Goal: Task Accomplishment & Management: Complete application form

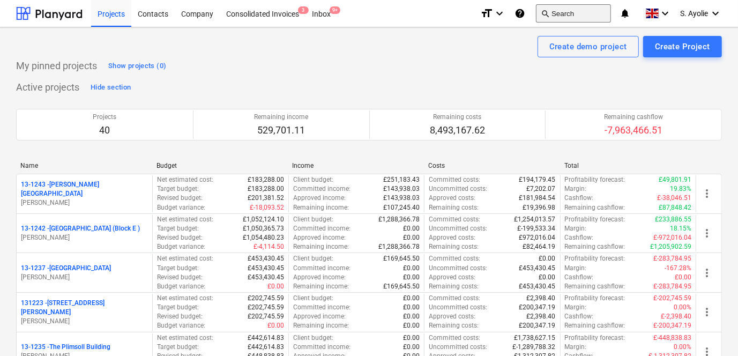
click at [567, 14] on button "search Search" at bounding box center [573, 13] width 75 height 18
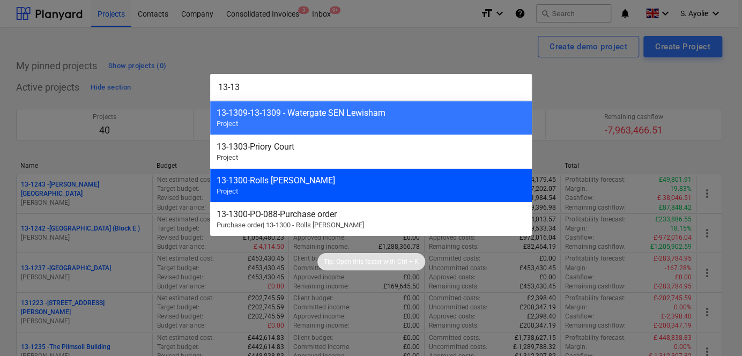
type input "13-13"
click at [323, 172] on div "13-1300 - Rolls [PERSON_NAME] Project" at bounding box center [371, 185] width 322 height 34
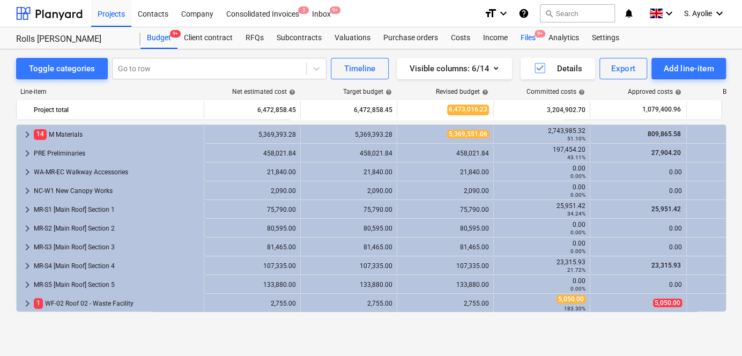
click at [529, 35] on div "Files 9+" at bounding box center [528, 37] width 28 height 21
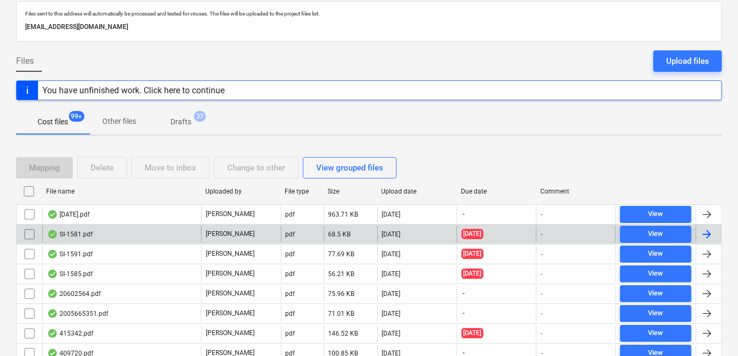
scroll to position [195, 0]
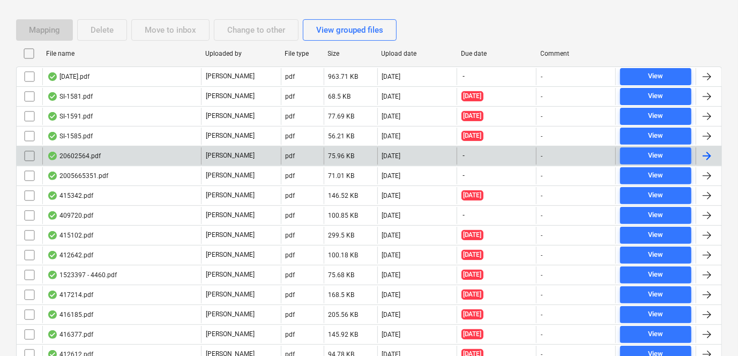
click at [132, 158] on div "20602564.pdf" at bounding box center [121, 155] width 159 height 17
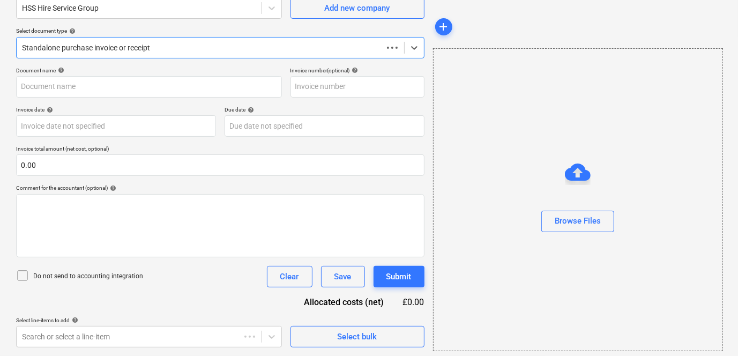
scroll to position [100, 0]
type input "20602564"
type input "[DATE]"
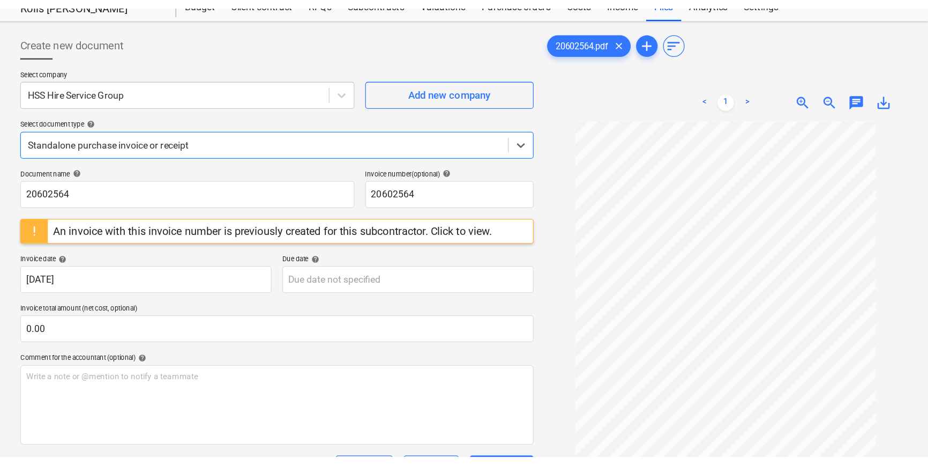
scroll to position [31, 0]
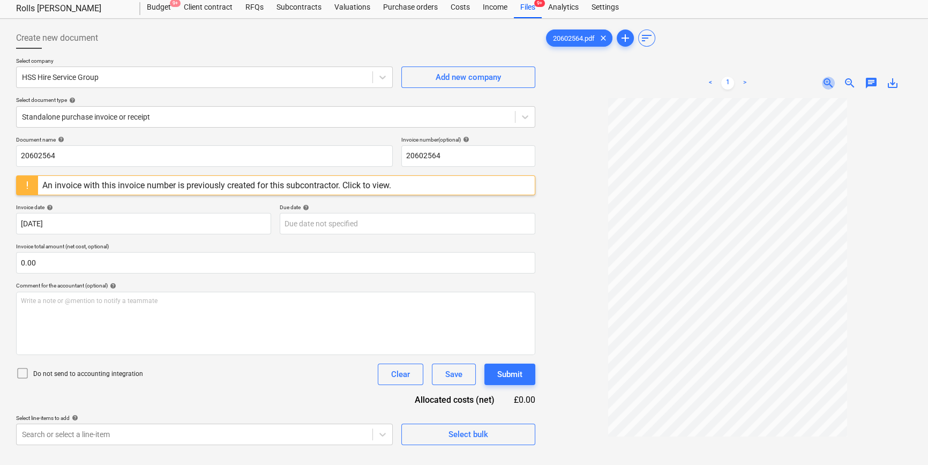
click at [739, 79] on span "zoom_in" at bounding box center [828, 83] width 13 height 13
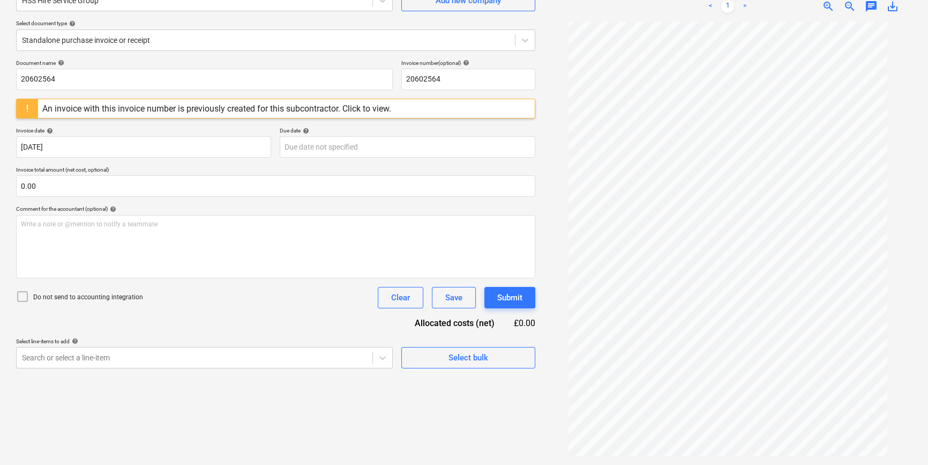
scroll to position [18, 0]
click at [110, 105] on div "An invoice with this invoice number is previously created for this subcontracto…" at bounding box center [216, 108] width 349 height 10
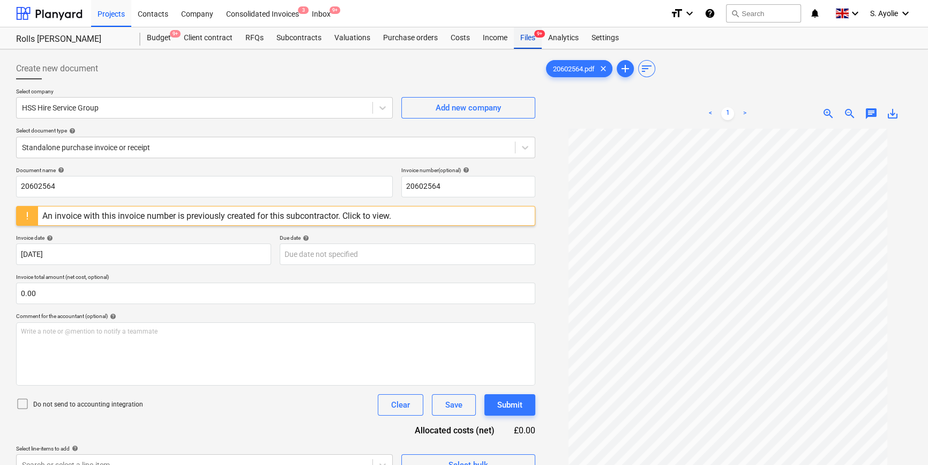
click at [530, 42] on div "Files 9+" at bounding box center [528, 37] width 28 height 21
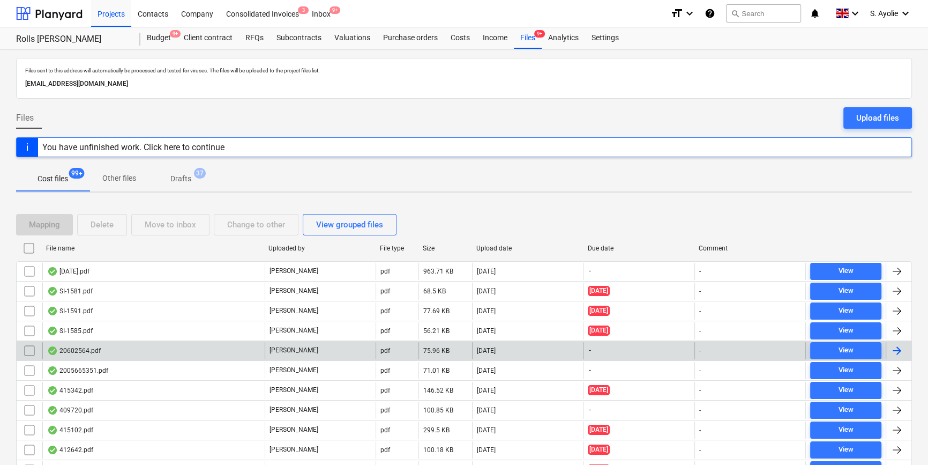
click at [27, 349] on input "checkbox" at bounding box center [29, 350] width 17 height 17
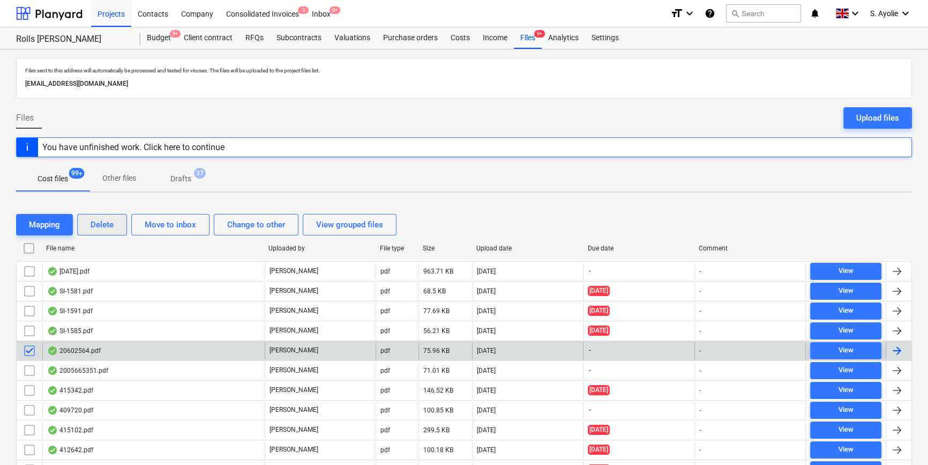
click at [100, 222] on div "Delete" at bounding box center [102, 225] width 23 height 14
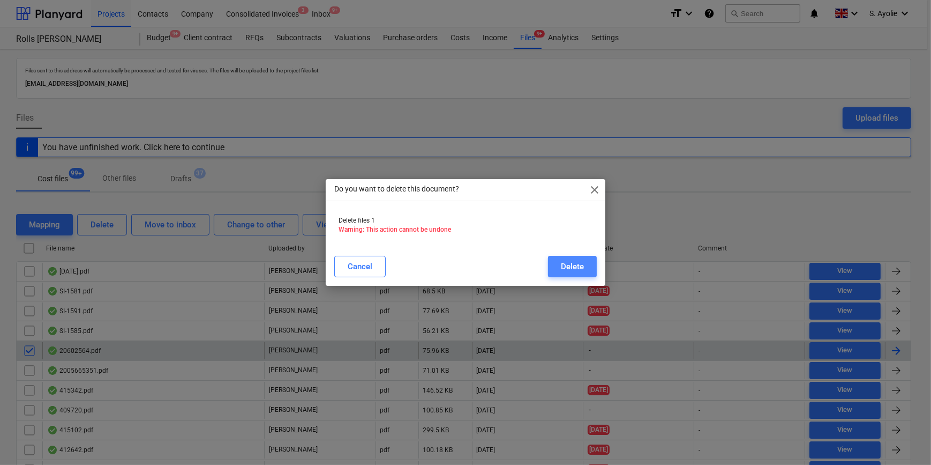
click at [576, 263] on div "Delete" at bounding box center [572, 266] width 23 height 14
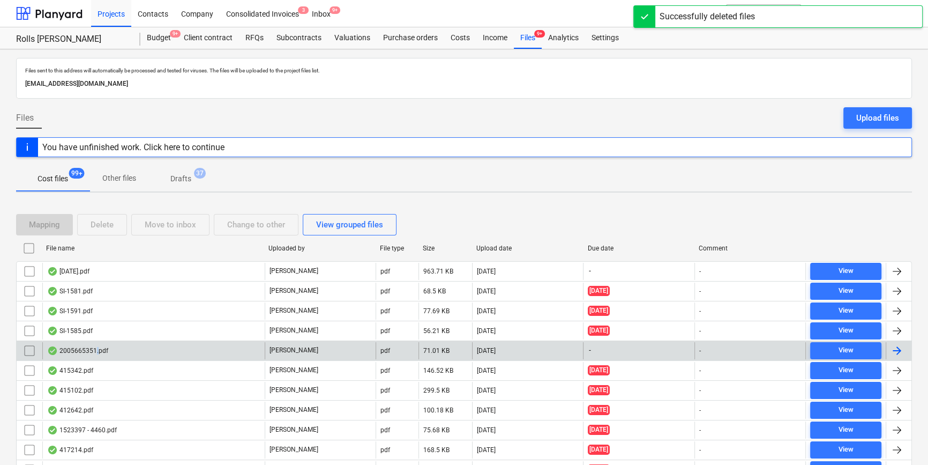
click at [94, 351] on div "2005665351.pdf" at bounding box center [77, 350] width 61 height 9
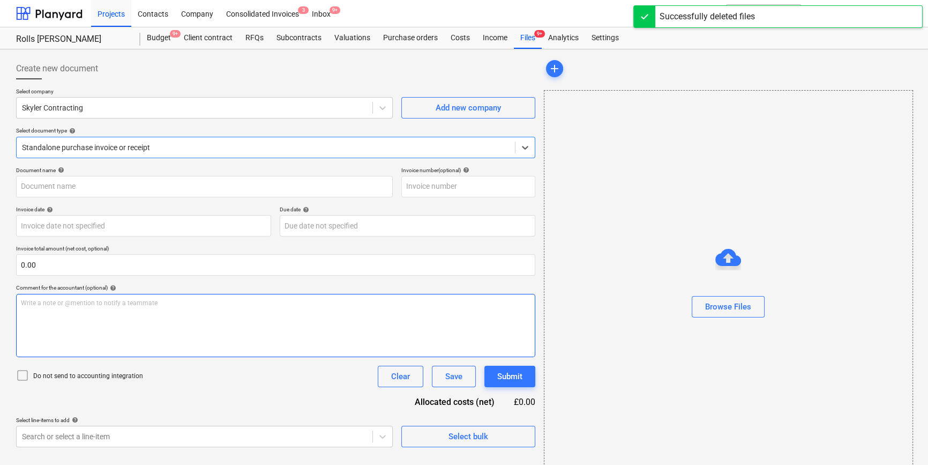
type input "2005665351"
type input "[DATE]"
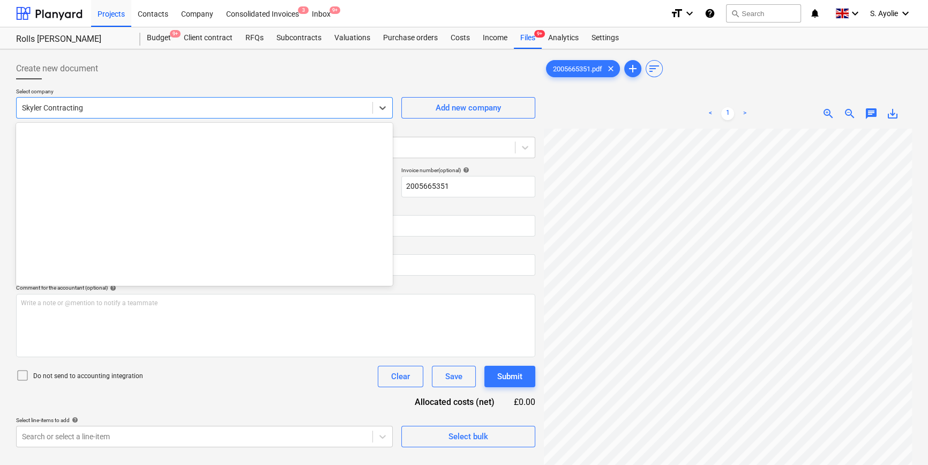
click at [171, 117] on div "Skyler Contracting" at bounding box center [204, 107] width 377 height 21
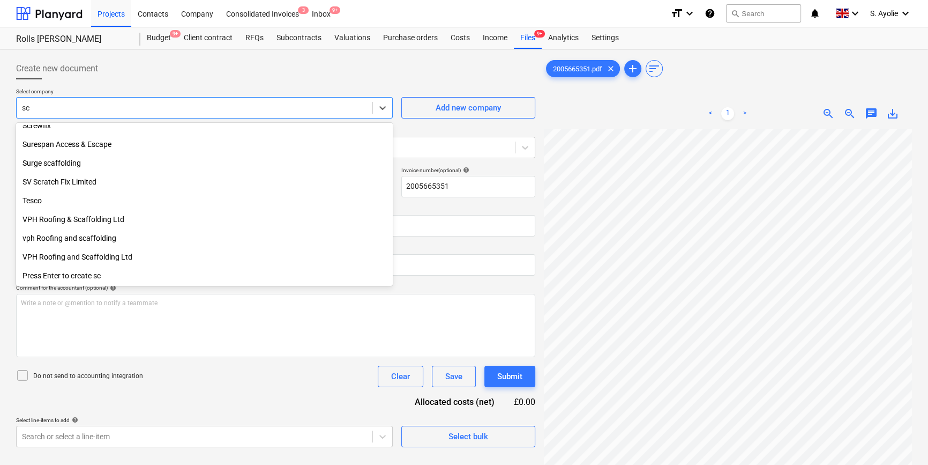
scroll to position [364, 0]
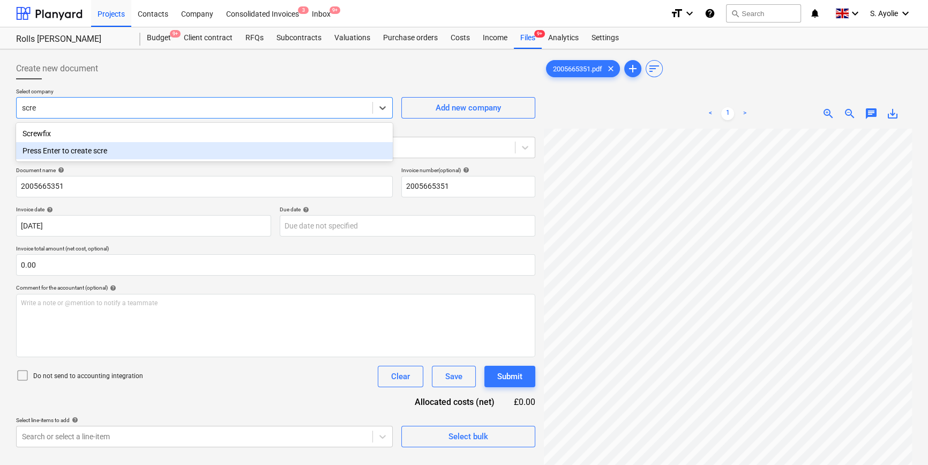
type input "screw"
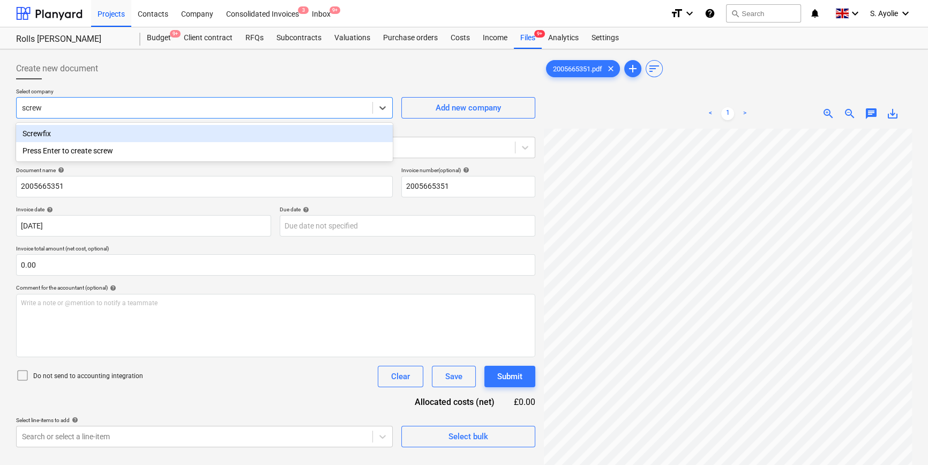
click at [153, 134] on div "Screwfix" at bounding box center [204, 133] width 377 height 17
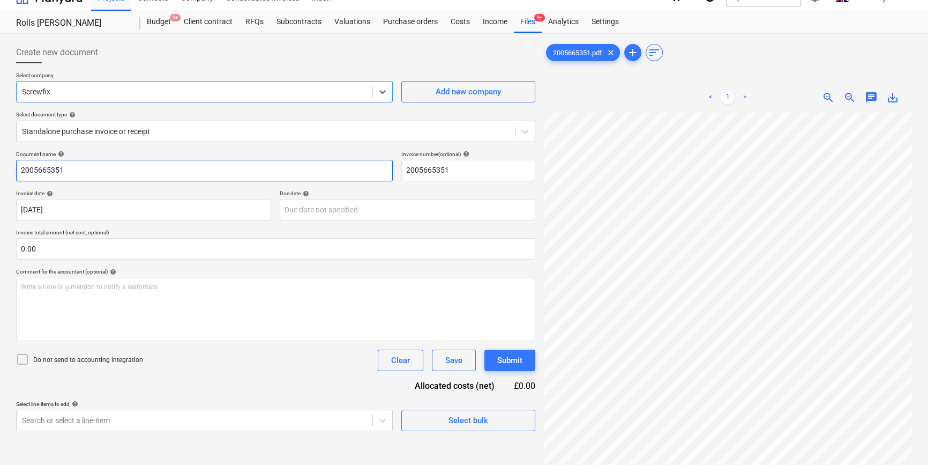
scroll to position [10, 0]
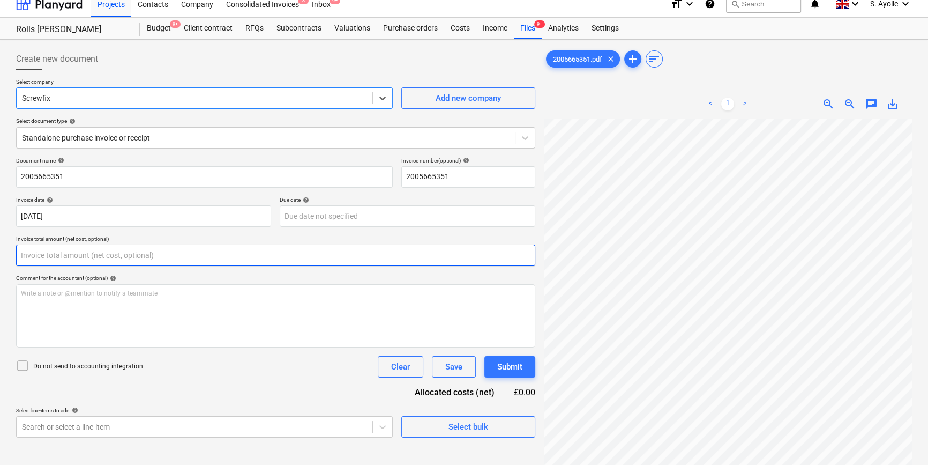
click at [137, 258] on input "text" at bounding box center [275, 254] width 519 height 21
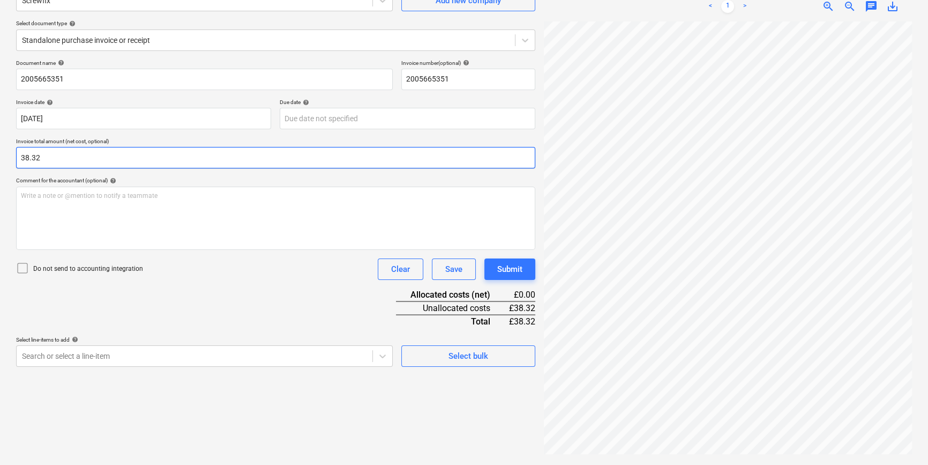
type input "38.32"
click at [25, 268] on icon at bounding box center [22, 268] width 13 height 13
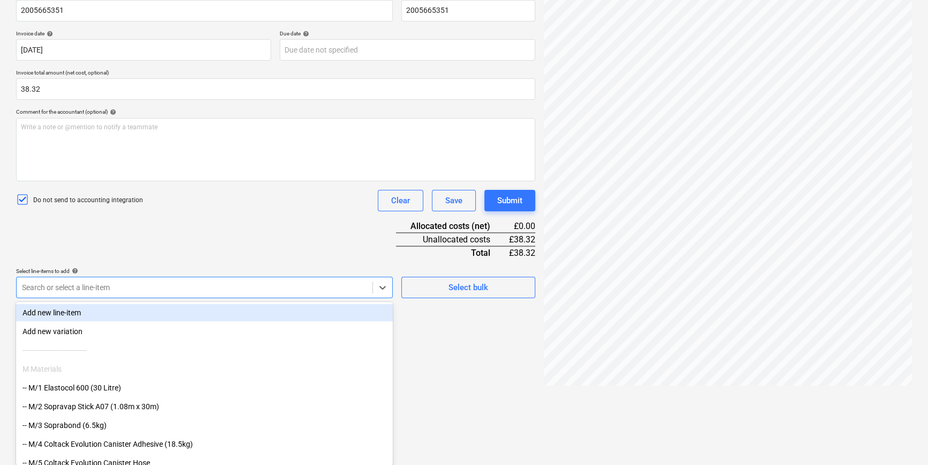
click at [124, 289] on body "Projects Contacts Company Consolidated Invoices 3 Inbox 9+ format_size keyboard…" at bounding box center [464, 56] width 928 height 465
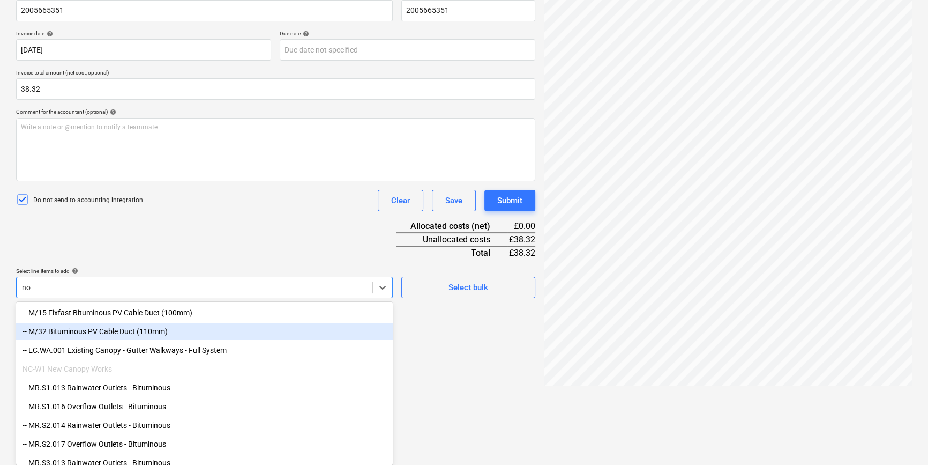
type input "non"
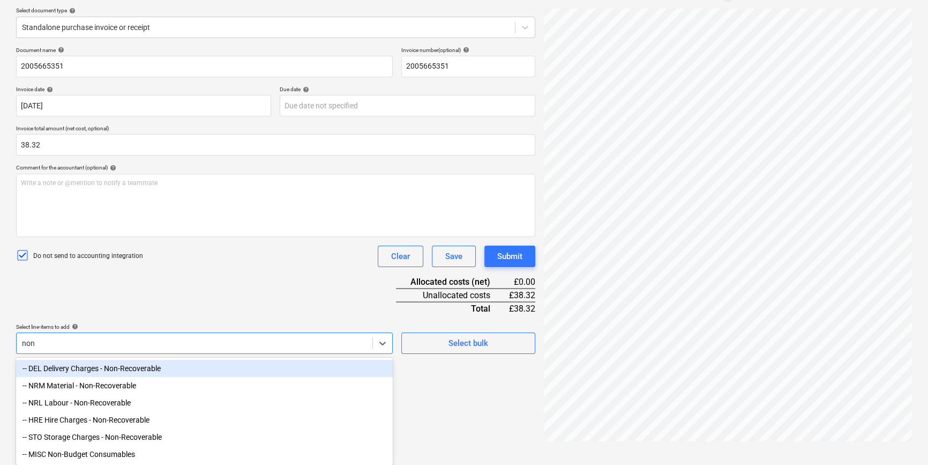
scroll to position [124, 0]
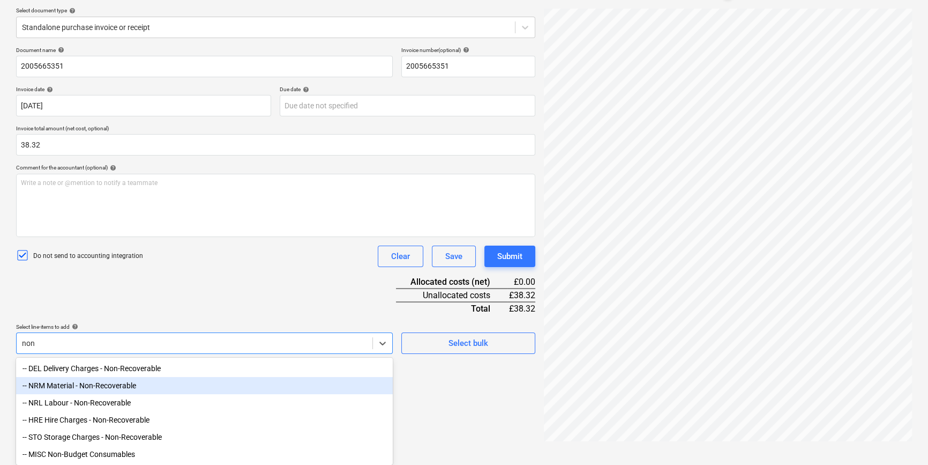
click at [139, 356] on div "-- NRM Material - Non-Recoverable" at bounding box center [204, 385] width 377 height 17
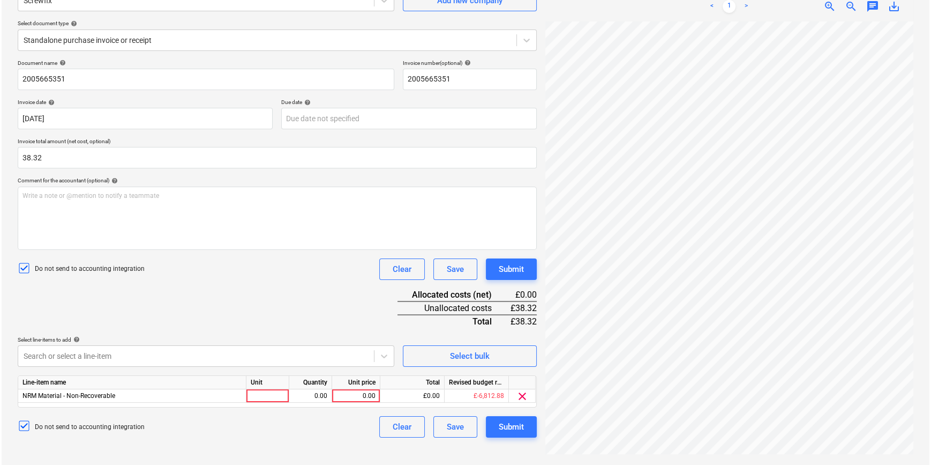
scroll to position [107, 0]
click at [359, 286] on div "Document name help 2005665351 Invoice number (optional) help 2005665351 Invoice…" at bounding box center [275, 248] width 519 height 378
click at [275, 356] on div at bounding box center [266, 395] width 43 height 13
type input "pcs"
click at [306, 356] on div "0.00" at bounding box center [309, 395] width 34 height 13
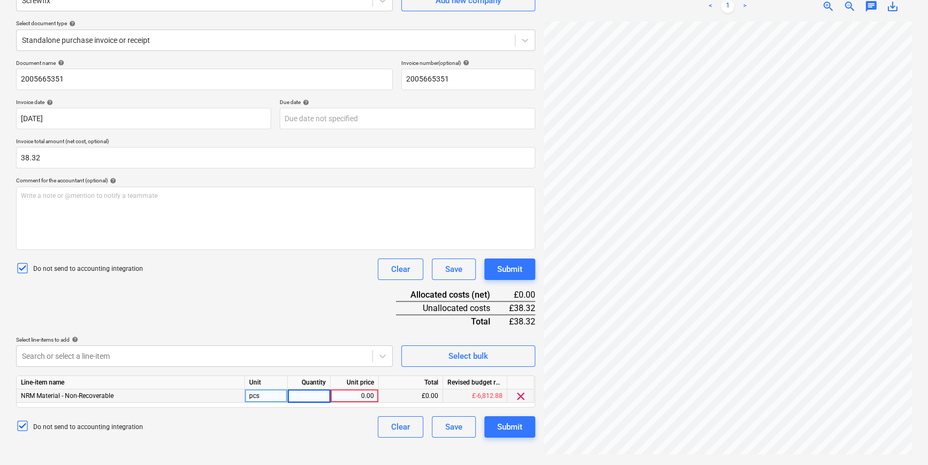
type input "1"
click at [363, 356] on div "0.00" at bounding box center [354, 395] width 39 height 13
type input "38.32"
click at [350, 356] on div "Do not send to accounting integration Clear Save Submit" at bounding box center [275, 426] width 519 height 21
click at [510, 356] on div "Submit" at bounding box center [509, 427] width 25 height 14
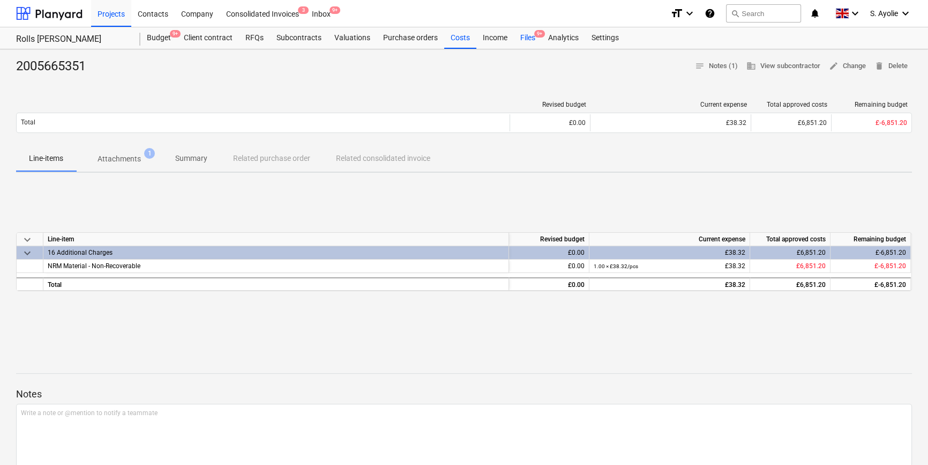
click at [531, 37] on div "Files 9+" at bounding box center [528, 37] width 28 height 21
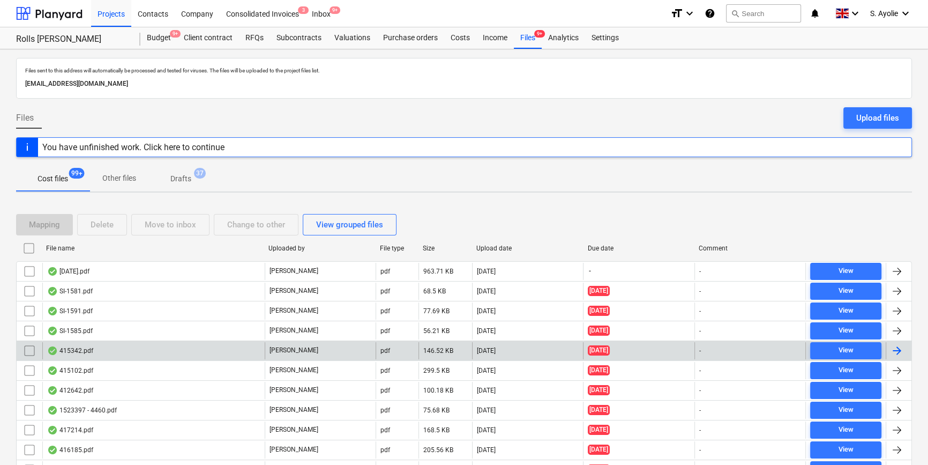
click at [289, 354] on p "[PERSON_NAME]" at bounding box center [294, 350] width 49 height 9
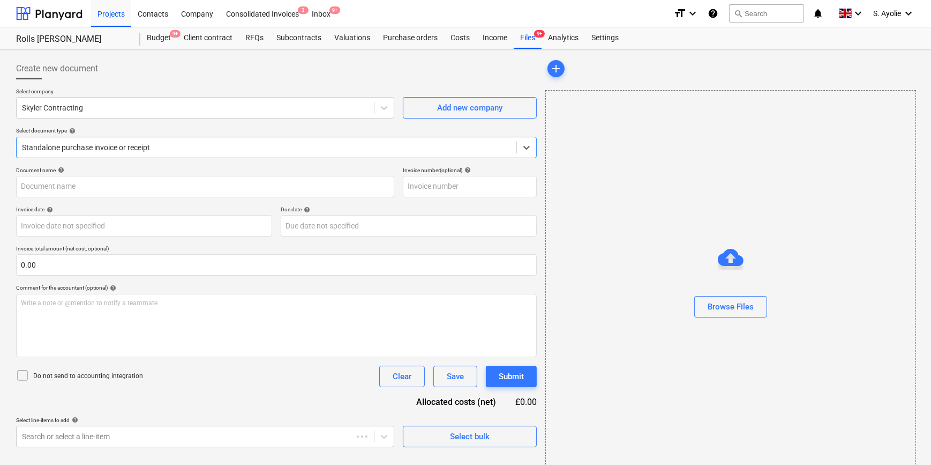
type input "415342"
type input "[DATE]"
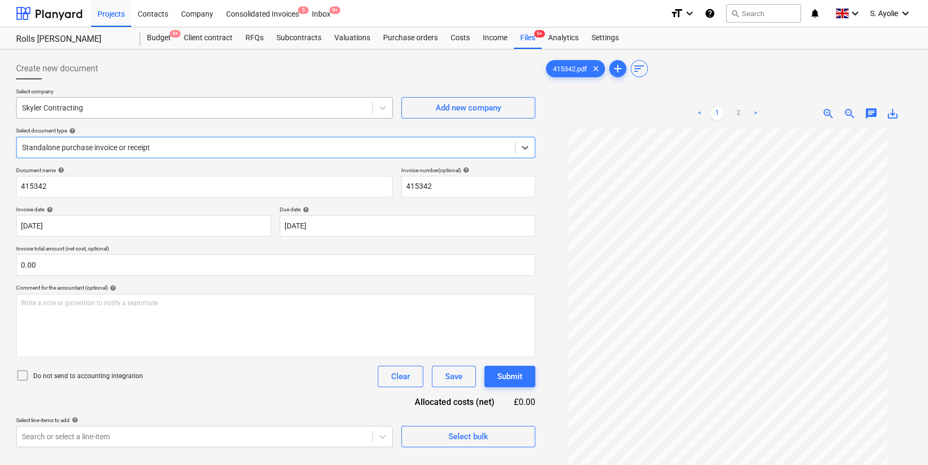
click at [215, 110] on div at bounding box center [194, 107] width 345 height 11
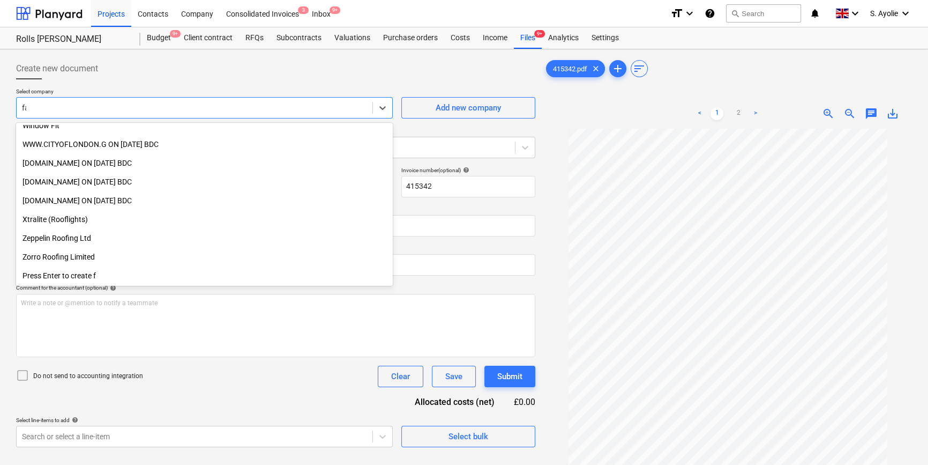
scroll to position [346, 0]
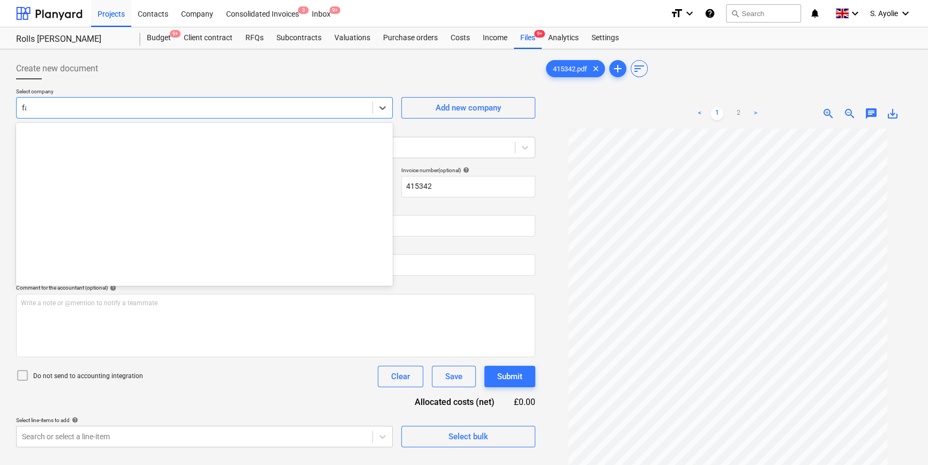
type input "faw"
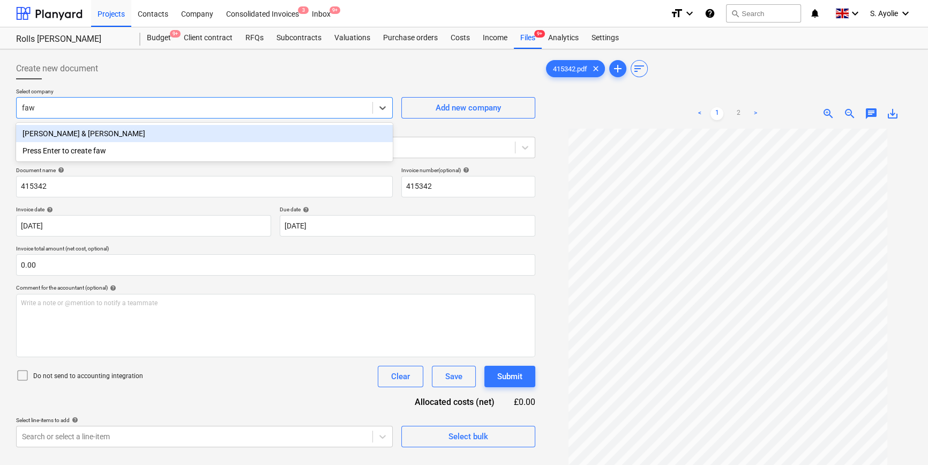
click at [197, 133] on div "[PERSON_NAME] & [PERSON_NAME]" at bounding box center [204, 133] width 377 height 17
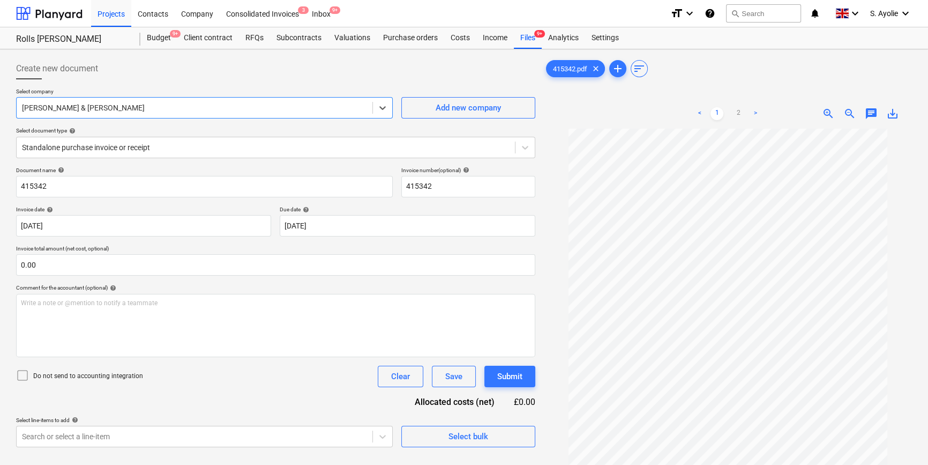
scroll to position [18, 0]
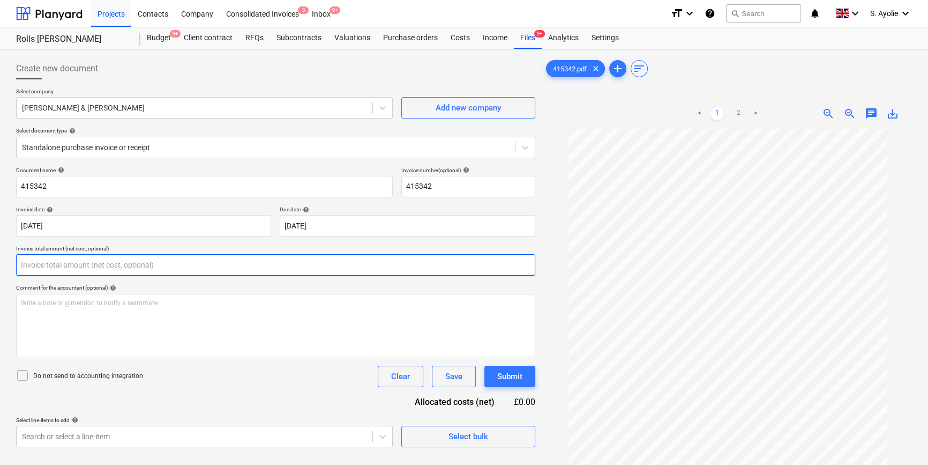
click at [70, 269] on input "text" at bounding box center [275, 264] width 519 height 21
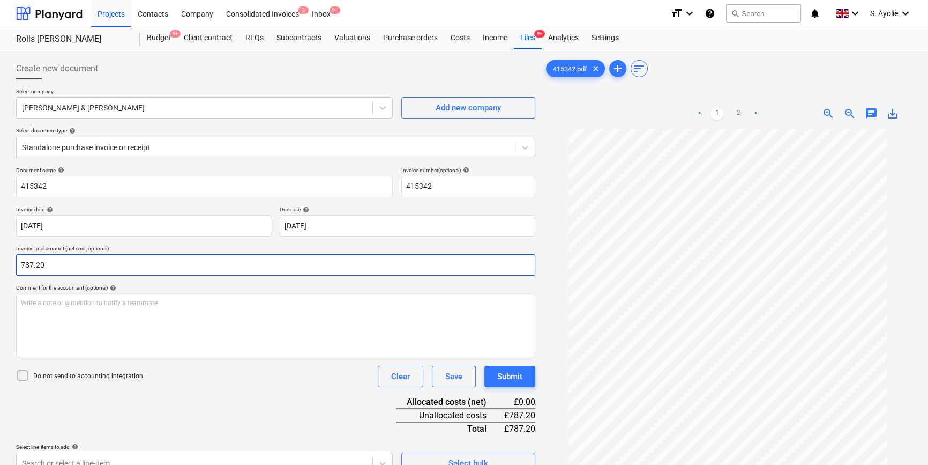
type input "787.20"
drag, startPoint x: 46, startPoint y: 382, endPoint x: 44, endPoint y: 376, distance: 6.3
click at [46, 356] on div "Do not send to accounting integration" at bounding box center [79, 376] width 127 height 15
click at [44, 356] on p "Do not send to accounting integration" at bounding box center [88, 375] width 110 height 9
click at [51, 356] on p "Do not send to accounting integration" at bounding box center [88, 375] width 110 height 9
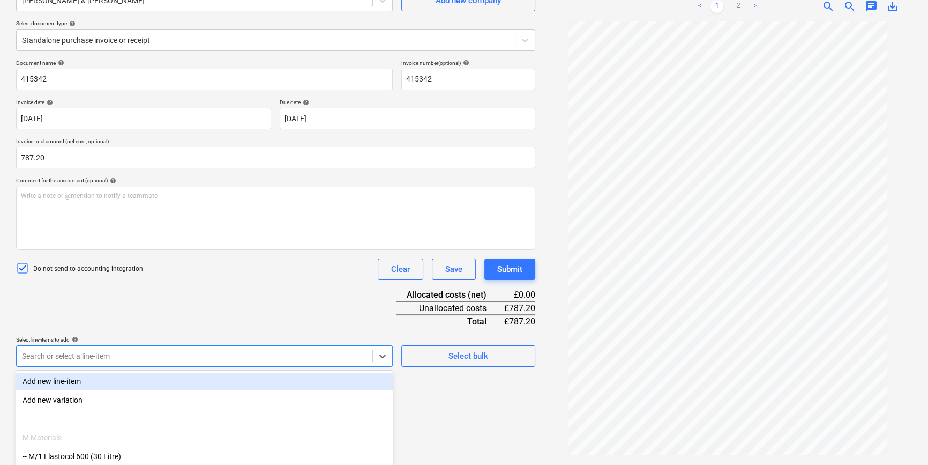
scroll to position [176, 0]
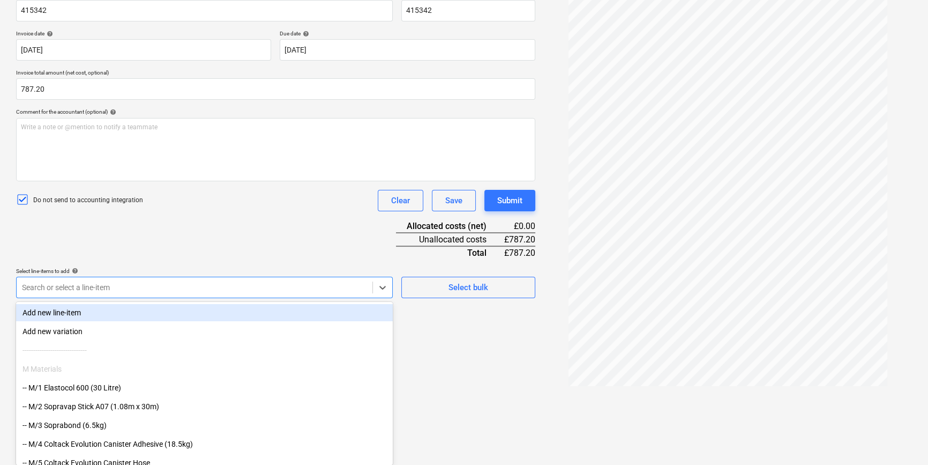
click at [111, 289] on body "Projects Contacts Company Consolidated Invoices 3 Inbox 9+ format_size keyboard…" at bounding box center [464, 56] width 928 height 465
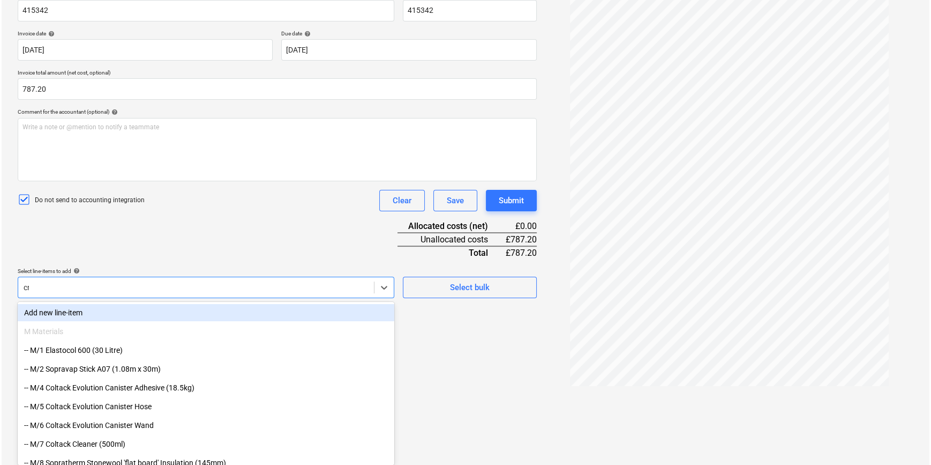
scroll to position [107, 0]
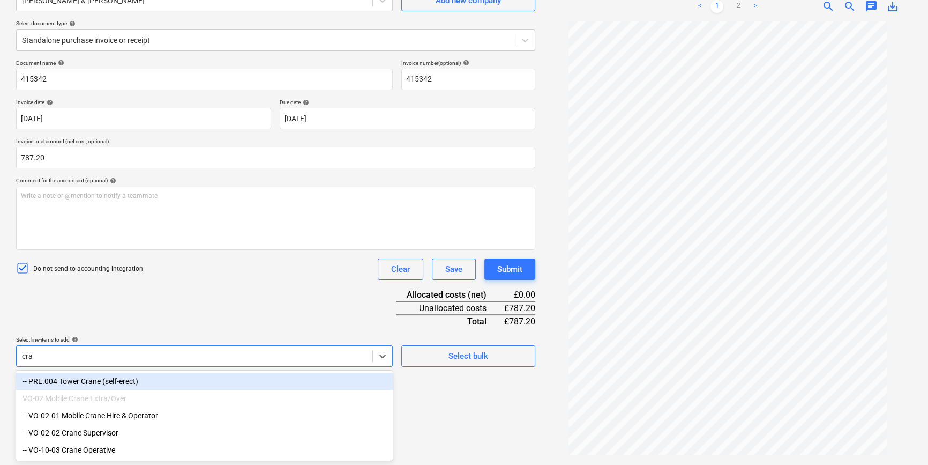
type input "cran"
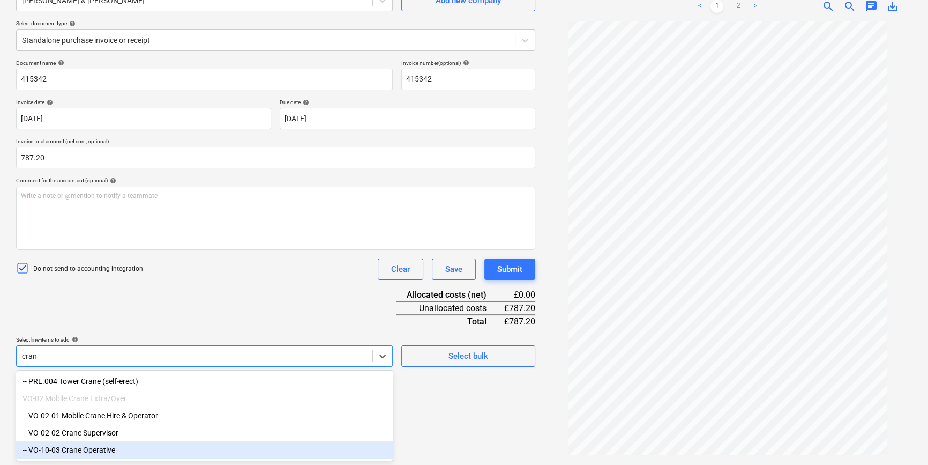
click at [126, 356] on div "-- VO-10-03 Crane Operative" at bounding box center [204, 449] width 377 height 17
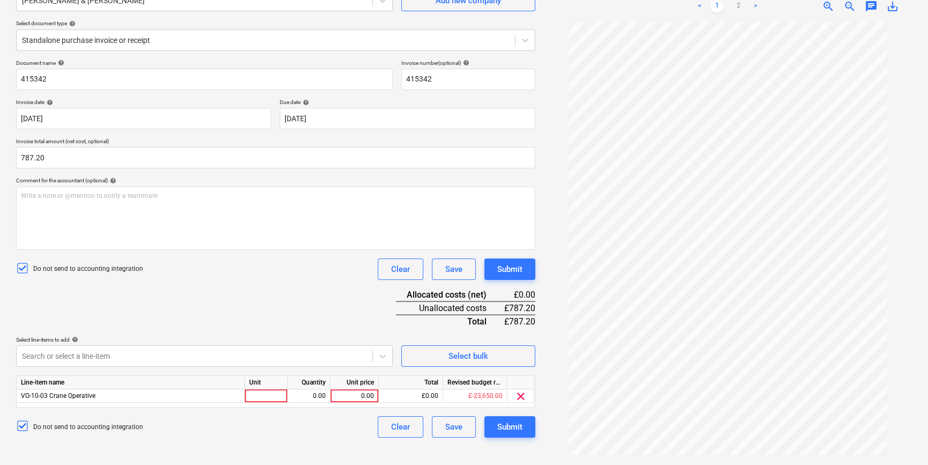
click at [204, 319] on div "Document name help 415342 Invoice number (optional) help 415342 Invoice date he…" at bounding box center [275, 248] width 519 height 378
click at [268, 356] on div at bounding box center [266, 395] width 43 height 13
type input "pcs"
click at [321, 356] on div "0.00" at bounding box center [309, 395] width 34 height 13
type input "1"
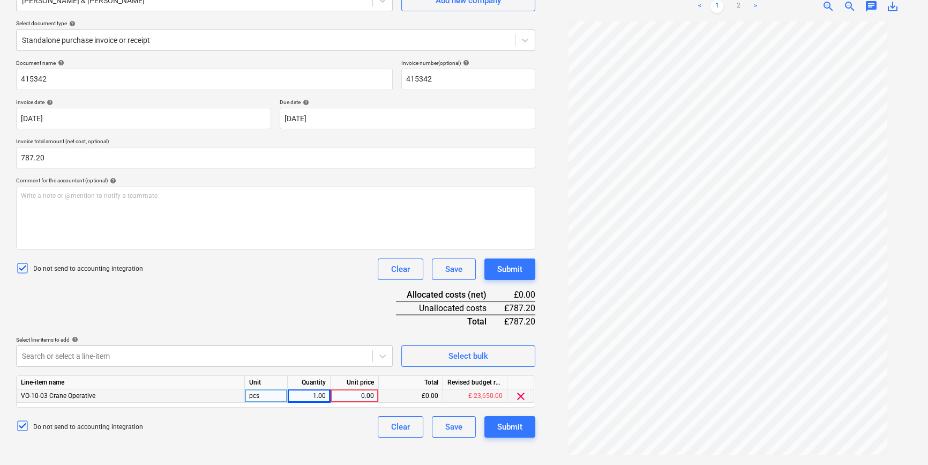
click at [355, 356] on div "0.00" at bounding box center [354, 395] width 39 height 13
type input "787.20"
click at [370, 326] on div "Document name help 415342 Invoice number (optional) help 415342 Invoice date he…" at bounding box center [275, 248] width 519 height 378
click at [506, 356] on div "Submit" at bounding box center [509, 427] width 25 height 14
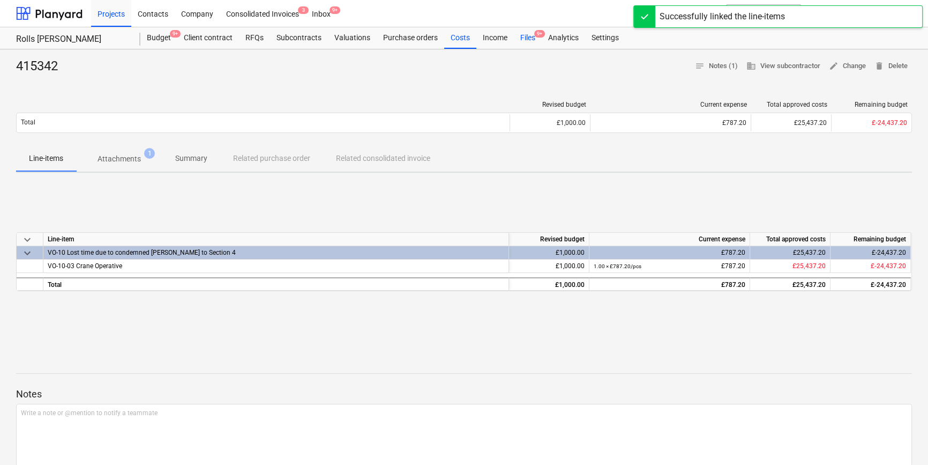
click at [535, 42] on div "Files 9+" at bounding box center [528, 37] width 28 height 21
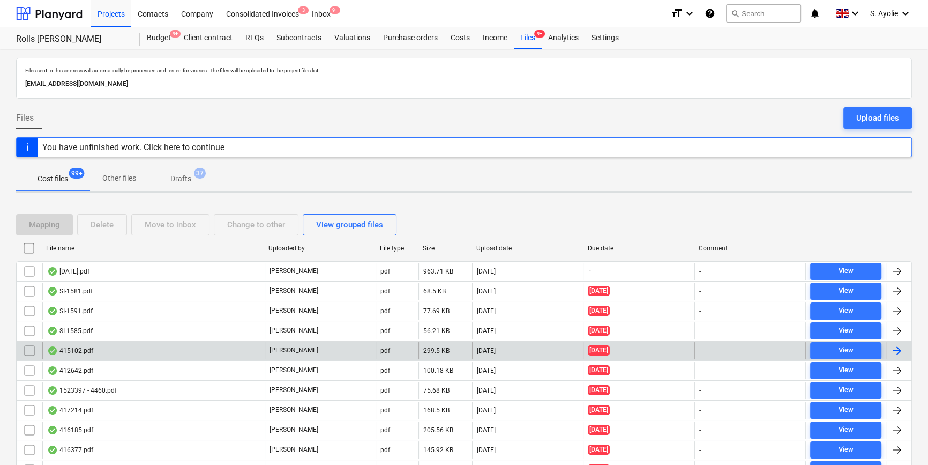
click at [123, 349] on div "415102.pdf" at bounding box center [153, 350] width 222 height 17
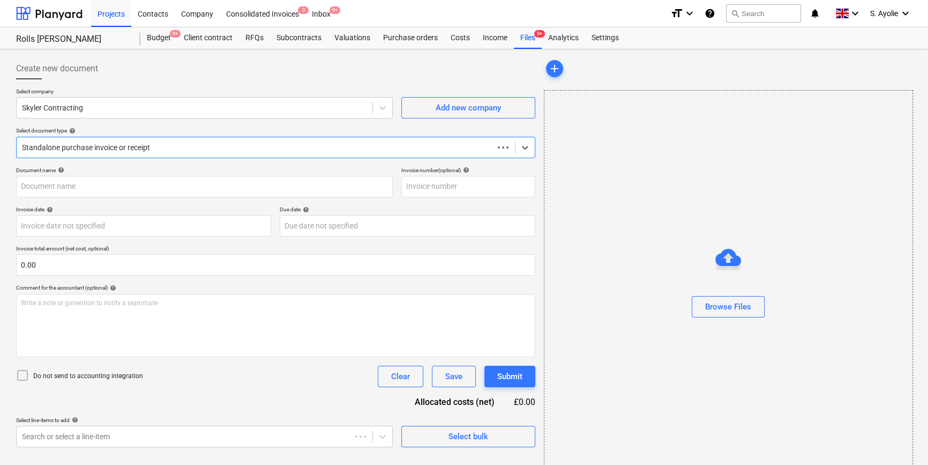
type input "415102"
type input "[DATE]"
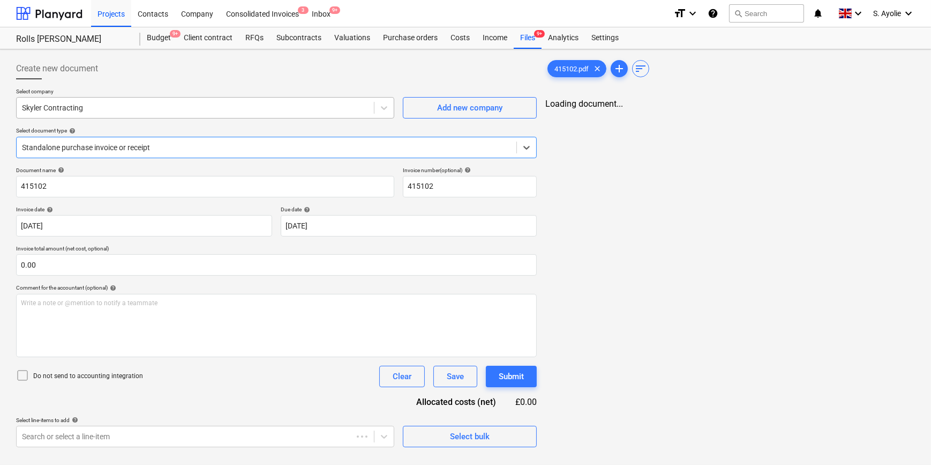
click at [264, 113] on div "Skyler Contracting" at bounding box center [195, 107] width 357 height 15
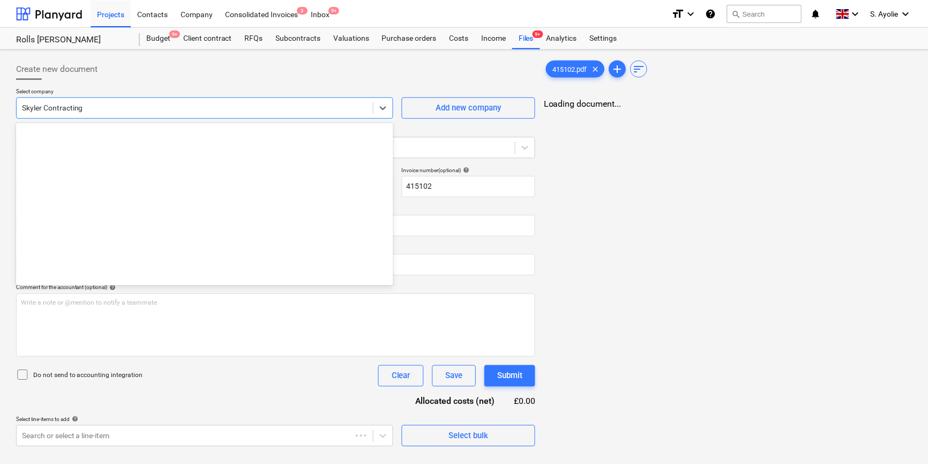
scroll to position [18270, 0]
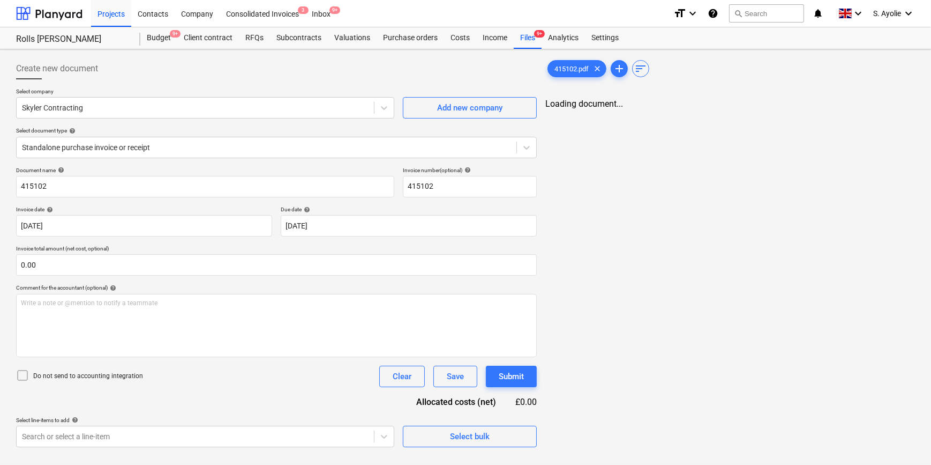
click at [350, 79] on div "Create new document" at bounding box center [276, 68] width 521 height 21
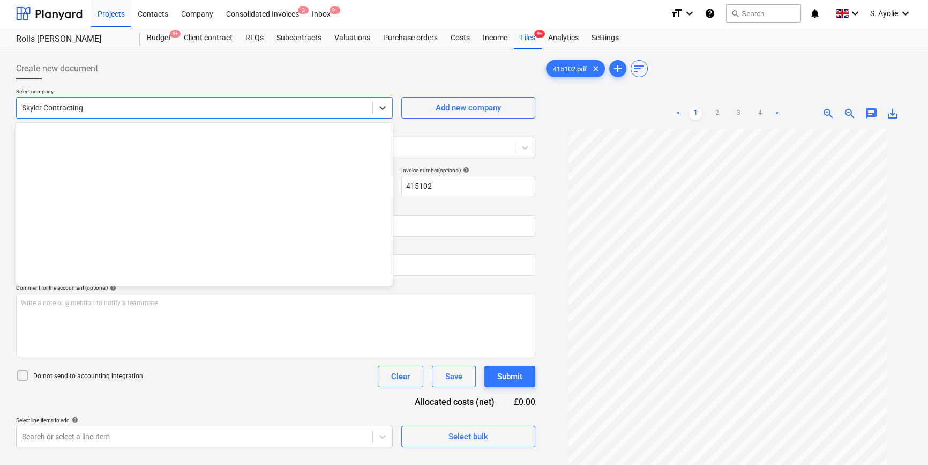
click at [255, 107] on div at bounding box center [194, 107] width 345 height 11
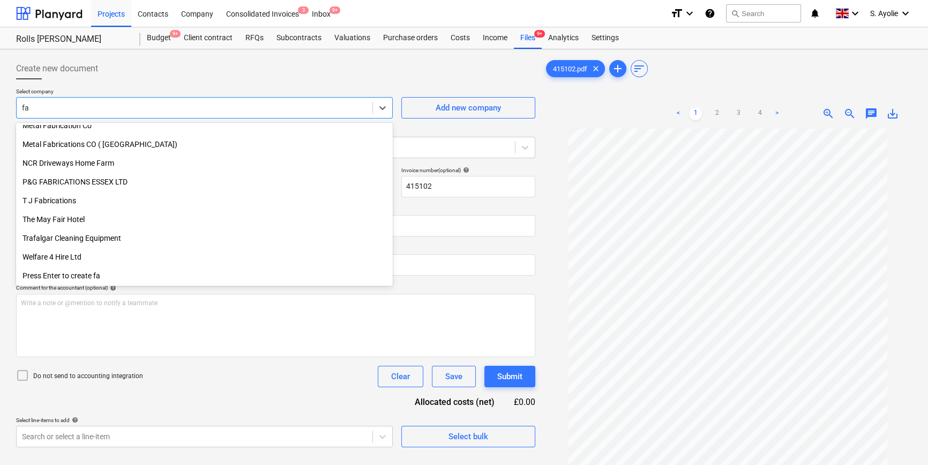
scroll to position [346, 0]
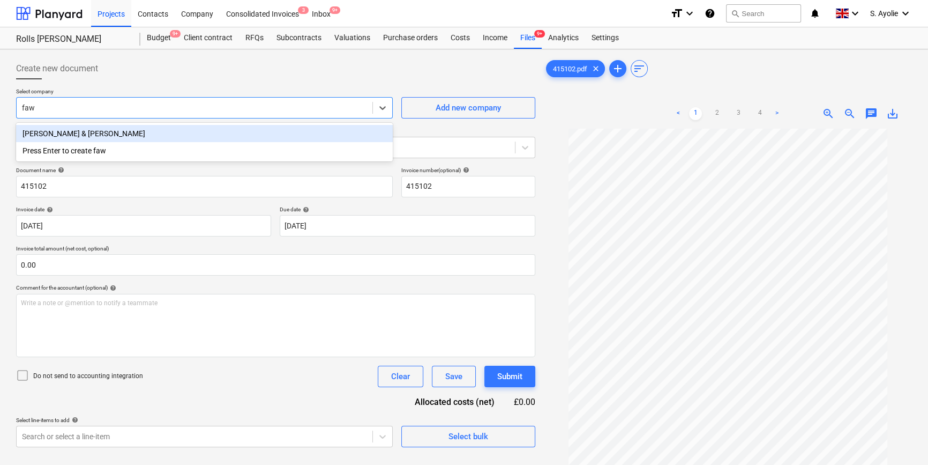
type input "fawk"
click at [173, 137] on div "[PERSON_NAME] & [PERSON_NAME]" at bounding box center [204, 133] width 377 height 17
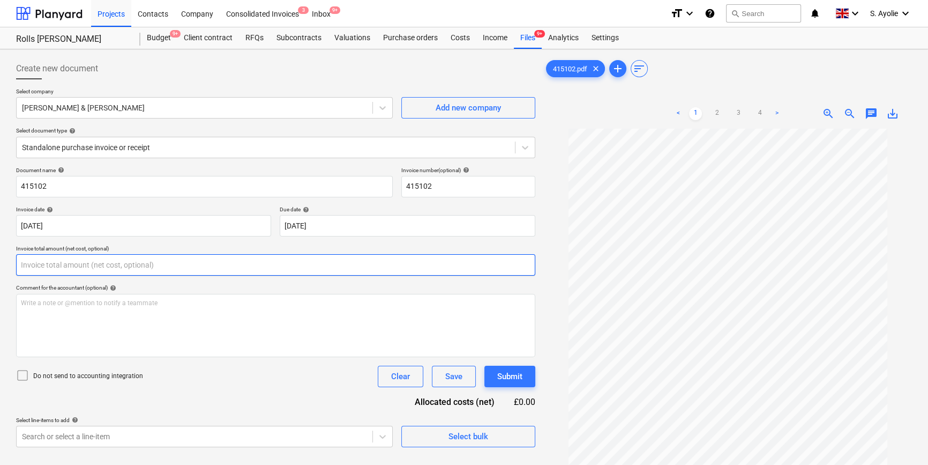
click at [120, 270] on input "text" at bounding box center [275, 264] width 519 height 21
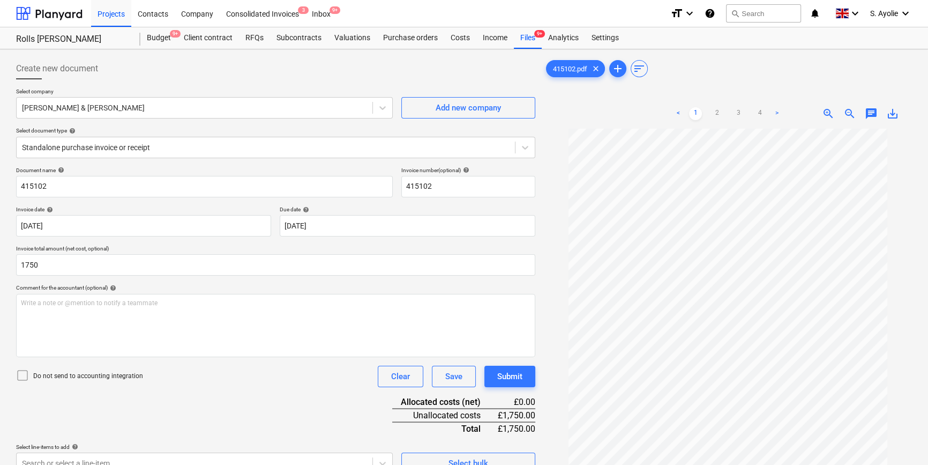
type input "1,750.00"
click at [25, 356] on icon at bounding box center [22, 375] width 13 height 13
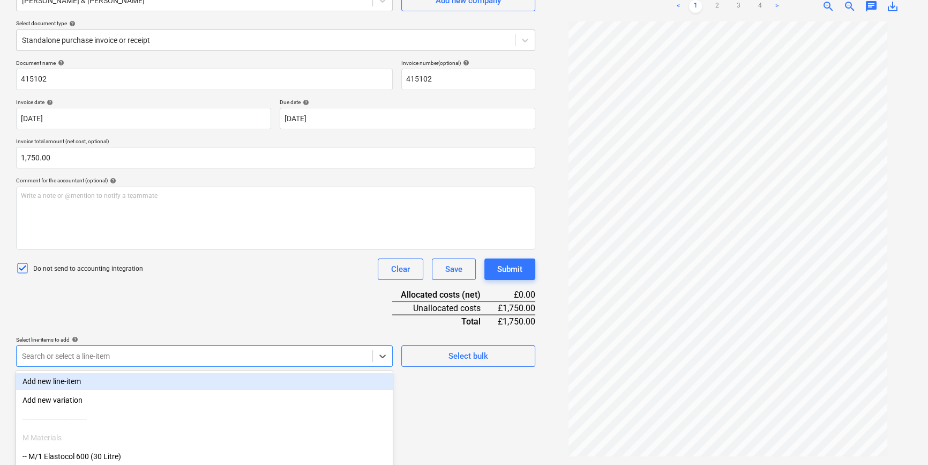
scroll to position [176, 0]
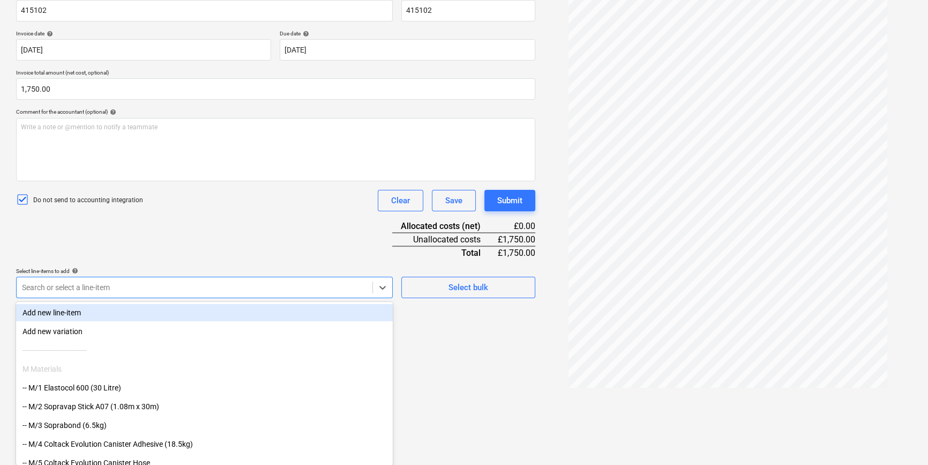
click at [124, 289] on body "Projects Contacts Company Consolidated Invoices 3 Inbox 9+ format_size keyboard…" at bounding box center [464, 56] width 928 height 465
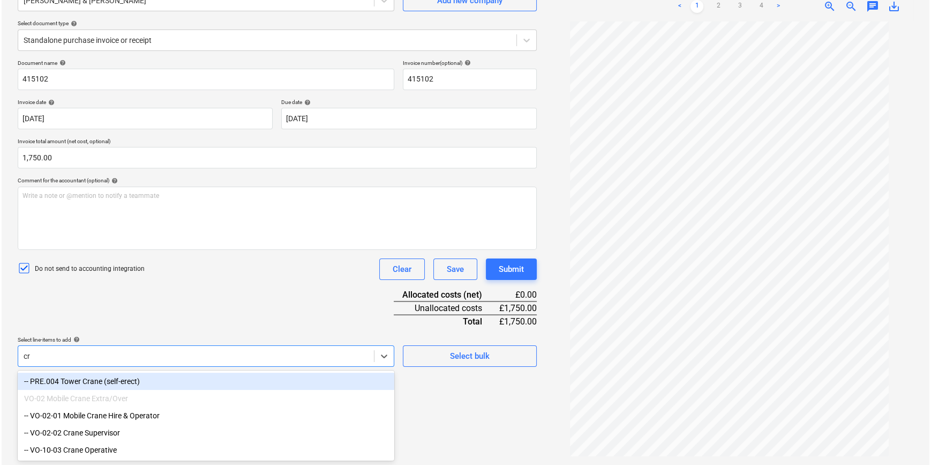
scroll to position [107, 0]
type input "cran"
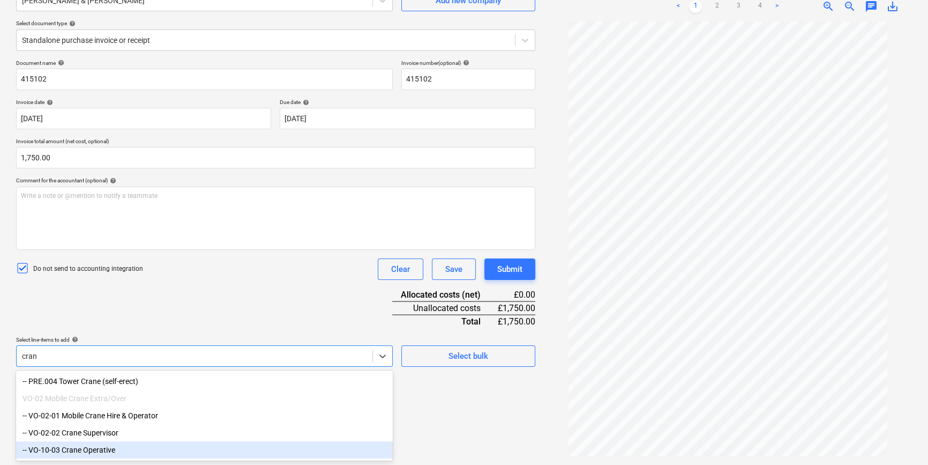
click at [108, 356] on div "-- VO-10-03 Crane Operative" at bounding box center [204, 449] width 377 height 17
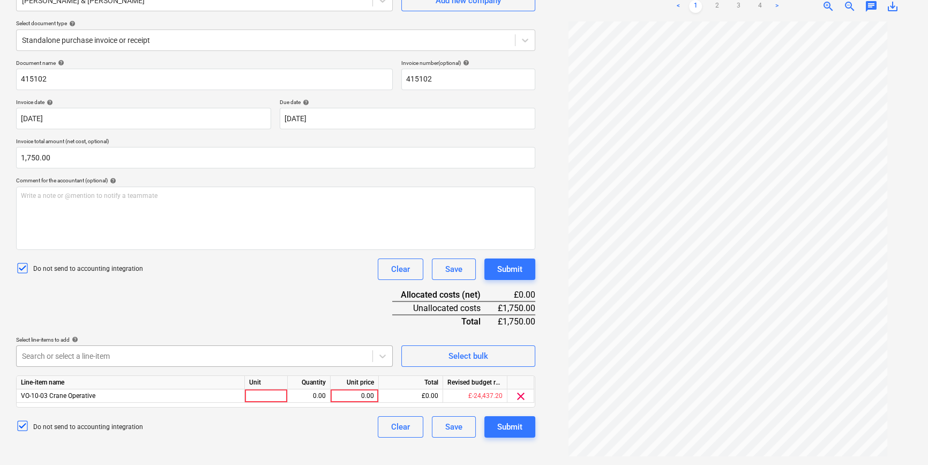
drag, startPoint x: 307, startPoint y: 293, endPoint x: 284, endPoint y: 364, distance: 74.8
click at [304, 298] on div "Document name help 415102 Invoice number (optional) help 415102 Invoice date he…" at bounding box center [275, 248] width 519 height 378
click at [267, 356] on div at bounding box center [266, 395] width 43 height 13
type input "pcs"
click at [314, 356] on div "0.00" at bounding box center [309, 395] width 34 height 13
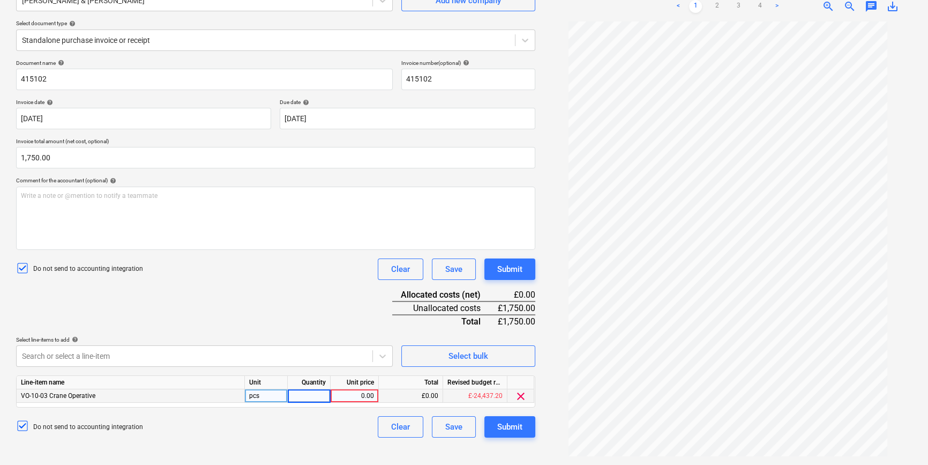
type input "1"
click at [362, 356] on div "0.00" at bounding box center [354, 395] width 39 height 13
type input "1750"
drag, startPoint x: 243, startPoint y: 295, endPoint x: 267, endPoint y: 327, distance: 40.5
click at [243, 295] on div "Document name help 415102 Invoice number (optional) help 415102 Invoice date he…" at bounding box center [275, 248] width 519 height 378
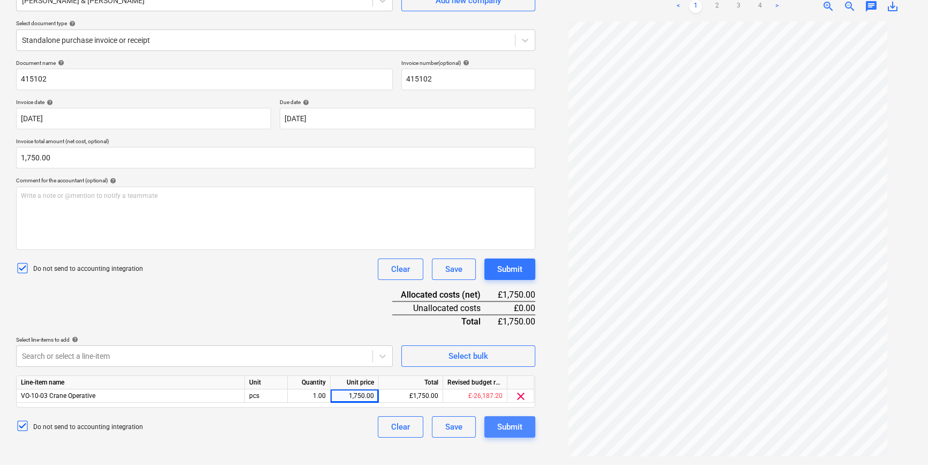
click at [501, 356] on div "Submit" at bounding box center [509, 427] width 25 height 14
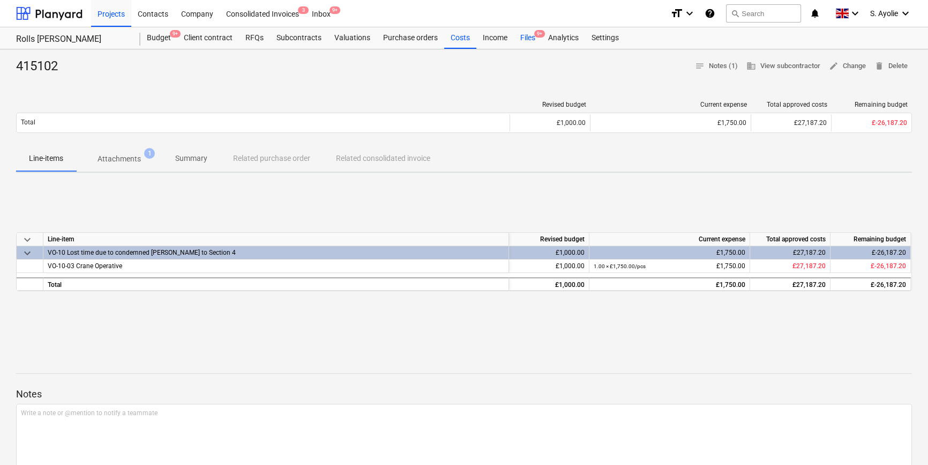
click at [525, 39] on div "Files 9+" at bounding box center [528, 37] width 28 height 21
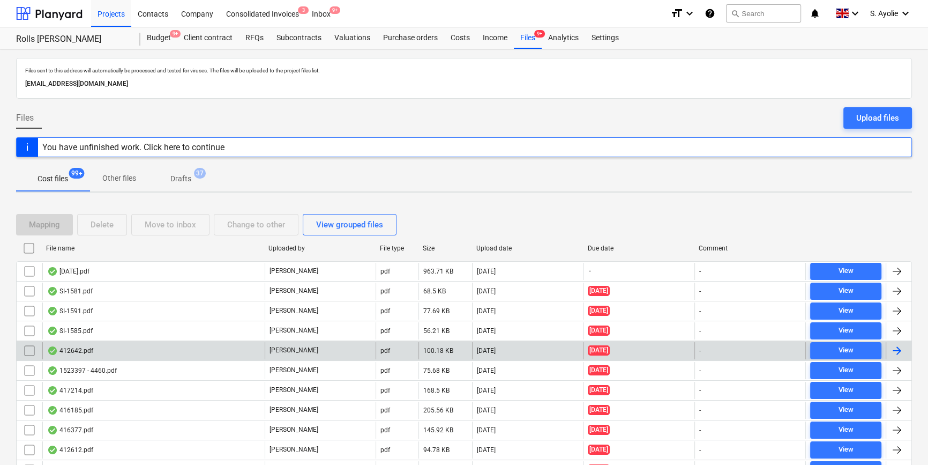
click at [154, 352] on div "412642.pdf" at bounding box center [153, 350] width 222 height 17
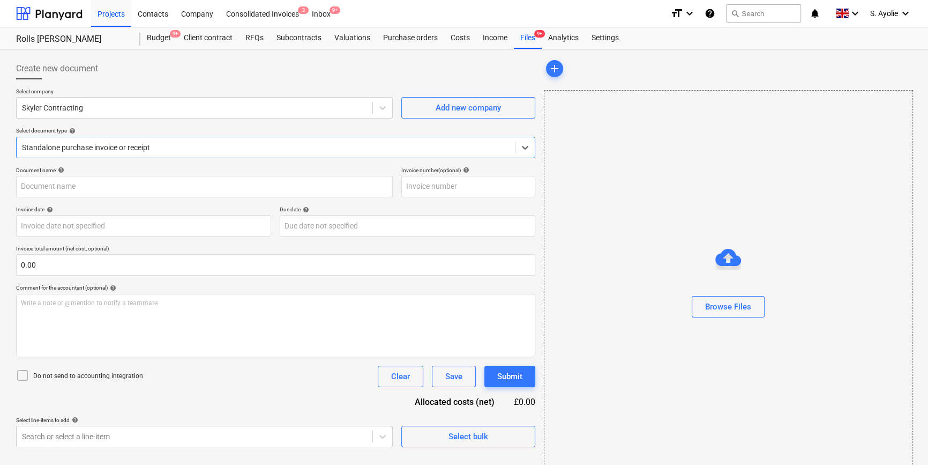
type input "412642"
type input "[DATE]"
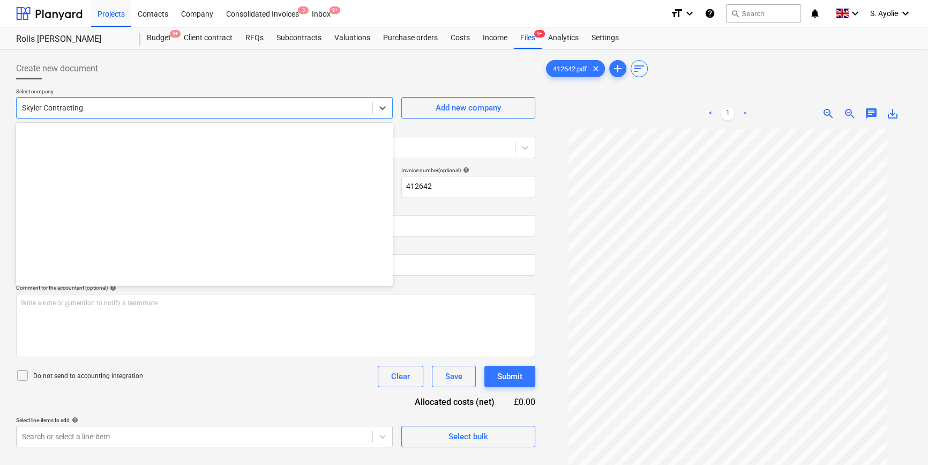
click at [107, 108] on div at bounding box center [194, 107] width 345 height 11
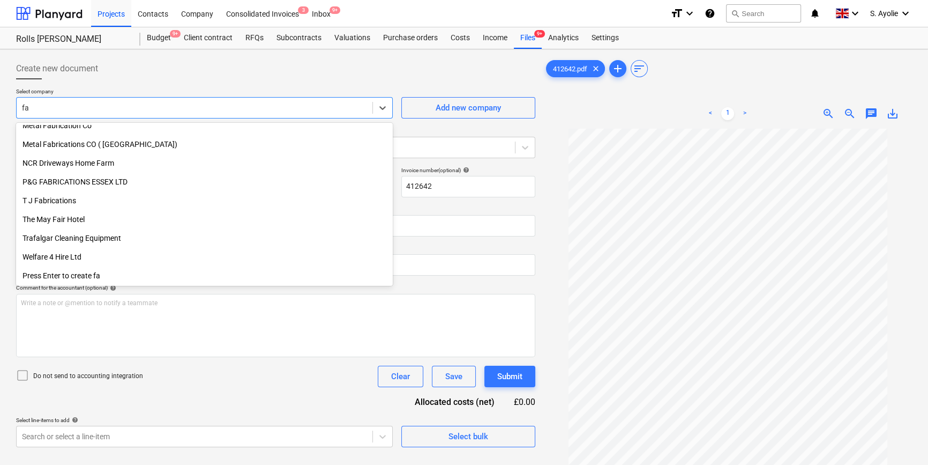
scroll to position [346, 0]
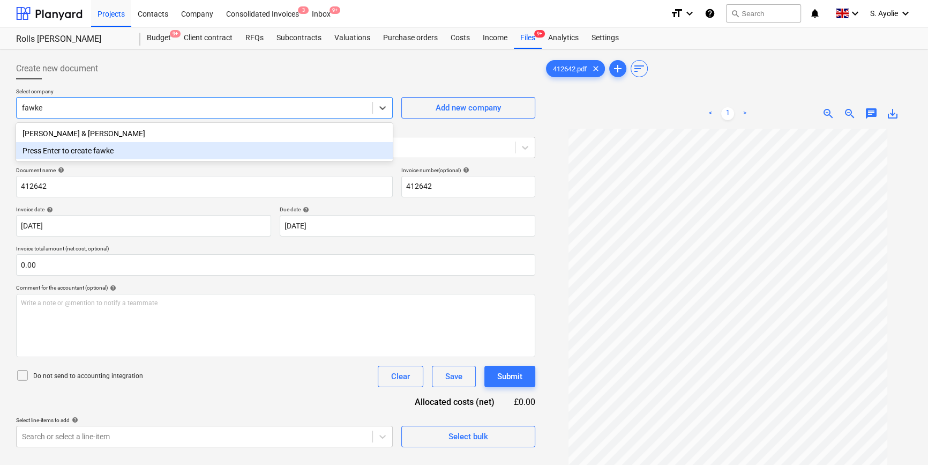
type input "[PERSON_NAME]"
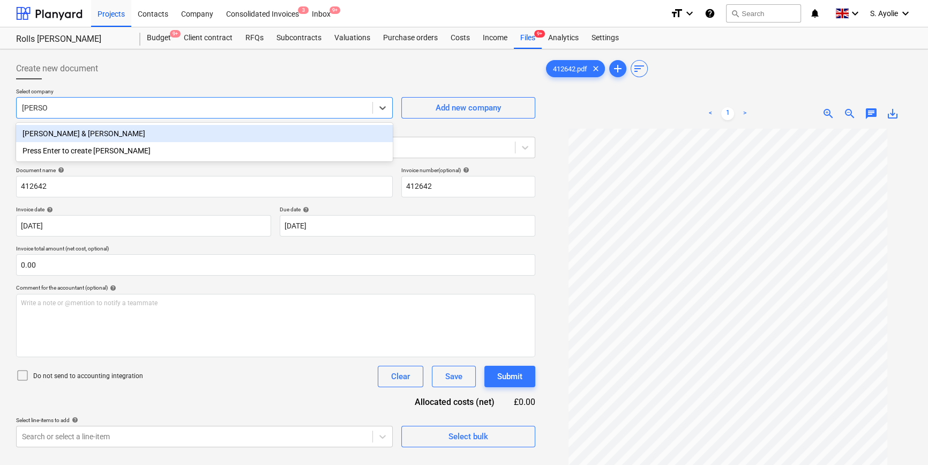
click at [118, 129] on div "[PERSON_NAME] & [PERSON_NAME]" at bounding box center [204, 133] width 377 height 17
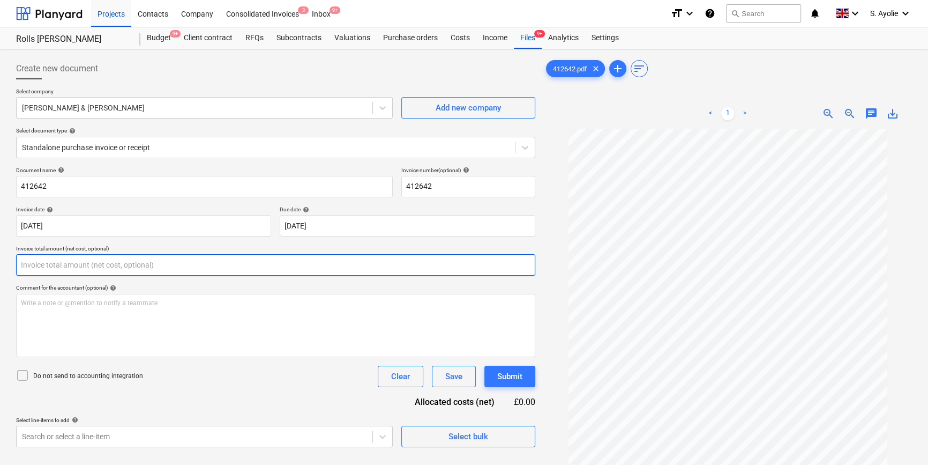
click at [89, 265] on input "text" at bounding box center [275, 264] width 519 height 21
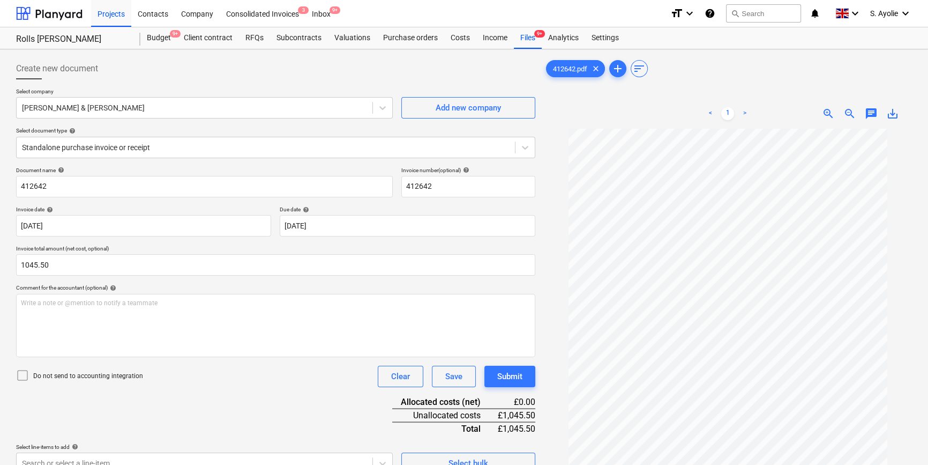
type input "1,045.50"
click at [62, 356] on p "Do not send to accounting integration" at bounding box center [88, 375] width 110 height 9
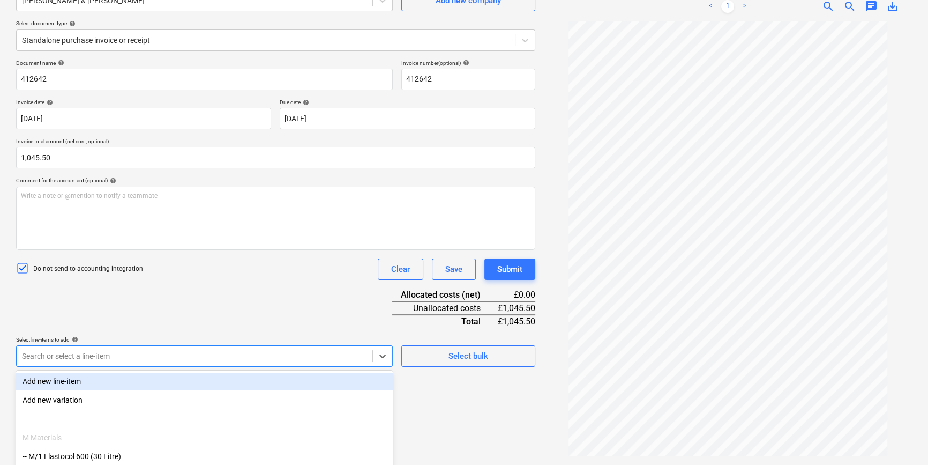
scroll to position [176, 0]
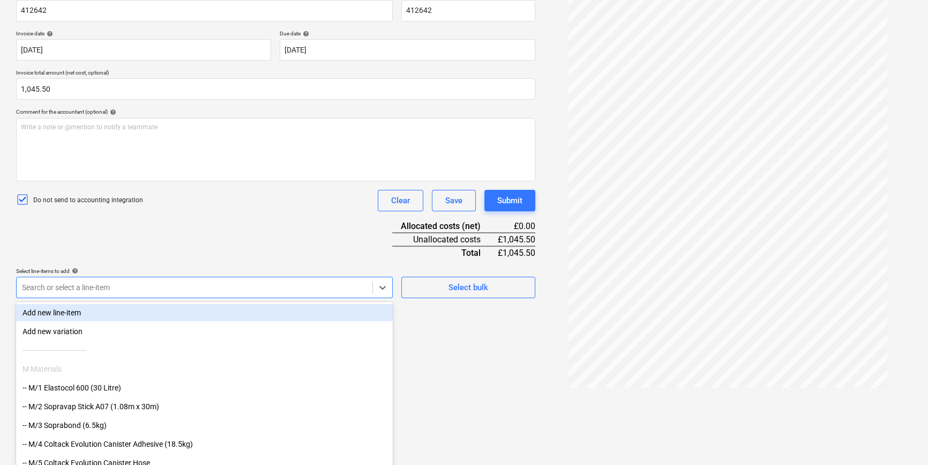
click at [158, 289] on body "Projects Contacts Company Consolidated Invoices 3 Inbox 9+ format_size keyboard…" at bounding box center [464, 56] width 928 height 465
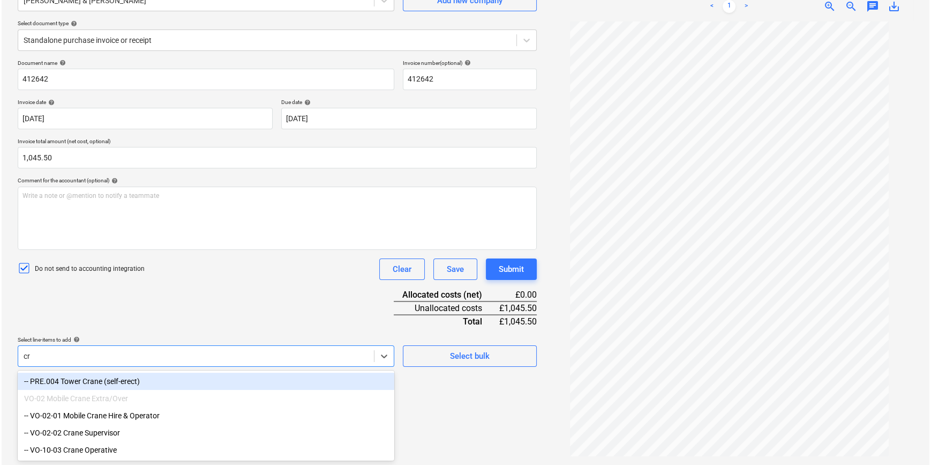
scroll to position [107, 0]
type input "crane"
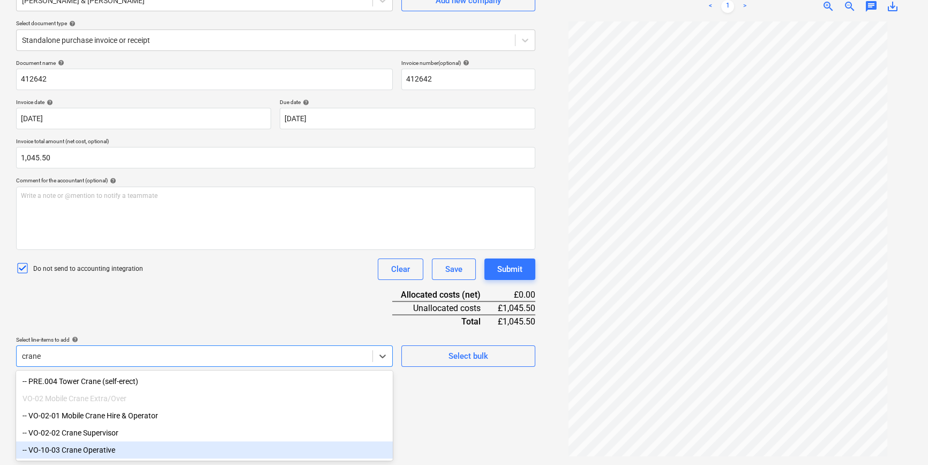
click at [96, 356] on div "-- VO-10-03 Crane Operative" at bounding box center [204, 449] width 377 height 17
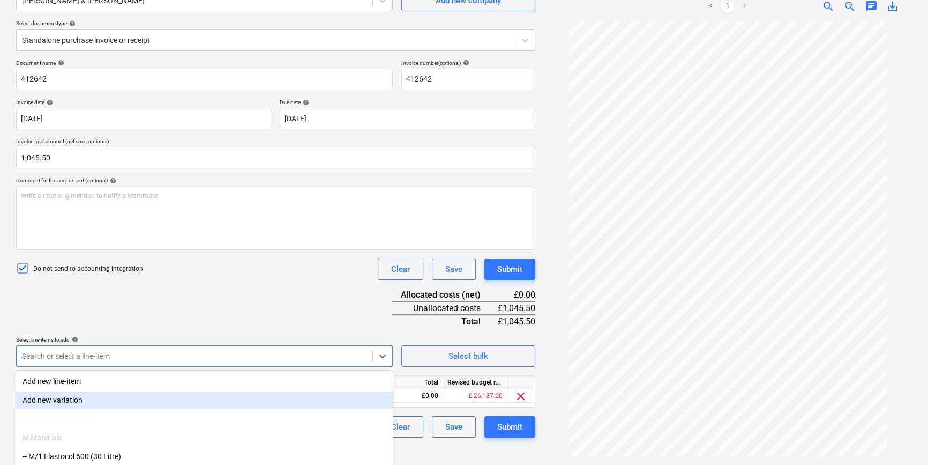
click at [161, 294] on div "Document name help 412642 Invoice number (optional) help 412642 Invoice date he…" at bounding box center [275, 248] width 519 height 378
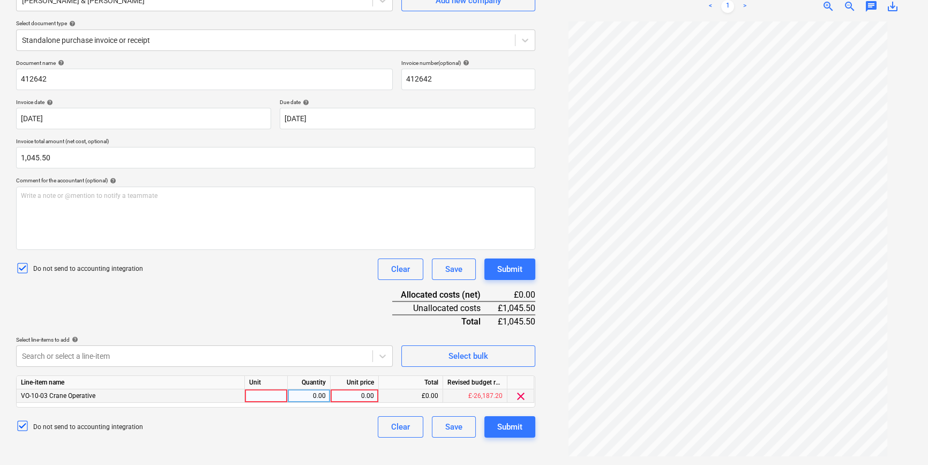
click at [265, 356] on div at bounding box center [266, 395] width 43 height 13
type input "pcs"
click at [316, 356] on div "0.00" at bounding box center [309, 395] width 34 height 13
click at [370, 356] on div "0.00" at bounding box center [354, 395] width 39 height 13
type input "1045.50"
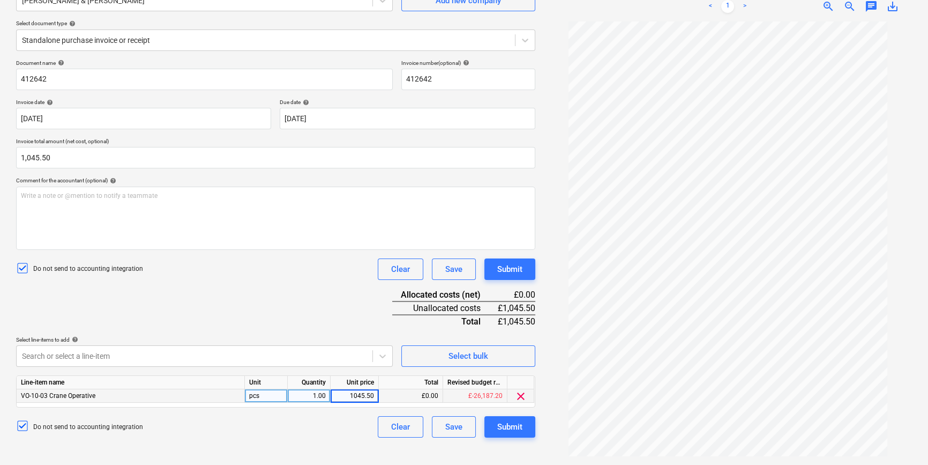
click at [304, 356] on div "Do not send to accounting integration Clear Save Submit" at bounding box center [275, 426] width 519 height 21
click at [501, 356] on div "Submit" at bounding box center [509, 427] width 25 height 14
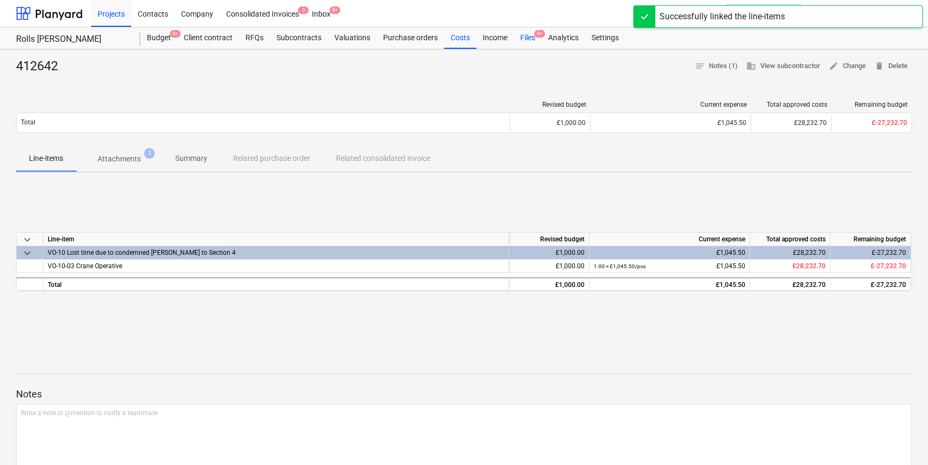
click at [533, 39] on div "Files 9+" at bounding box center [528, 37] width 28 height 21
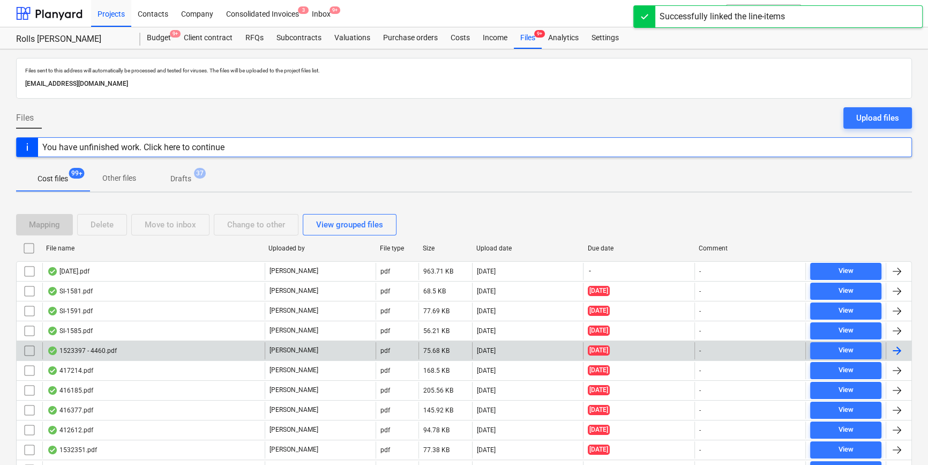
click at [182, 348] on div "1523397 - 4460.pdf" at bounding box center [153, 350] width 222 height 17
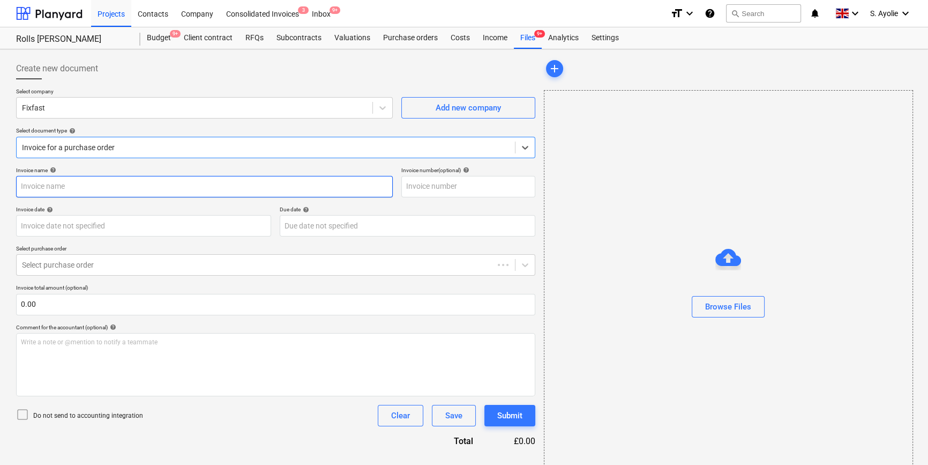
type input "1523397"
type input "[DATE]"
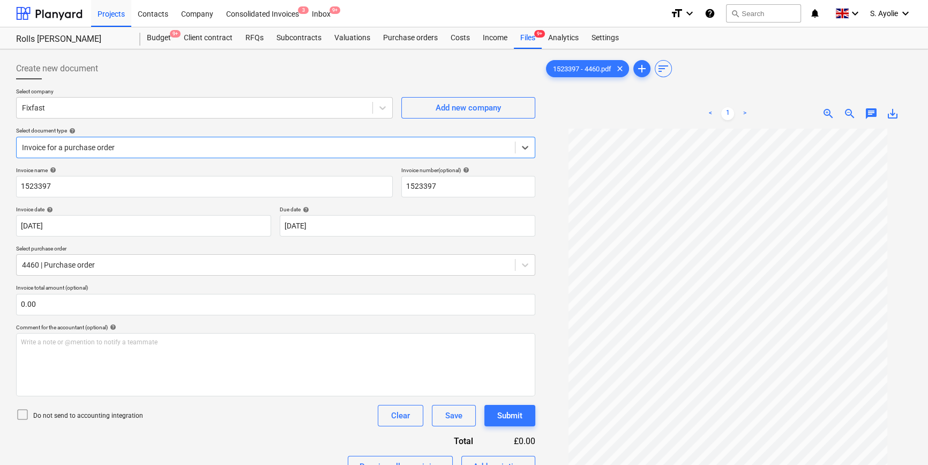
scroll to position [18, 0]
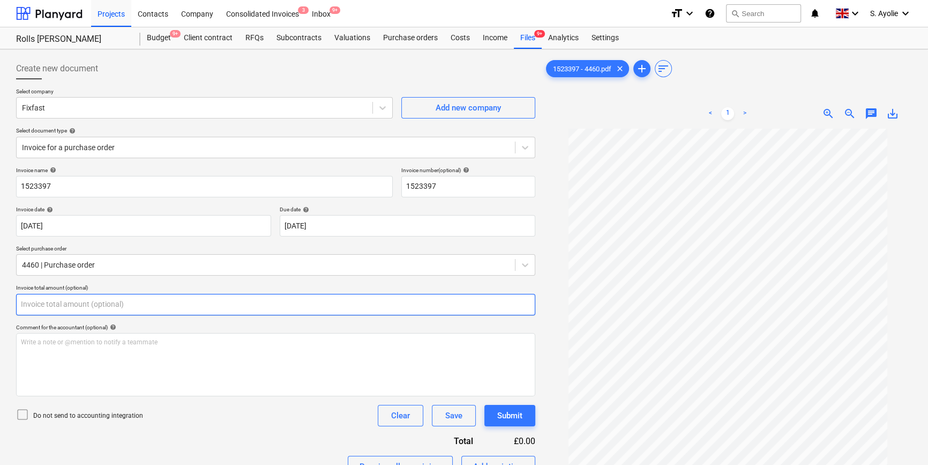
click at [136, 311] on input "text" at bounding box center [275, 304] width 519 height 21
type input "308.31"
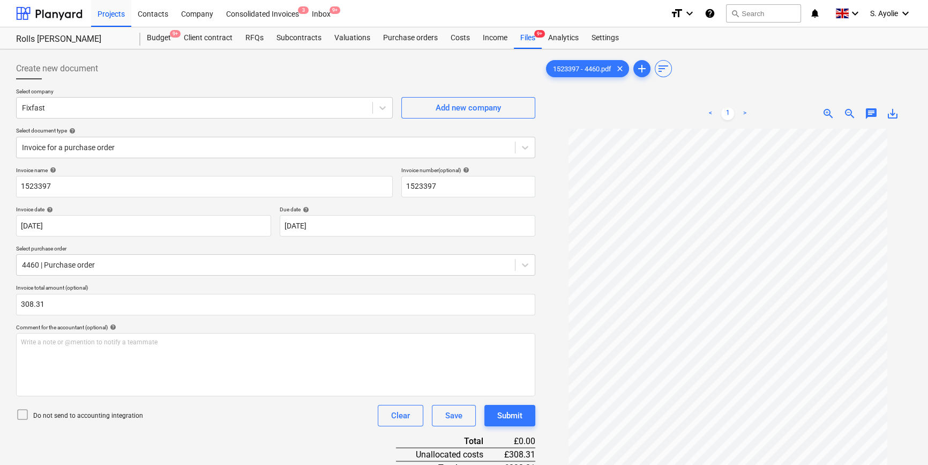
click at [62, 356] on p "Do not send to accounting integration" at bounding box center [88, 415] width 110 height 9
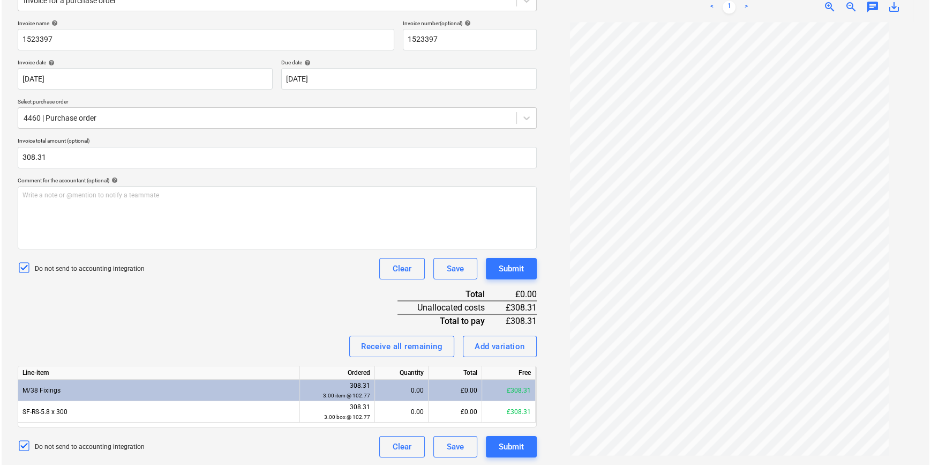
scroll to position [147, 0]
click at [468, 356] on div "£0.00" at bounding box center [454, 389] width 54 height 21
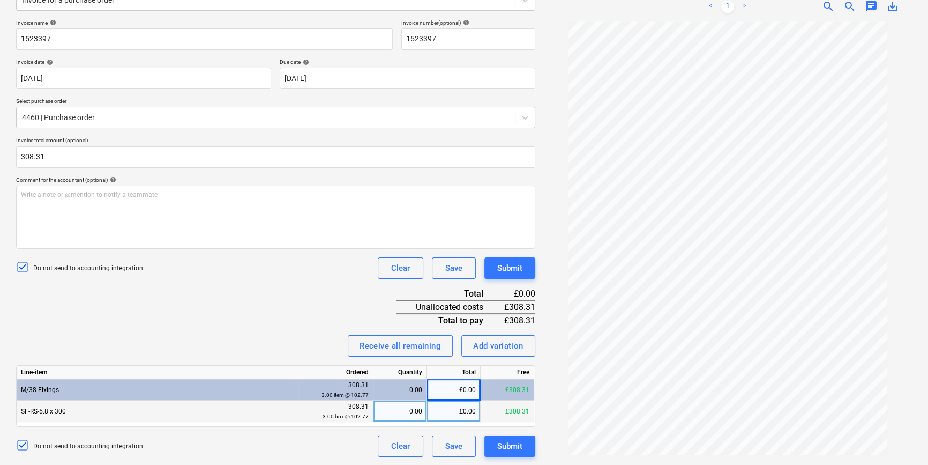
click at [461, 356] on div "£0.00" at bounding box center [454, 410] width 54 height 21
type input "308.31"
drag, startPoint x: 241, startPoint y: 301, endPoint x: 251, endPoint y: 305, distance: 11.0
click at [240, 302] on div "Invoice name help 1523397 Invoice number (optional) help 1523397 Invoice date h…" at bounding box center [275, 237] width 519 height 437
click at [515, 356] on div "Submit" at bounding box center [509, 446] width 25 height 14
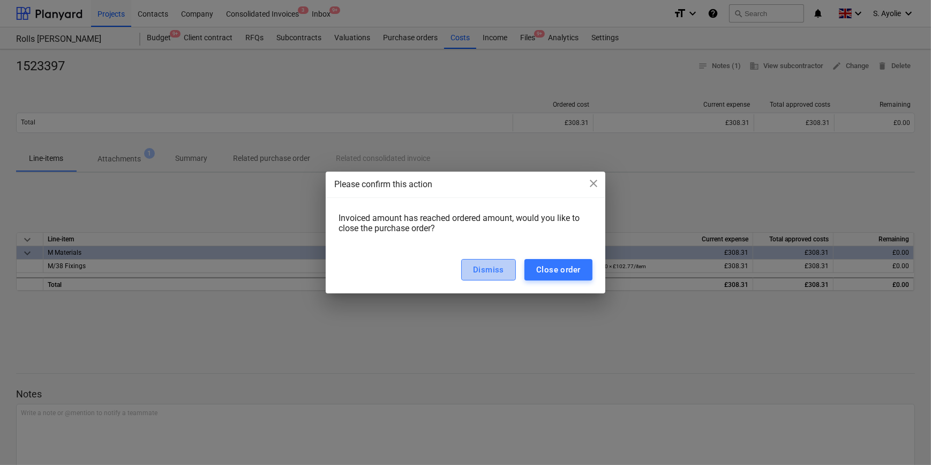
click at [493, 271] on div "Dismiss" at bounding box center [488, 270] width 31 height 14
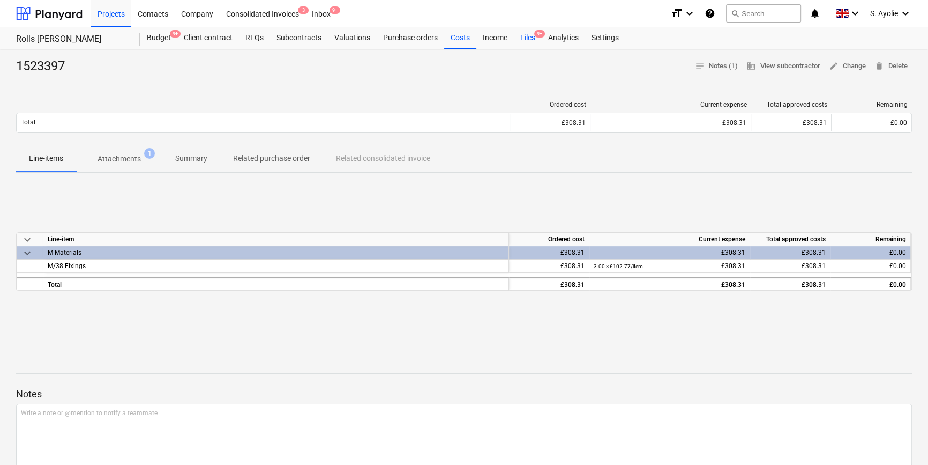
click at [521, 39] on div "Files 9+" at bounding box center [528, 37] width 28 height 21
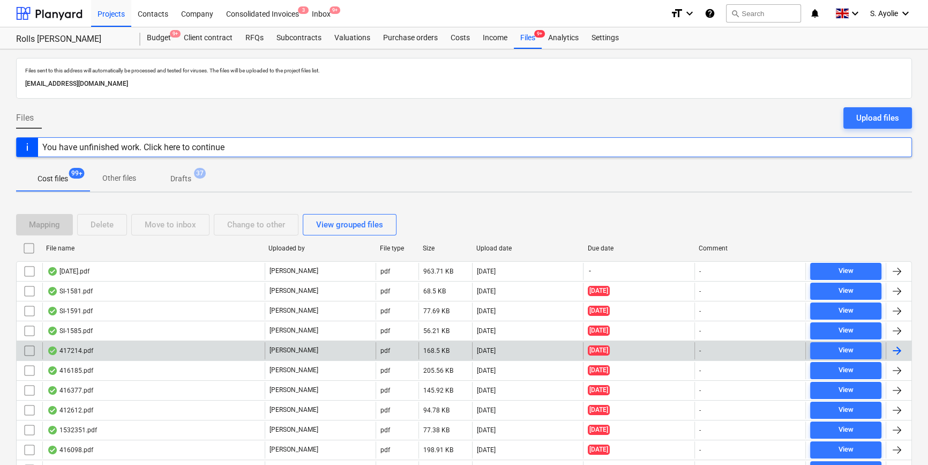
click at [165, 352] on div "417214.pdf" at bounding box center [153, 350] width 222 height 17
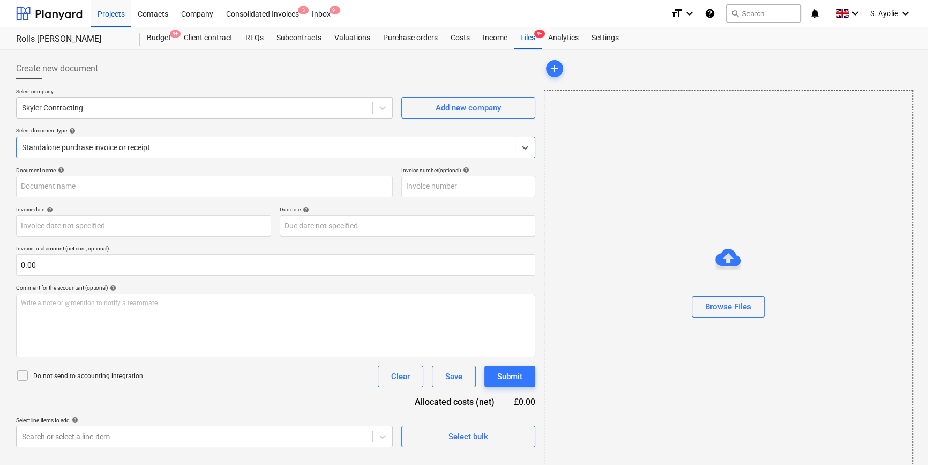
type input "417214"
type input "[DATE]"
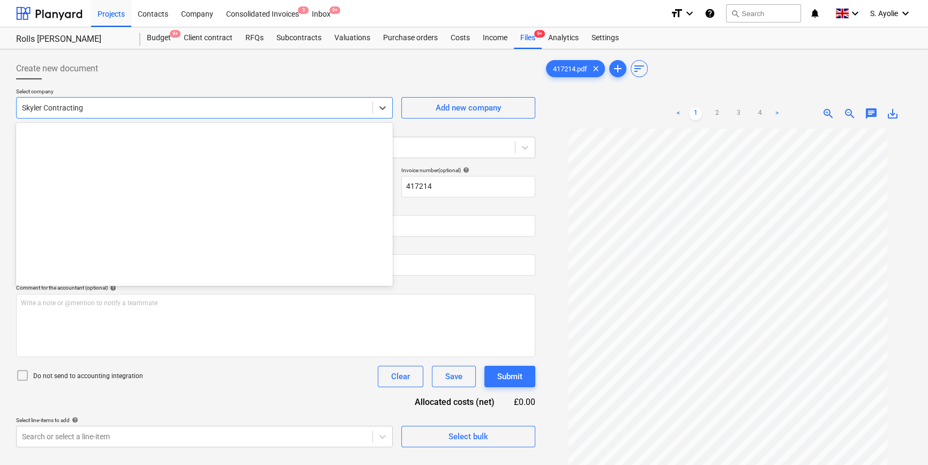
click at [107, 102] on div at bounding box center [194, 107] width 345 height 11
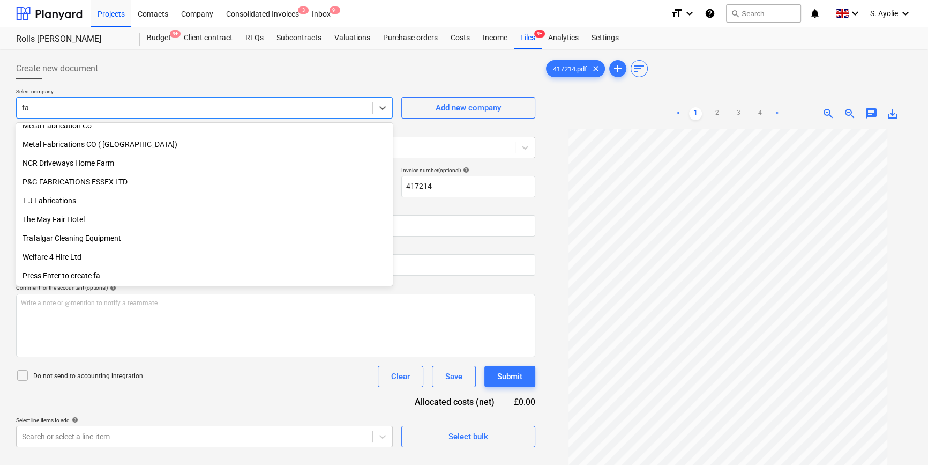
scroll to position [346, 0]
type input "faw"
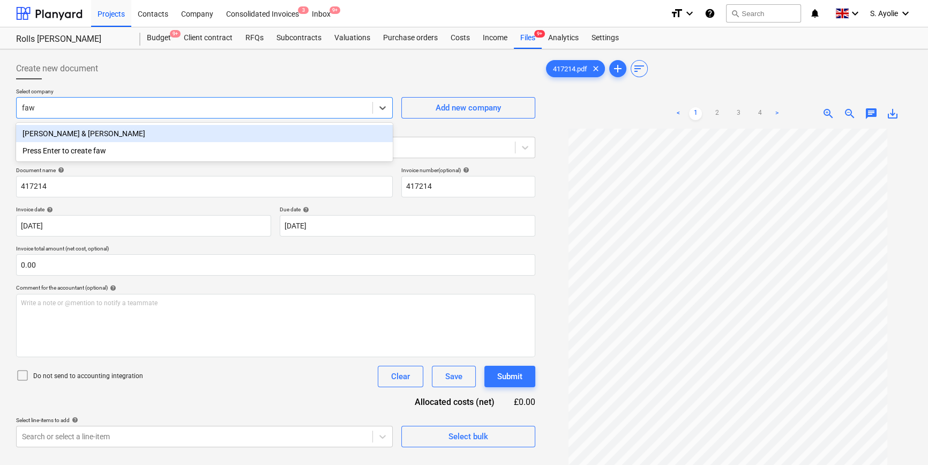
click at [113, 140] on div "[PERSON_NAME] & [PERSON_NAME]" at bounding box center [204, 133] width 377 height 17
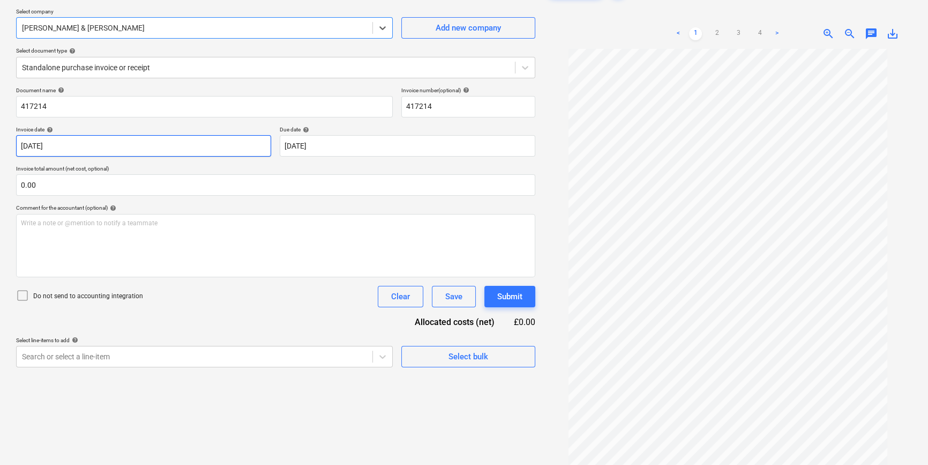
scroll to position [97, 0]
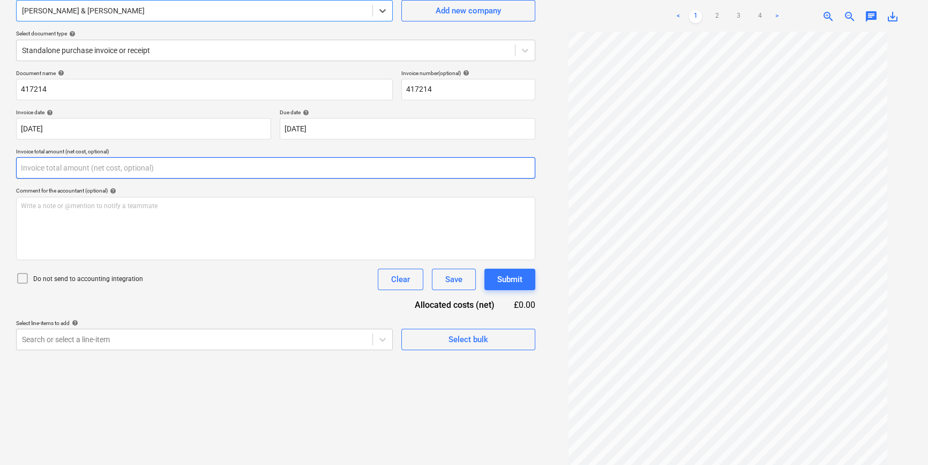
click at [137, 167] on input "text" at bounding box center [275, 167] width 519 height 21
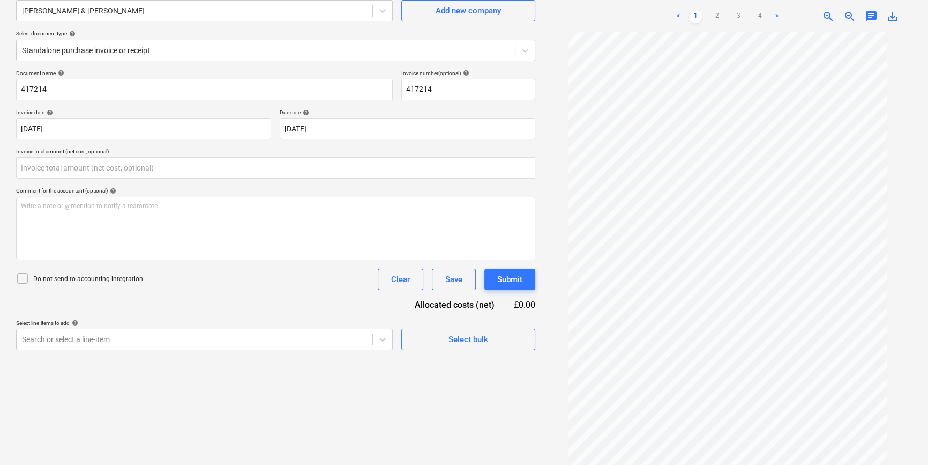
type input "0.00"
click at [72, 281] on p "Do not send to accounting integration" at bounding box center [88, 278] width 110 height 9
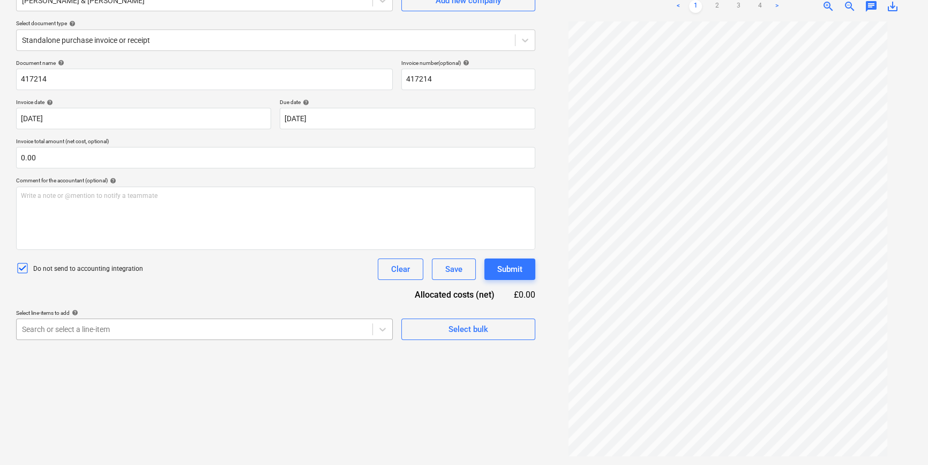
click at [142, 340] on body "Projects Contacts Company Consolidated Invoices 3 Inbox 9+ format_size keyboard…" at bounding box center [464, 125] width 928 height 465
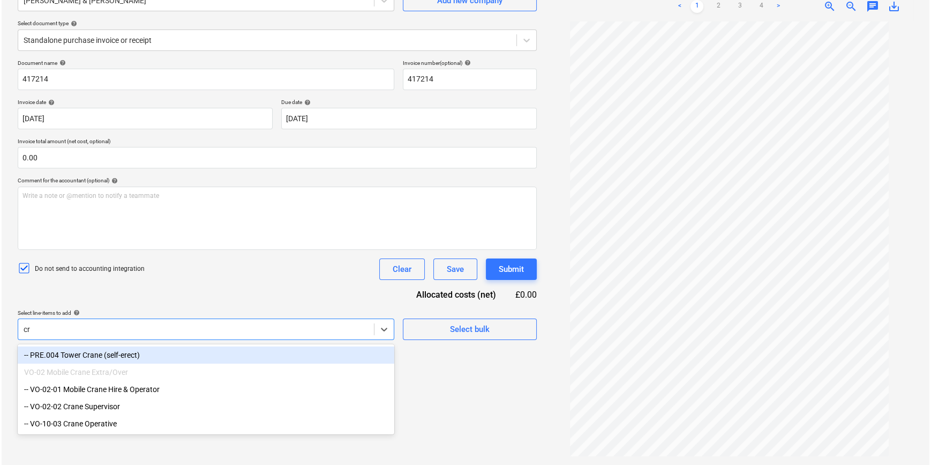
scroll to position [107, 0]
type input "crane"
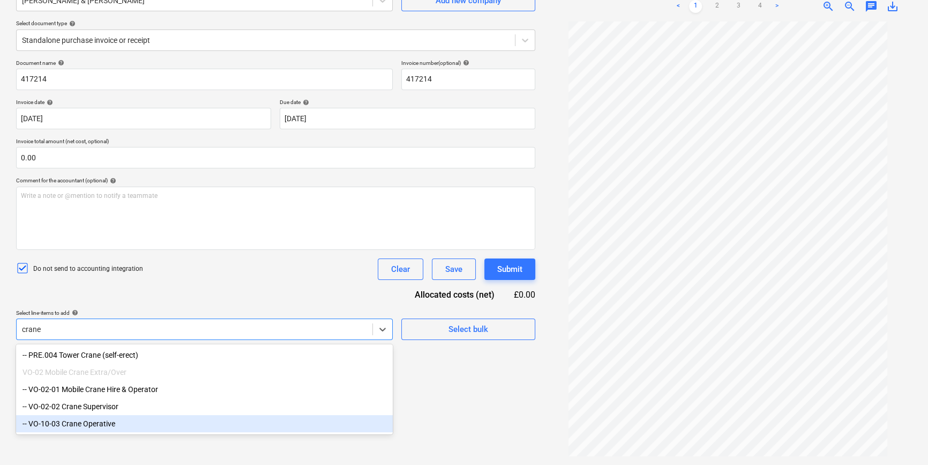
click at [125, 356] on div "-- VO-10-03 Crane Operative" at bounding box center [204, 423] width 377 height 17
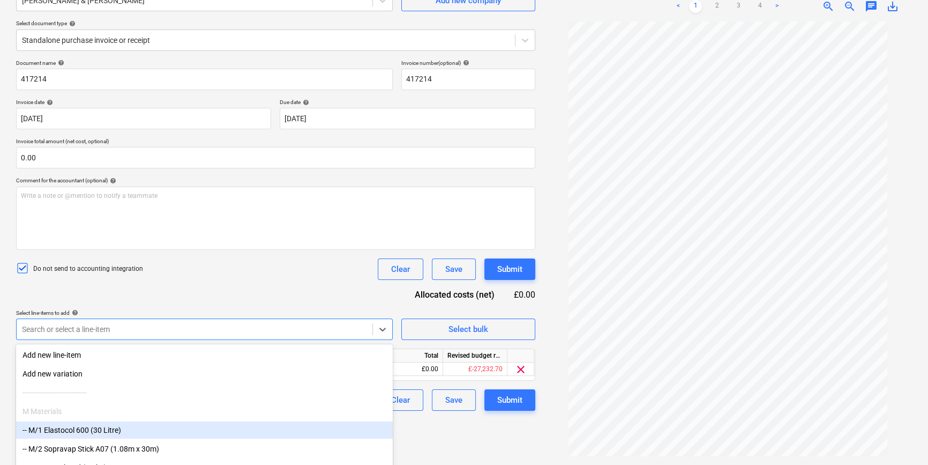
click at [426, 356] on div "Line-item name Unit Quantity Unit price Total Revised budget remaining VO-10-03…" at bounding box center [275, 364] width 519 height 32
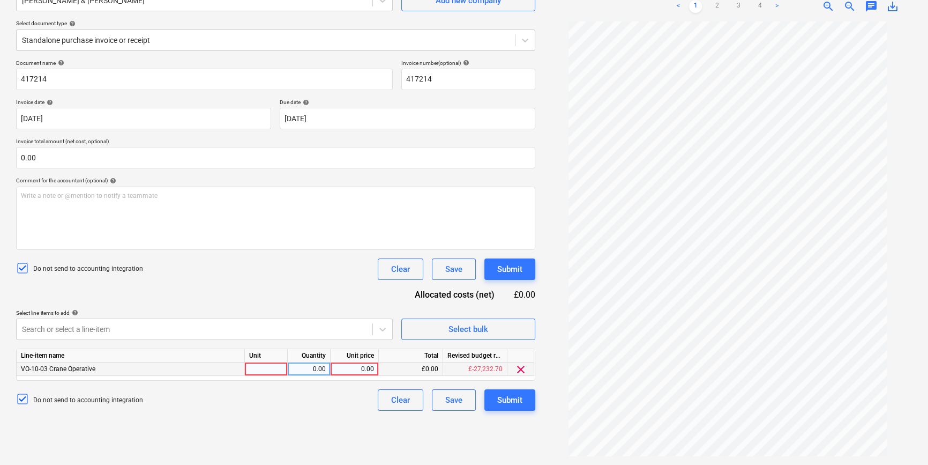
click at [272, 356] on div at bounding box center [266, 368] width 43 height 13
type input "pcs"
click at [307, 356] on div "0.00" at bounding box center [309, 368] width 34 height 13
type input "1"
click at [354, 356] on div "0.00" at bounding box center [354, 368] width 39 height 13
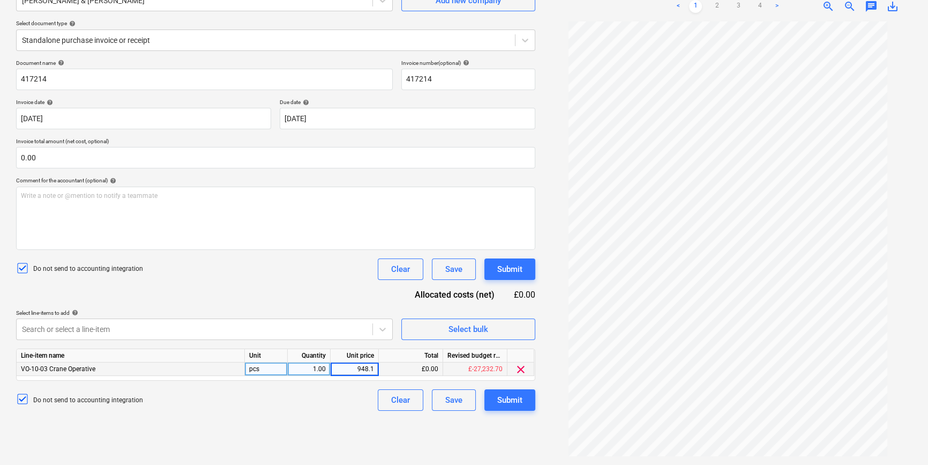
type input "948.10"
click at [315, 356] on div "Create new document Select company [PERSON_NAME] & [PERSON_NAME] Add new compan…" at bounding box center [276, 203] width 528 height 514
click at [487, 356] on button "Submit" at bounding box center [509, 399] width 51 height 21
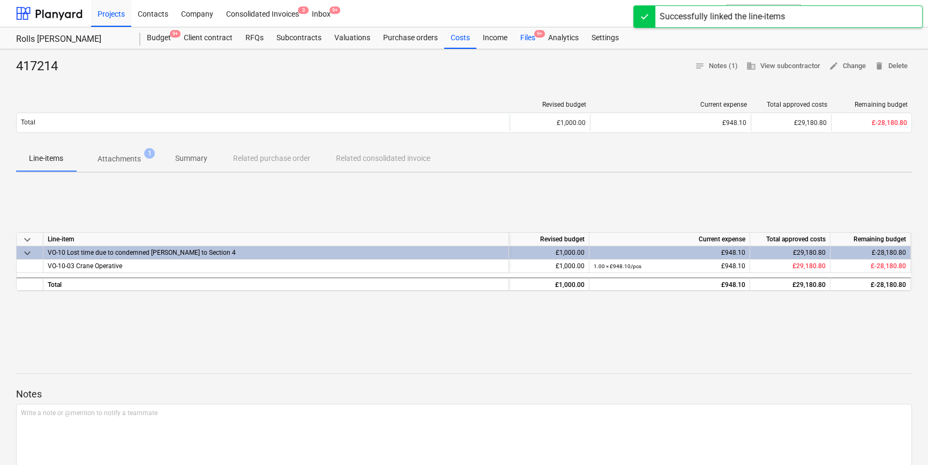
click at [535, 33] on span "9+" at bounding box center [539, 34] width 11 height 8
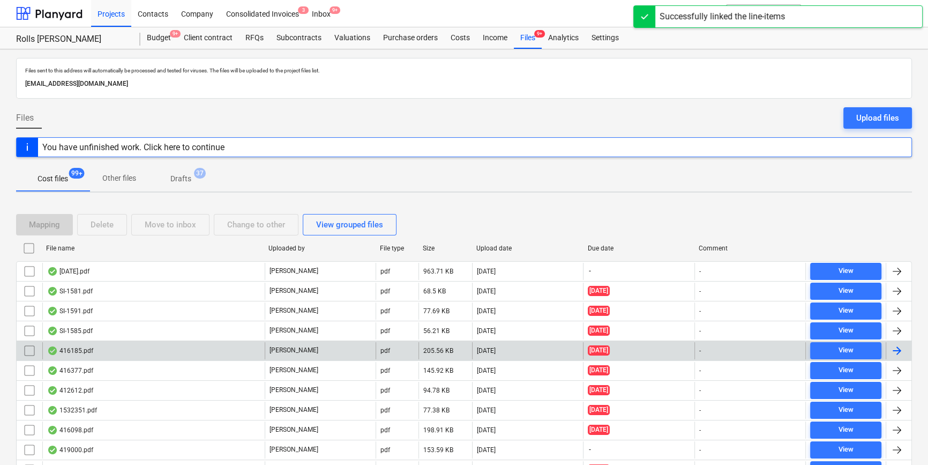
click at [160, 354] on div "416185.pdf" at bounding box center [153, 350] width 222 height 17
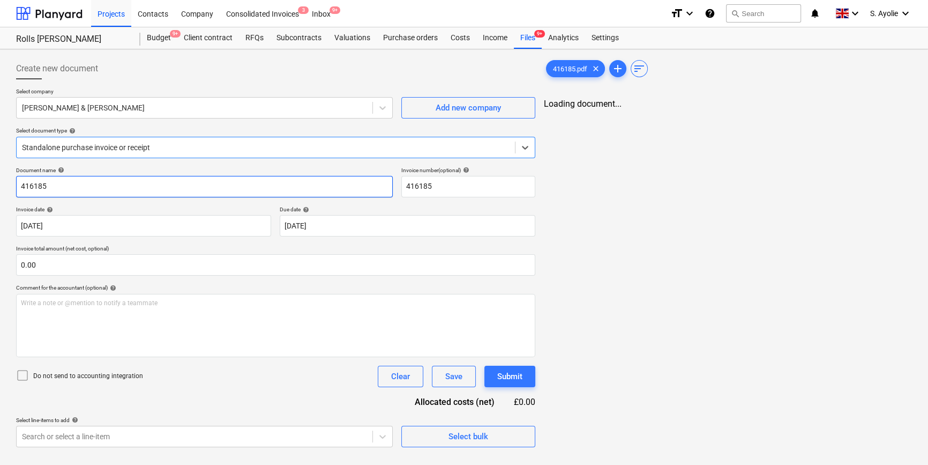
type input "416185"
type input "[DATE]"
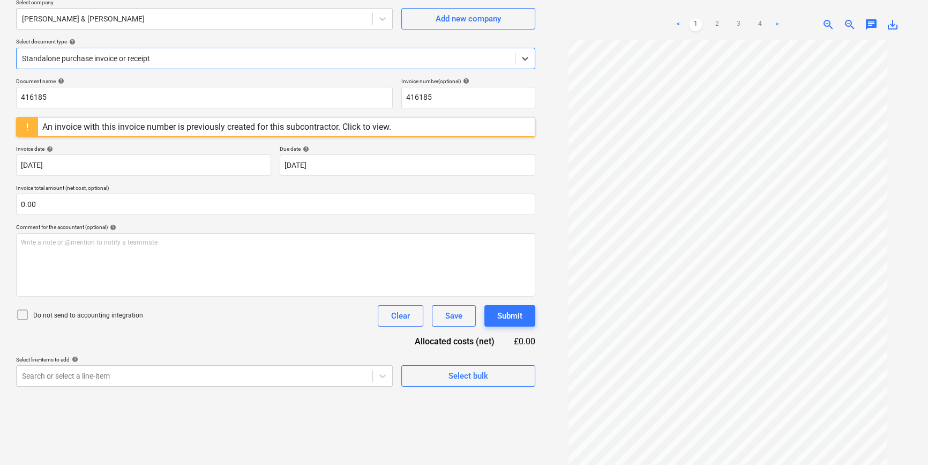
scroll to position [107, 0]
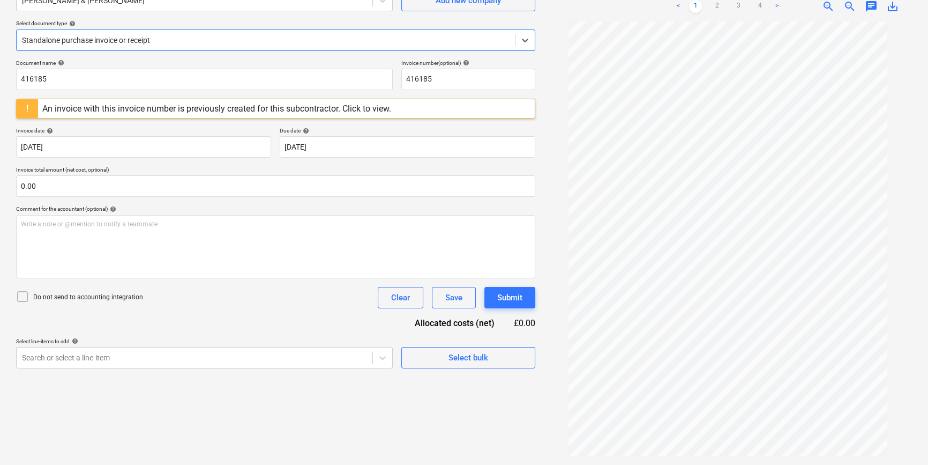
click at [321, 108] on div "An invoice with this invoice number is previously created for this subcontracto…" at bounding box center [216, 108] width 349 height 10
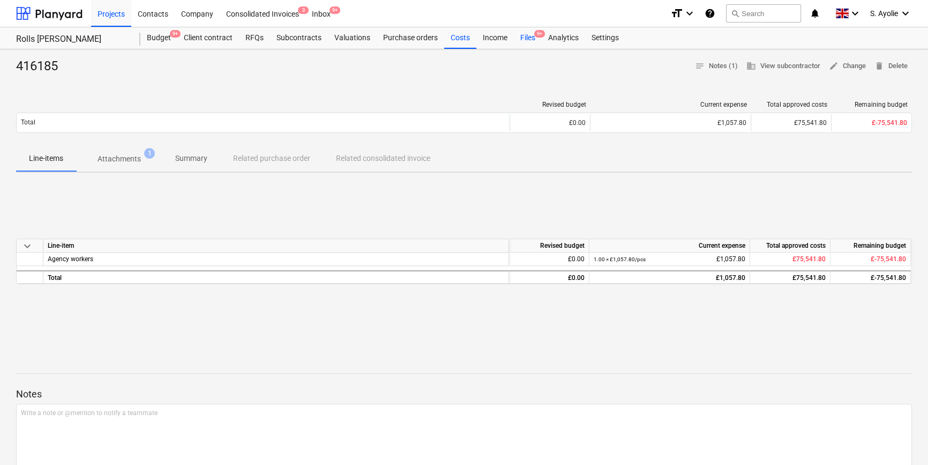
click at [527, 39] on div "Files 9+" at bounding box center [528, 37] width 28 height 21
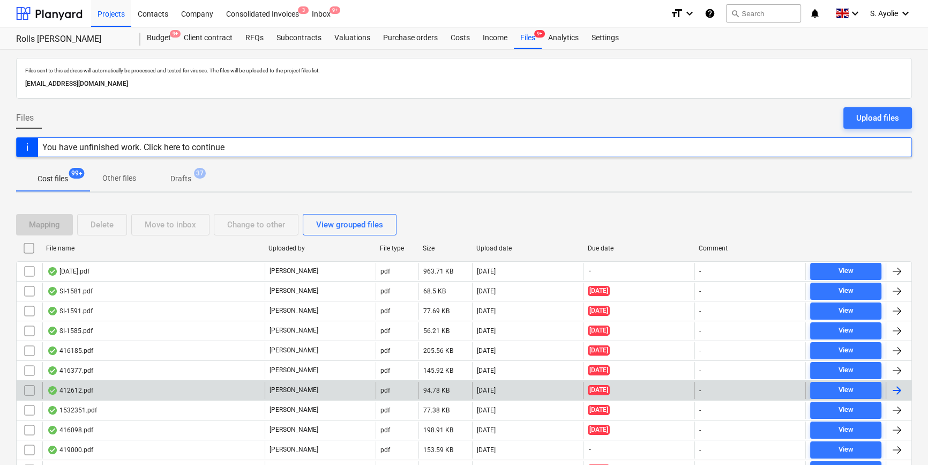
click at [26, 353] on input "checkbox" at bounding box center [29, 350] width 17 height 17
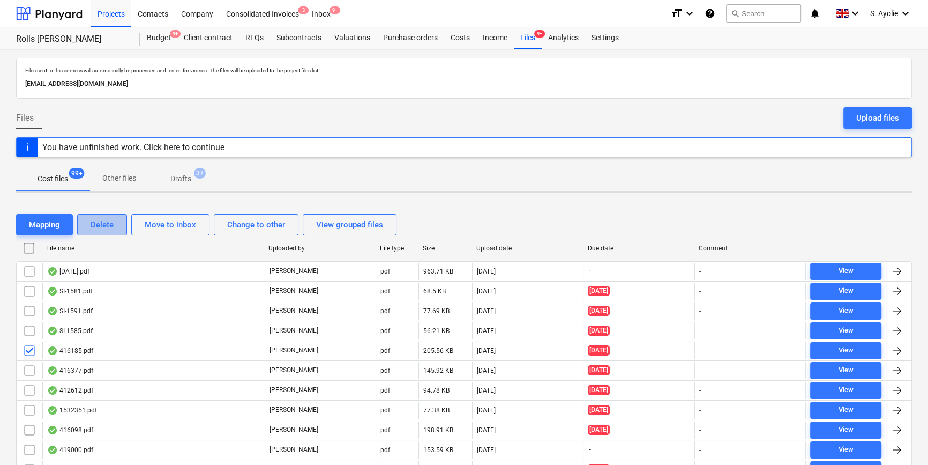
click at [103, 220] on div "Delete" at bounding box center [102, 225] width 23 height 14
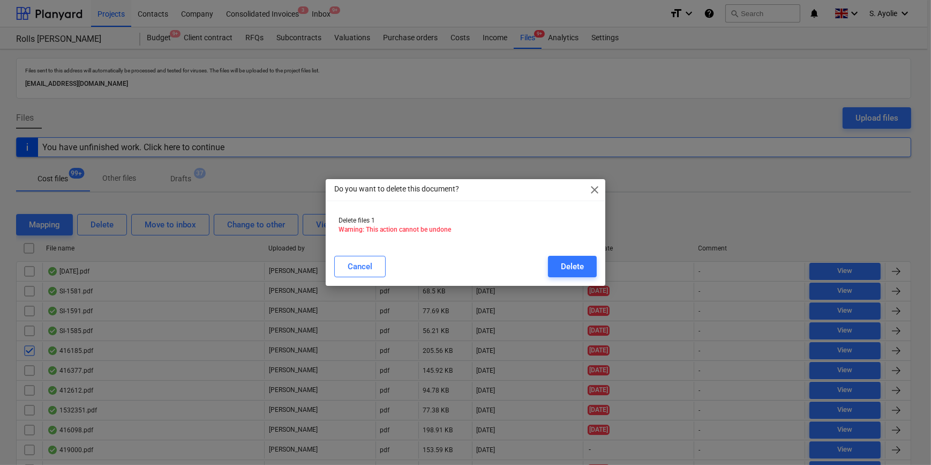
drag, startPoint x: 585, startPoint y: 266, endPoint x: 284, endPoint y: 349, distance: 312.3
click at [585, 267] on button "Delete" at bounding box center [572, 266] width 49 height 21
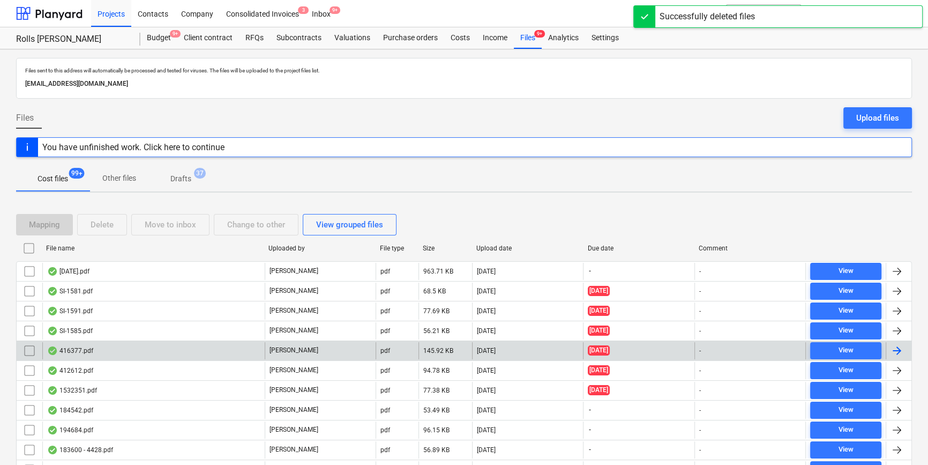
click at [113, 355] on div "416377.pdf" at bounding box center [153, 350] width 222 height 17
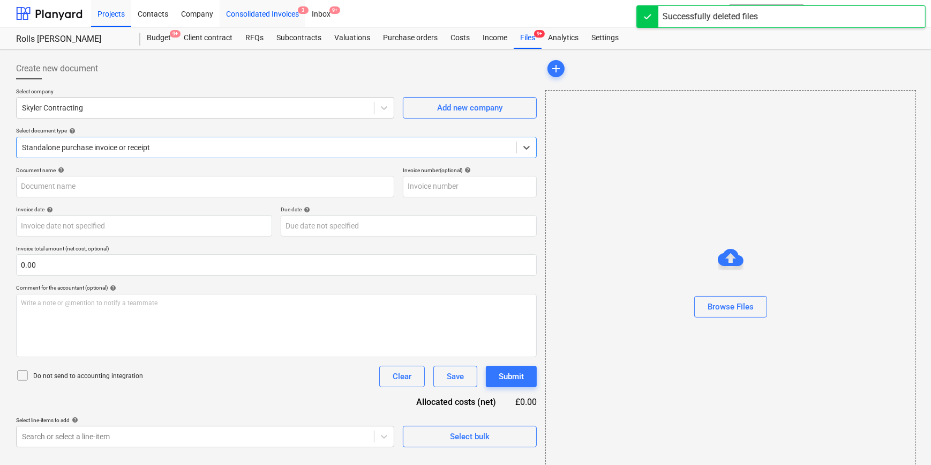
type input "416377"
type input "[DATE]"
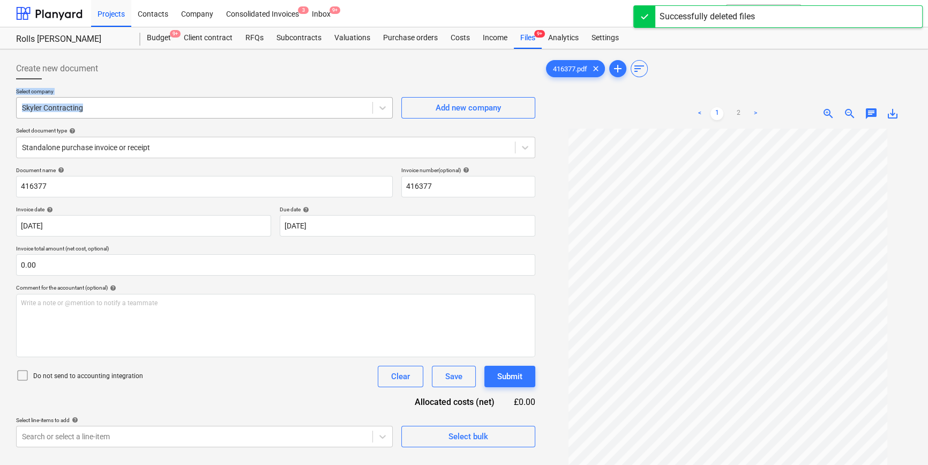
drag, startPoint x: 166, startPoint y: 78, endPoint x: 160, endPoint y: 102, distance: 25.0
click at [160, 101] on div "Create new document Select company Skyler Contracting Add new company Select do…" at bounding box center [275, 252] width 519 height 389
drag, startPoint x: 160, startPoint y: 102, endPoint x: 156, endPoint y: 114, distance: 12.2
click at [156, 114] on div "Skyler Contracting" at bounding box center [195, 107] width 356 height 15
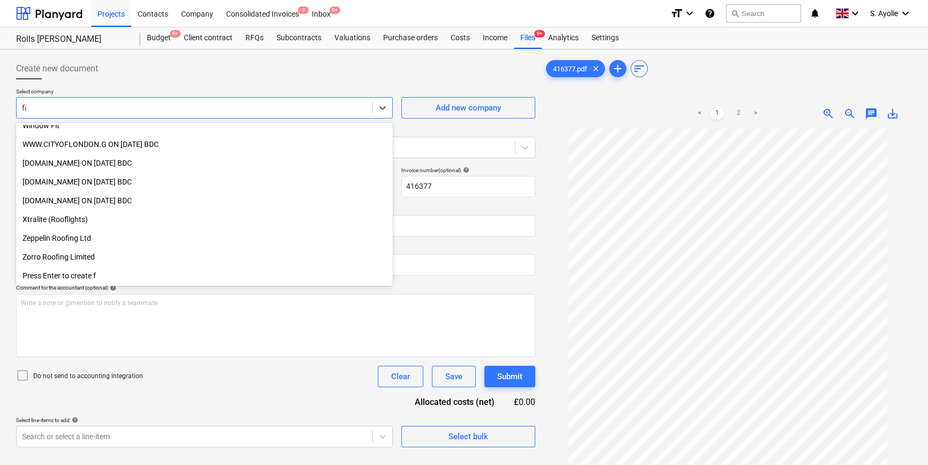
scroll to position [346, 0]
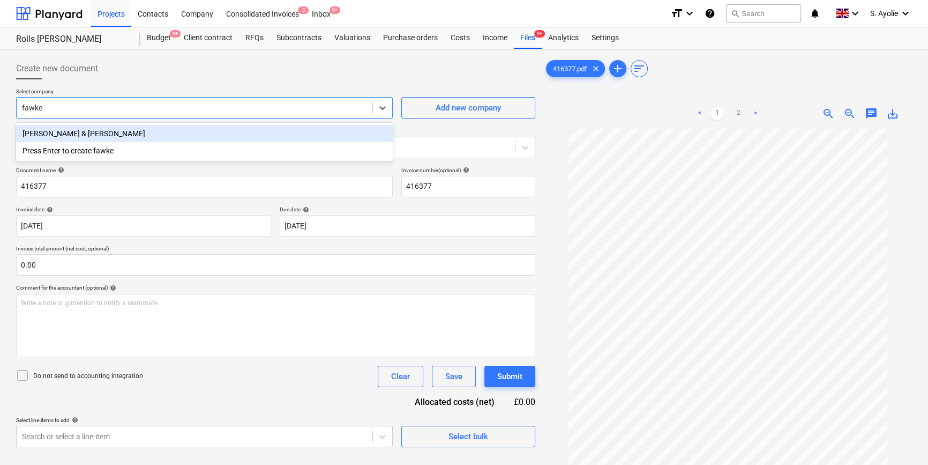
type input "[PERSON_NAME]"
click at [140, 134] on div "[PERSON_NAME] & [PERSON_NAME]" at bounding box center [204, 133] width 377 height 17
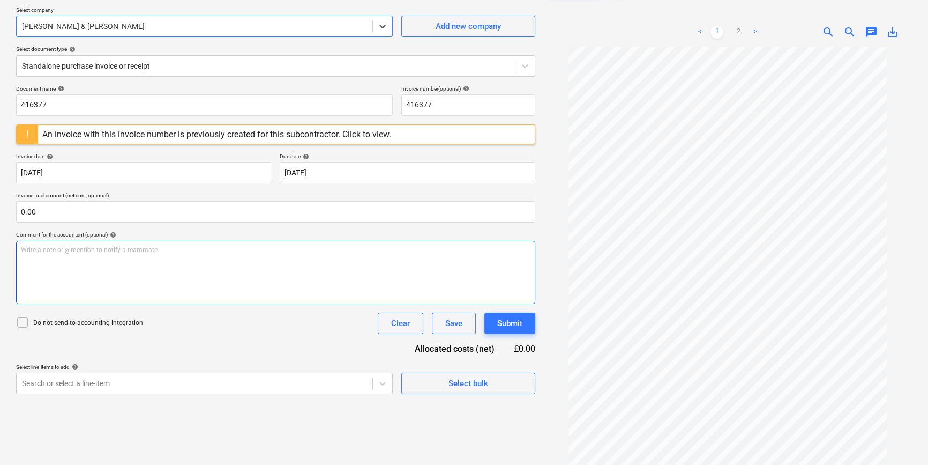
scroll to position [97, 0]
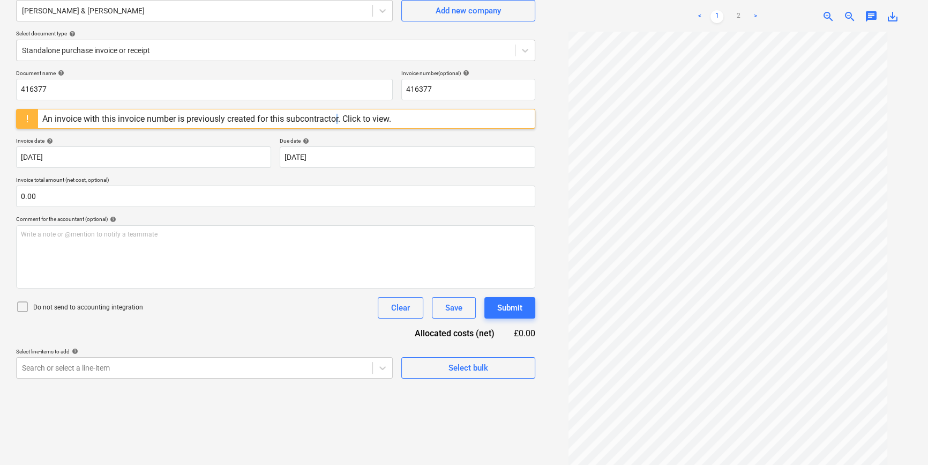
click at [339, 110] on div "An invoice with this invoice number is previously created for this subcontracto…" at bounding box center [216, 118] width 357 height 19
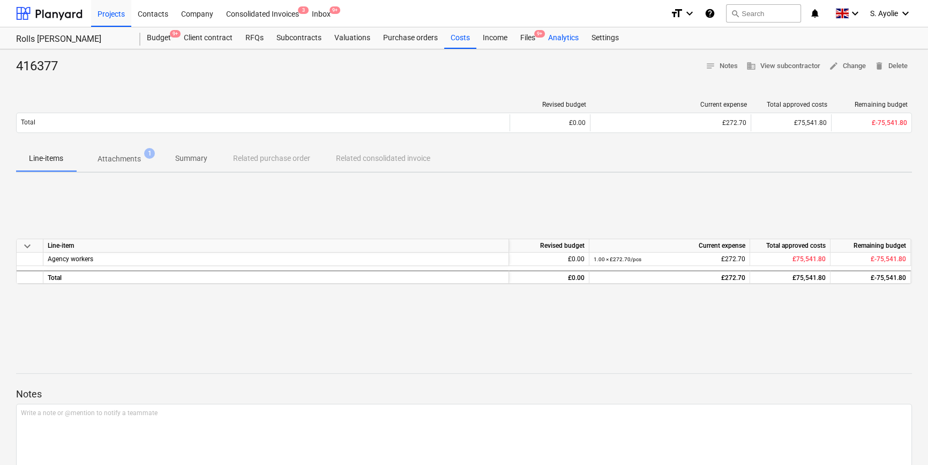
click at [550, 38] on div "Analytics" at bounding box center [563, 37] width 43 height 21
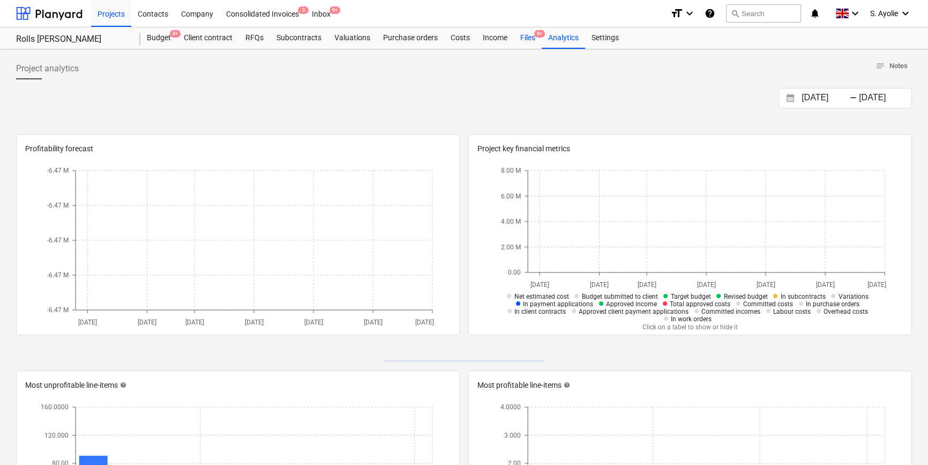
click at [516, 36] on div "Files 9+" at bounding box center [528, 37] width 28 height 21
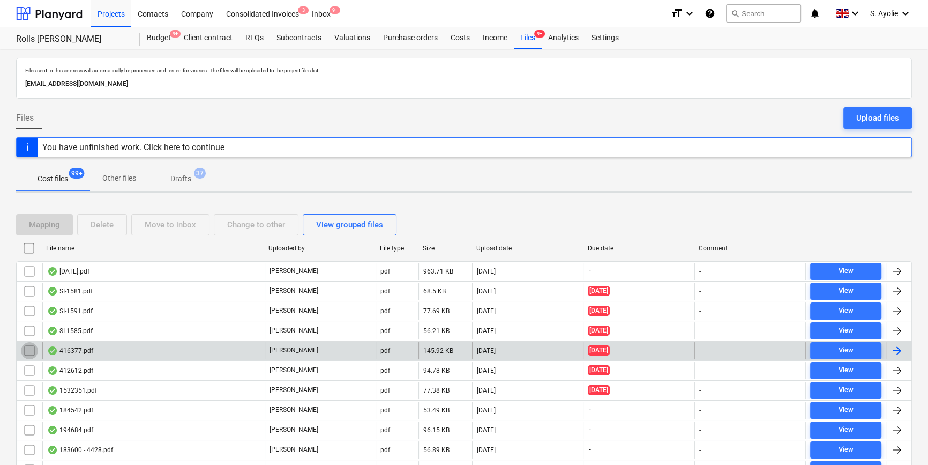
click at [27, 349] on input "checkbox" at bounding box center [29, 350] width 17 height 17
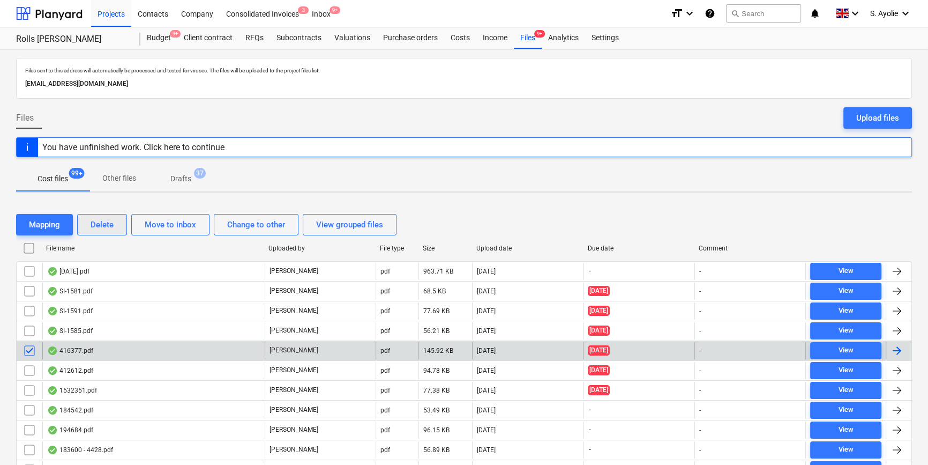
click at [87, 222] on button "Delete" at bounding box center [102, 224] width 50 height 21
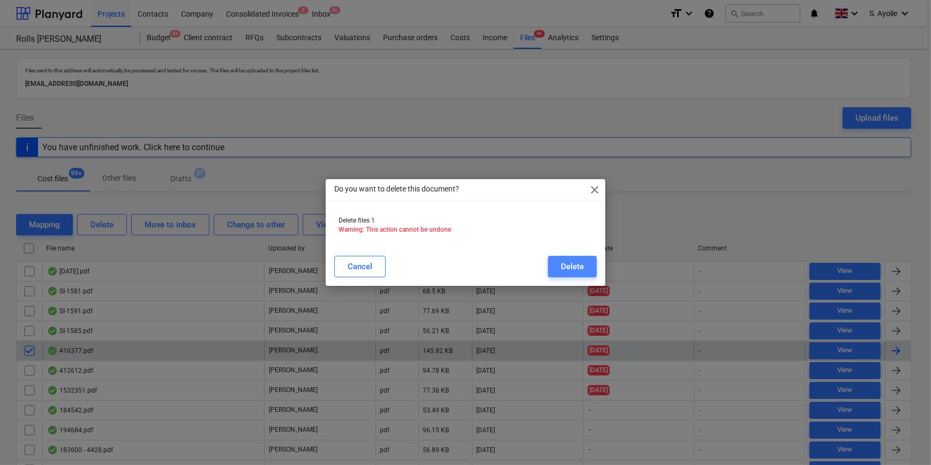
click at [583, 265] on div "Delete" at bounding box center [572, 266] width 23 height 14
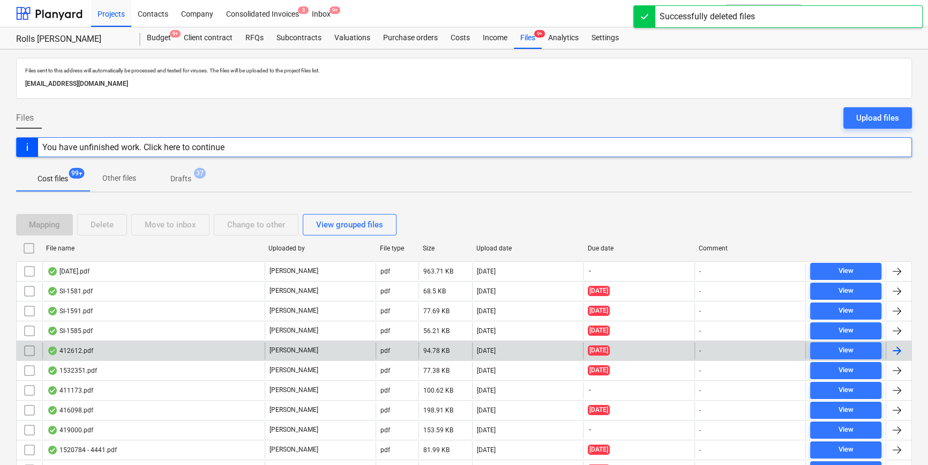
click at [118, 356] on div "412612.pdf" at bounding box center [153, 350] width 222 height 17
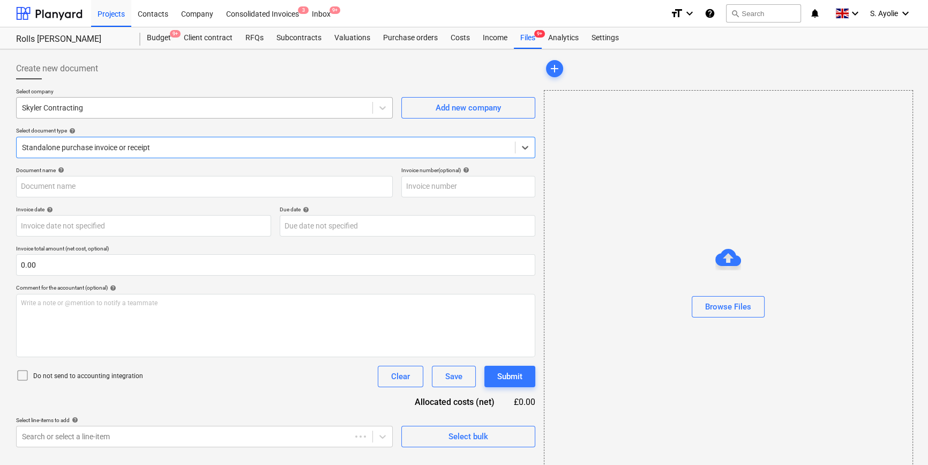
type input "412612"
type input "[DATE]"
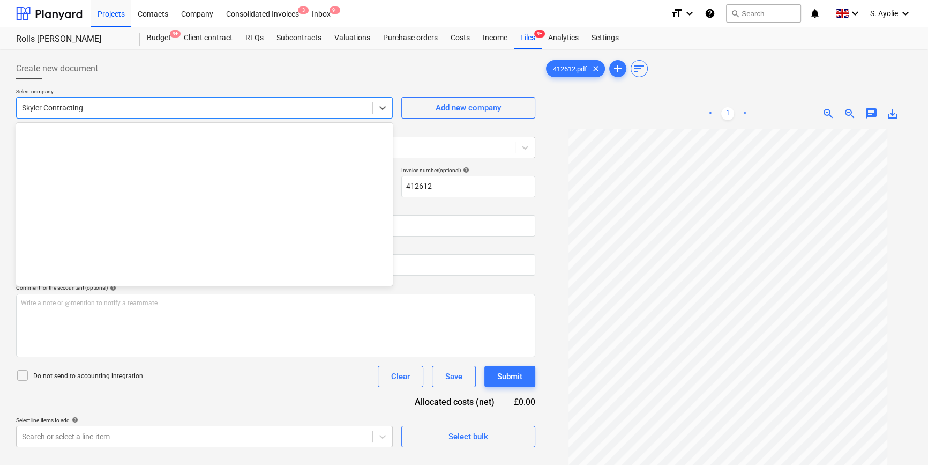
click at [176, 116] on div "Skyler Contracting" at bounding box center [204, 107] width 377 height 21
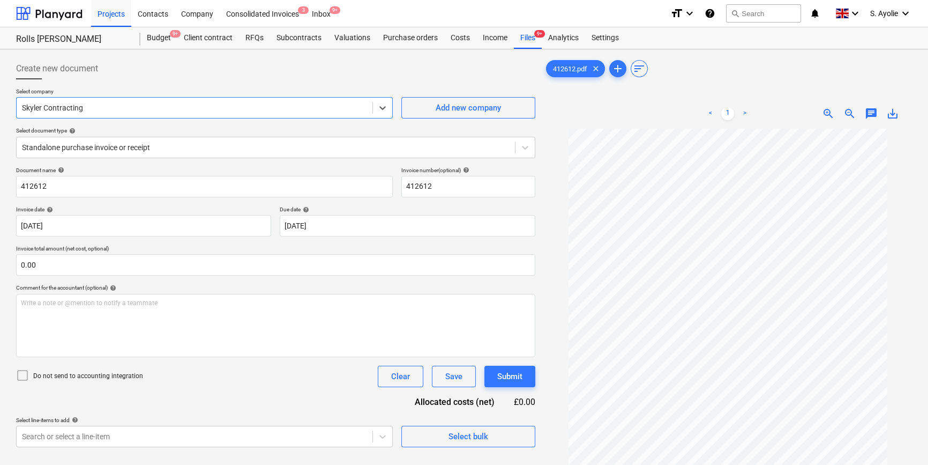
click at [180, 120] on div "Select company Select is focused ,type to refine list, press Down to open the m…" at bounding box center [275, 127] width 519 height 79
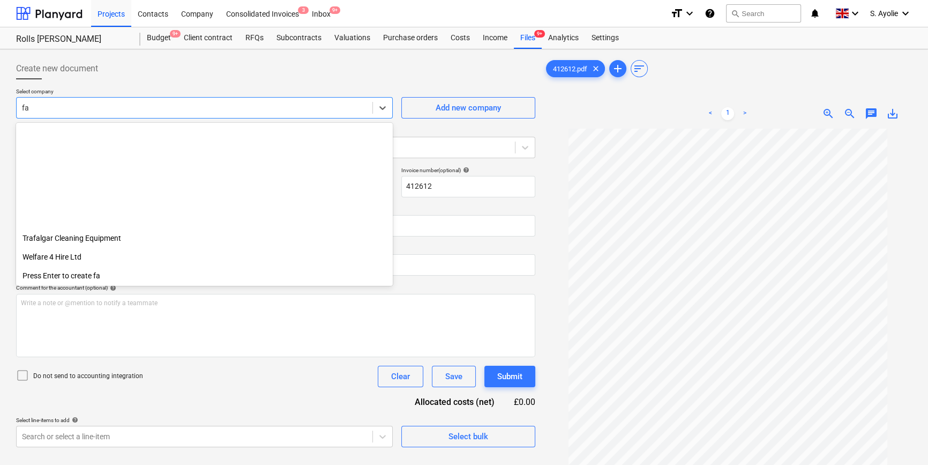
scroll to position [346, 0]
type input "faw"
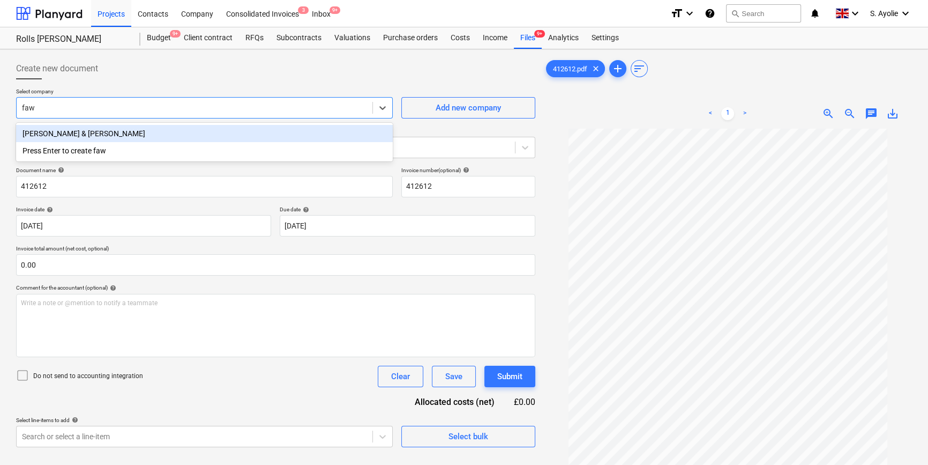
click at [166, 135] on div "[PERSON_NAME] & [PERSON_NAME]" at bounding box center [204, 133] width 377 height 17
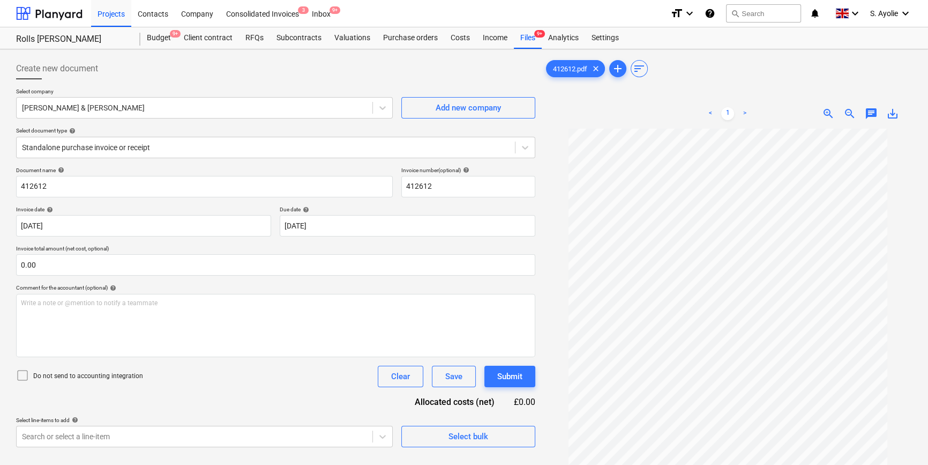
click at [130, 281] on div "Document name help 412612 Invoice number (optional) help 412612 Invoice date he…" at bounding box center [275, 307] width 519 height 280
click at [43, 356] on p "Do not send to accounting integration" at bounding box center [88, 375] width 110 height 9
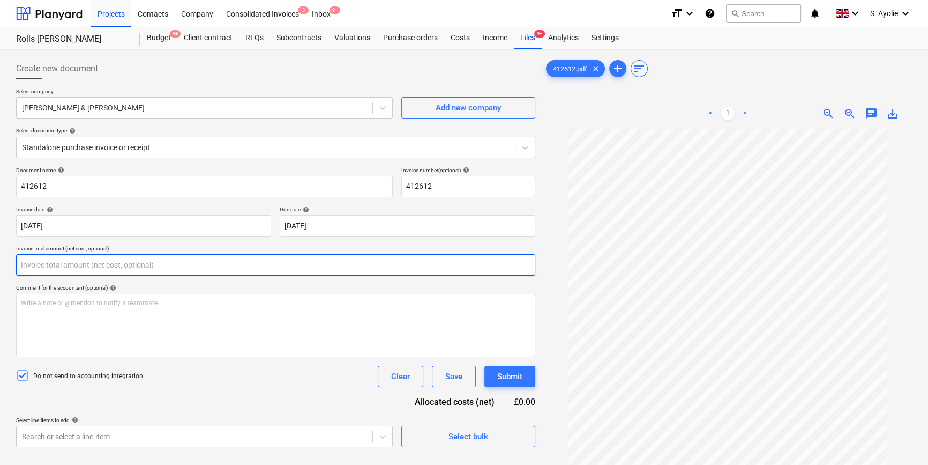
click at [92, 258] on input "text" at bounding box center [275, 264] width 519 height 21
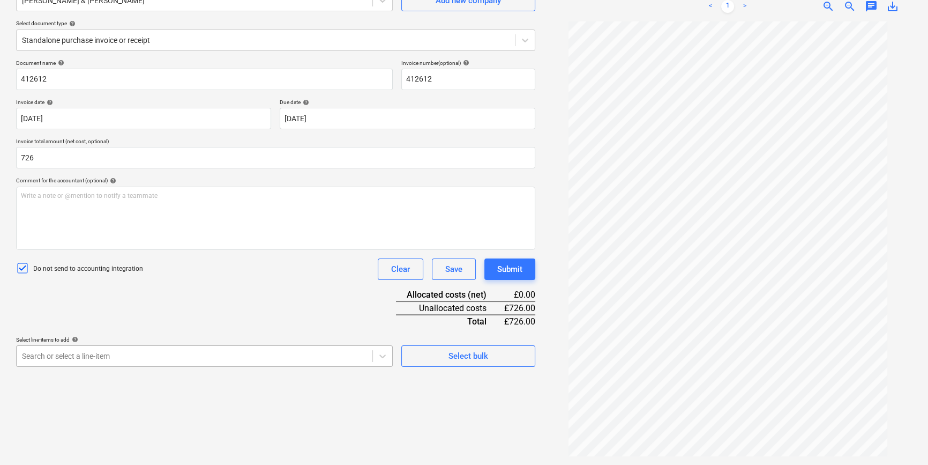
type input "726.00"
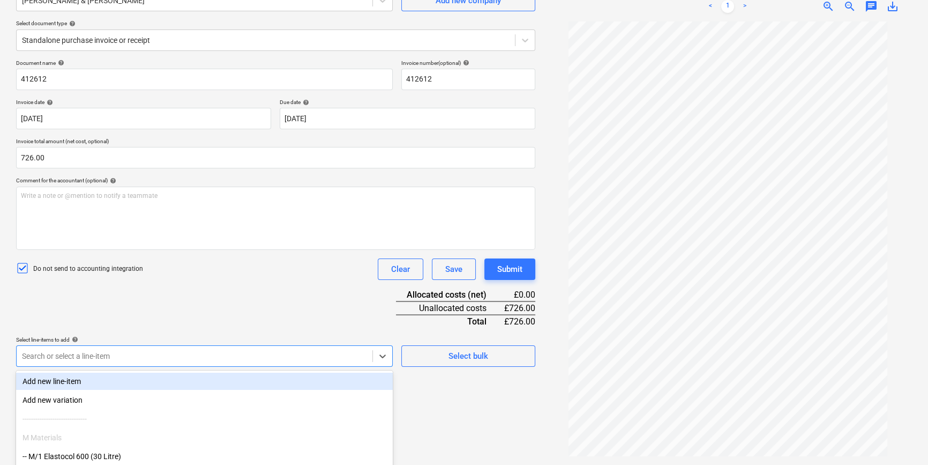
scroll to position [176, 0]
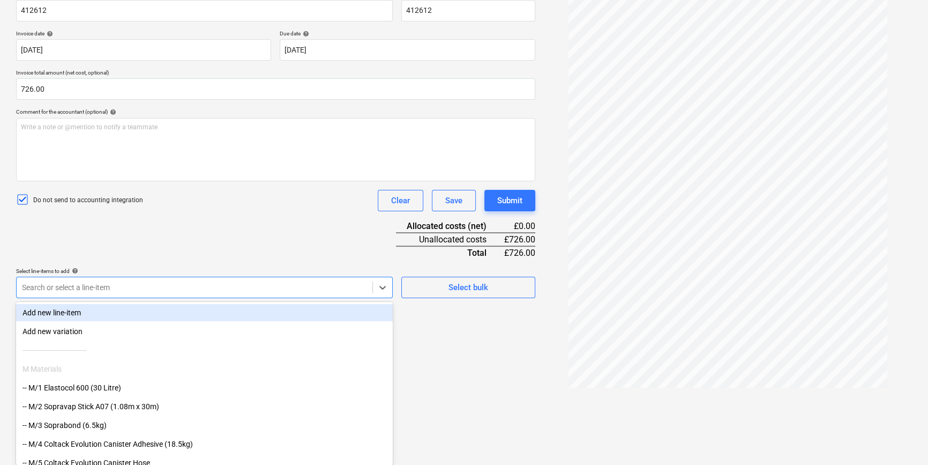
click at [126, 289] on body "Projects Contacts Company Consolidated Invoices 3 Inbox 9+ format_size keyboard…" at bounding box center [464, 56] width 928 height 465
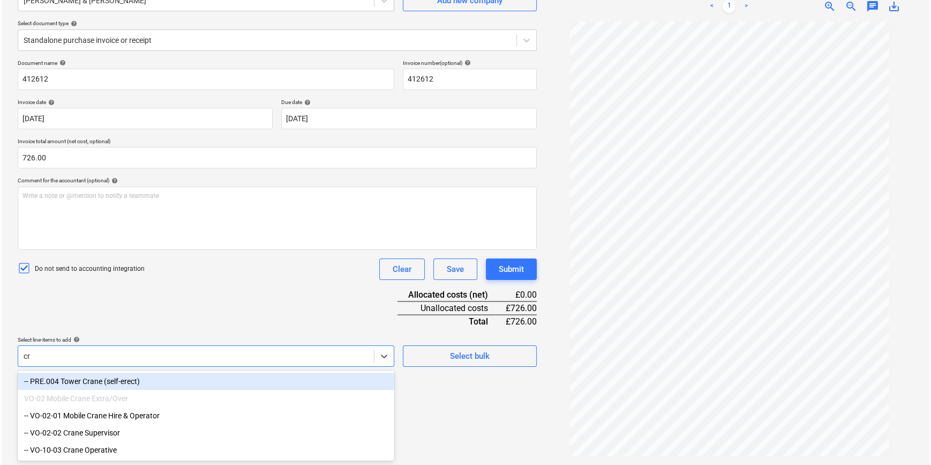
scroll to position [107, 0]
type input "cra"
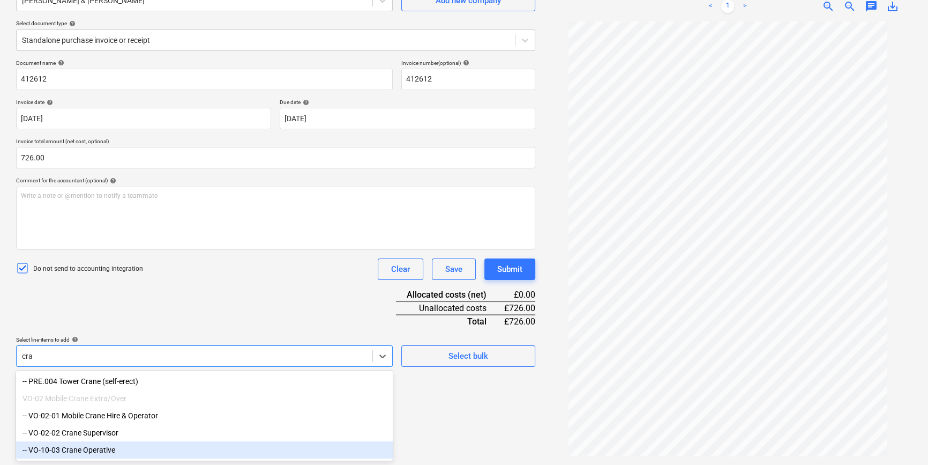
click at [138, 356] on div "-- VO-10-03 Crane Operative" at bounding box center [204, 449] width 377 height 17
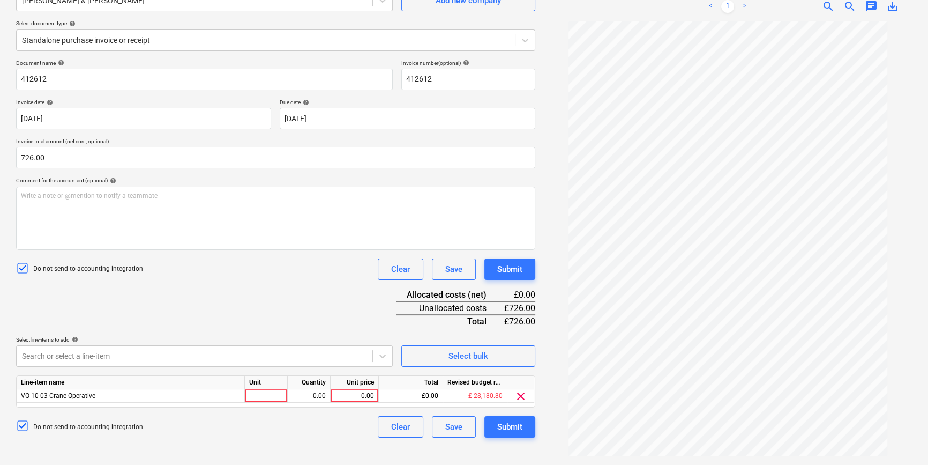
click at [392, 316] on div "Document name help 412612 Invoice number (optional) help 412612 Invoice date he…" at bounding box center [275, 248] width 519 height 378
click at [275, 356] on div at bounding box center [266, 395] width 43 height 13
type input "pcs"
click at [306, 356] on div "0.00" at bounding box center [309, 395] width 34 height 13
type input "1"
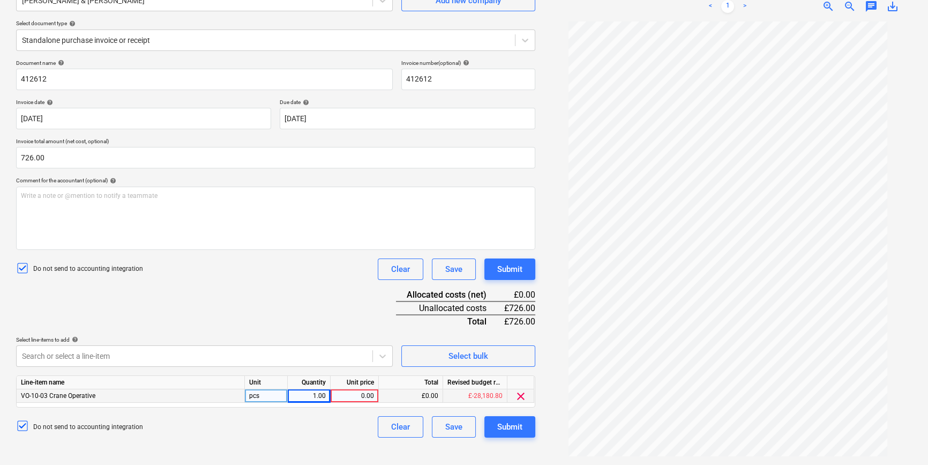
click at [347, 356] on div "0.00" at bounding box center [354, 395] width 39 height 13
type input "726"
click at [351, 356] on div "Do not send to accounting integration Clear Save Submit" at bounding box center [275, 426] width 519 height 21
click at [494, 356] on button "Submit" at bounding box center [509, 426] width 51 height 21
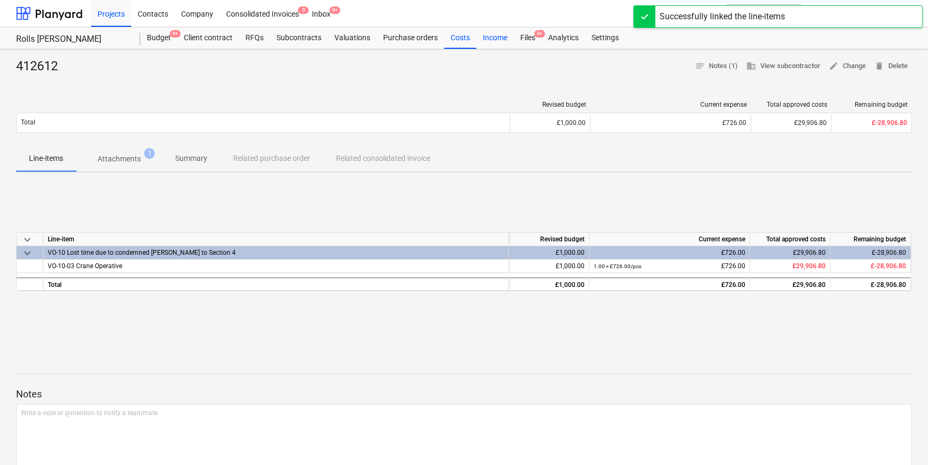
click at [509, 39] on div "Income" at bounding box center [495, 37] width 38 height 21
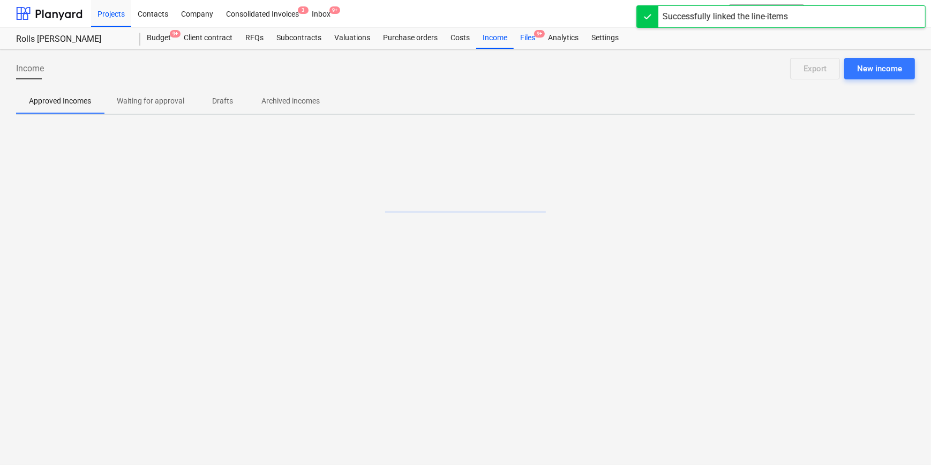
click at [517, 39] on div "Files 9+" at bounding box center [528, 37] width 28 height 21
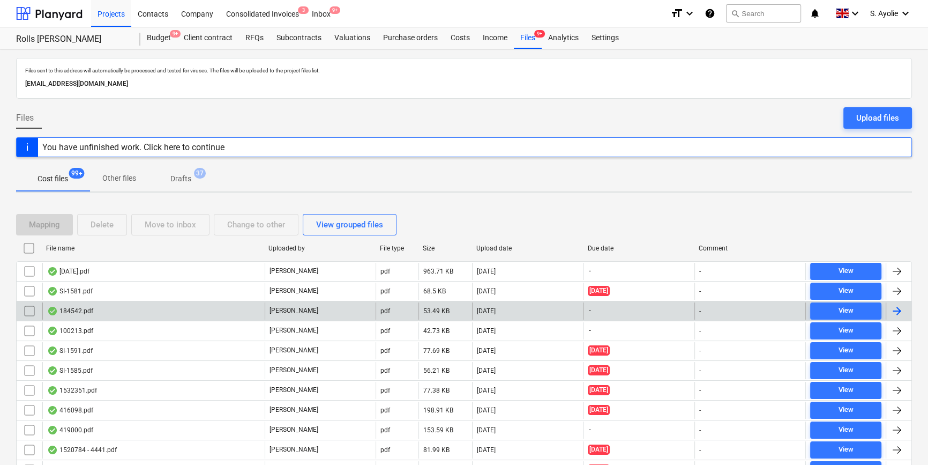
click at [129, 309] on div "184542.pdf" at bounding box center [153, 310] width 222 height 17
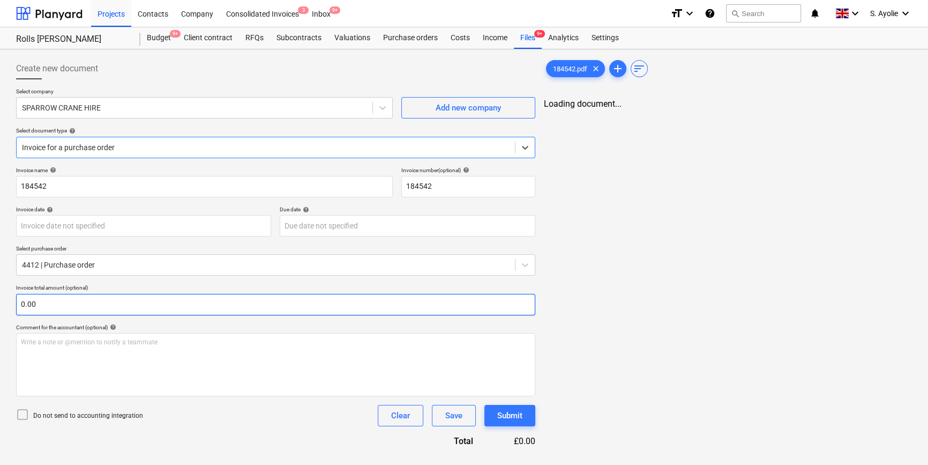
type input "184542"
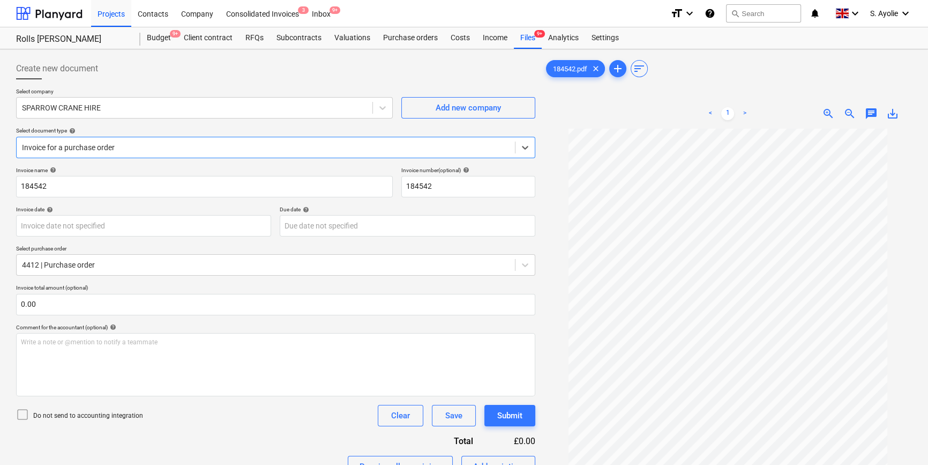
scroll to position [18, 0]
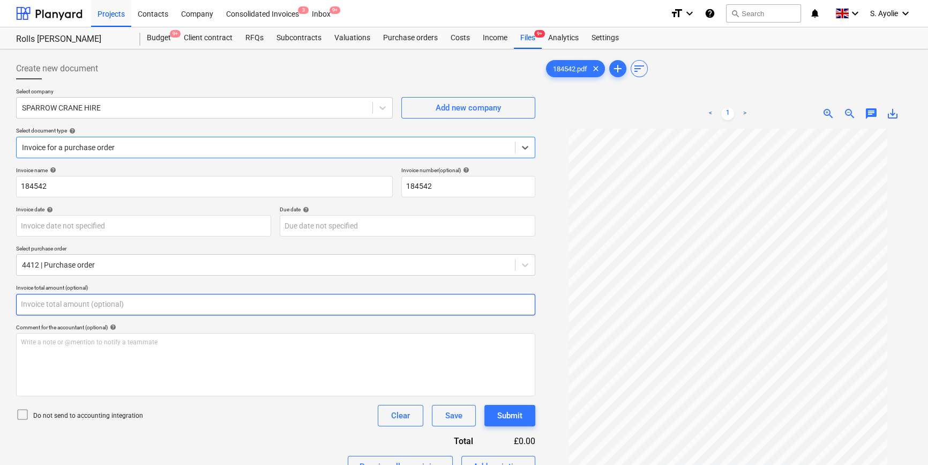
click at [107, 302] on input "text" at bounding box center [275, 304] width 519 height 21
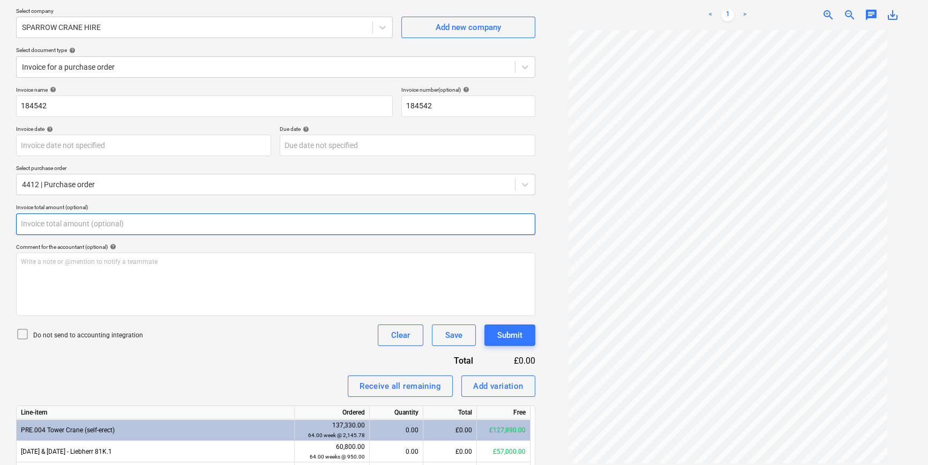
scroll to position [146, 0]
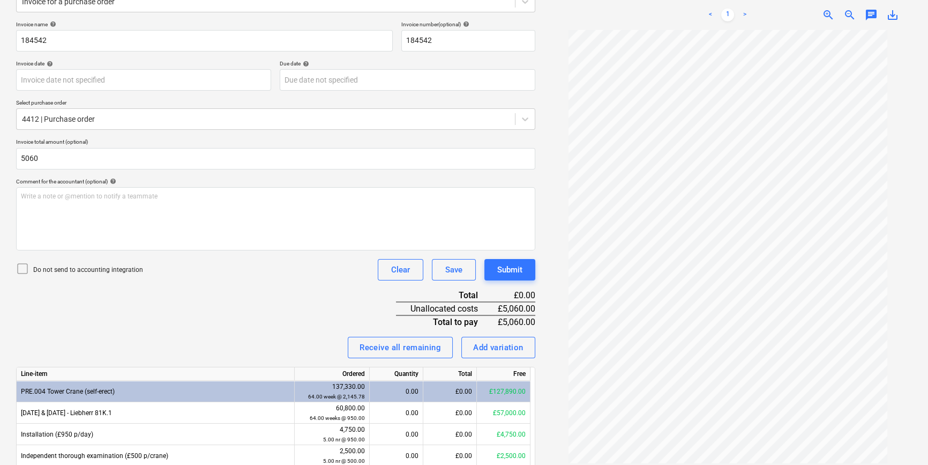
type input "5,060.00"
click at [260, 323] on div "Invoice name help 184542 Invoice number (optional) help 184542 Invoice date hel…" at bounding box center [275, 395] width 519 height 748
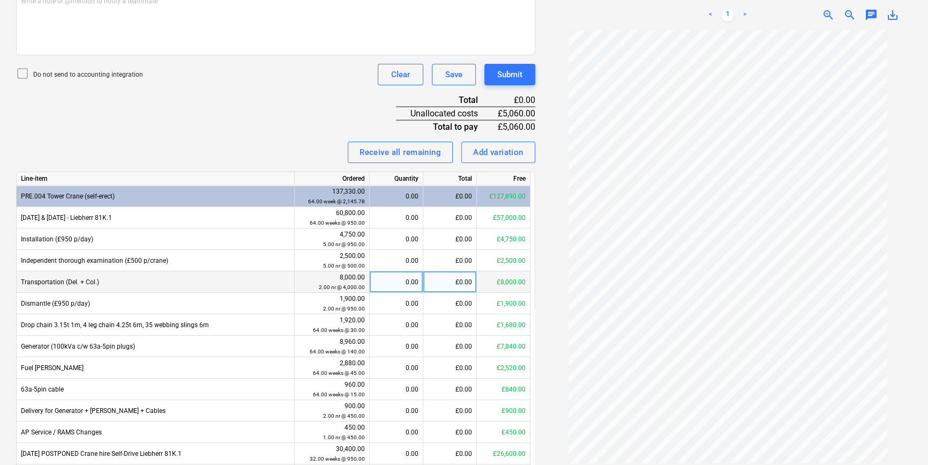
scroll to position [0, 0]
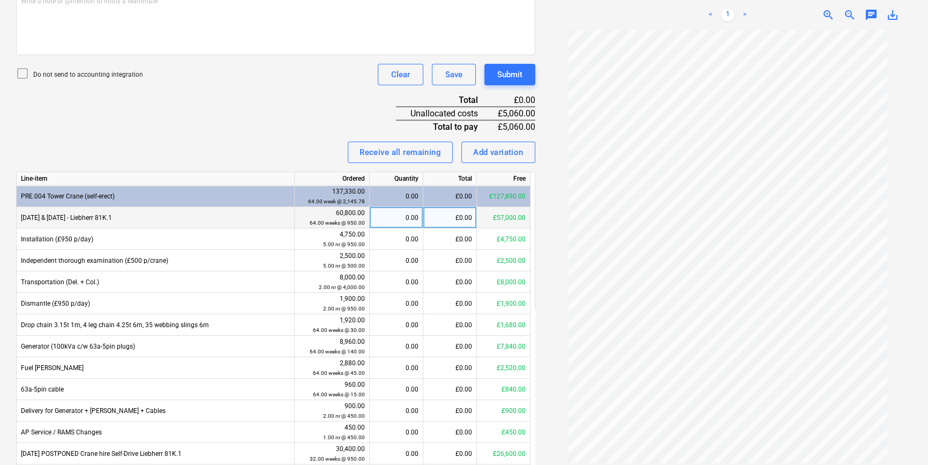
click at [466, 218] on div "£0.00" at bounding box center [450, 217] width 54 height 21
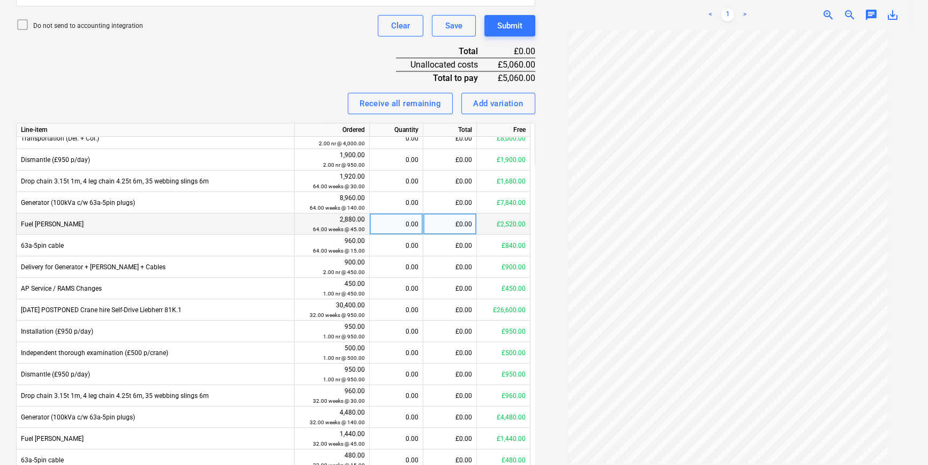
scroll to position [97, 0]
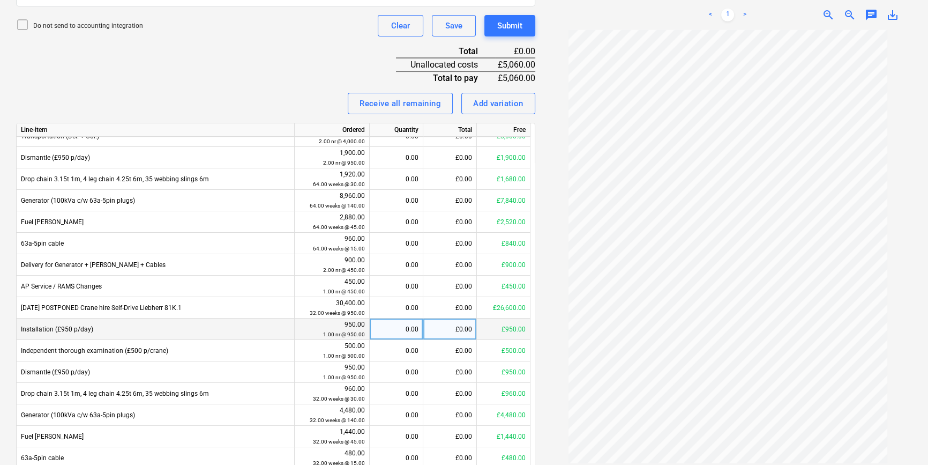
click at [444, 327] on div "£0.00" at bounding box center [450, 328] width 54 height 21
type input "950"
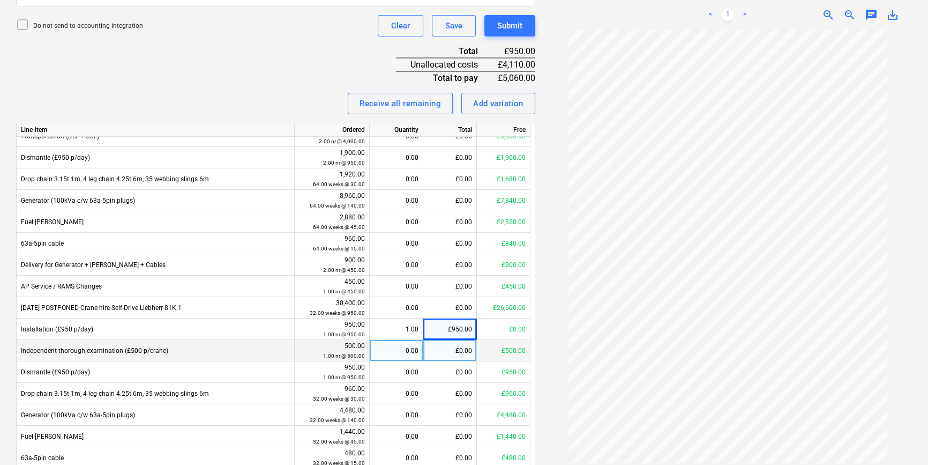
click at [441, 344] on div "£0.00" at bounding box center [450, 350] width 54 height 21
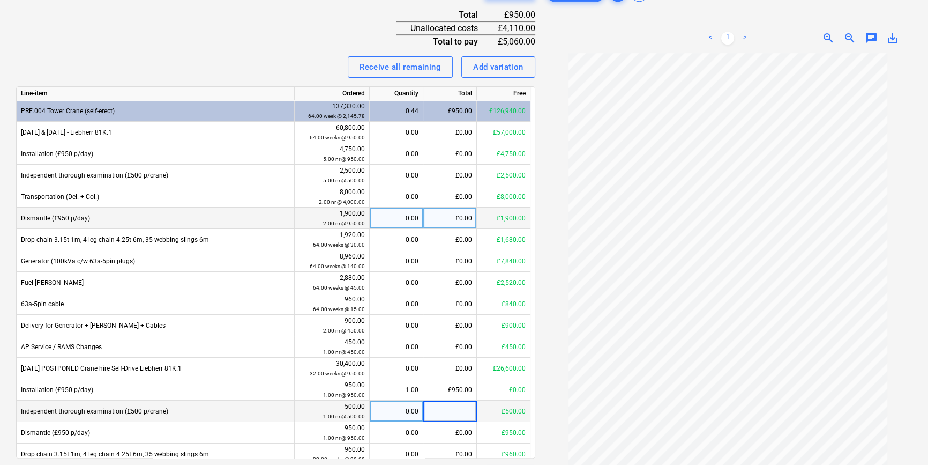
scroll to position [408, 0]
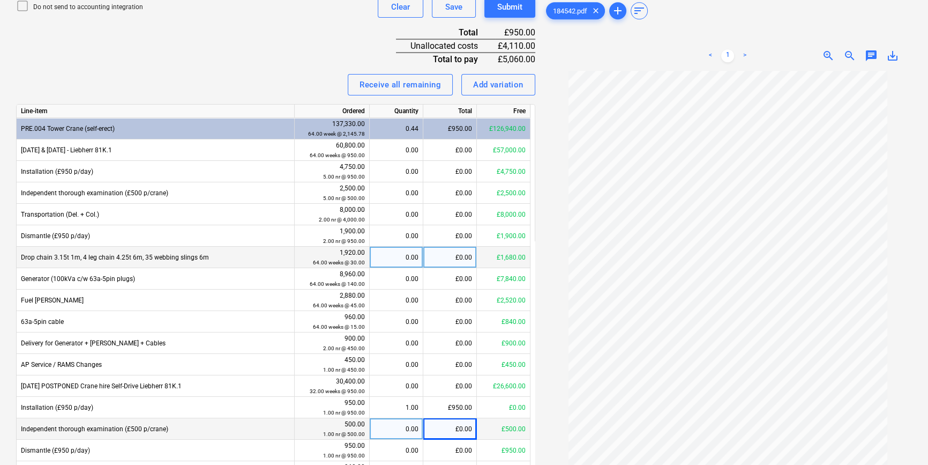
click at [471, 257] on div "£0.00" at bounding box center [450, 257] width 54 height 21
click at [416, 257] on div "0.00" at bounding box center [396, 257] width 44 height 21
type input "2"
click at [461, 257] on div "£0.00" at bounding box center [450, 257] width 54 height 21
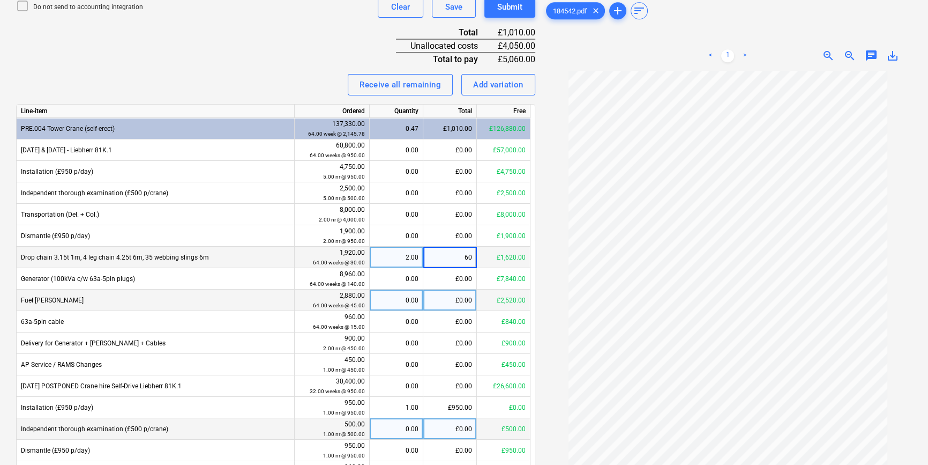
click at [458, 299] on div "£0.00" at bounding box center [450, 299] width 54 height 21
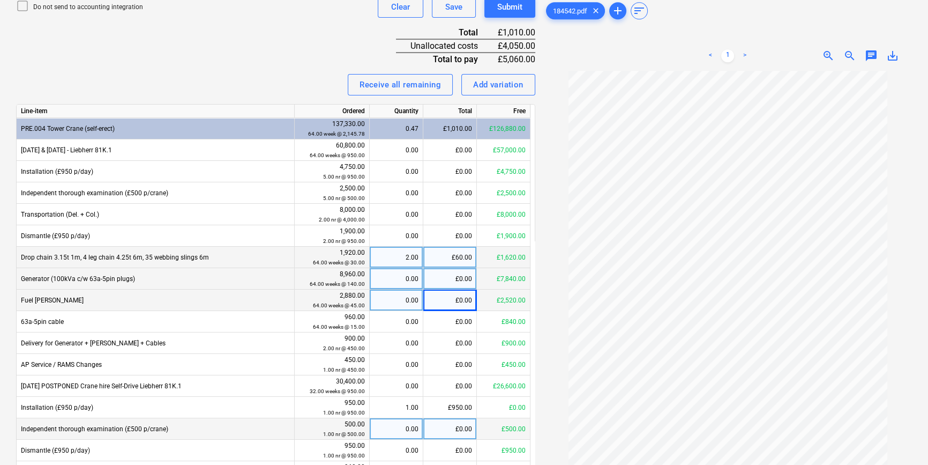
click at [407, 274] on div "0.00" at bounding box center [396, 278] width 44 height 21
type input "2"
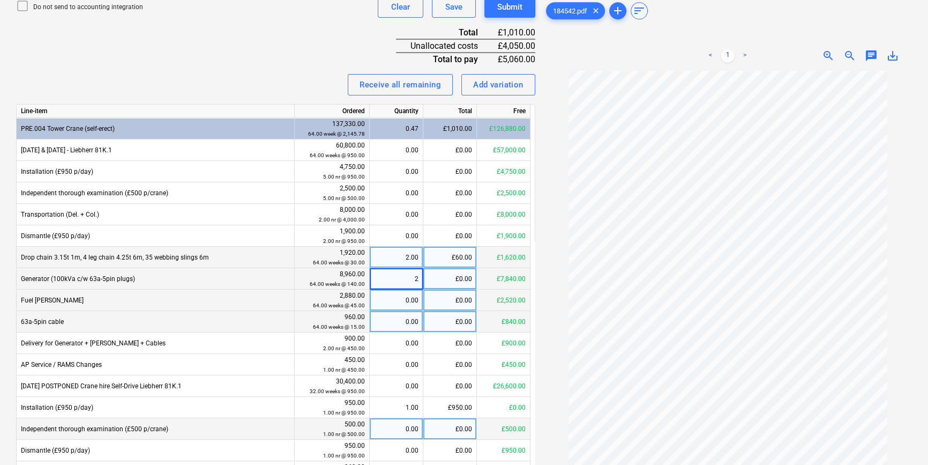
click at [407, 316] on div "0.00" at bounding box center [396, 321] width 44 height 21
click at [413, 302] on div "0.00" at bounding box center [396, 299] width 44 height 21
type input "2"
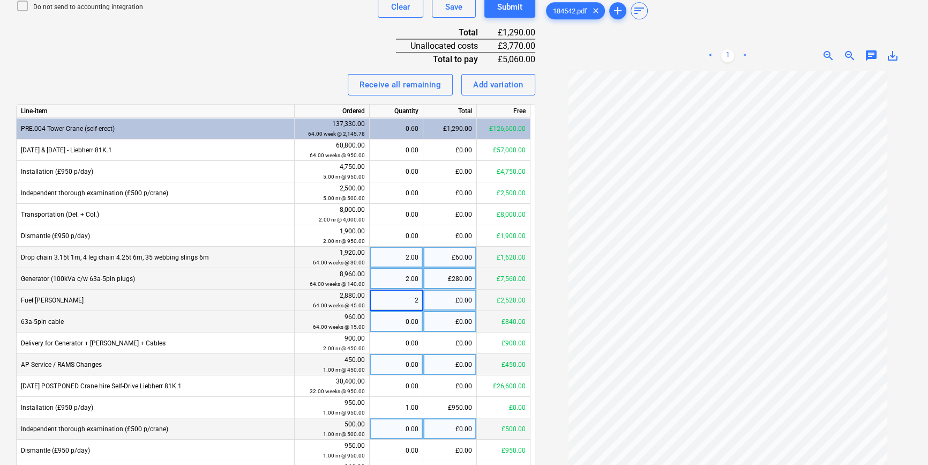
click at [391, 354] on div "0.00" at bounding box center [396, 364] width 44 height 21
click at [396, 320] on div "0.00" at bounding box center [396, 321] width 44 height 21
type input "2"
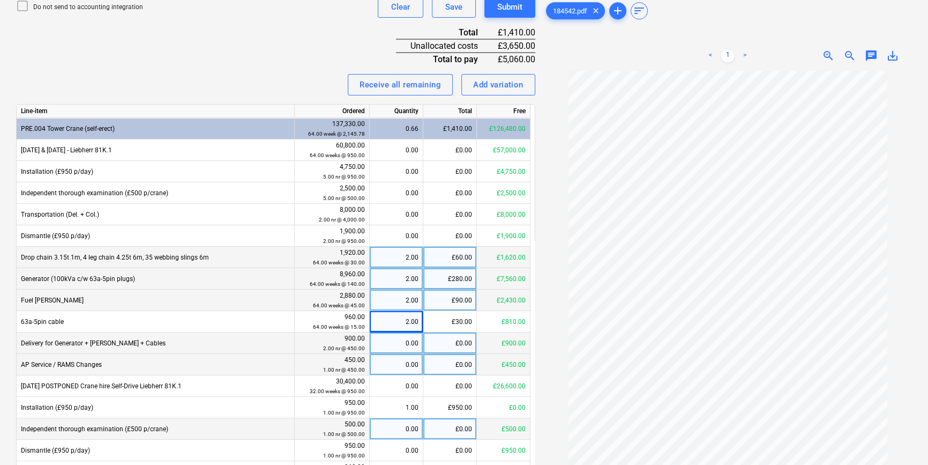
click at [428, 347] on div "£0.00" at bounding box center [450, 342] width 54 height 21
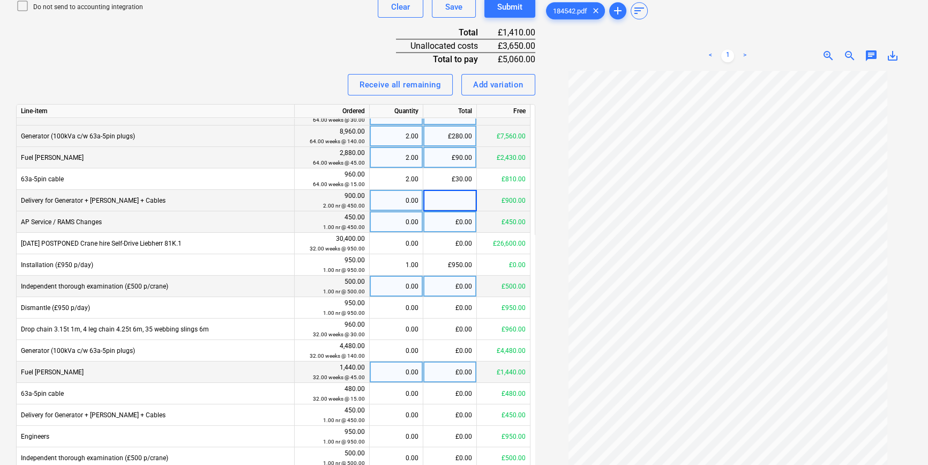
scroll to position [146, 0]
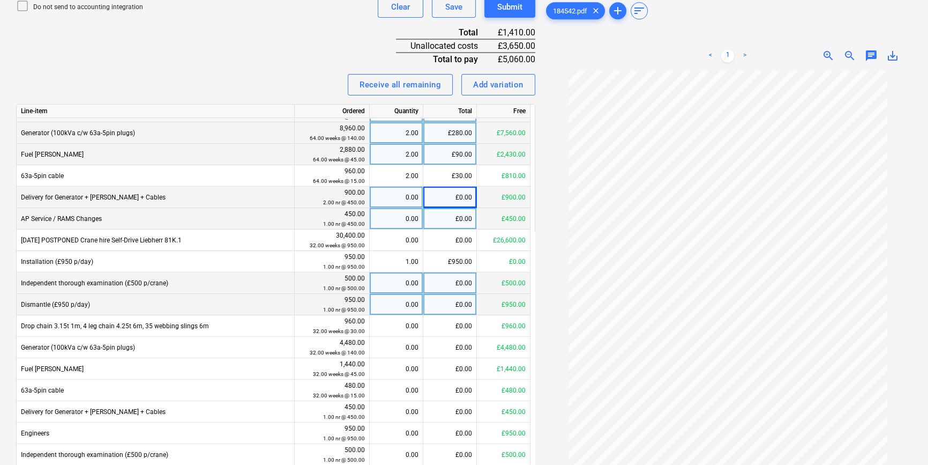
click at [457, 307] on div "£0.00" at bounding box center [450, 304] width 54 height 21
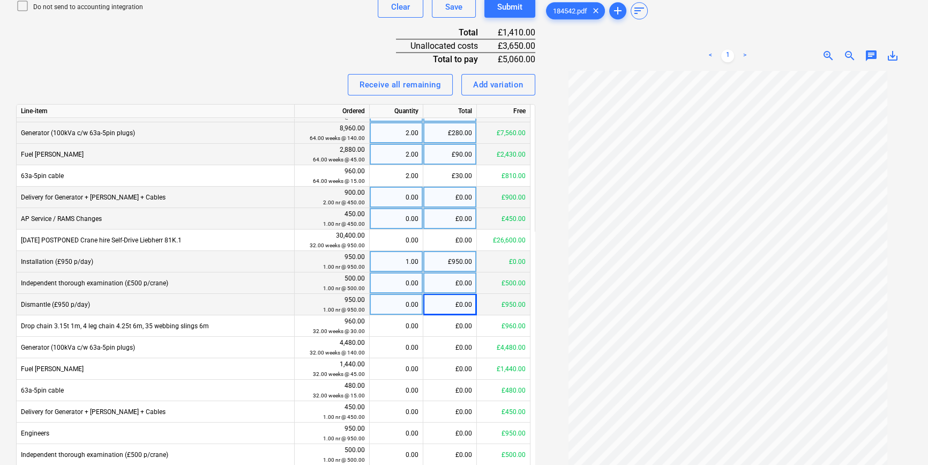
click at [396, 262] on div "1.00" at bounding box center [396, 261] width 44 height 21
type input "2"
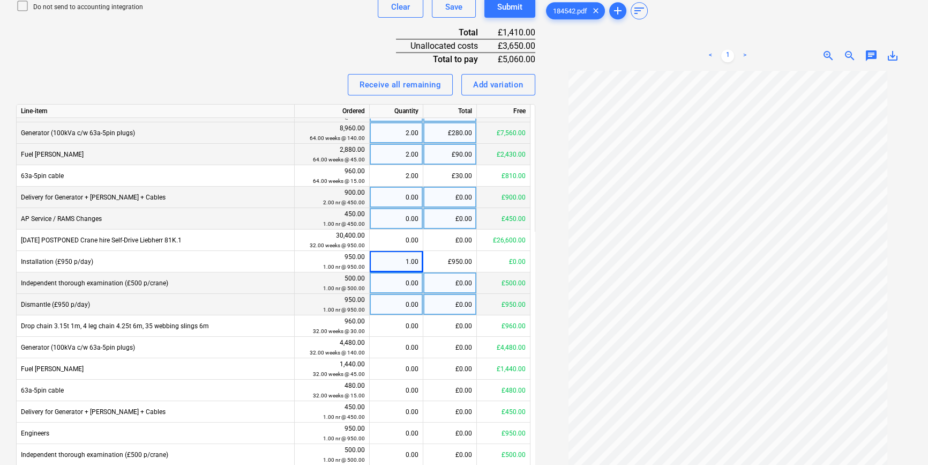
click at [416, 300] on div "0.00" at bounding box center [396, 304] width 44 height 21
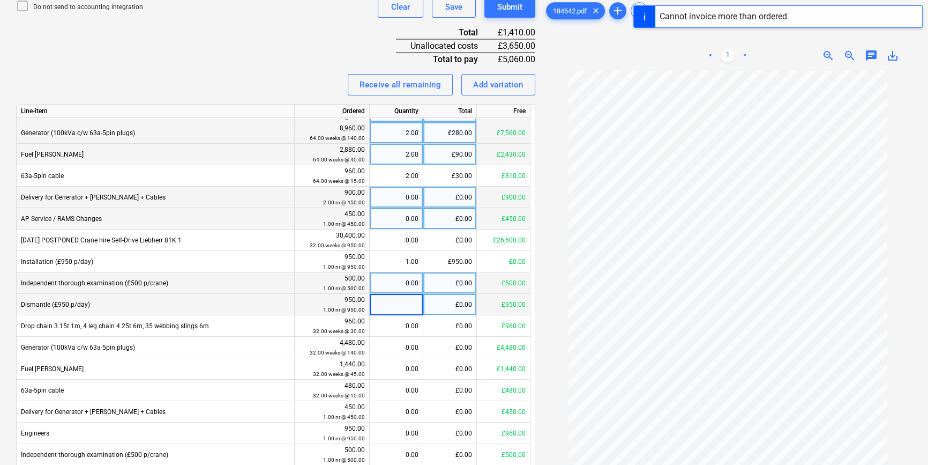
type input "1"
click at [433, 309] on div "£950.00" at bounding box center [450, 304] width 54 height 21
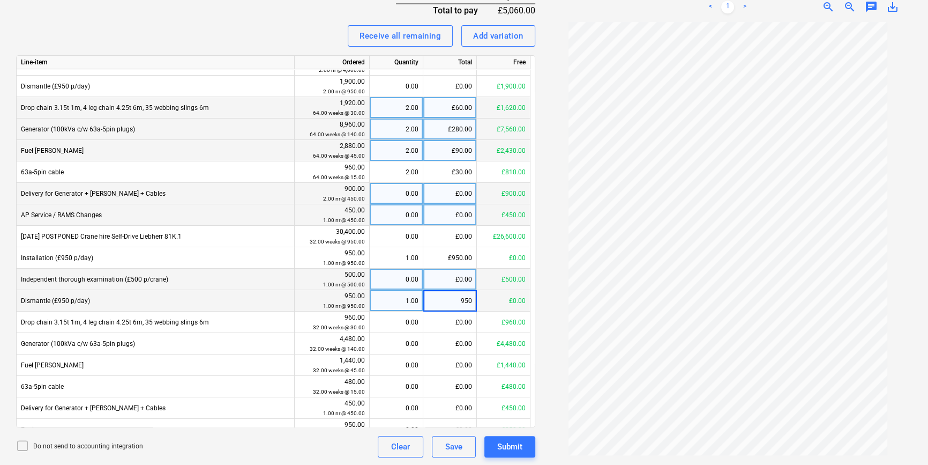
scroll to position [157, 0]
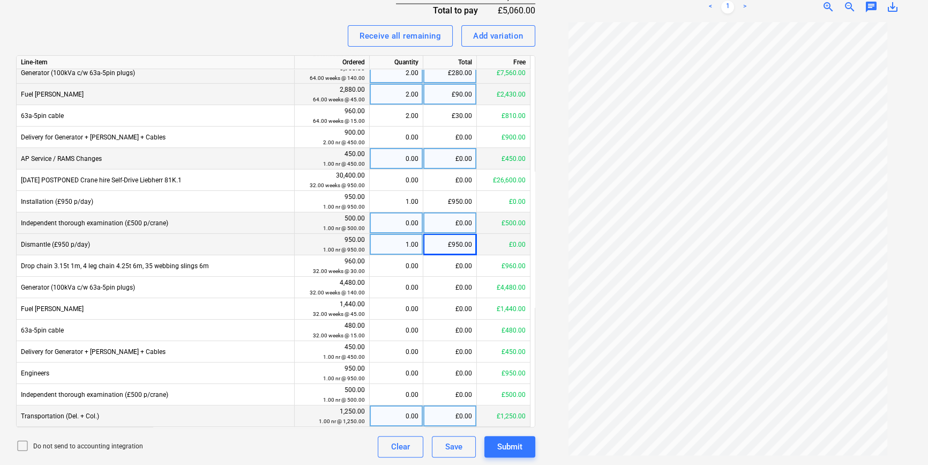
click at [450, 356] on div "£0.00" at bounding box center [450, 415] width 54 height 21
type input "2700"
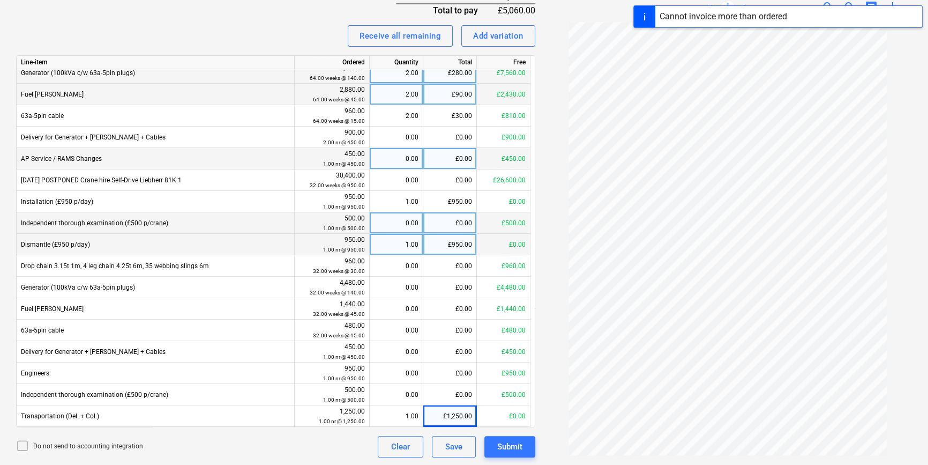
click at [440, 356] on div "Invoice name help 184542 Invoice number (optional) help 184542 Invoice date hel…" at bounding box center [275, 84] width 519 height 748
click at [437, 356] on div "£1,250.00" at bounding box center [450, 415] width 54 height 21
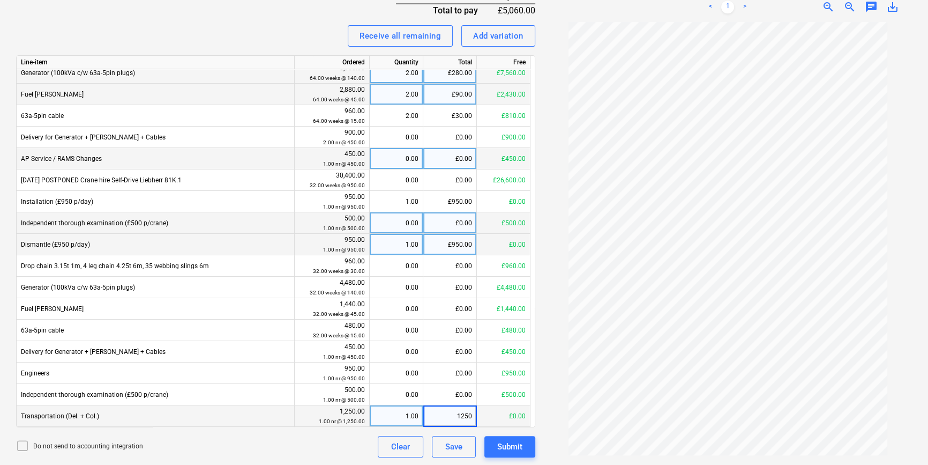
type input "0"
click at [407, 356] on div "0.00" at bounding box center [396, 415] width 44 height 21
click at [426, 356] on div "Invoice name help 184542 Invoice number (optional) help 184542 Invoice date hel…" at bounding box center [275, 84] width 519 height 748
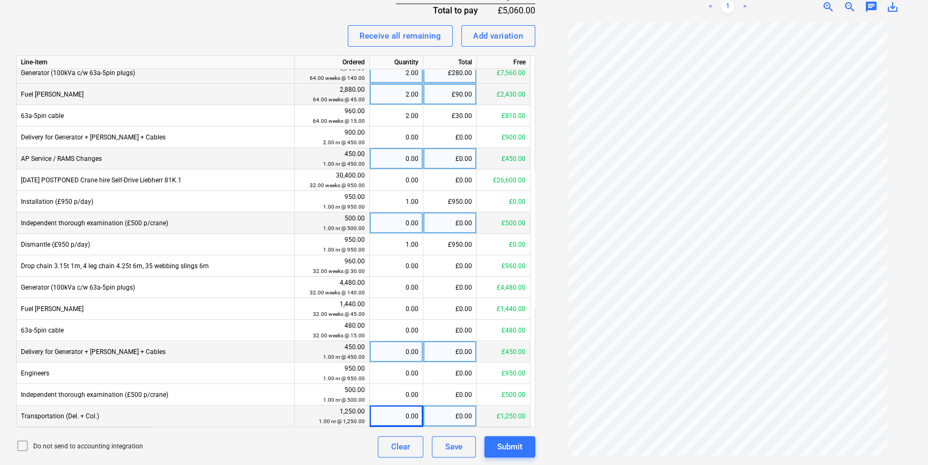
click at [459, 354] on div "£0.00" at bounding box center [450, 351] width 54 height 21
type input "2700"
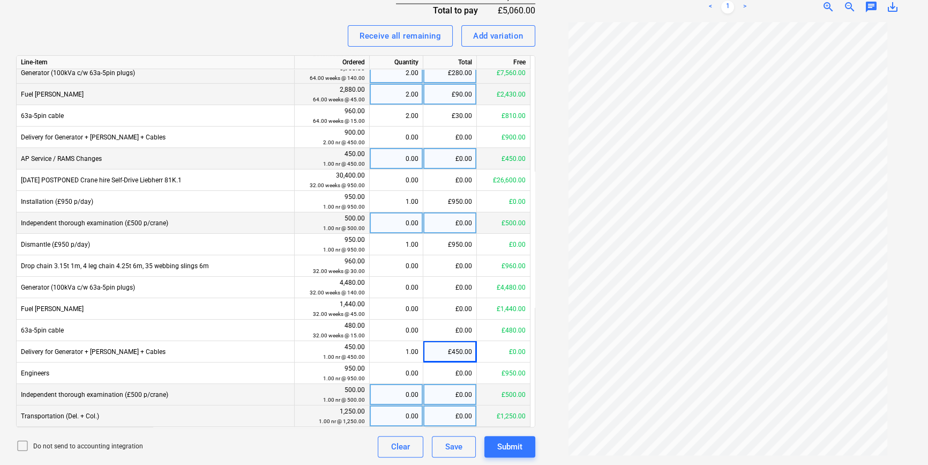
click at [445, 356] on div "£0.00" at bounding box center [450, 394] width 54 height 21
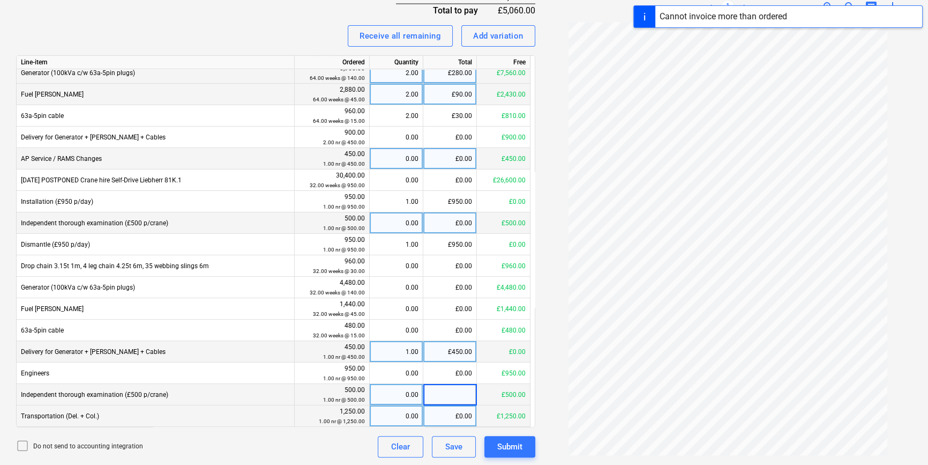
click at [450, 352] on div "£450.00" at bounding box center [450, 351] width 54 height 21
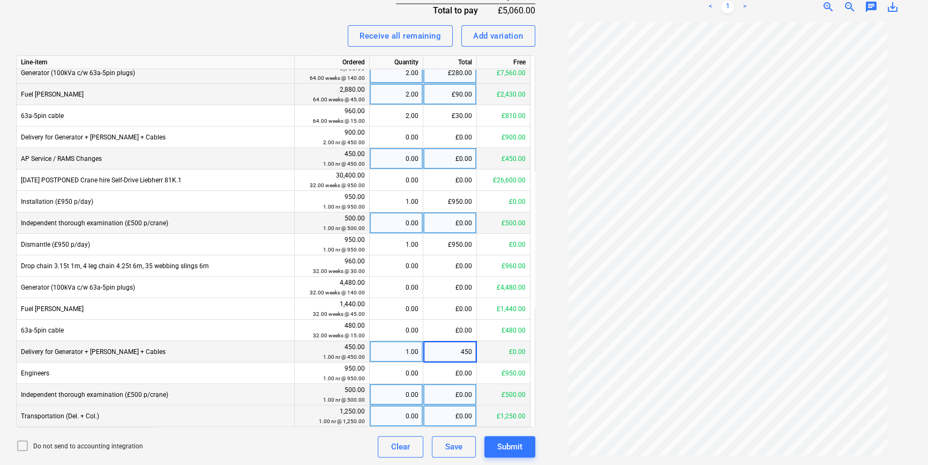
type input "0"
click at [411, 352] on div "0.00" at bounding box center [396, 351] width 44 height 21
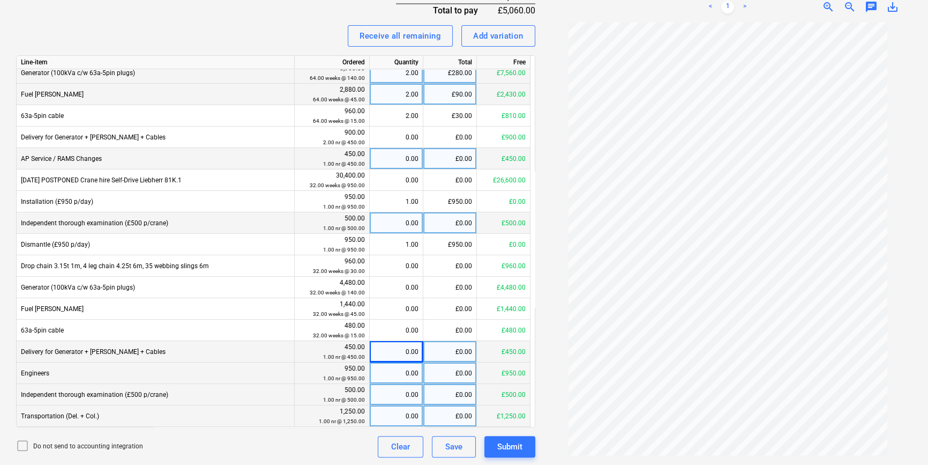
click at [423, 356] on div "£0.00" at bounding box center [450, 372] width 54 height 21
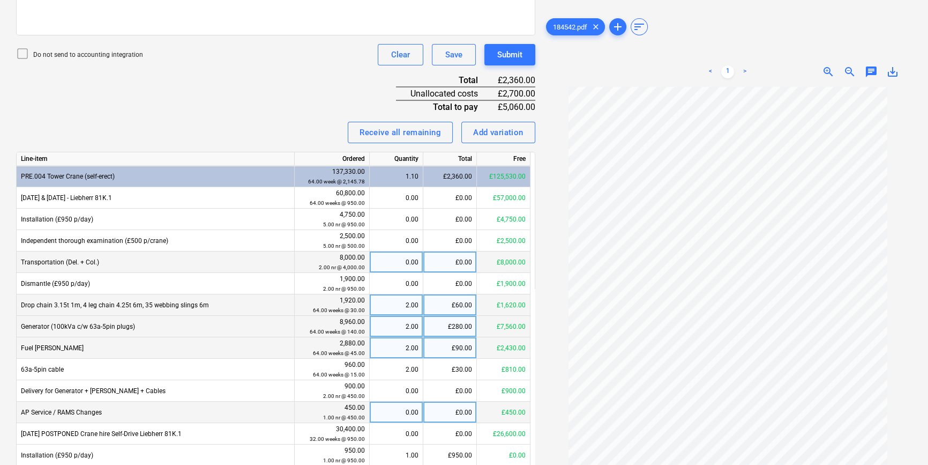
scroll to position [360, 0]
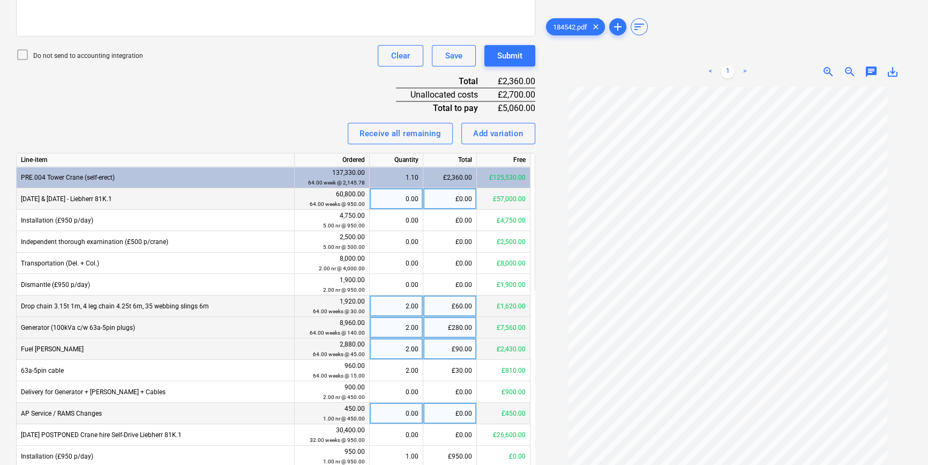
click at [442, 197] on div "£0.00" at bounding box center [450, 198] width 54 height 21
type input "2700"
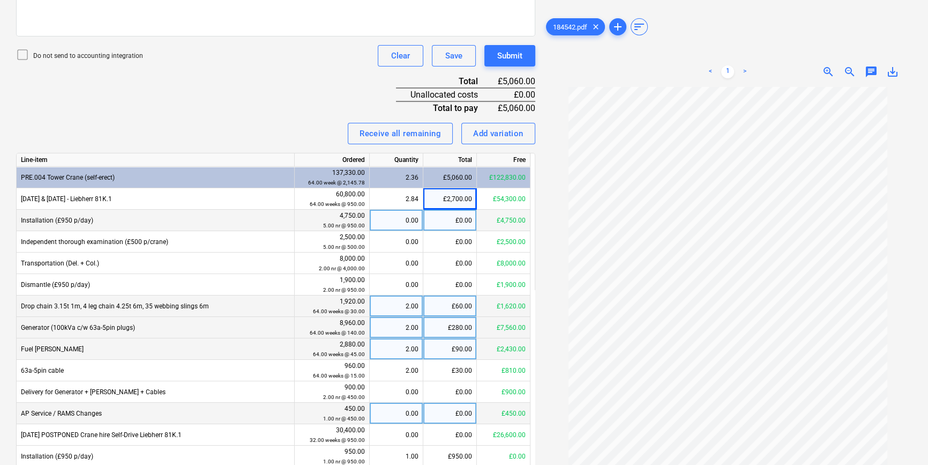
click at [441, 223] on div "£0.00" at bounding box center [450, 220] width 54 height 21
click at [276, 89] on div "Invoice name help 184542 Invoice number (optional) help 184542 Invoice date hel…" at bounding box center [275, 181] width 519 height 748
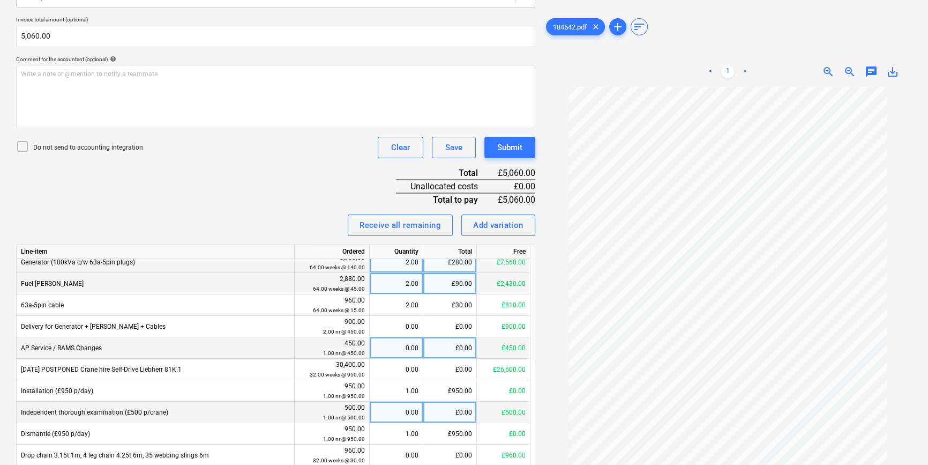
scroll to position [116, 0]
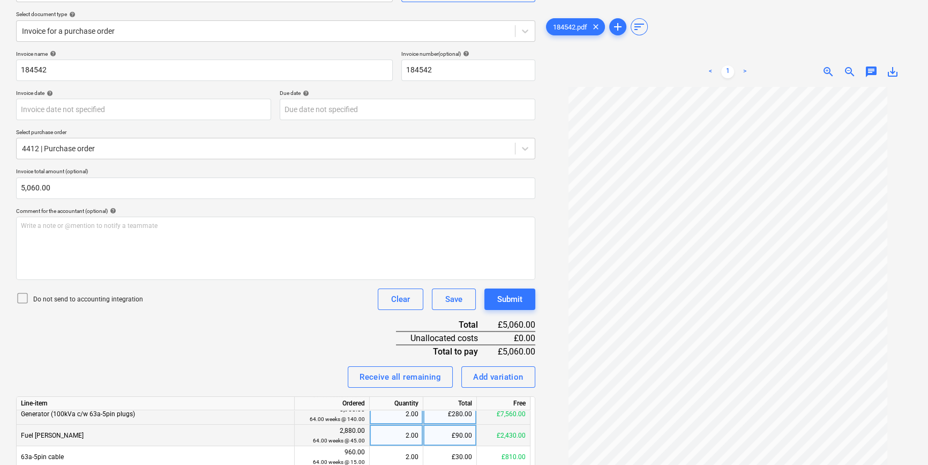
click at [27, 303] on icon at bounding box center [22, 298] width 13 height 13
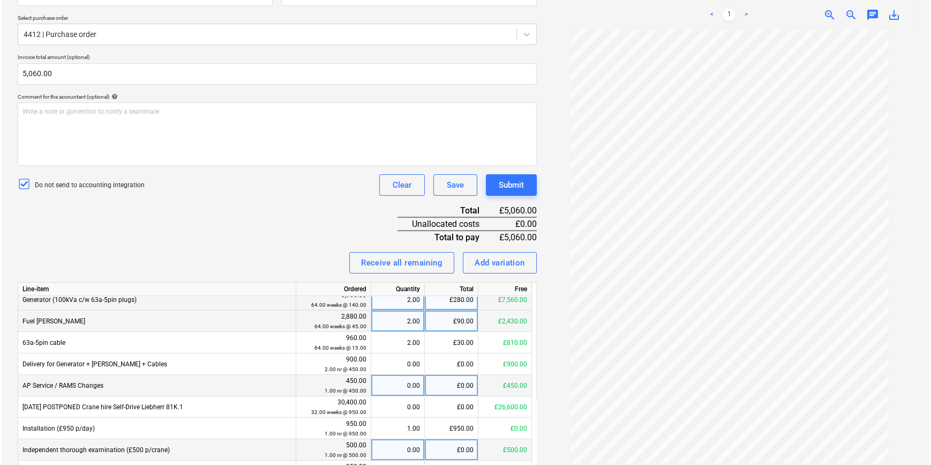
scroll to position [457, 0]
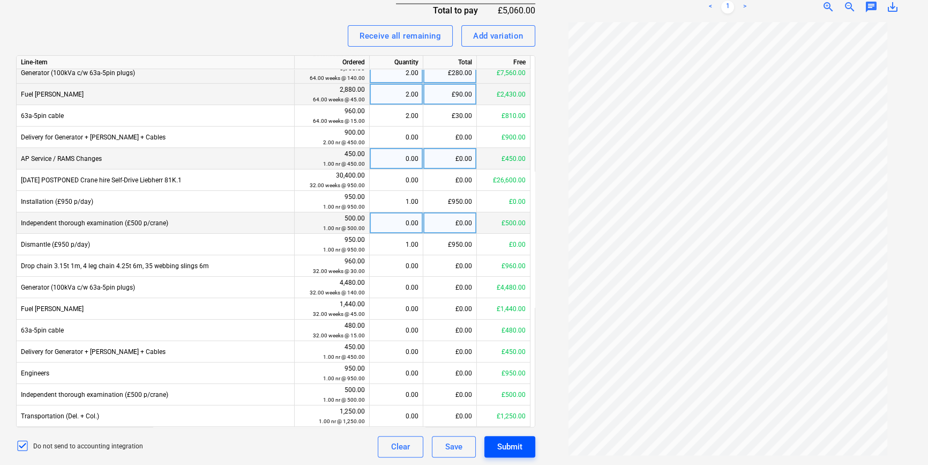
click at [509, 356] on div "Submit" at bounding box center [509, 446] width 25 height 14
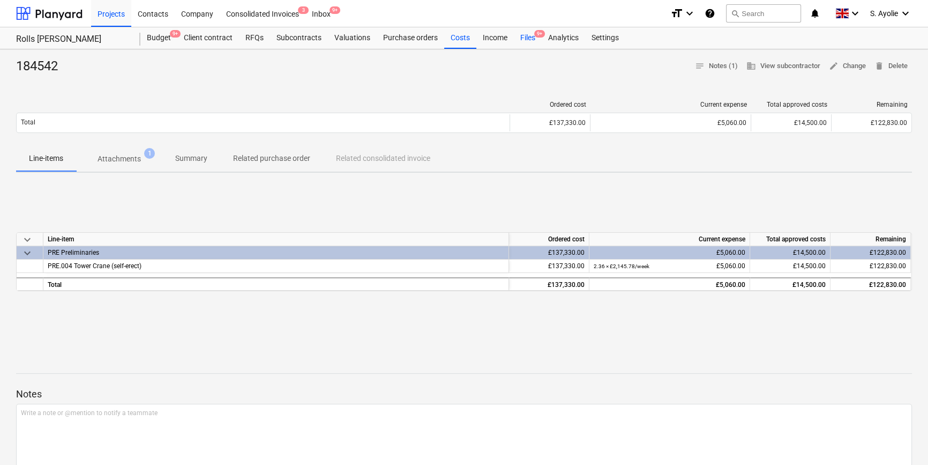
click at [515, 40] on div "Files 9+" at bounding box center [528, 37] width 28 height 21
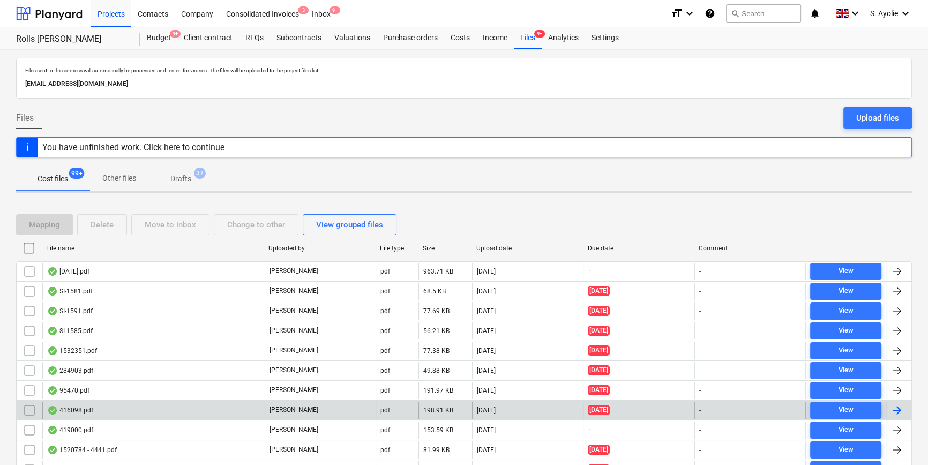
scroll to position [48, 0]
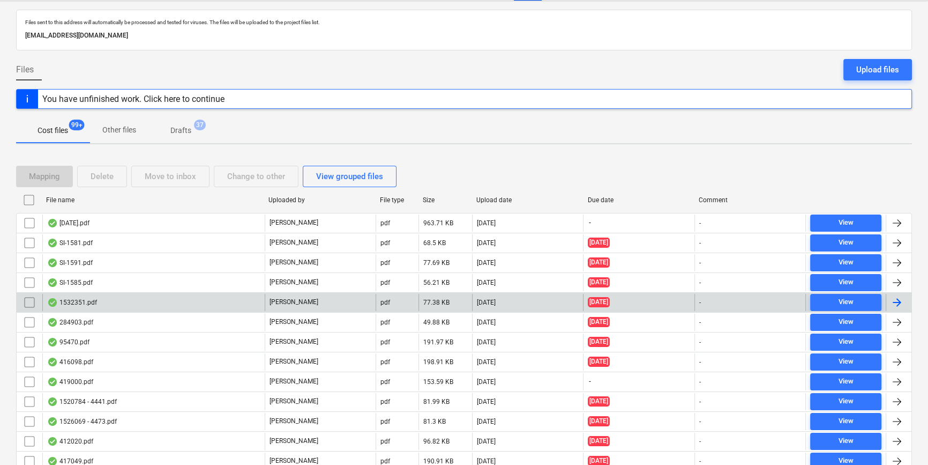
click at [117, 301] on div "1532351.pdf" at bounding box center [153, 302] width 222 height 17
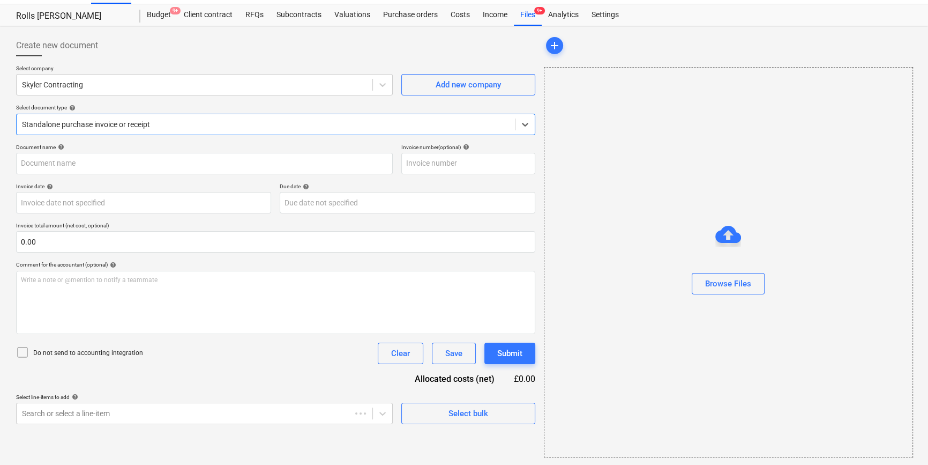
type input "1532351"
type input "[DATE]"
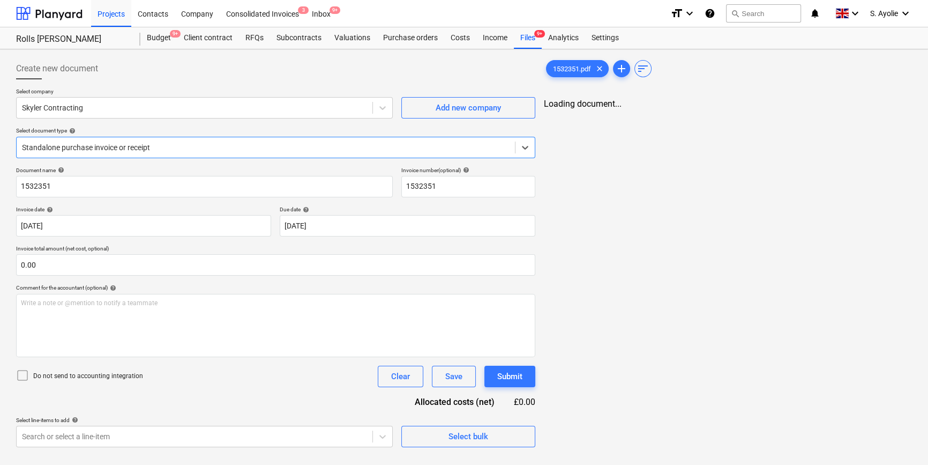
scroll to position [0, 0]
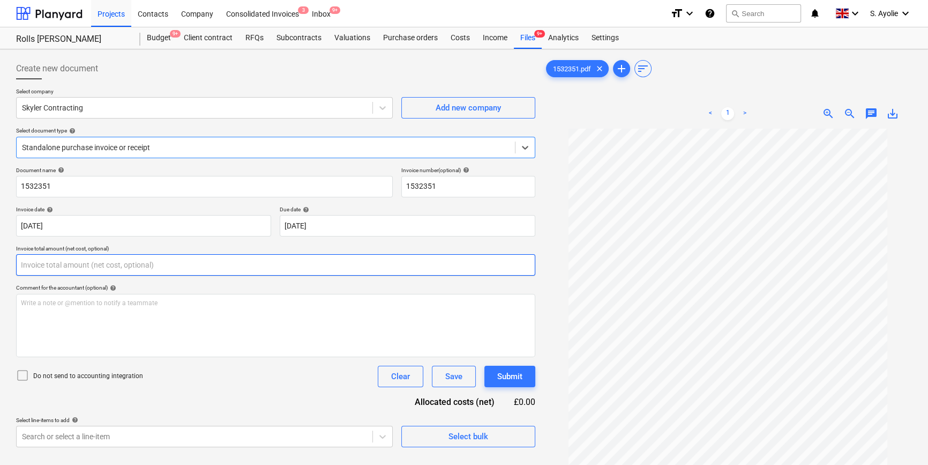
click at [113, 270] on input "text" at bounding box center [275, 264] width 519 height 21
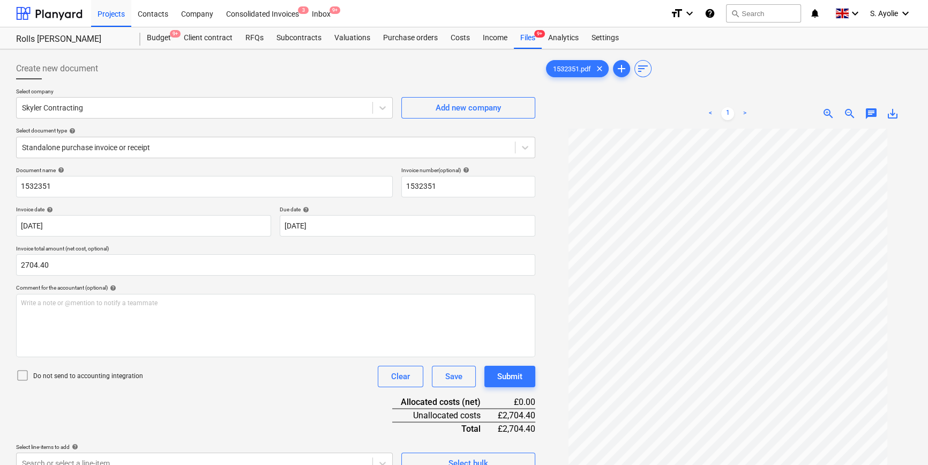
type input "2,704.40"
click at [54, 356] on p "Do not send to accounting integration" at bounding box center [88, 375] width 110 height 9
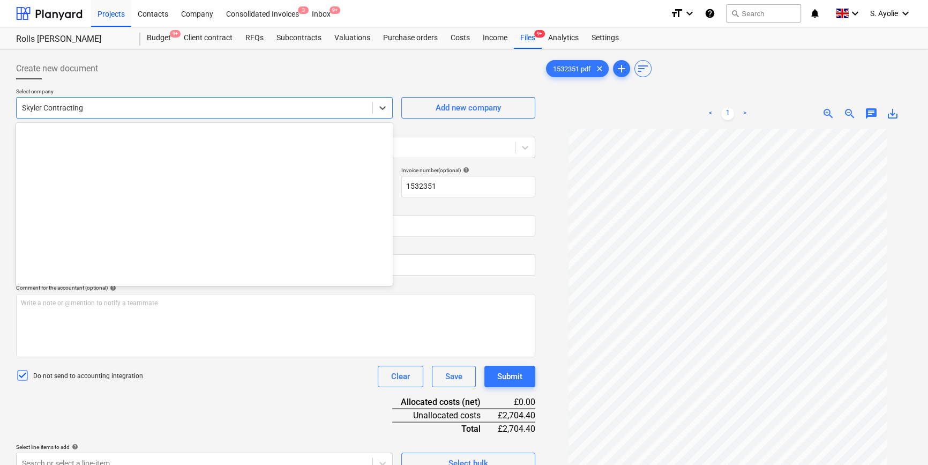
click at [72, 114] on div "Skyler Contracting" at bounding box center [195, 107] width 356 height 15
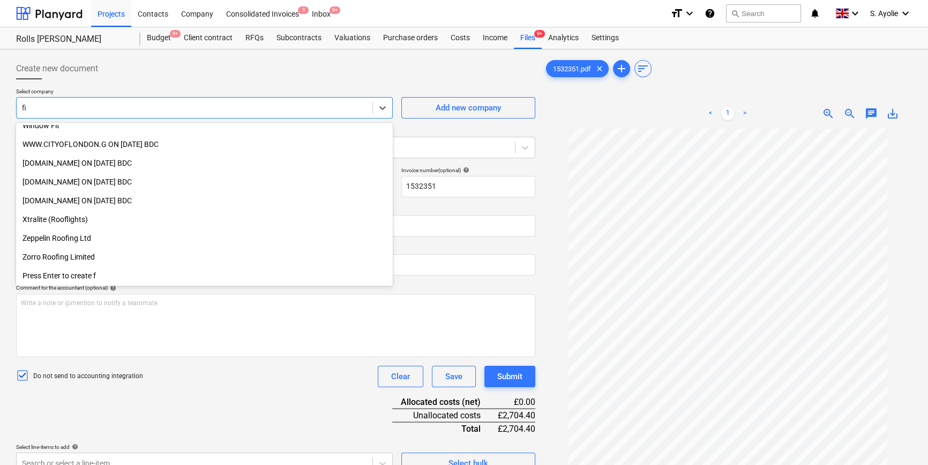
scroll to position [2015, 0]
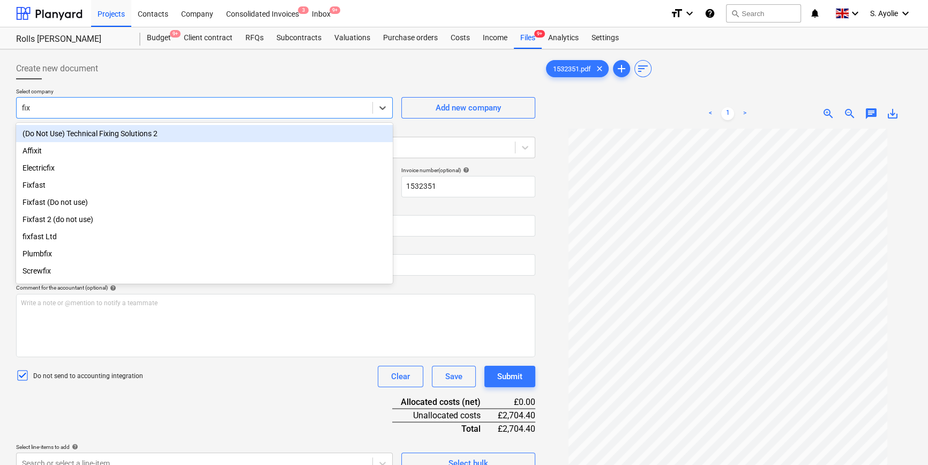
type input "fixf"
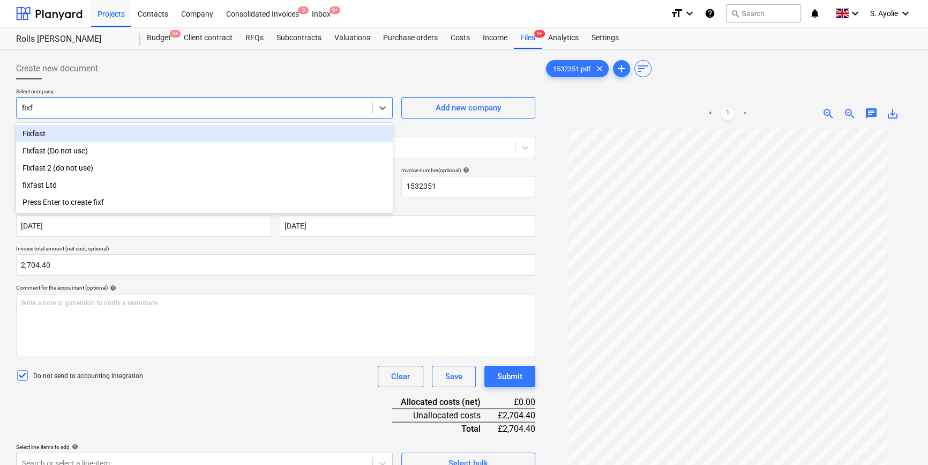
click at [65, 131] on div "Fixfast" at bounding box center [204, 133] width 377 height 17
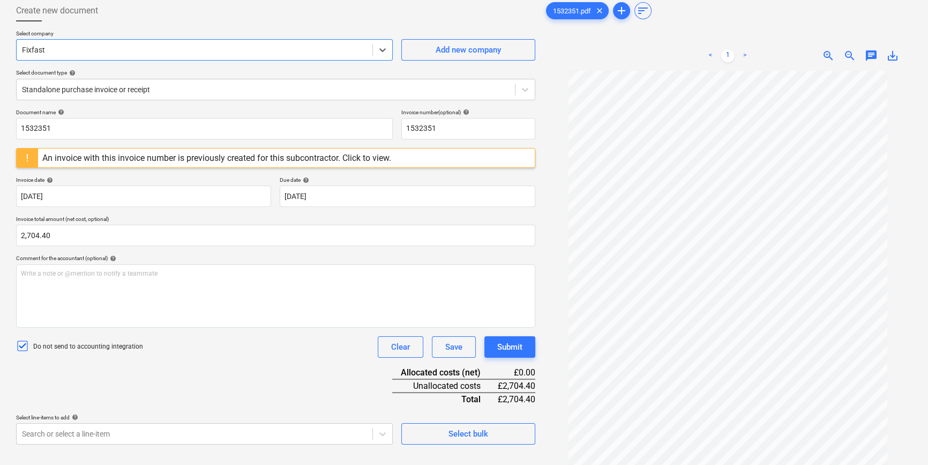
scroll to position [107, 0]
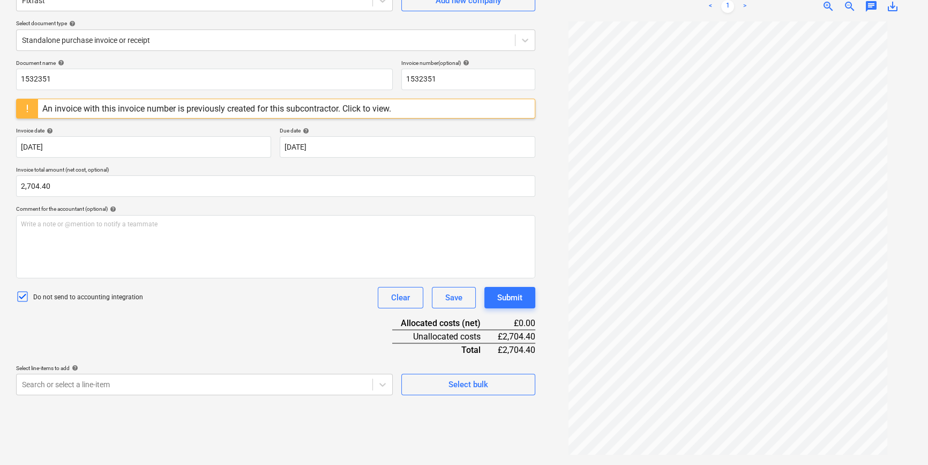
click at [188, 113] on div "An invoice with this invoice number is previously created for this subcontracto…" at bounding box center [216, 108] width 349 height 10
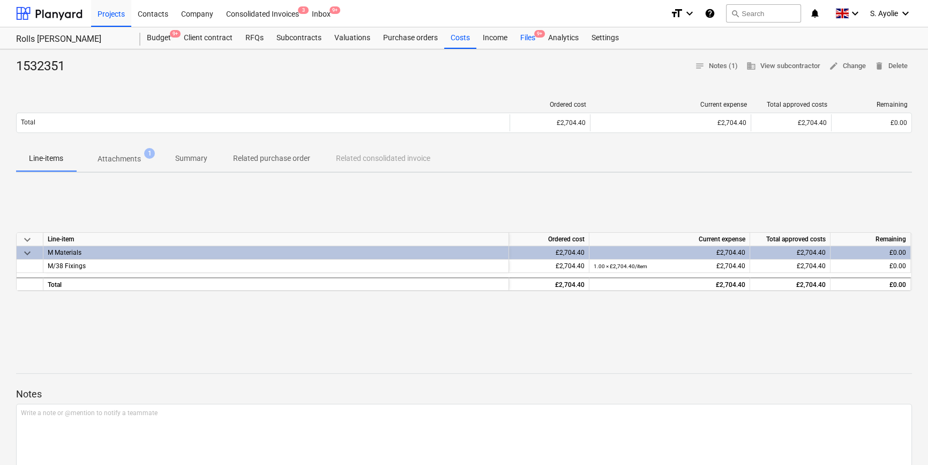
click at [519, 30] on div "Files 9+" at bounding box center [528, 37] width 28 height 21
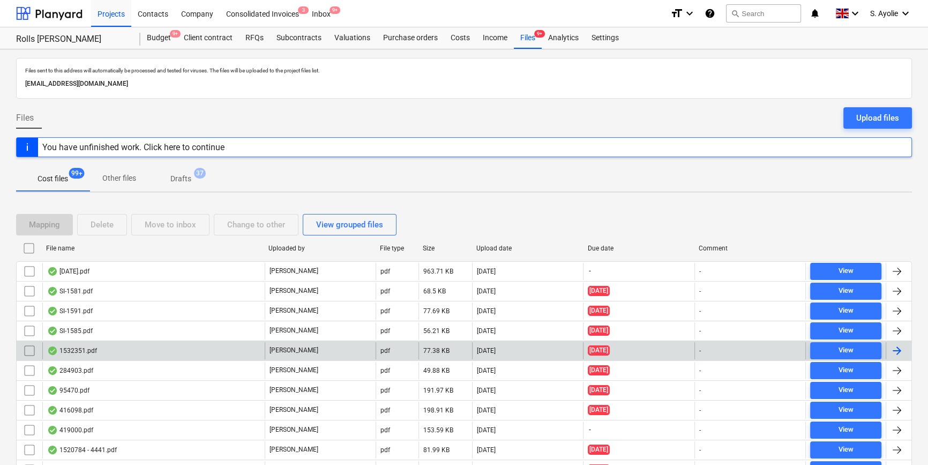
click at [28, 353] on input "checkbox" at bounding box center [29, 350] width 17 height 17
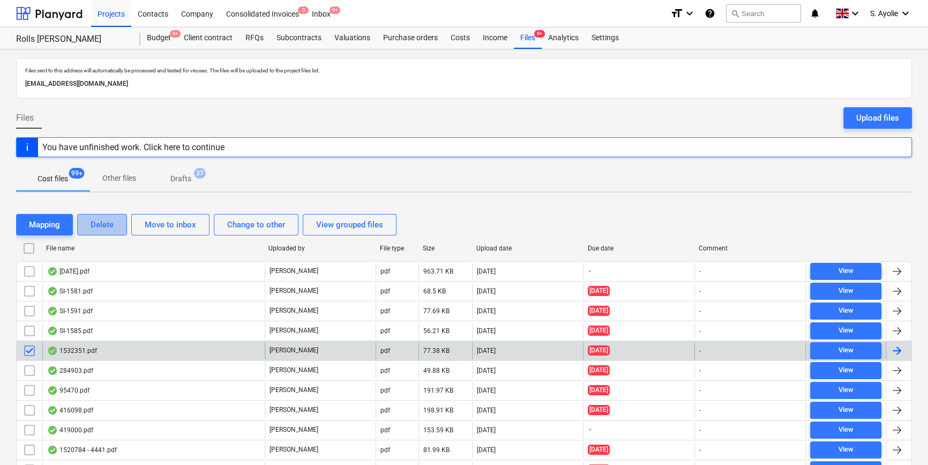
click at [107, 223] on div "Delete" at bounding box center [102, 225] width 23 height 14
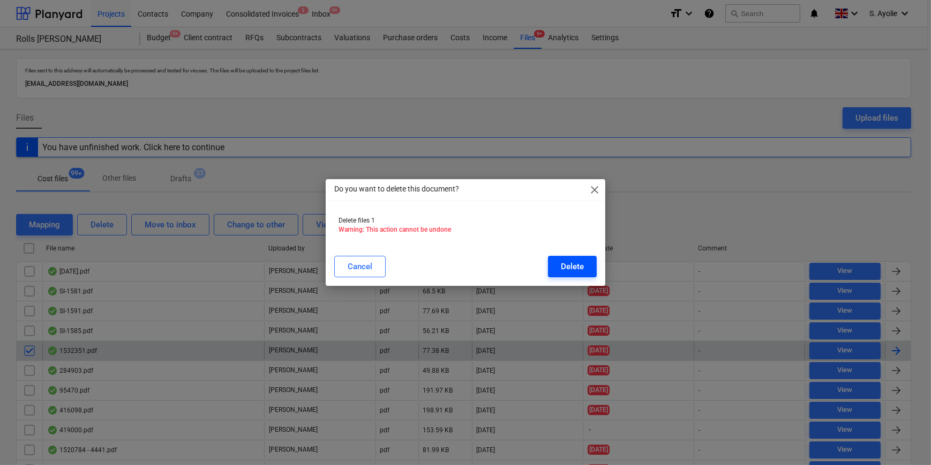
click at [582, 267] on div "Delete" at bounding box center [572, 266] width 23 height 14
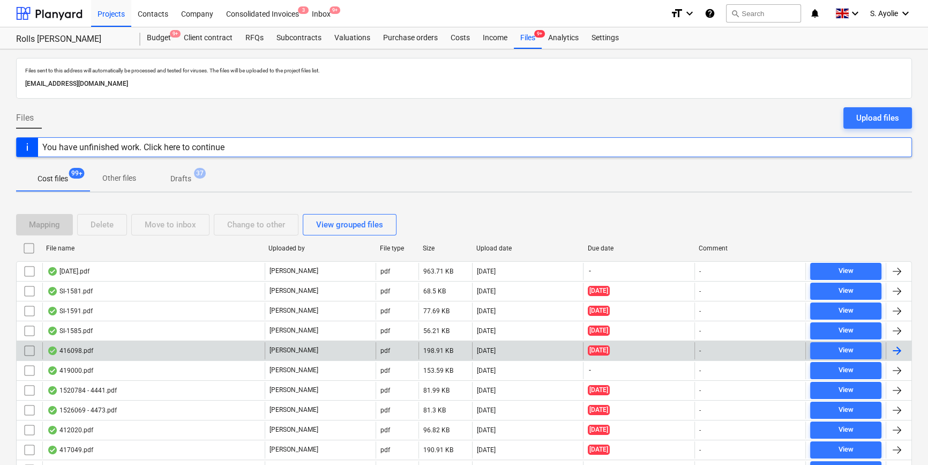
click at [123, 352] on div "416098.pdf" at bounding box center [153, 350] width 222 height 17
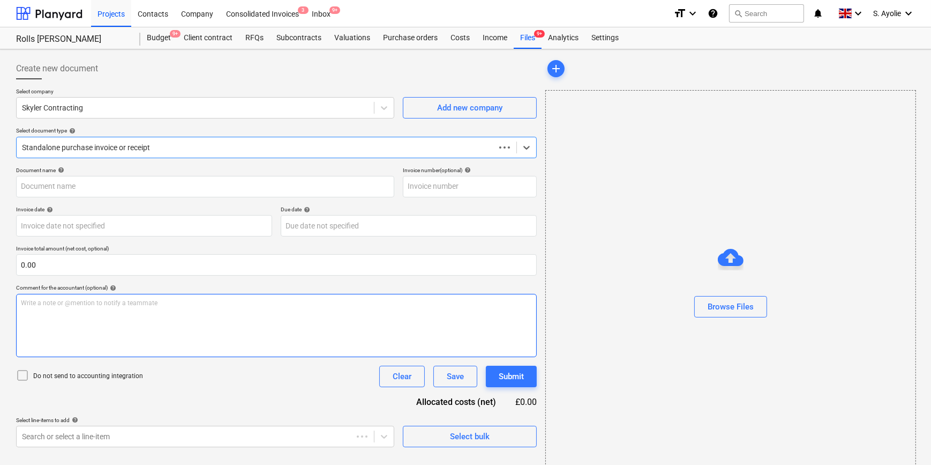
type input "416098"
type input "[DATE]"
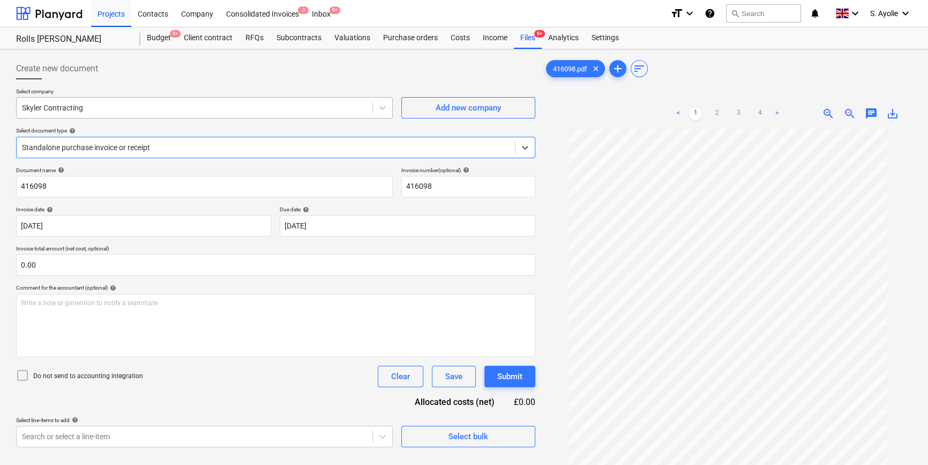
click at [231, 114] on div "Skyler Contracting" at bounding box center [195, 107] width 356 height 15
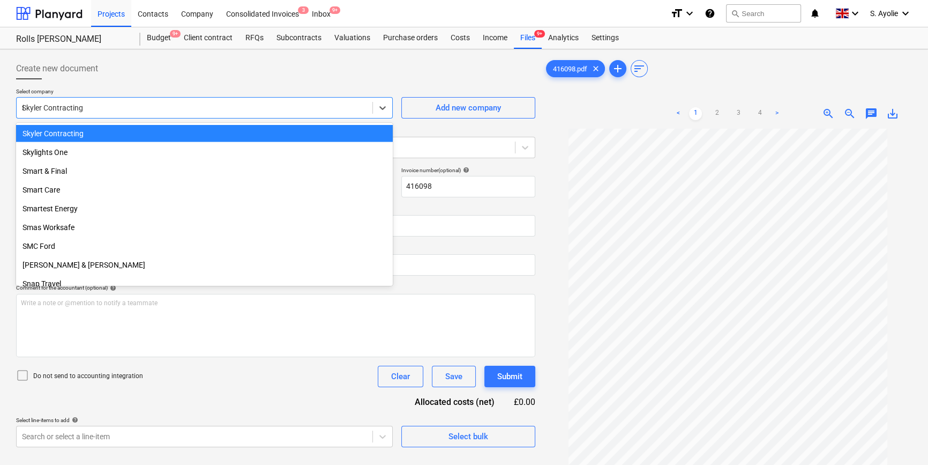
scroll to position [346, 0]
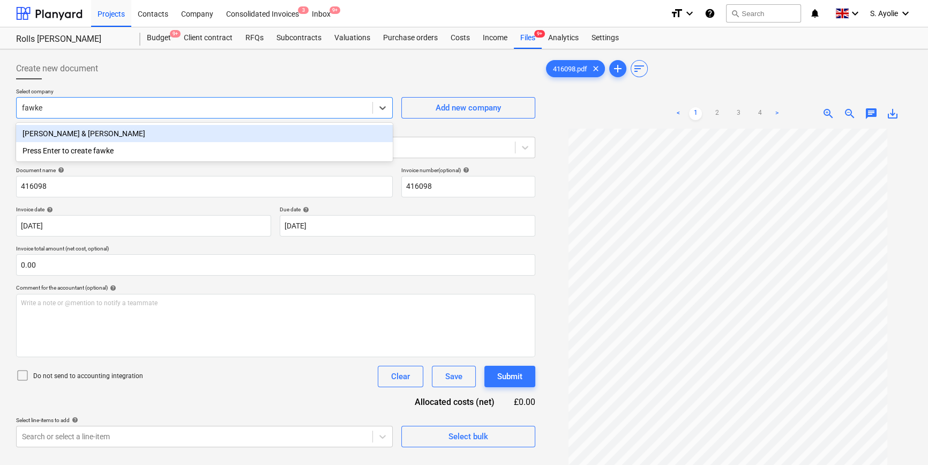
type input "[PERSON_NAME]"
click at [241, 125] on div "[PERSON_NAME] & [PERSON_NAME]" at bounding box center [204, 133] width 377 height 17
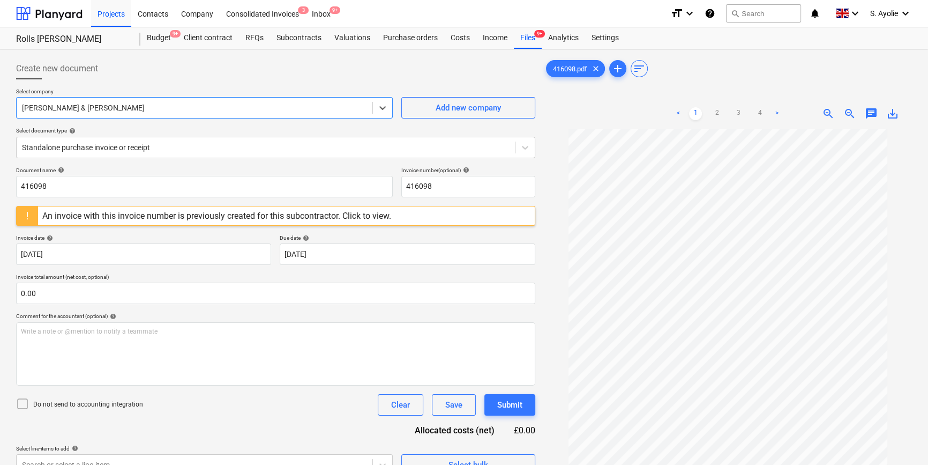
scroll to position [48, 0]
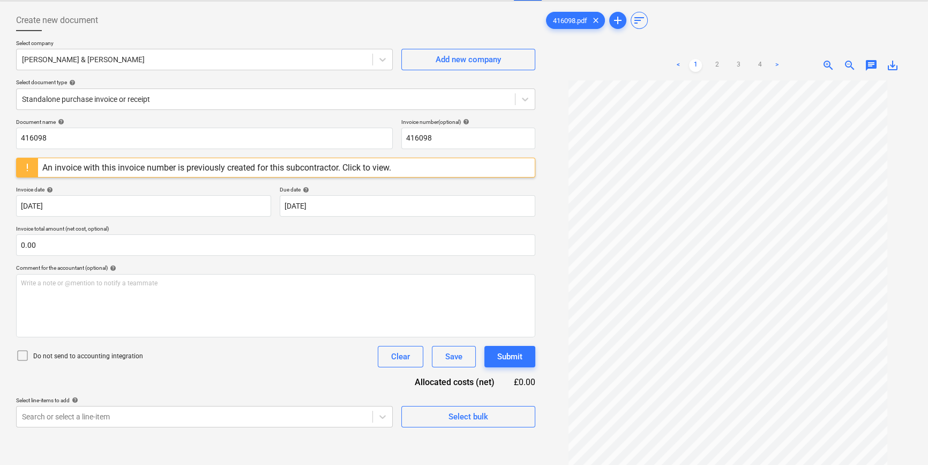
click at [315, 165] on div "An invoice with this invoice number is previously created for this subcontracto…" at bounding box center [216, 167] width 349 height 10
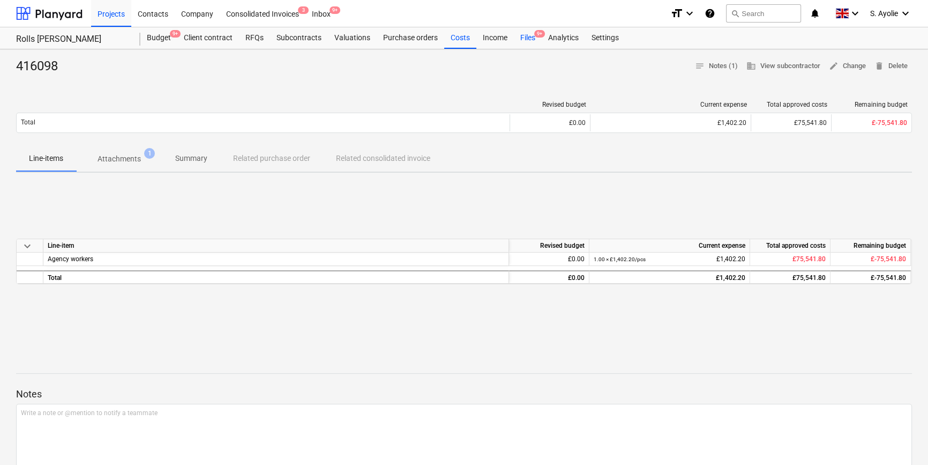
click at [530, 39] on div "Files 9+" at bounding box center [528, 37] width 28 height 21
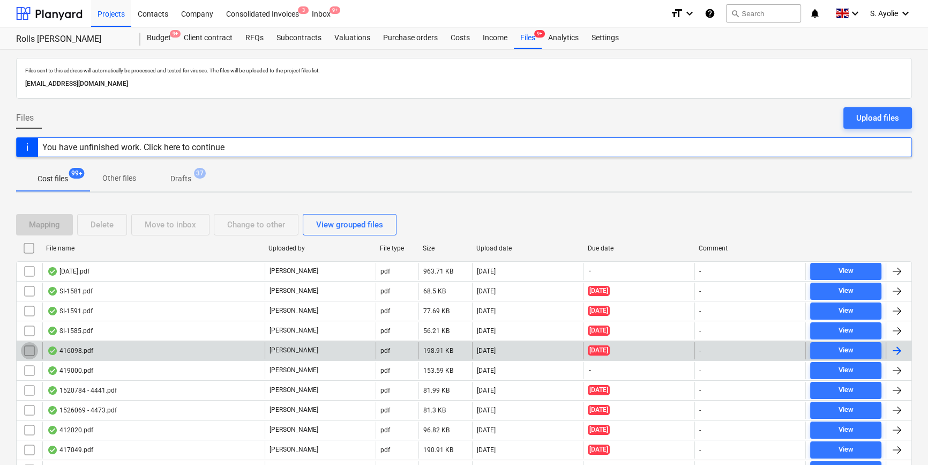
click at [28, 348] on input "checkbox" at bounding box center [29, 350] width 17 height 17
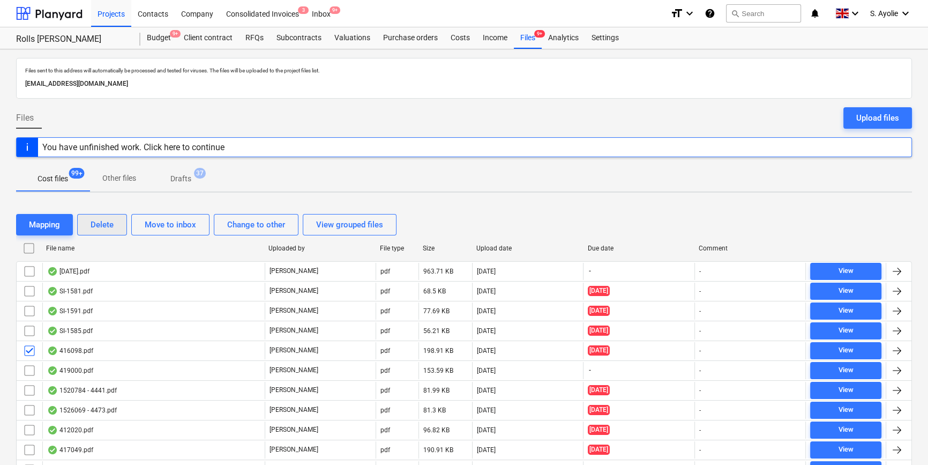
click at [94, 230] on div "Delete" at bounding box center [102, 225] width 23 height 14
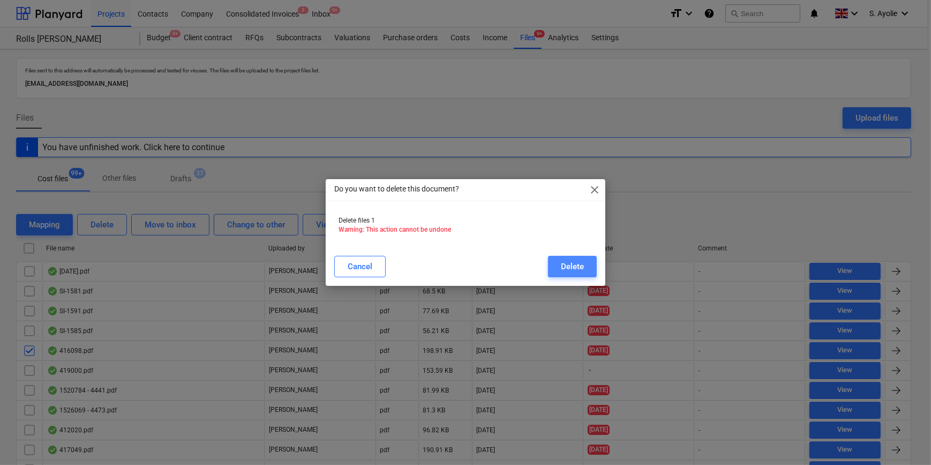
click at [583, 268] on div "Delete" at bounding box center [572, 266] width 23 height 14
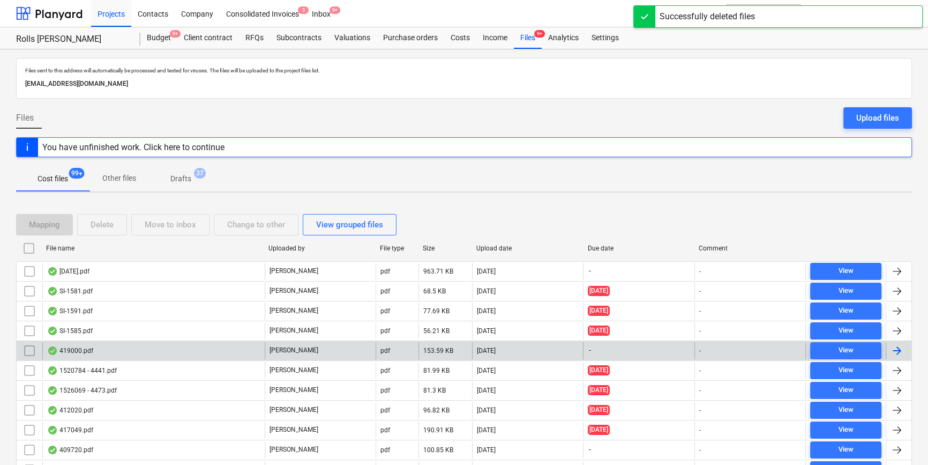
click at [102, 353] on div "419000.pdf" at bounding box center [153, 350] width 222 height 17
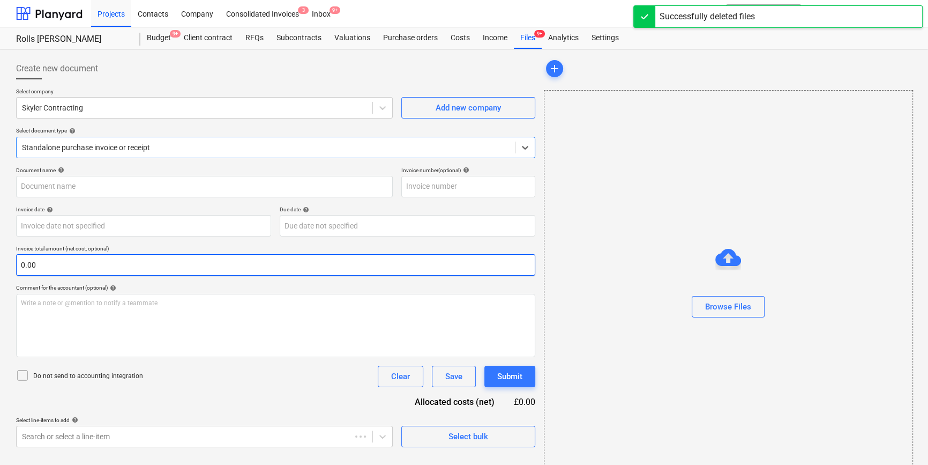
type input "419000"
type input "[DATE]"
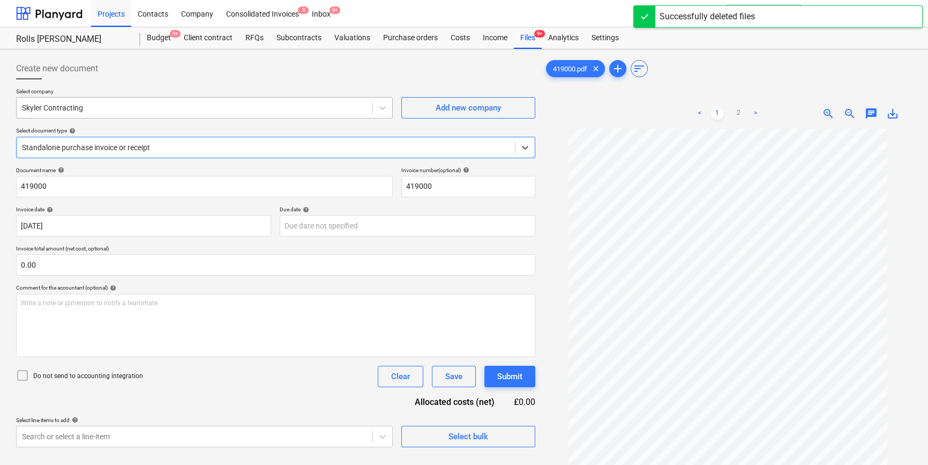
click at [129, 105] on div at bounding box center [194, 107] width 345 height 11
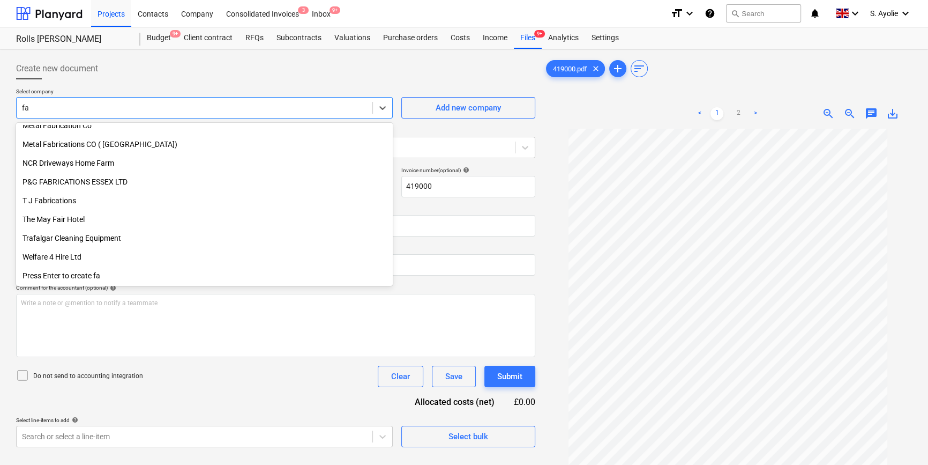
scroll to position [346, 0]
type input "faw"
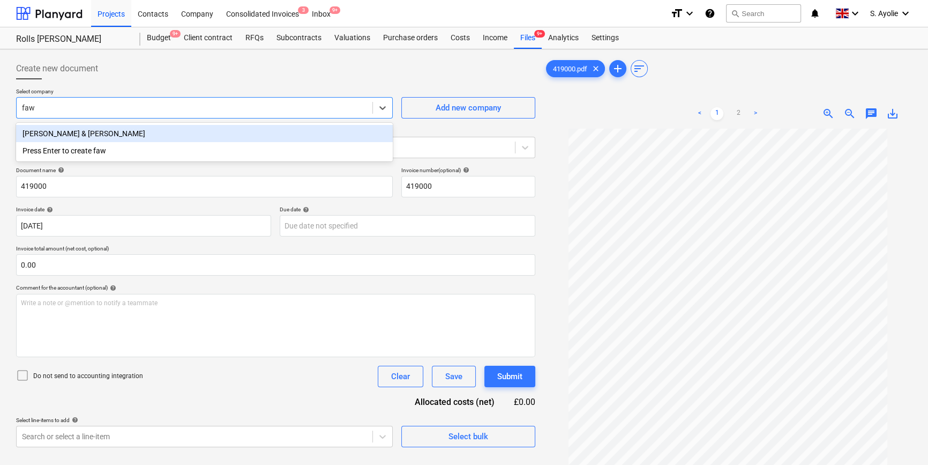
click at [91, 129] on div "[PERSON_NAME] & [PERSON_NAME]" at bounding box center [204, 133] width 377 height 17
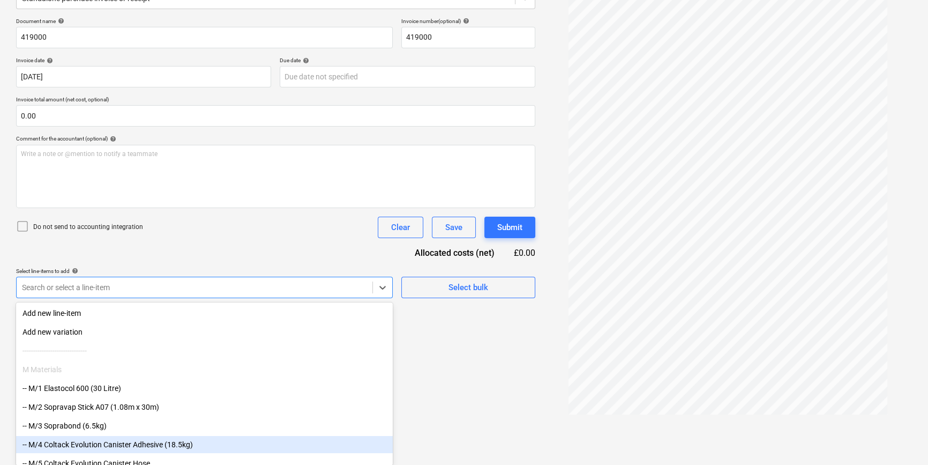
click at [200, 316] on body "Projects Contacts Company Consolidated Invoices 3 Inbox 9+ format_size keyboard…" at bounding box center [464, 83] width 928 height 465
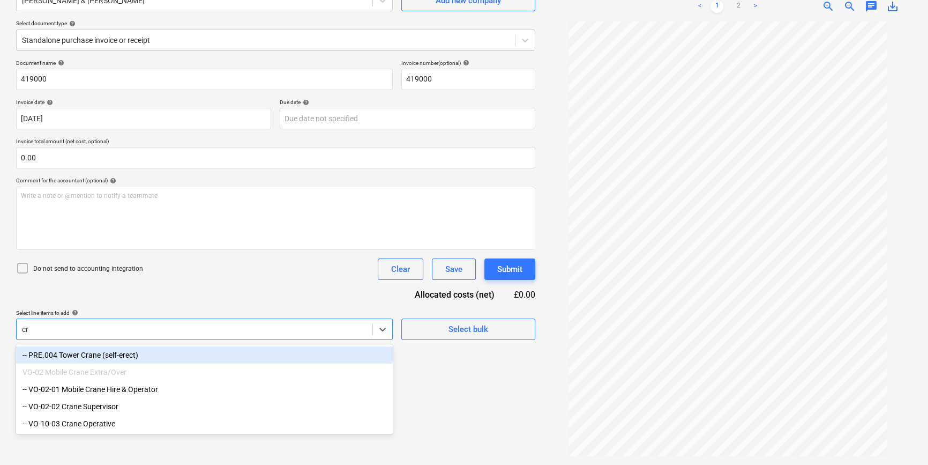
scroll to position [107, 0]
type input "cra"
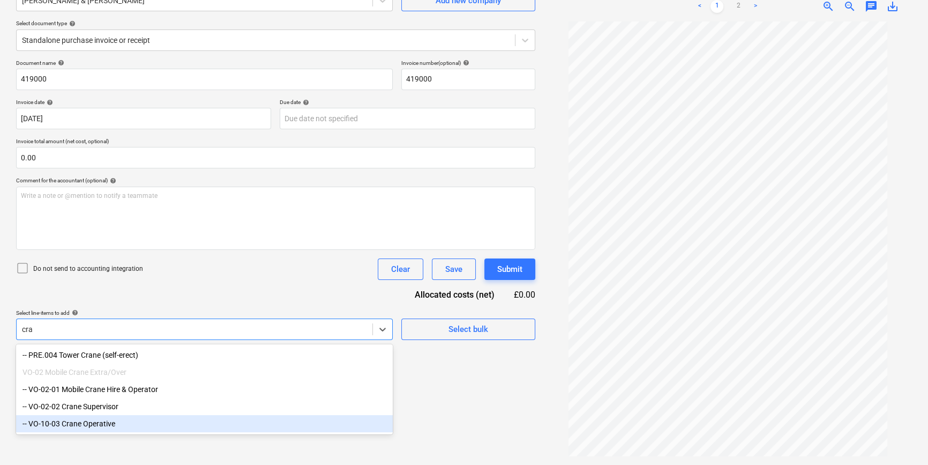
click at [148, 356] on div "-- VO-10-03 Crane Operative" at bounding box center [204, 423] width 377 height 17
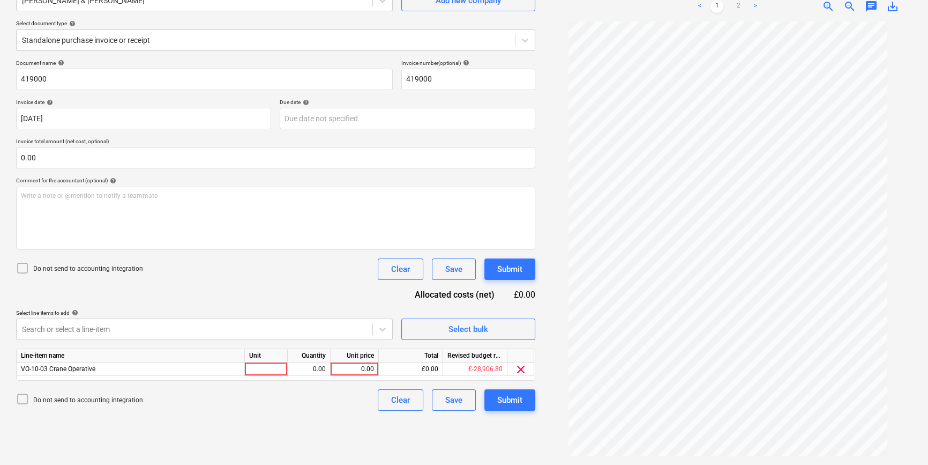
click at [397, 302] on div "Document name help 419000 Invoice number (optional) help 419000 Invoice date he…" at bounding box center [275, 234] width 519 height 351
click at [273, 356] on div at bounding box center [266, 368] width 43 height 13
type input "p"
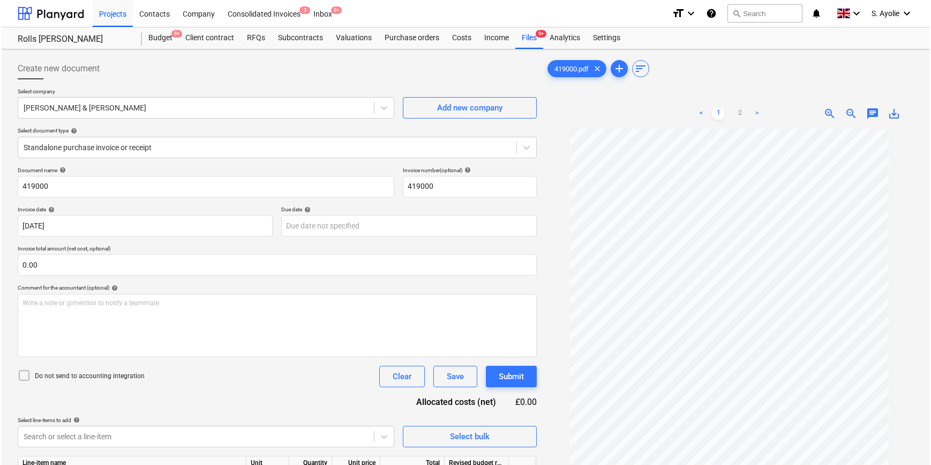
scroll to position [107, 0]
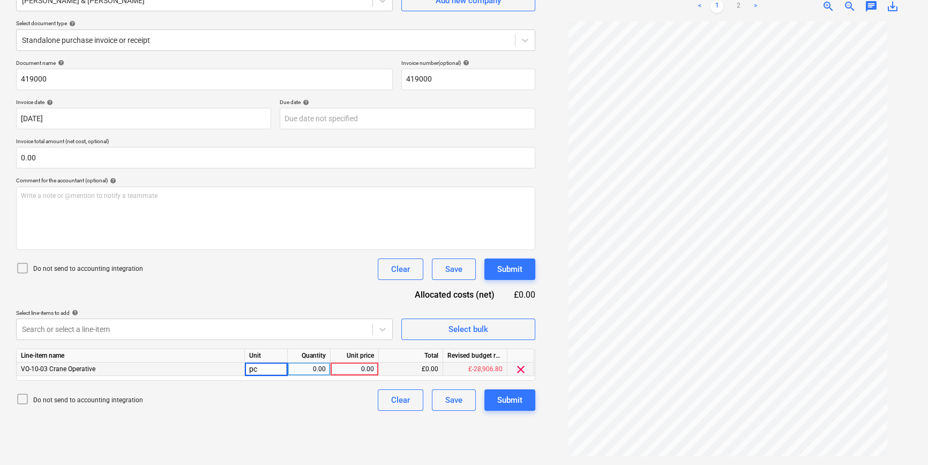
type input "pcs"
click at [311, 371] on div "0.00" at bounding box center [309, 368] width 34 height 13
type input "1"
click at [345, 370] on div "0.00" at bounding box center [354, 368] width 39 height 13
type input "824.10"
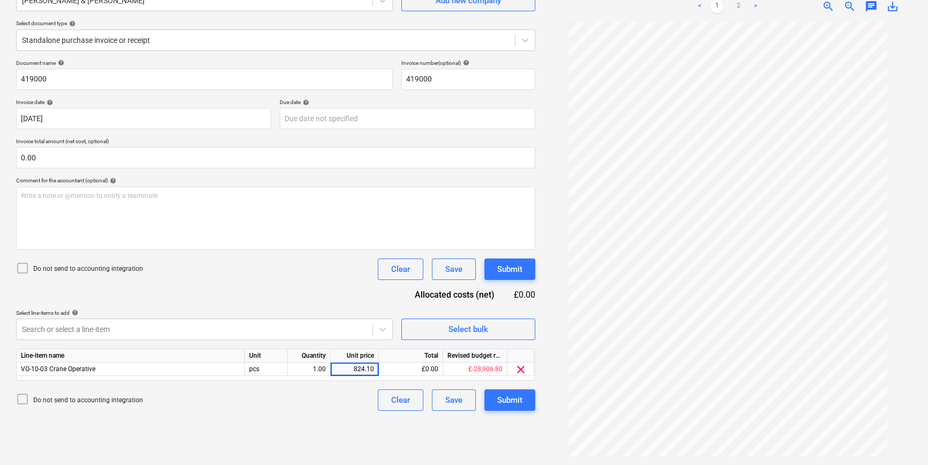
click at [292, 295] on div "Document name help 419000 Invoice number (optional) help 419000 Invoice date he…" at bounding box center [275, 234] width 519 height 351
click at [25, 267] on icon at bounding box center [22, 268] width 13 height 13
click at [519, 405] on div "Submit" at bounding box center [509, 400] width 25 height 14
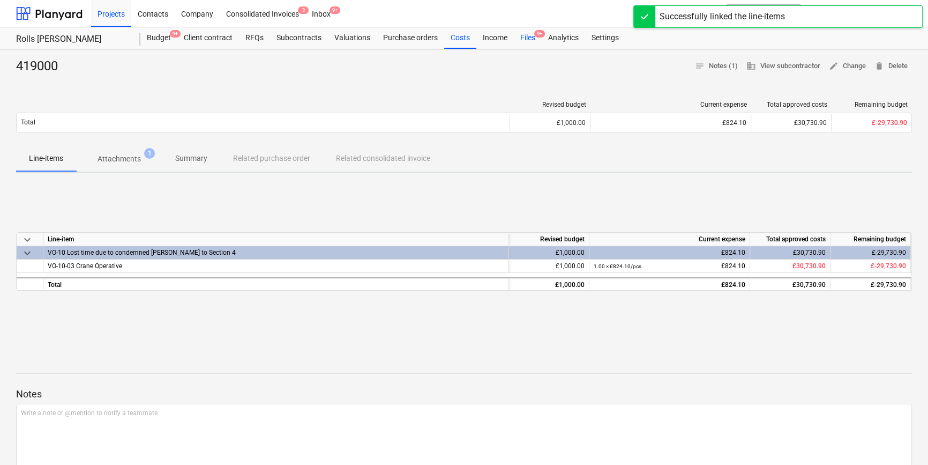
click at [528, 40] on div "Files 9+" at bounding box center [528, 37] width 28 height 21
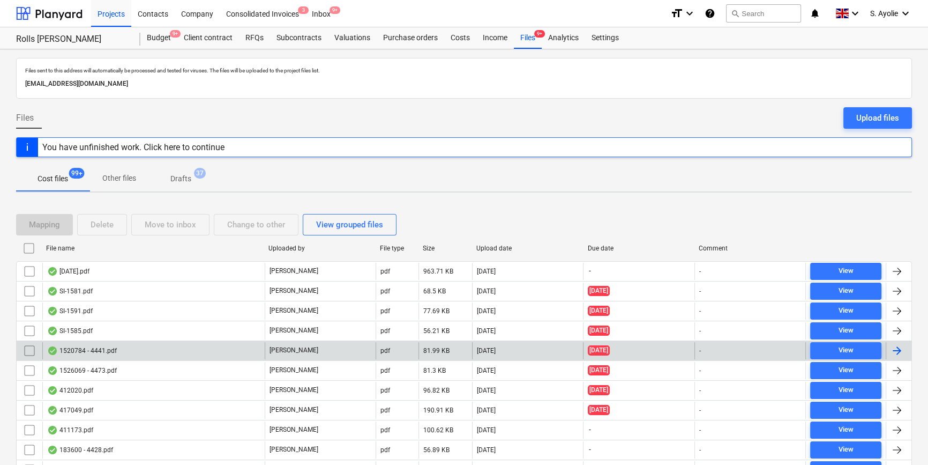
click at [150, 349] on div "1520784 - 4441.pdf" at bounding box center [153, 350] width 222 height 17
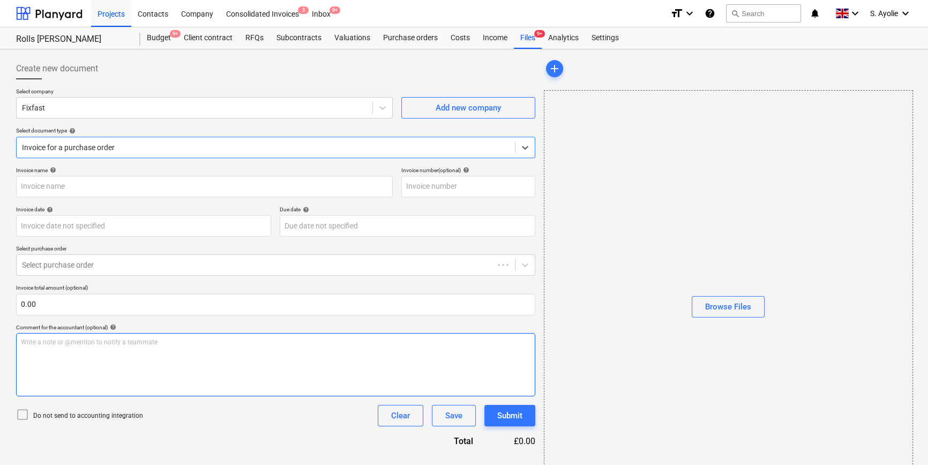
type input "1520784"
type input "19 Jun 2025"
type input "30 Jul 2025"
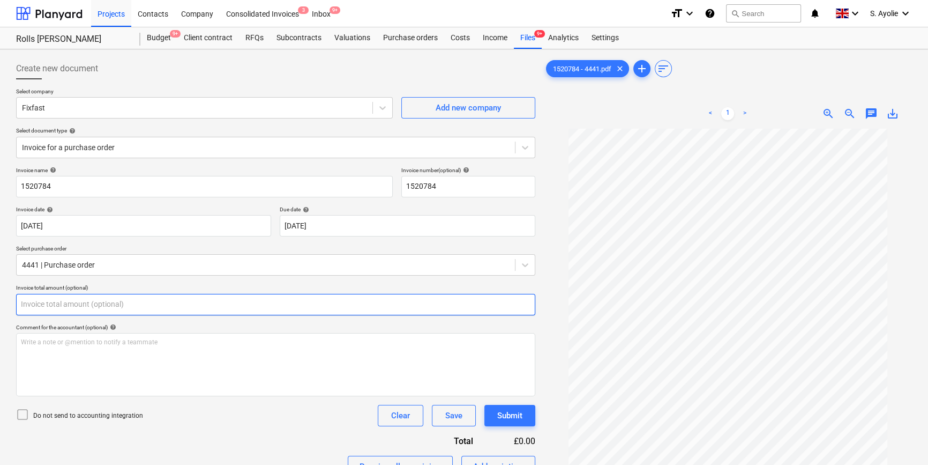
click at [85, 309] on input "text" at bounding box center [275, 304] width 519 height 21
type input "129.19"
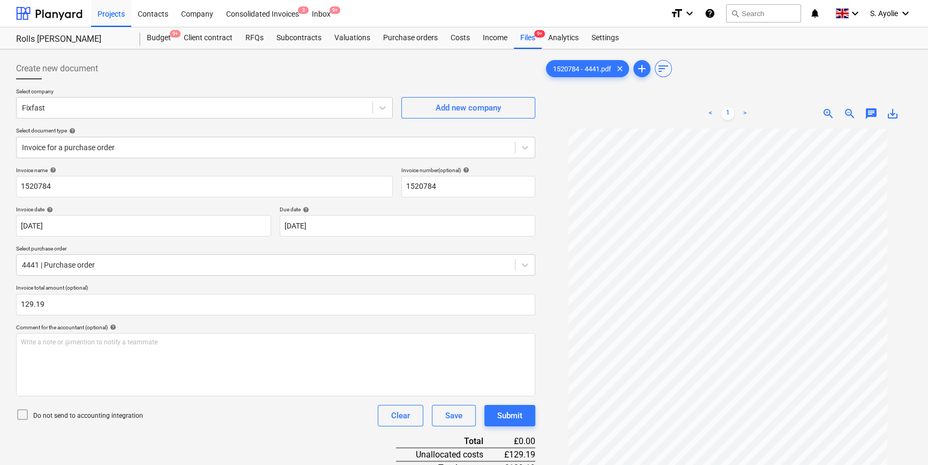
click at [32, 426] on div "Invoice name help 1520784 Invoice number (optional) help 1520784 Invoice date h…" at bounding box center [275, 385] width 519 height 437
click at [38, 417] on p "Do not send to accounting integration" at bounding box center [88, 415] width 110 height 9
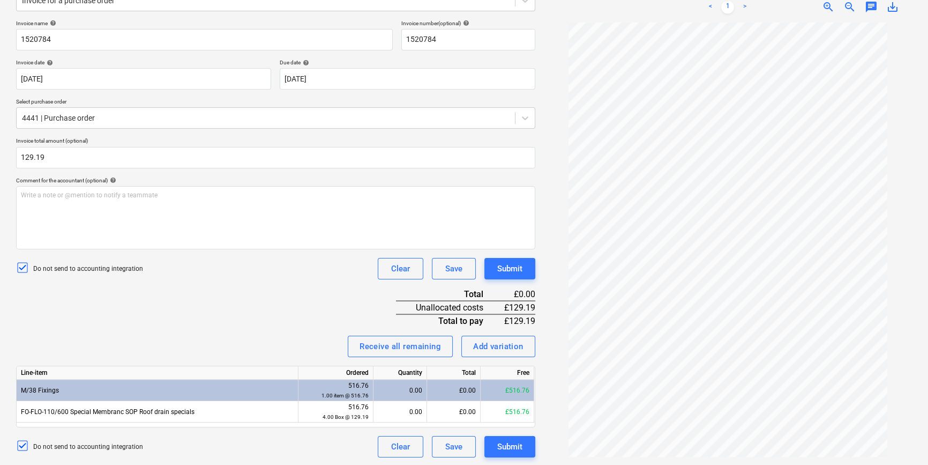
scroll to position [147, 0]
click at [468, 413] on div "£0.00" at bounding box center [454, 410] width 54 height 21
type input "129"
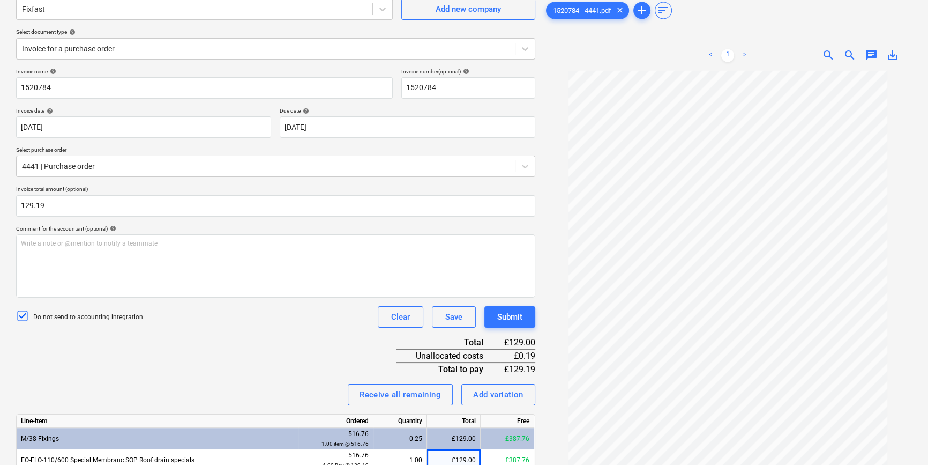
click at [305, 366] on div "Invoice name help 1520784 Invoice number (optional) help 1520784 Invoice date h…" at bounding box center [275, 286] width 519 height 437
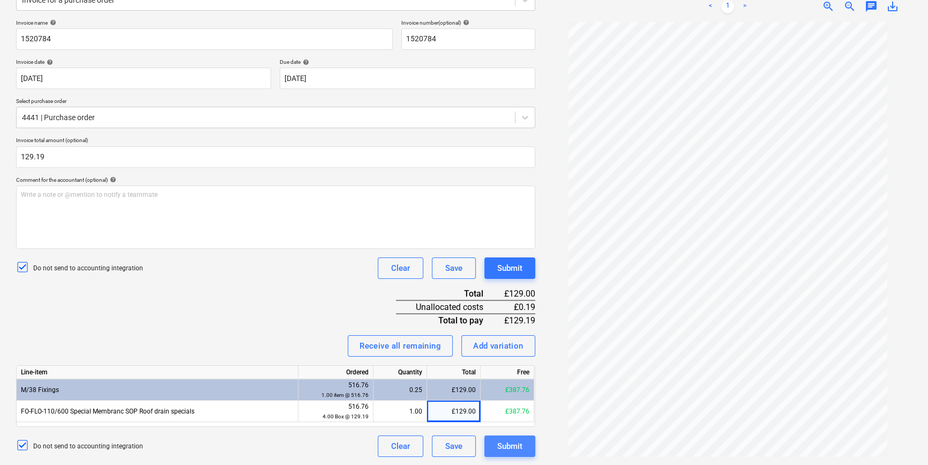
click at [498, 448] on div "Submit" at bounding box center [509, 446] width 25 height 14
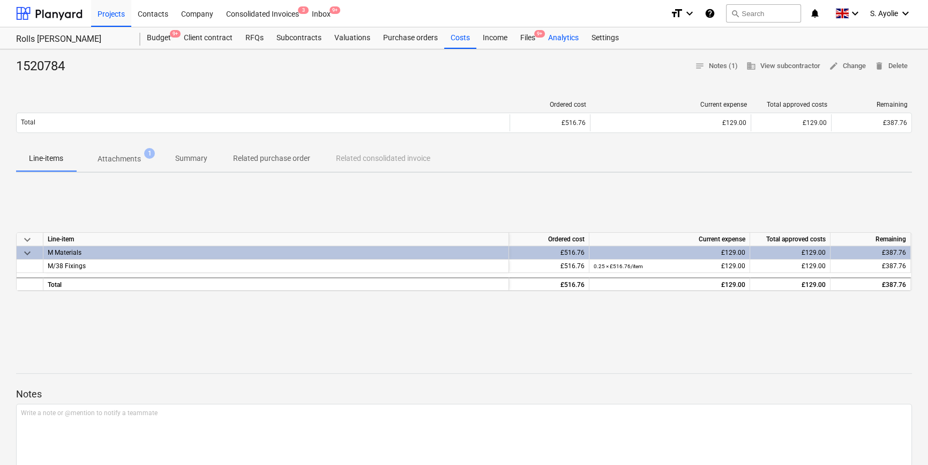
click at [543, 40] on div "Analytics" at bounding box center [563, 37] width 43 height 21
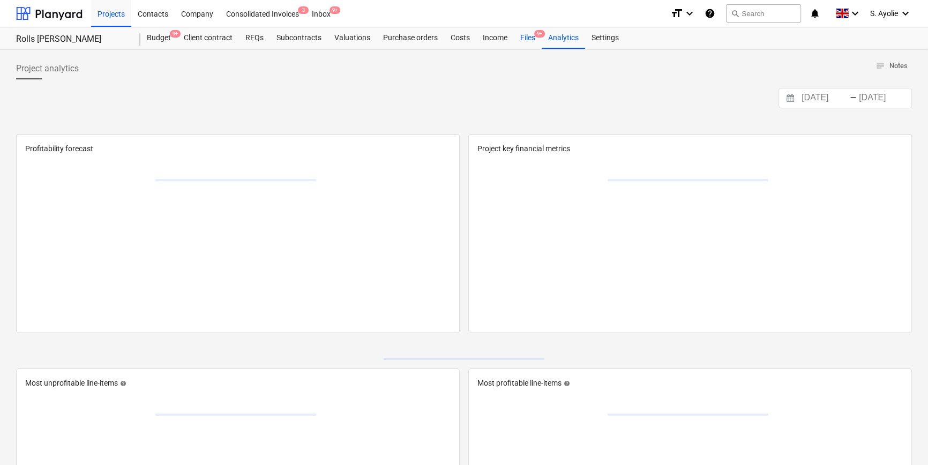
click at [531, 41] on div "Files 9+" at bounding box center [528, 37] width 28 height 21
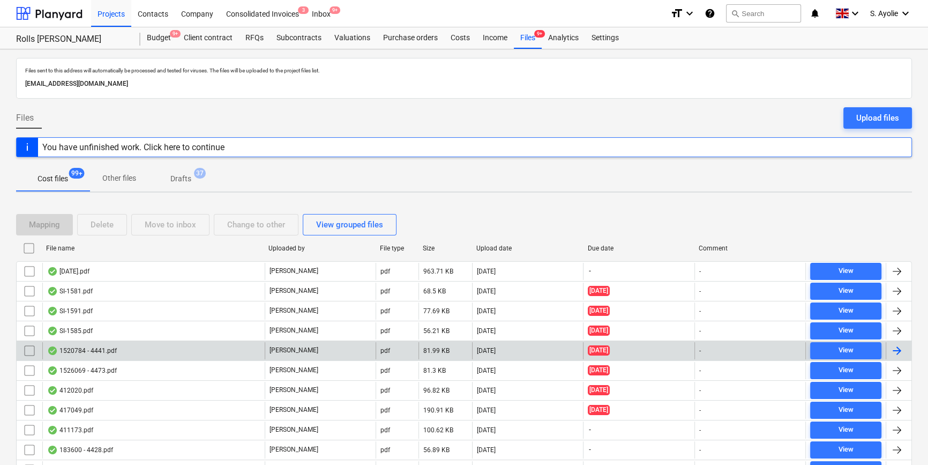
click at [180, 351] on div "1520784 - 4441.pdf" at bounding box center [153, 350] width 222 height 17
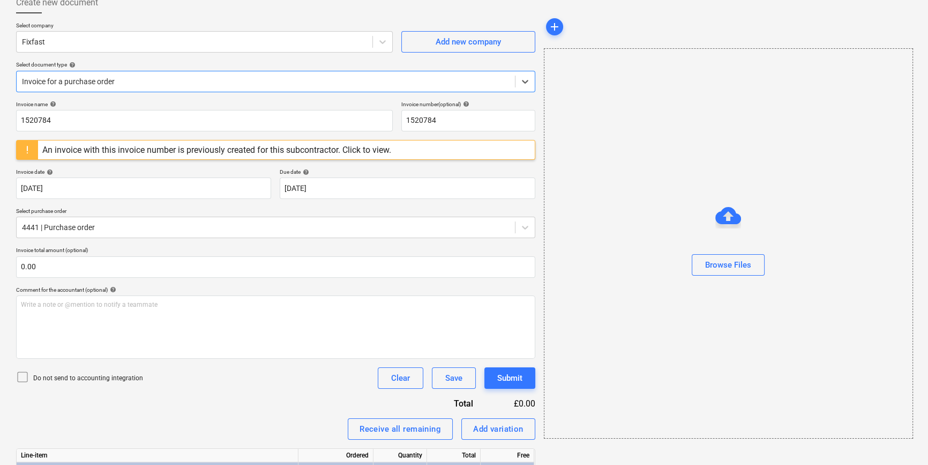
scroll to position [51, 0]
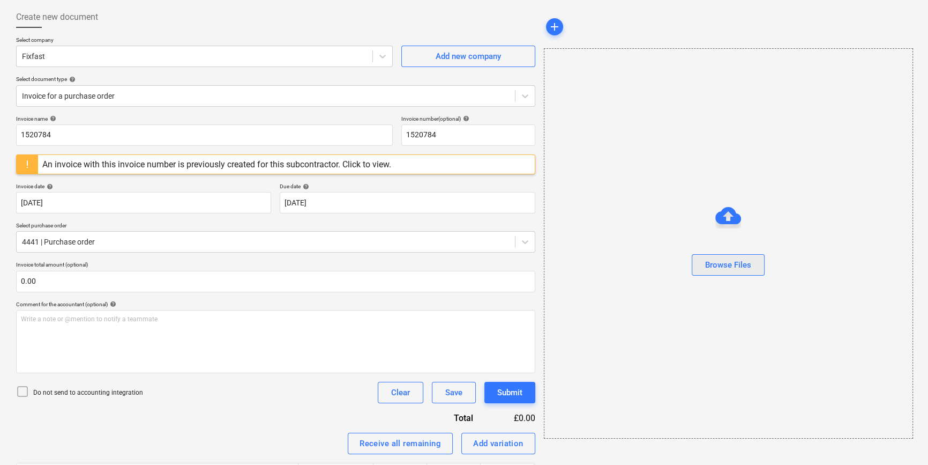
click at [756, 265] on div "Browse Files" at bounding box center [729, 243] width 368 height 81
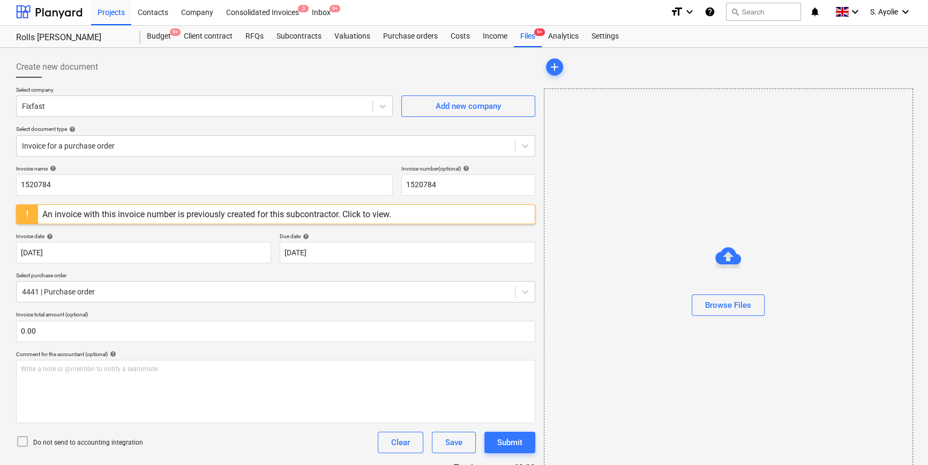
scroll to position [0, 0]
click at [528, 38] on div "Files 9+" at bounding box center [528, 37] width 28 height 21
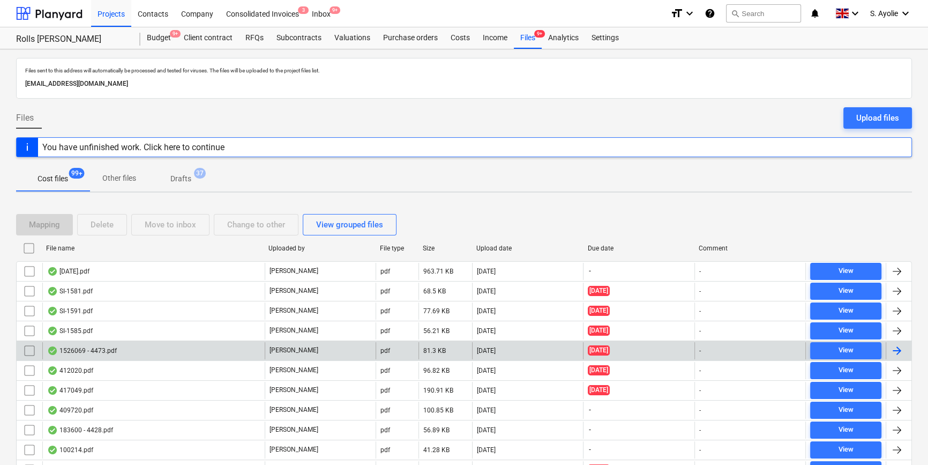
click at [146, 352] on div "1526069 - 4473.pdf" at bounding box center [153, 350] width 222 height 17
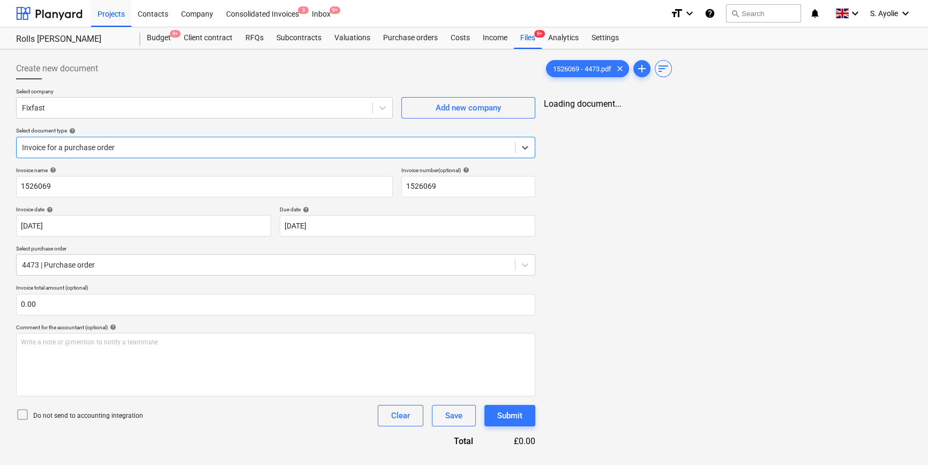
type input "1526069"
type input "[DATE]"
click at [172, 290] on p "Invoice total amount (optional)" at bounding box center [275, 288] width 519 height 9
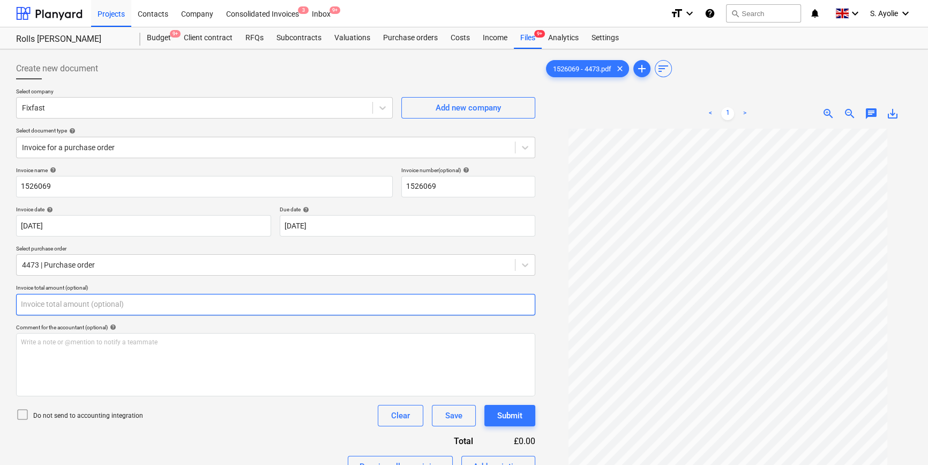
click at [128, 298] on input "text" at bounding box center [275, 304] width 519 height 21
type input "680.56"
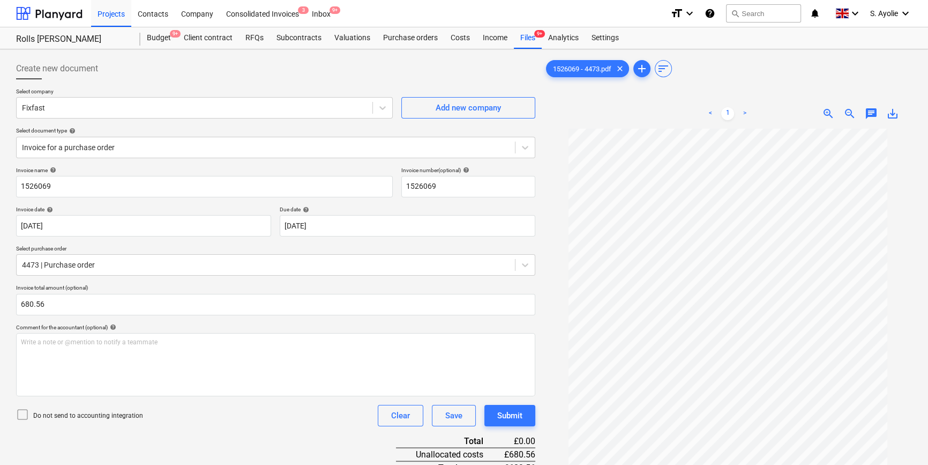
click at [25, 420] on icon at bounding box center [22, 414] width 13 height 13
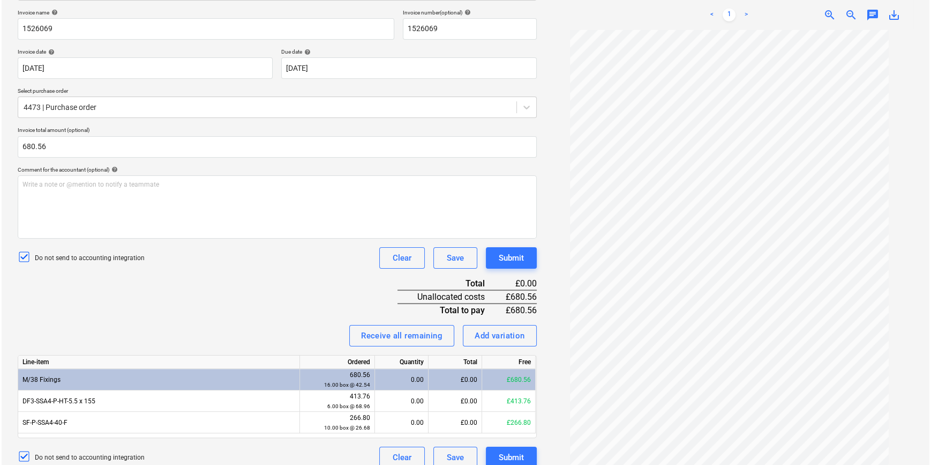
scroll to position [169, 0]
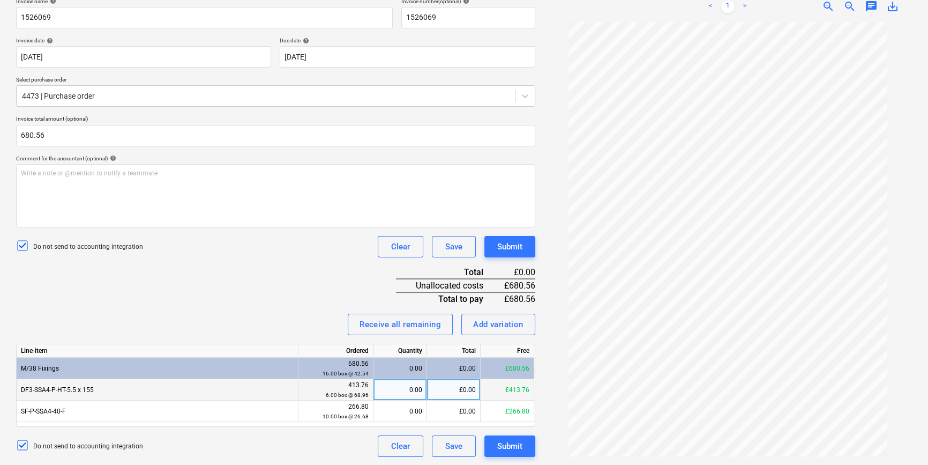
click at [460, 395] on div "£0.00" at bounding box center [454, 389] width 54 height 21
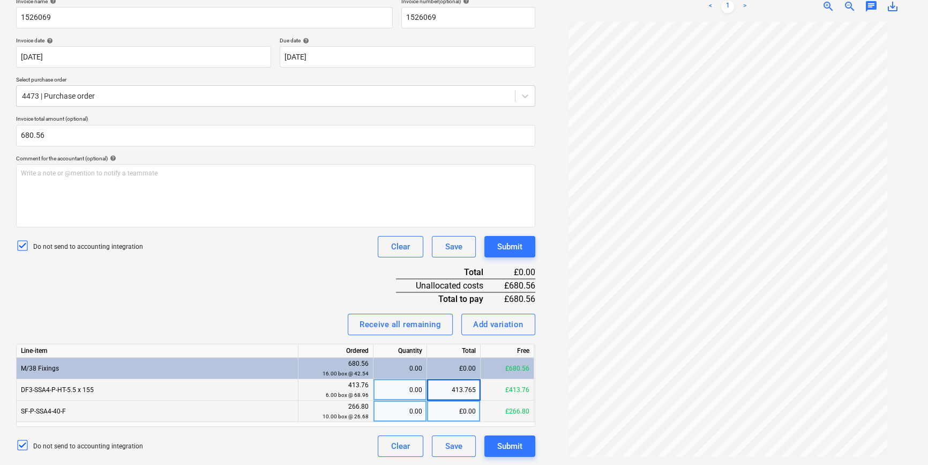
type input "413.76"
click at [471, 416] on div "£0.00" at bounding box center [454, 410] width 54 height 21
type input "266.80"
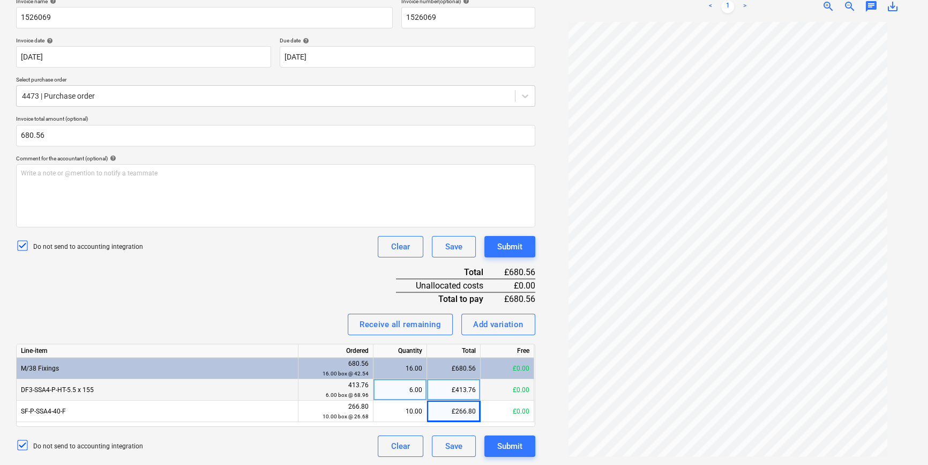
click at [260, 285] on div "Invoice name help 1526069 Invoice number (optional) help 1526069 Invoice date h…" at bounding box center [275, 227] width 519 height 459
click at [512, 447] on div "Submit" at bounding box center [509, 446] width 25 height 14
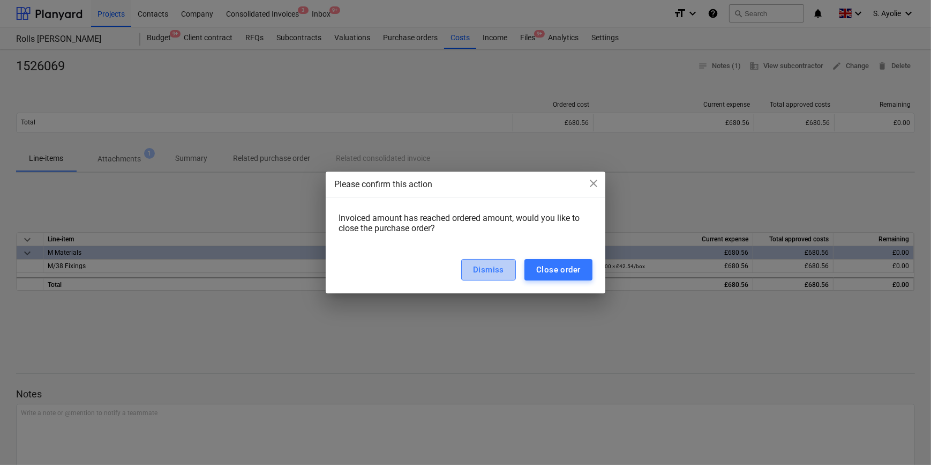
click at [489, 272] on div "Dismiss" at bounding box center [488, 270] width 31 height 14
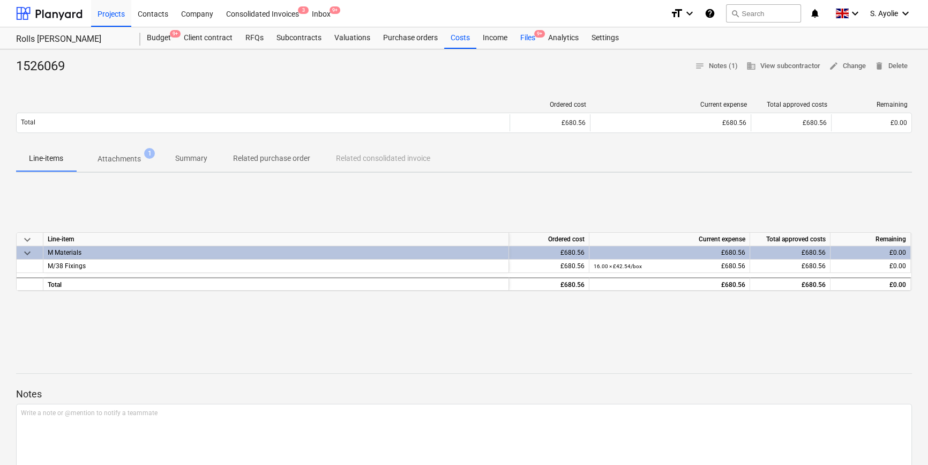
click at [530, 38] on div "Files 9+" at bounding box center [528, 37] width 28 height 21
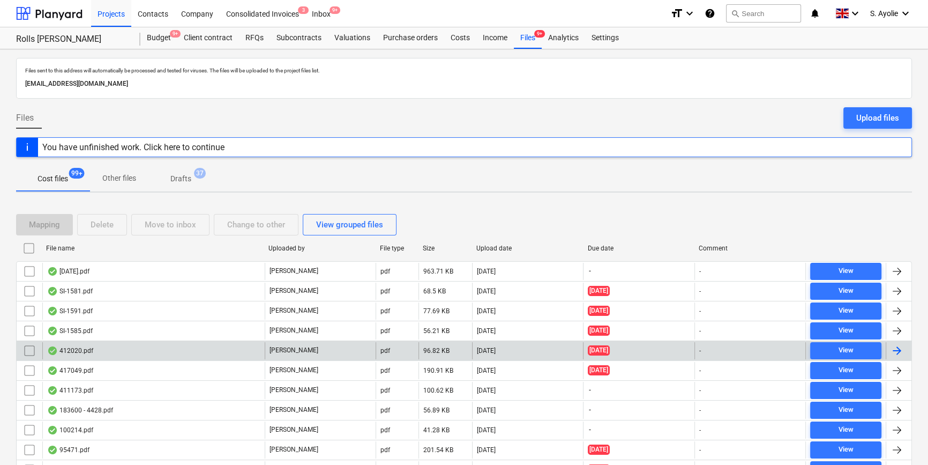
click at [318, 348] on div "[PERSON_NAME]" at bounding box center [320, 350] width 111 height 17
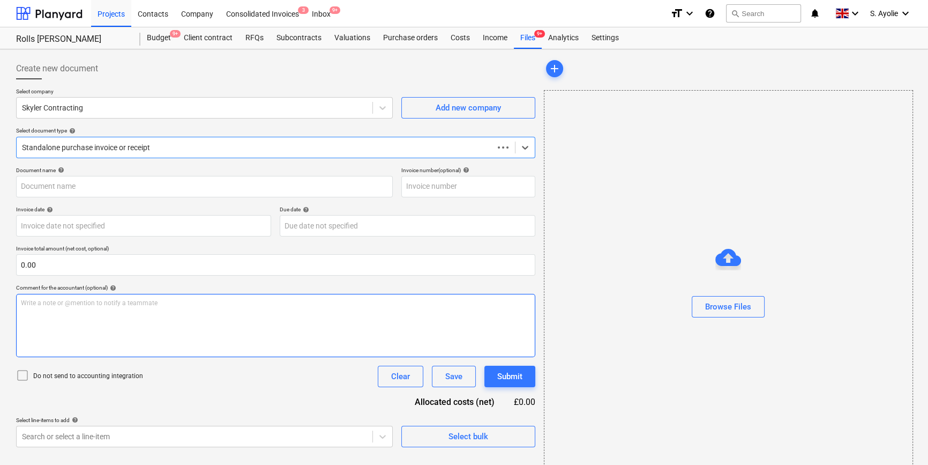
type input "412020"
type input "09 Jul 2025"
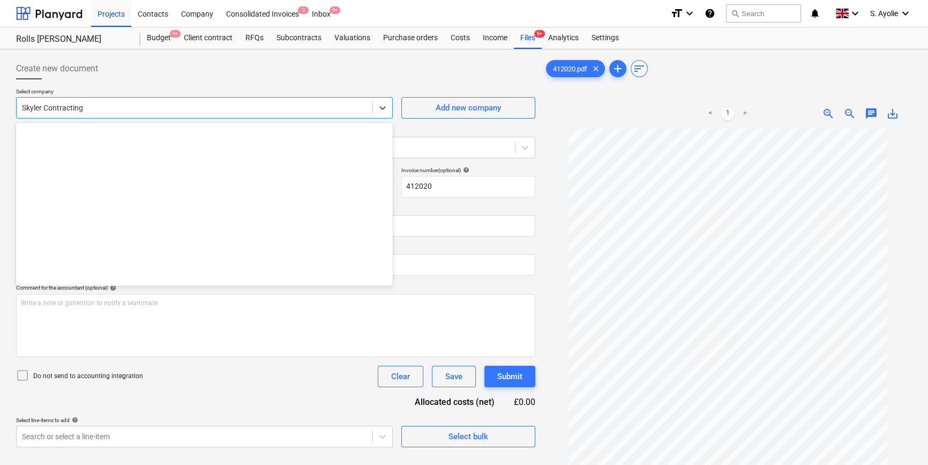
click at [131, 104] on div at bounding box center [194, 107] width 345 height 11
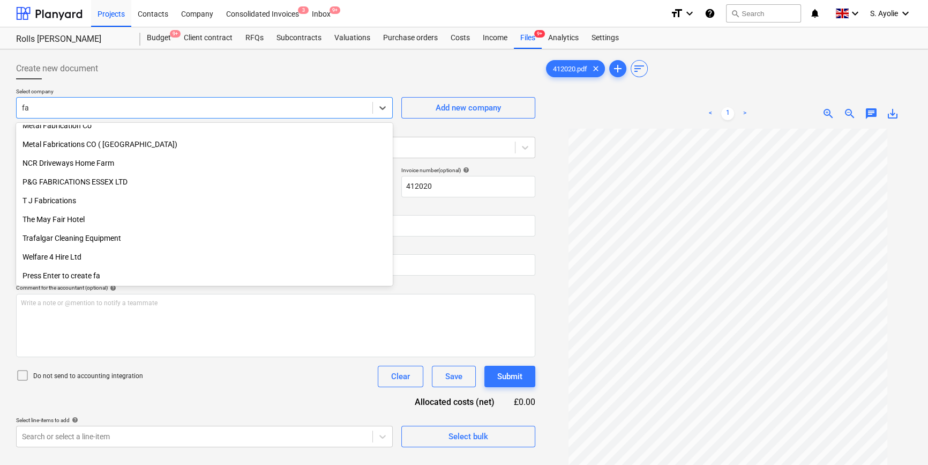
scroll to position [346, 0]
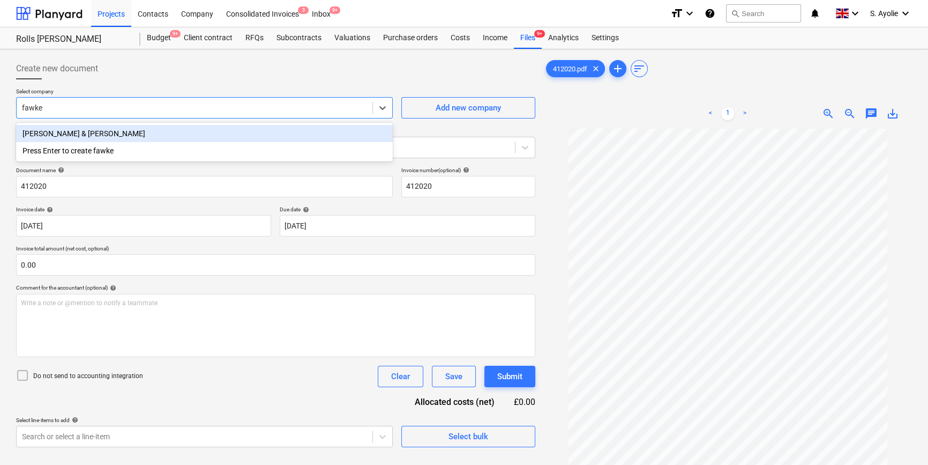
type input "[PERSON_NAME]"
click at [154, 128] on div "[PERSON_NAME] & [PERSON_NAME]" at bounding box center [204, 133] width 377 height 17
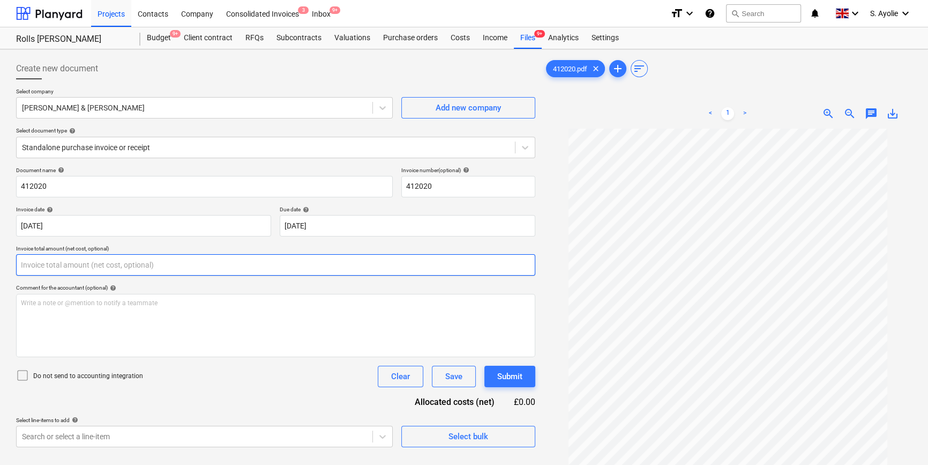
click at [158, 274] on input "text" at bounding box center [275, 264] width 519 height 21
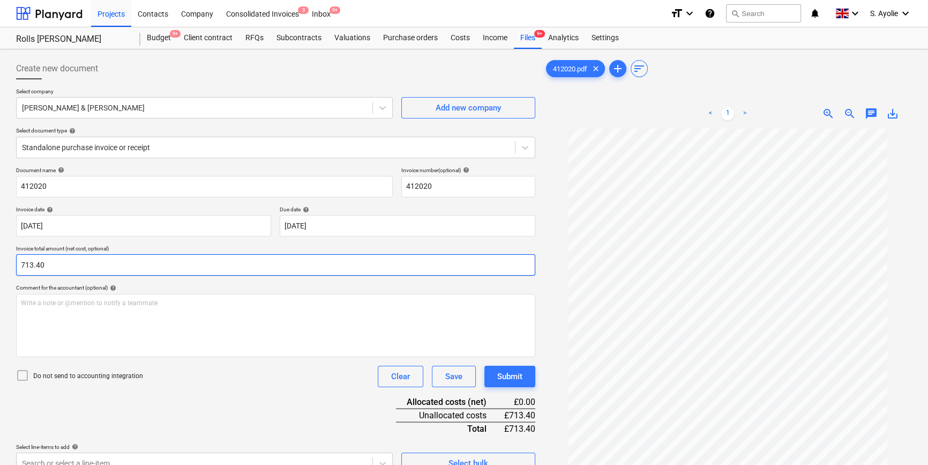
type input "713.40"
click at [86, 372] on p "Do not send to accounting integration" at bounding box center [88, 375] width 110 height 9
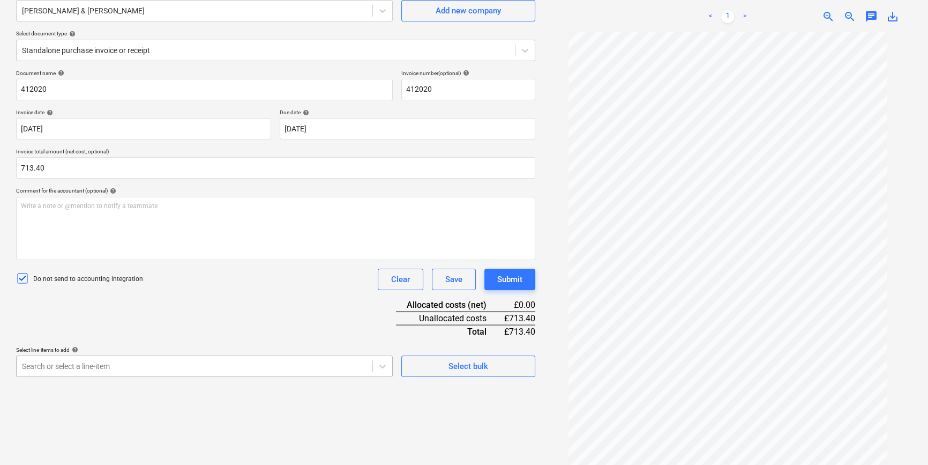
scroll to position [176, 0]
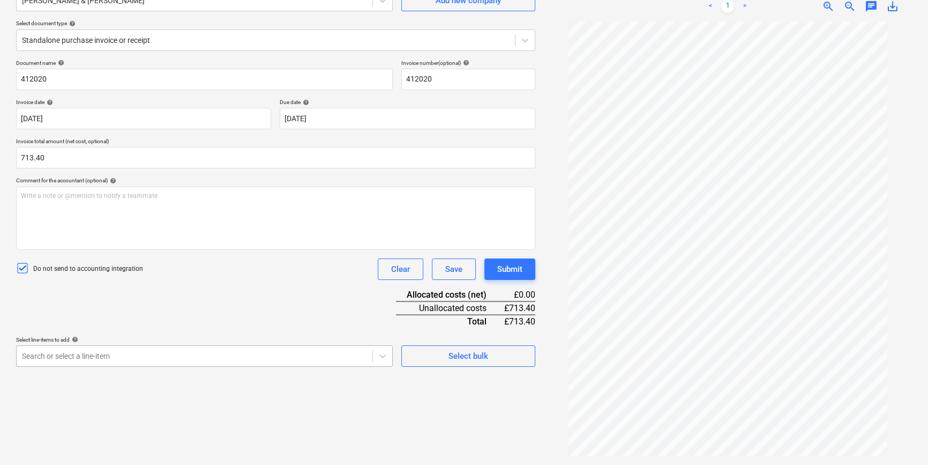
click at [158, 357] on body "Projects Contacts Company Consolidated Invoices 3 Inbox 9+ format_size keyboard…" at bounding box center [464, 125] width 928 height 465
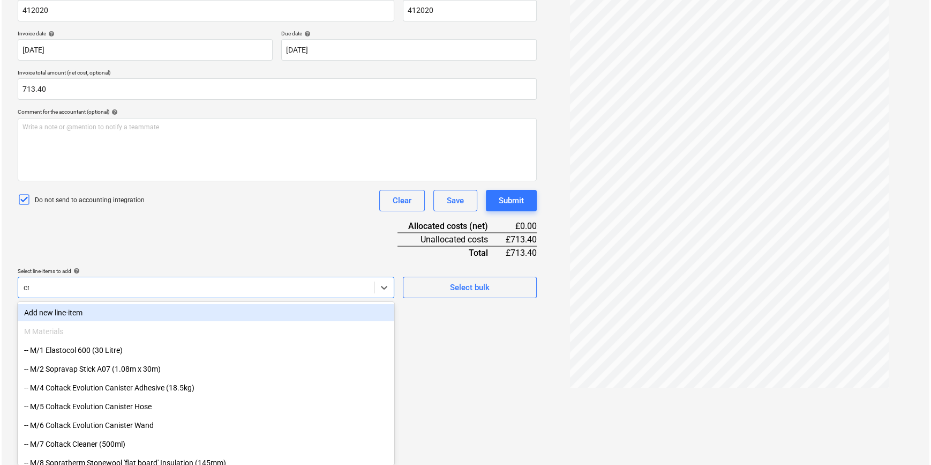
scroll to position [107, 0]
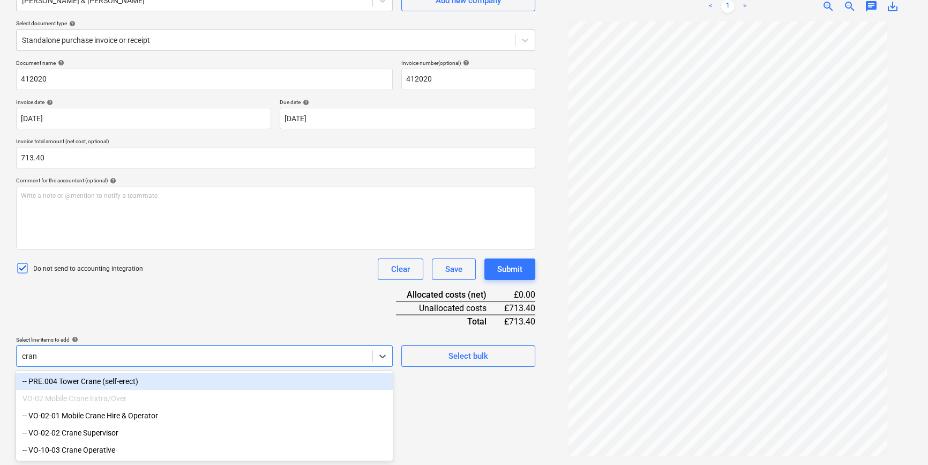
type input "crane"
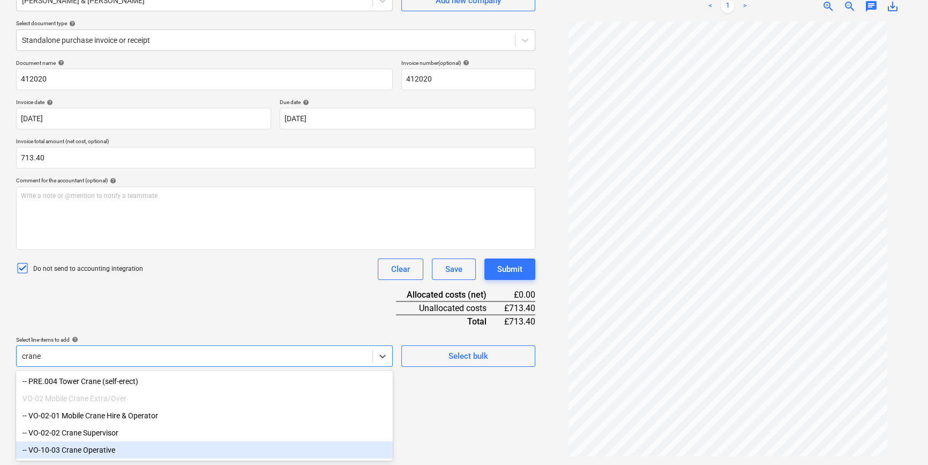
click at [108, 448] on div "-- VO-10-03 Crane Operative" at bounding box center [204, 449] width 377 height 17
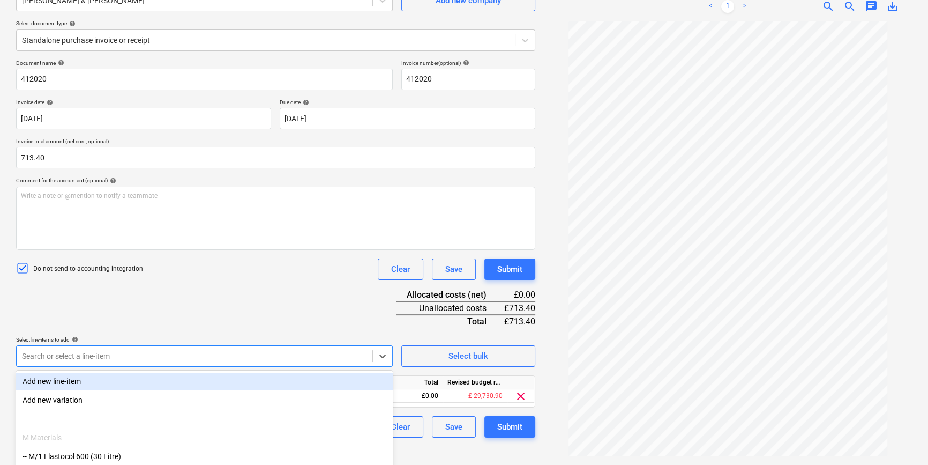
click at [176, 311] on div "Document name help 412020 Invoice number (optional) help 412020 Invoice date he…" at bounding box center [275, 248] width 519 height 378
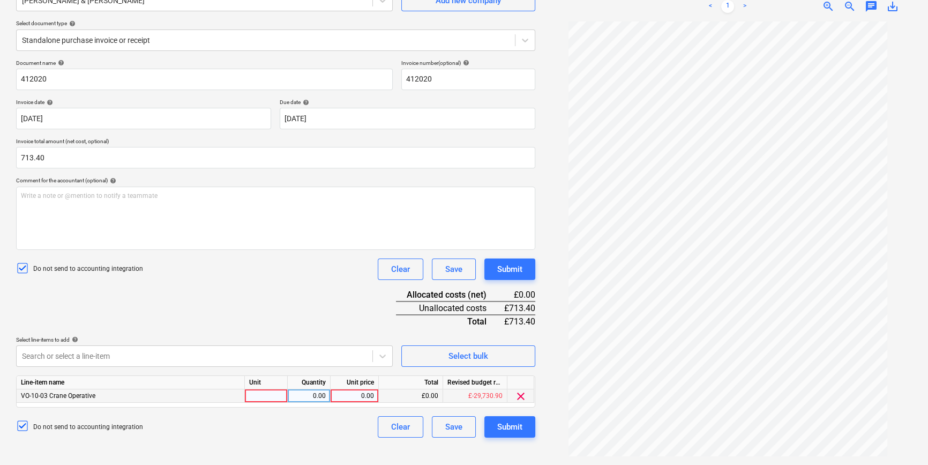
click at [259, 400] on div at bounding box center [266, 395] width 43 height 13
type input "pcs"
click at [304, 396] on div "0.00" at bounding box center [309, 395] width 34 height 13
type input "1"
click at [359, 394] on div "0.00" at bounding box center [354, 395] width 39 height 13
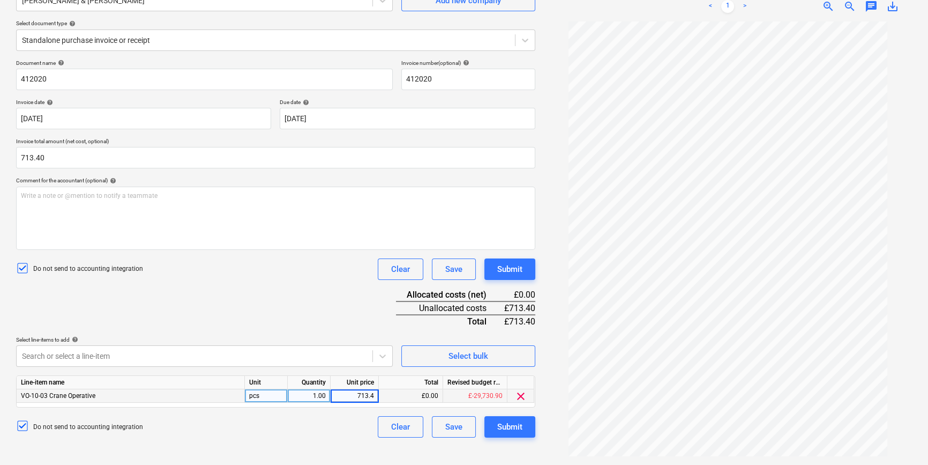
type input "713.40"
click at [370, 420] on div "Clear Save Submit" at bounding box center [452, 426] width 166 height 21
click at [506, 425] on div "Submit" at bounding box center [509, 427] width 25 height 14
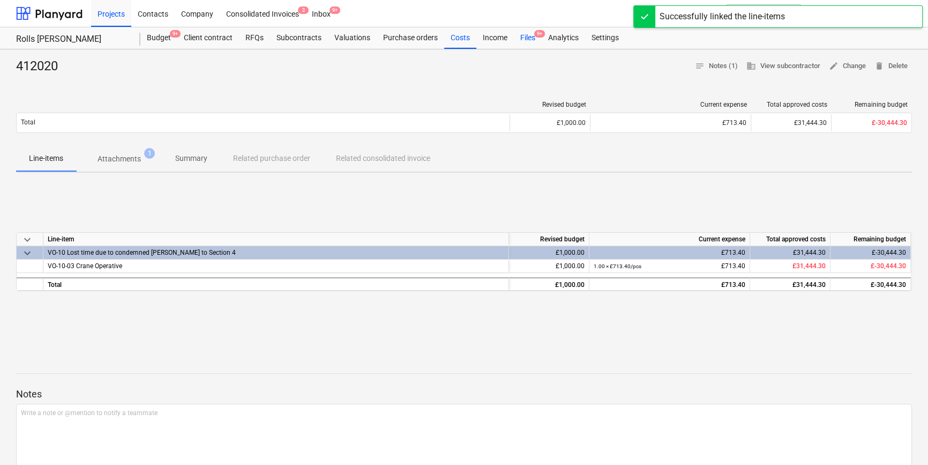
click at [516, 34] on div "Files 9+" at bounding box center [528, 37] width 28 height 21
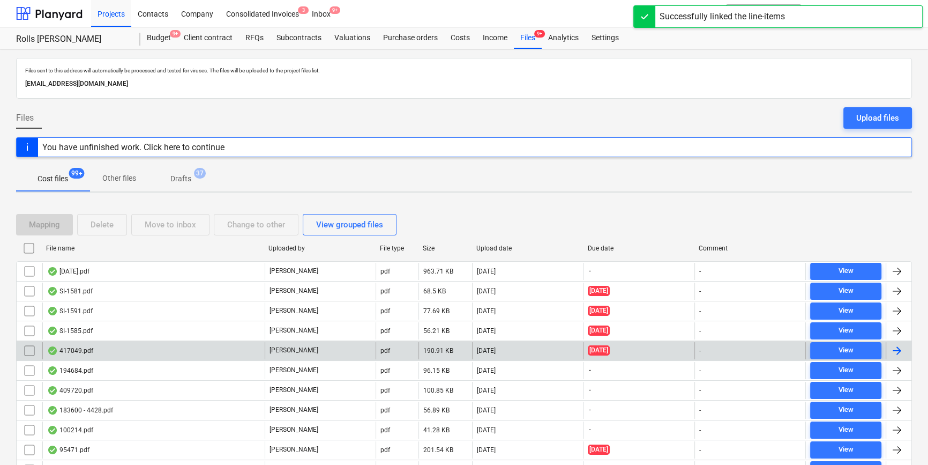
click at [232, 346] on div "417049.pdf" at bounding box center [153, 350] width 222 height 17
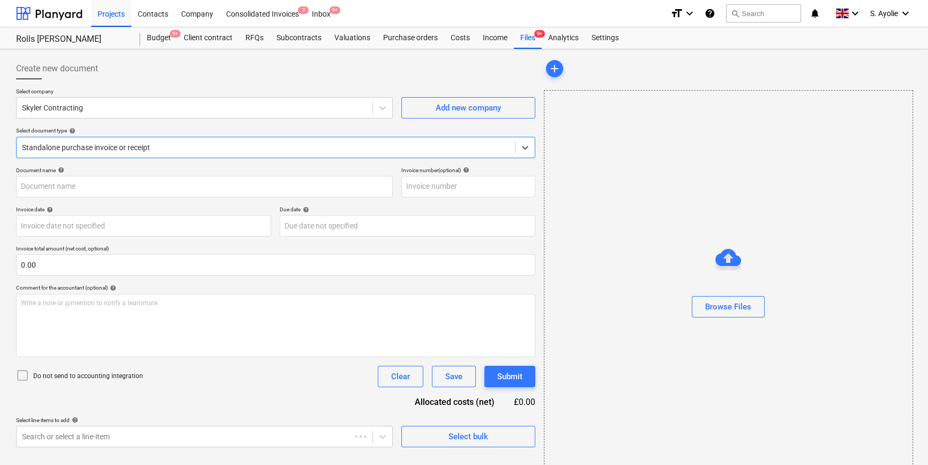
type input "417049"
type input "[DATE]"
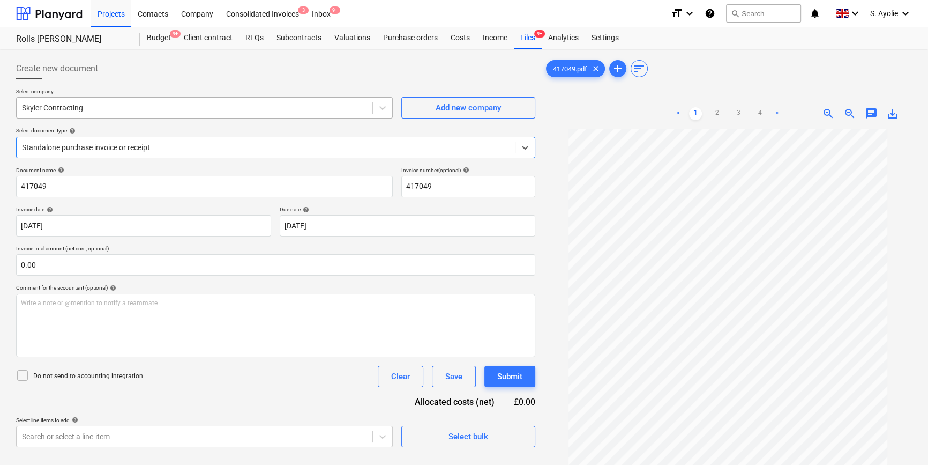
click at [131, 109] on div at bounding box center [194, 107] width 345 height 11
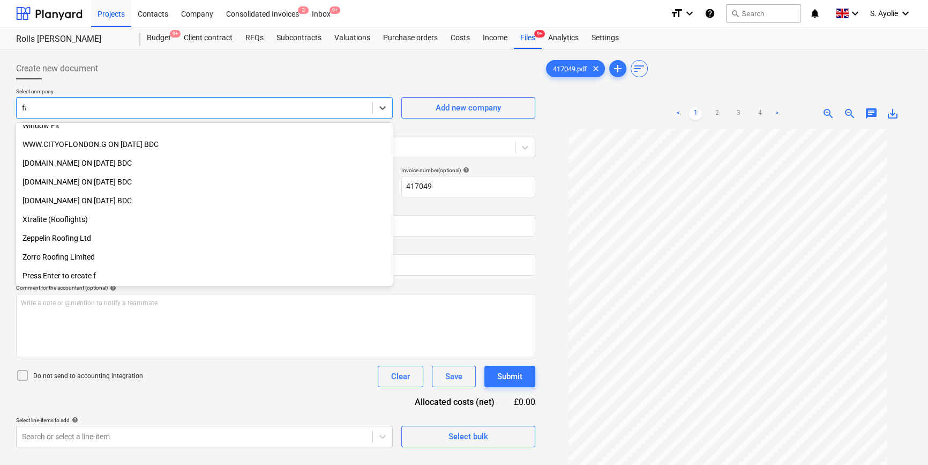
scroll to position [346, 0]
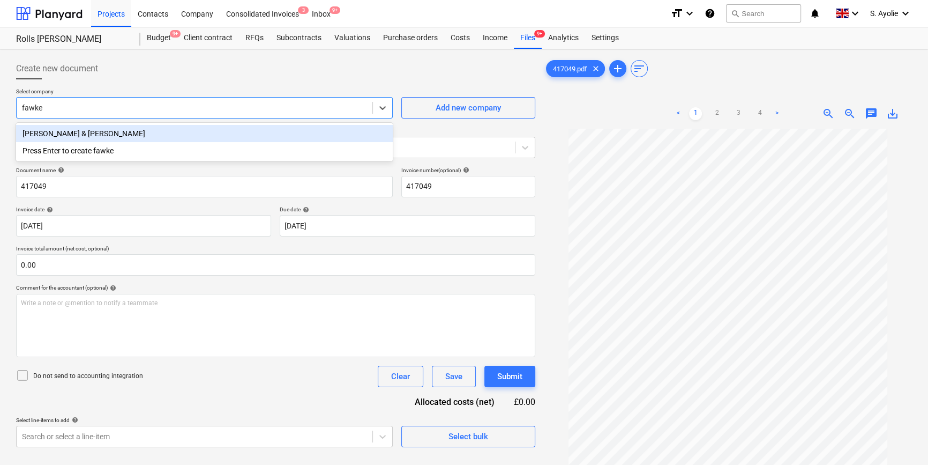
type input "[PERSON_NAME]"
click at [147, 133] on div "[PERSON_NAME] & [PERSON_NAME]" at bounding box center [204, 133] width 377 height 17
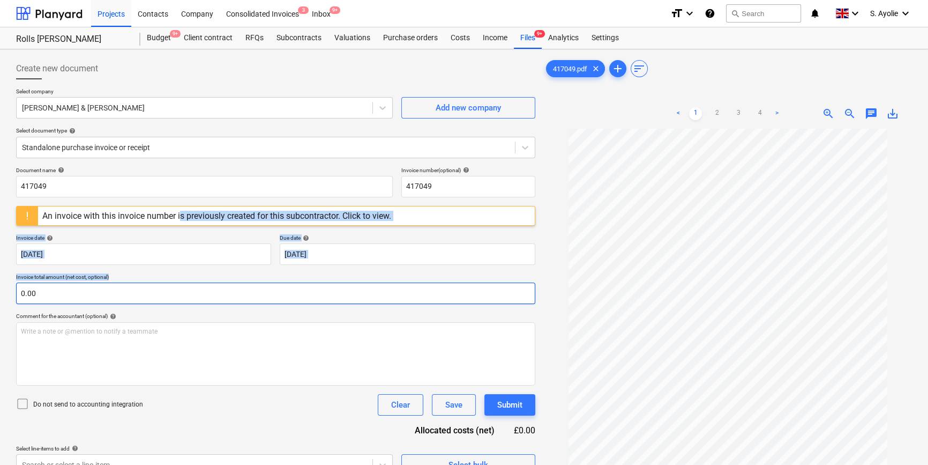
drag, startPoint x: 202, startPoint y: 225, endPoint x: 375, endPoint y: 298, distance: 187.8
click at [370, 298] on div "Document name help 417049 Invoice number (optional) help 417049 An invoice with…" at bounding box center [275, 321] width 519 height 309
click at [374, 214] on div "An invoice with this invoice number is previously created for this subcontracto…" at bounding box center [216, 216] width 349 height 10
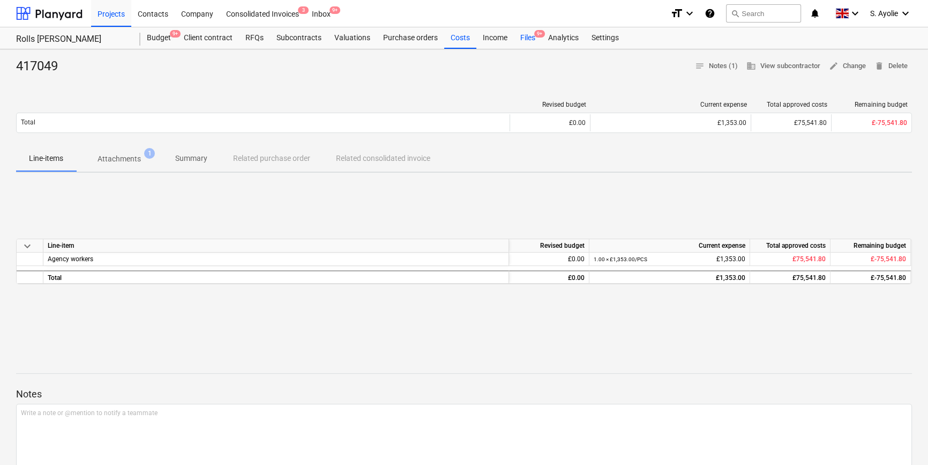
click at [529, 35] on div "Files 9+" at bounding box center [528, 37] width 28 height 21
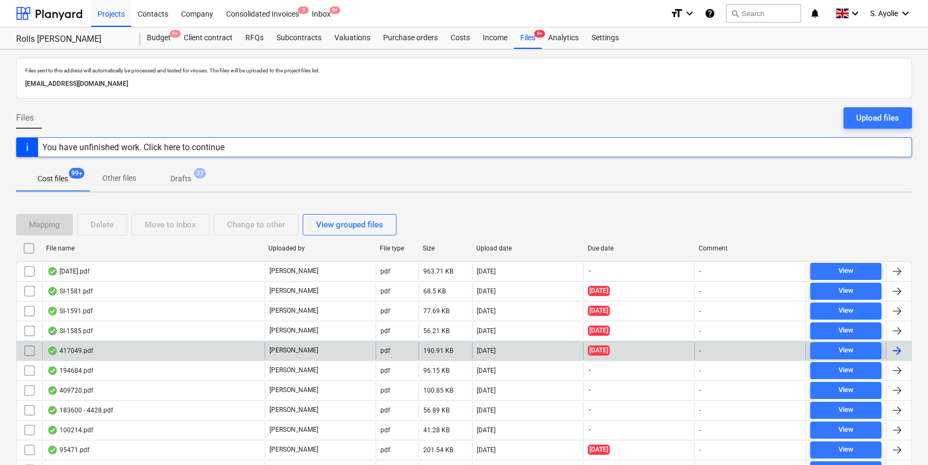
click at [30, 351] on input "checkbox" at bounding box center [29, 350] width 17 height 17
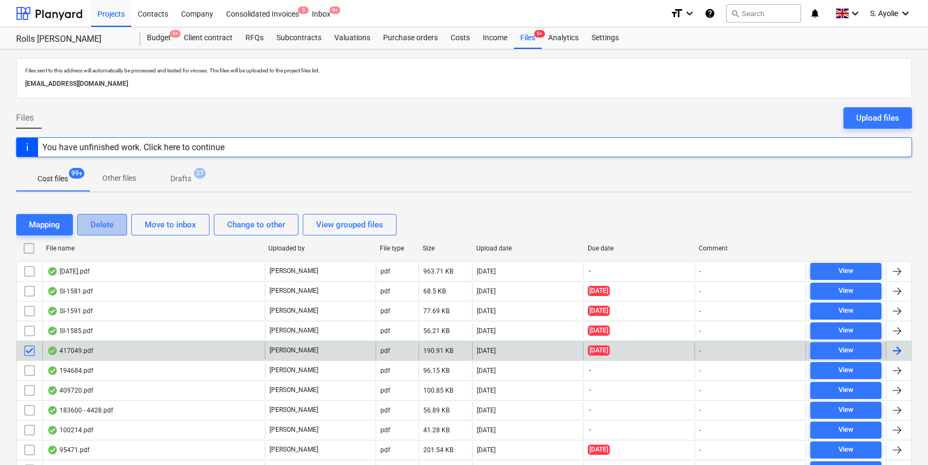
click at [94, 221] on div "Delete" at bounding box center [102, 225] width 23 height 14
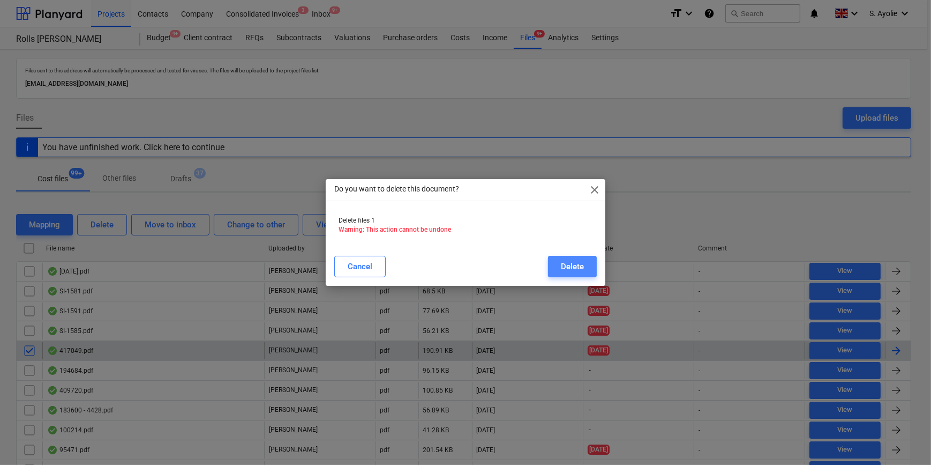
click at [575, 264] on div "Delete" at bounding box center [572, 266] width 23 height 14
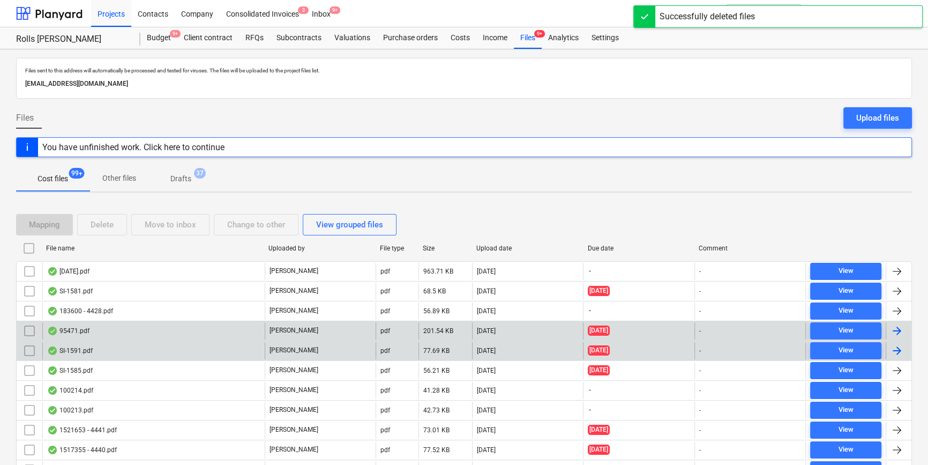
click at [122, 330] on div "95471.pdf" at bounding box center [153, 330] width 222 height 17
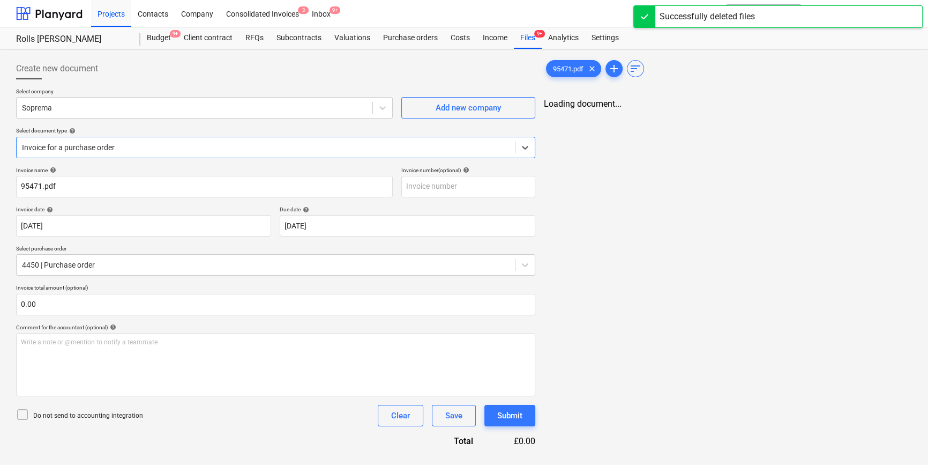
type input "95471.pdf"
type input "[DATE]"
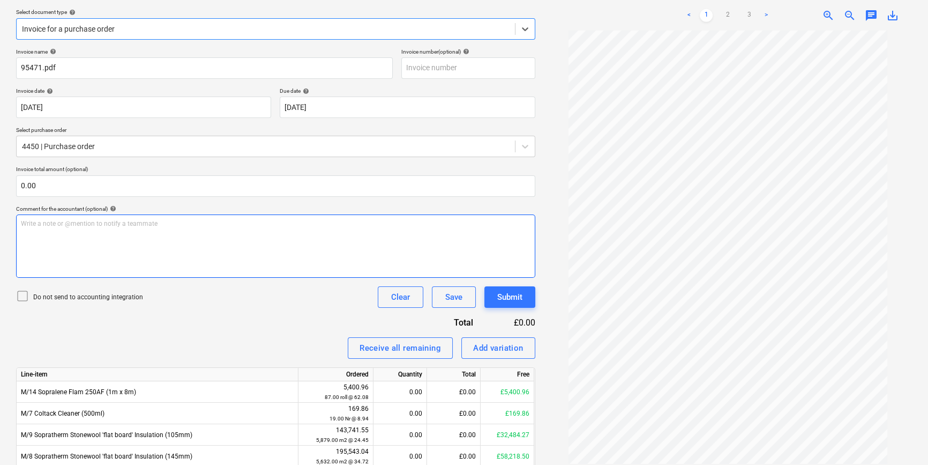
scroll to position [70, 0]
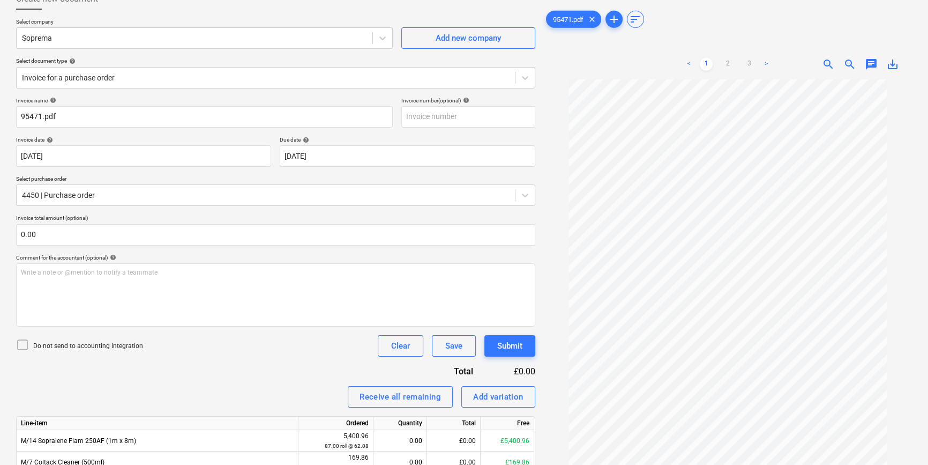
click at [23, 340] on icon at bounding box center [23, 345] width 10 height 10
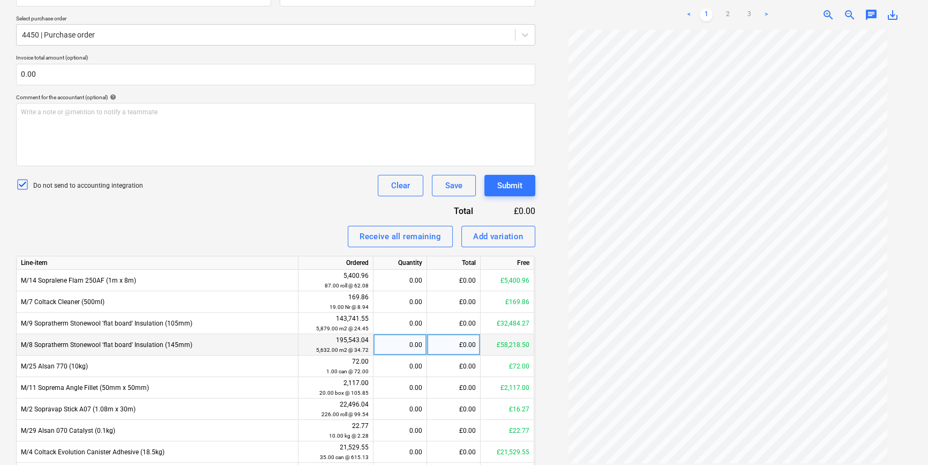
scroll to position [265, 0]
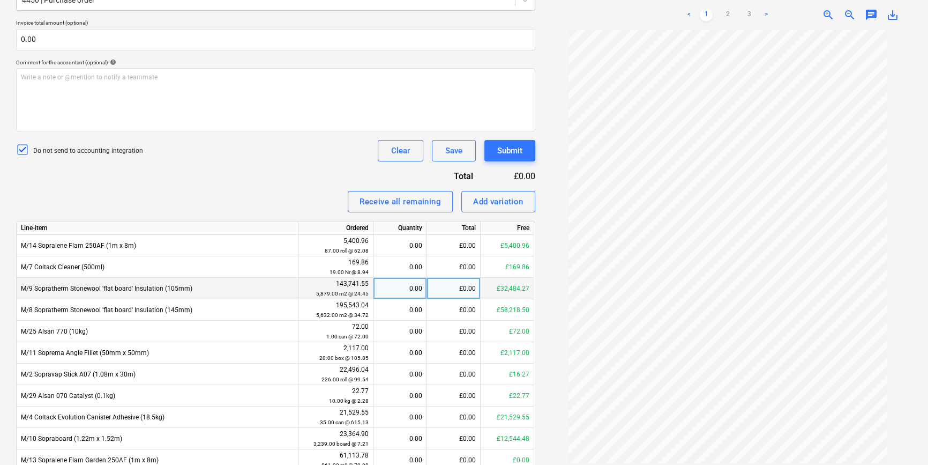
click at [408, 290] on div "0.00" at bounding box center [400, 288] width 44 height 21
type input "24.450"
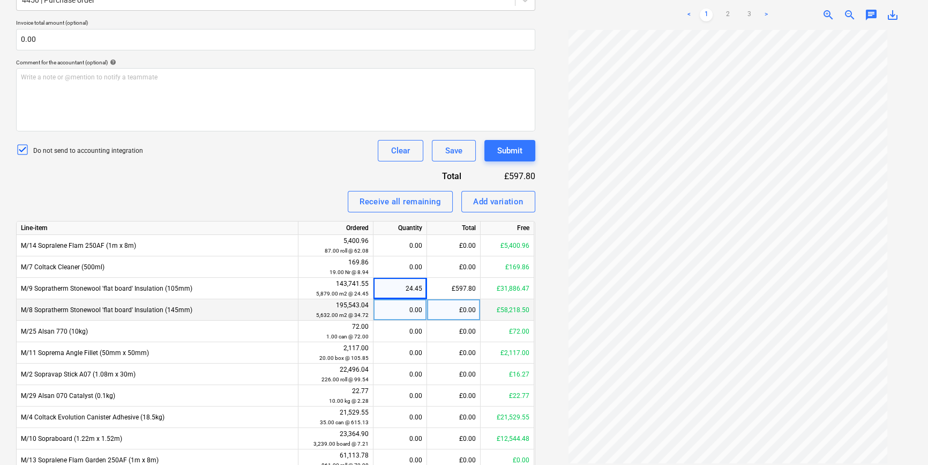
click at [417, 312] on div "0.00" at bounding box center [400, 309] width 44 height 21
type input "34.720"
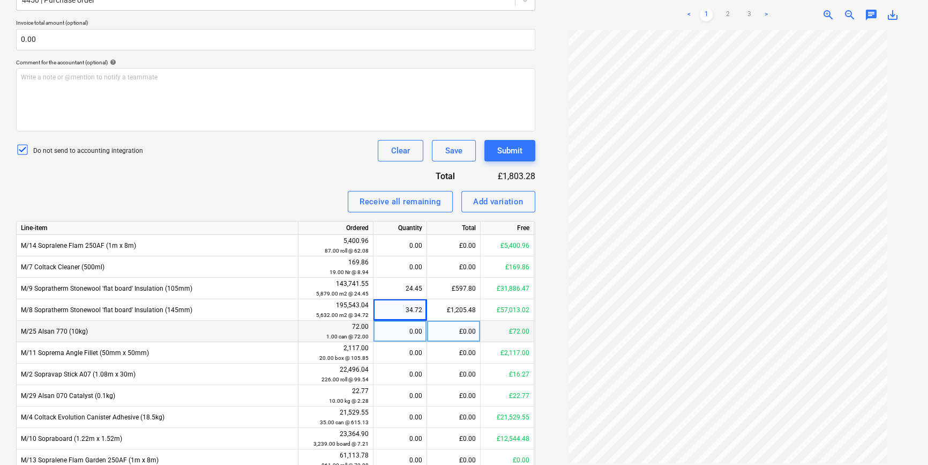
click at [414, 323] on div "0.00" at bounding box center [400, 330] width 44 height 21
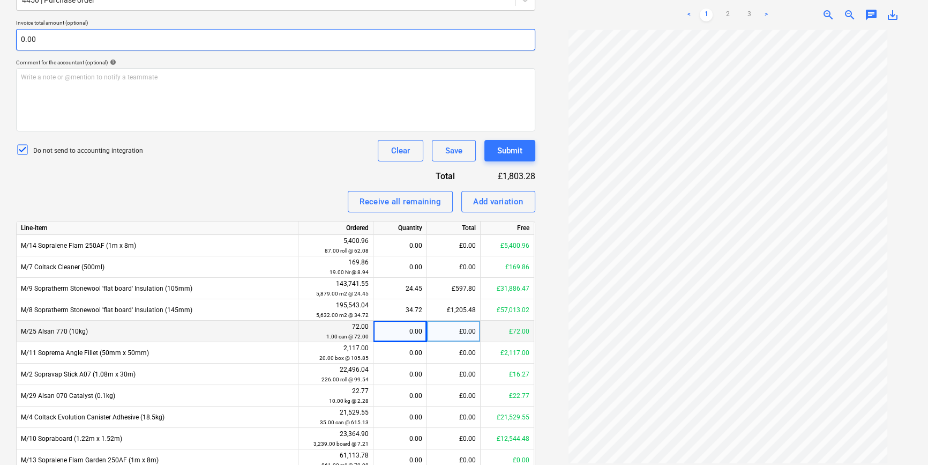
click at [176, 36] on input "0.00" at bounding box center [275, 39] width 519 height 21
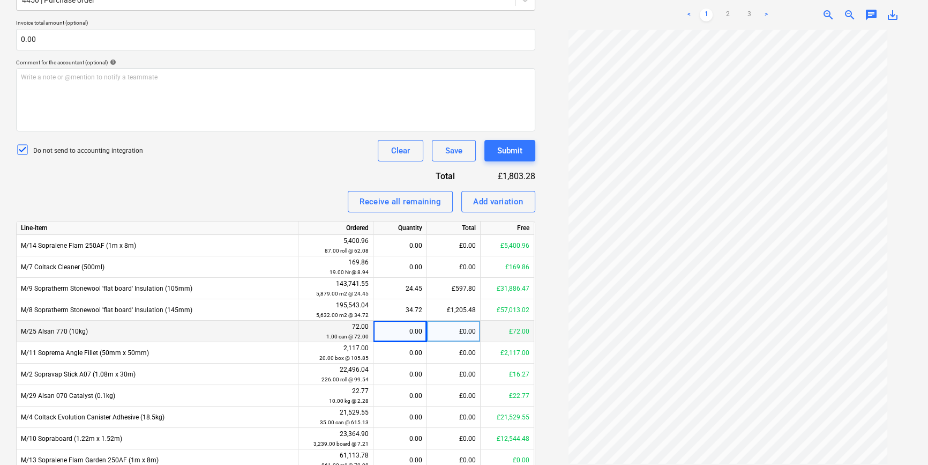
scroll to position [0, 0]
click at [728, 13] on link "2" at bounding box center [727, 15] width 13 height 13
drag, startPoint x: 751, startPoint y: 12, endPoint x: 749, endPoint y: 18, distance: 6.6
click at [750, 12] on link "3" at bounding box center [749, 15] width 13 height 13
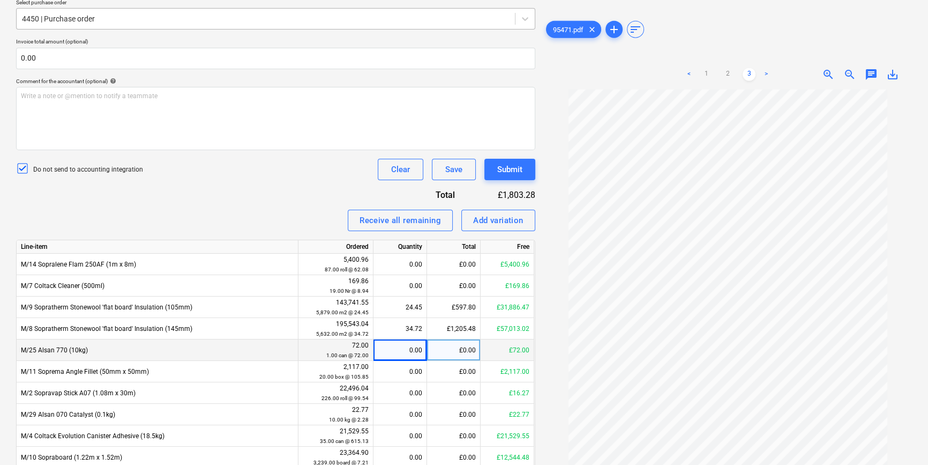
scroll to position [216, 0]
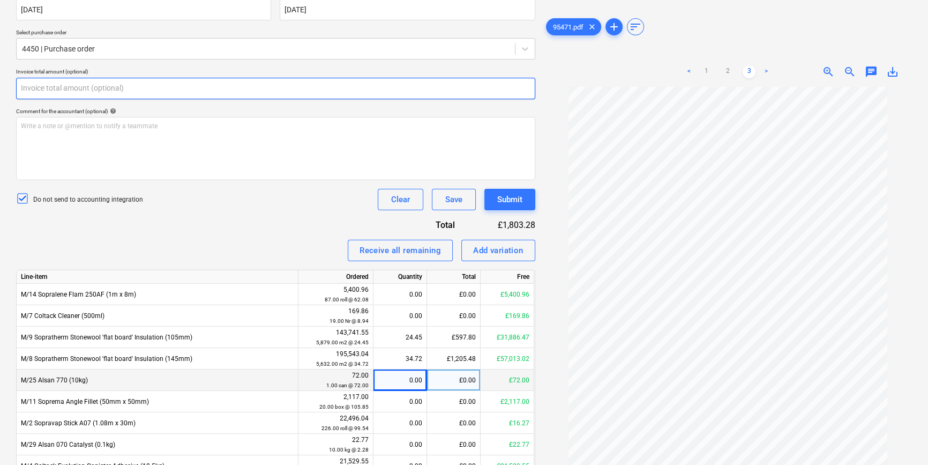
click at [102, 91] on input "text" at bounding box center [275, 88] width 519 height 21
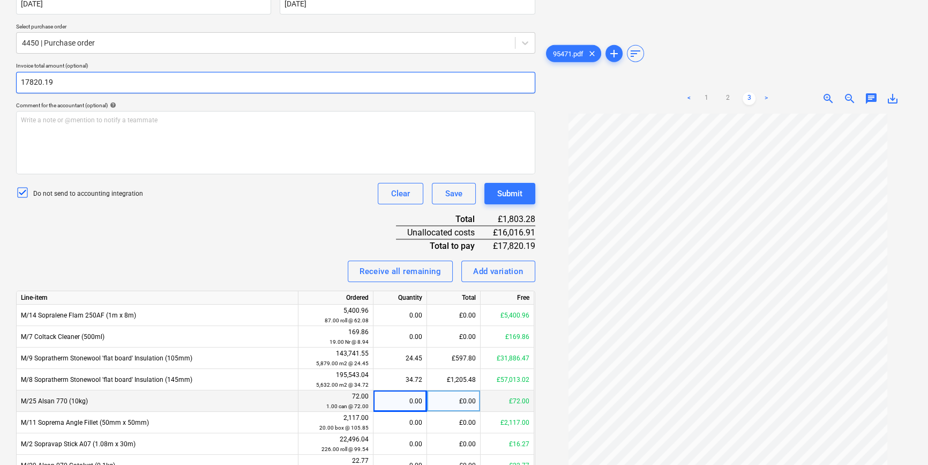
scroll to position [104, 0]
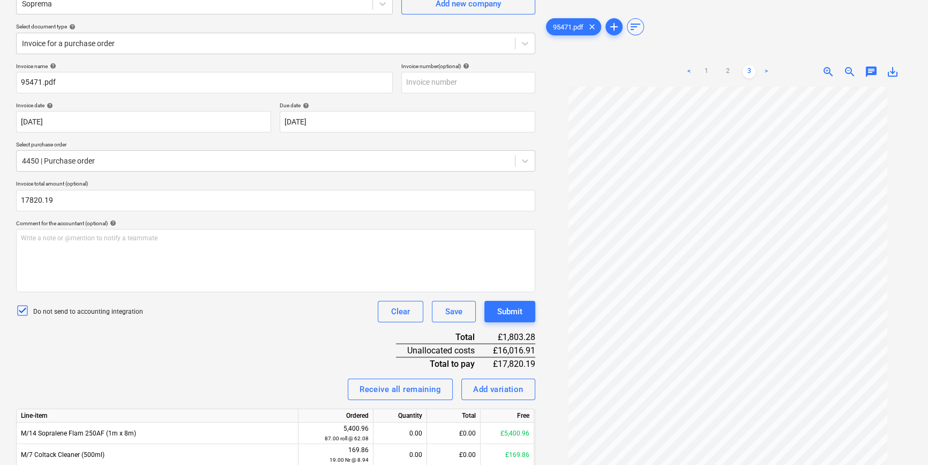
type input "17,820.19"
click at [263, 345] on div "Invoice name help 95471.pdf Invoice number (optional) help Invoice date help 13…" at bounding box center [275, 378] width 519 height 630
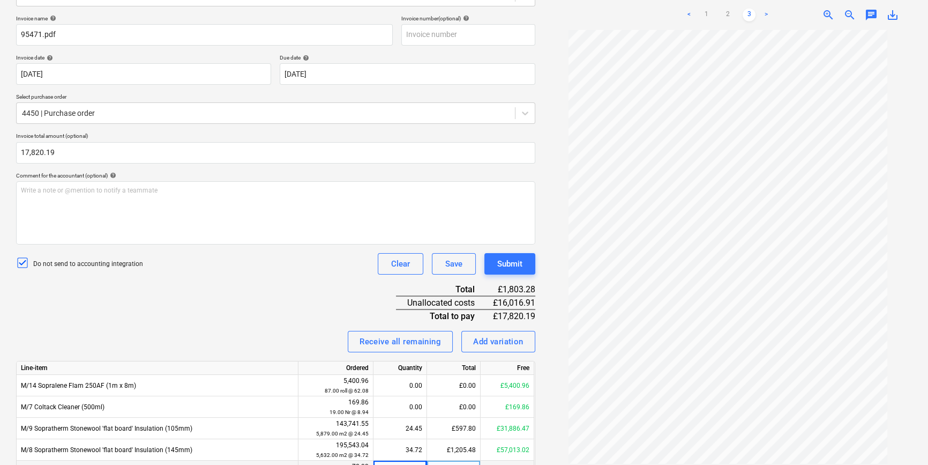
scroll to position [299, 0]
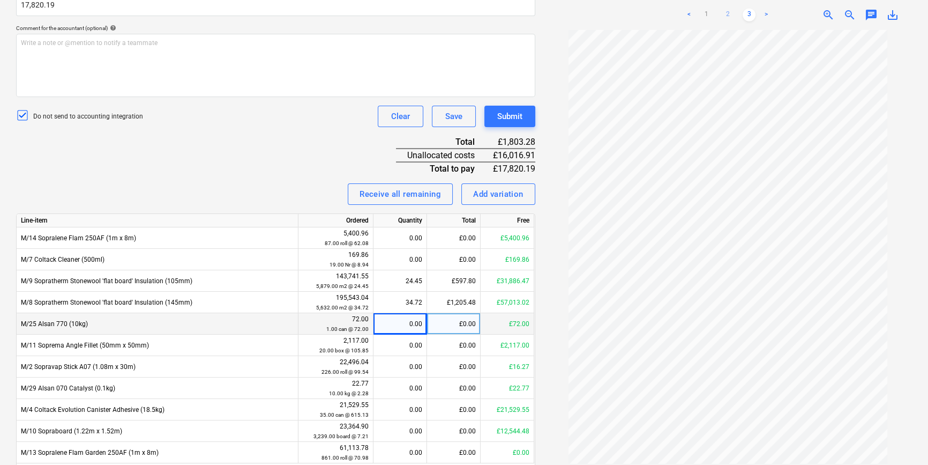
click at [730, 10] on link "2" at bounding box center [727, 15] width 13 height 13
click at [709, 12] on link "1" at bounding box center [706, 15] width 13 height 13
click at [458, 278] on div "£597.80" at bounding box center [454, 280] width 54 height 21
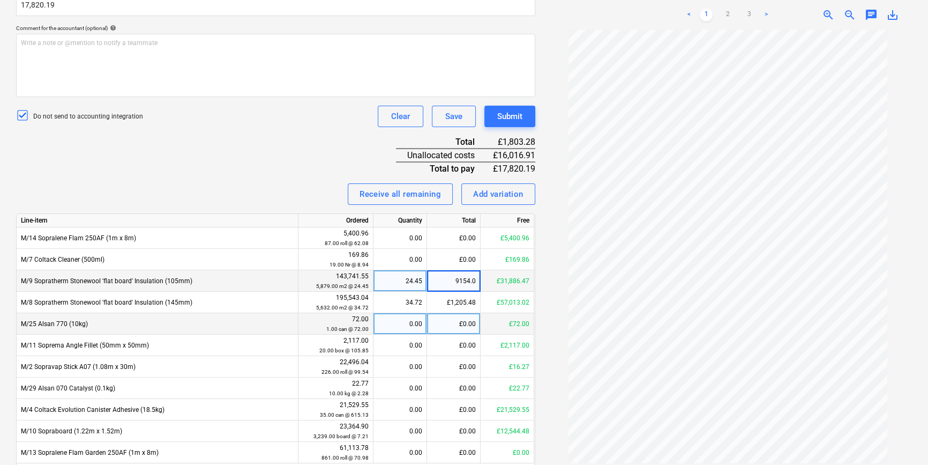
type input "9154.08"
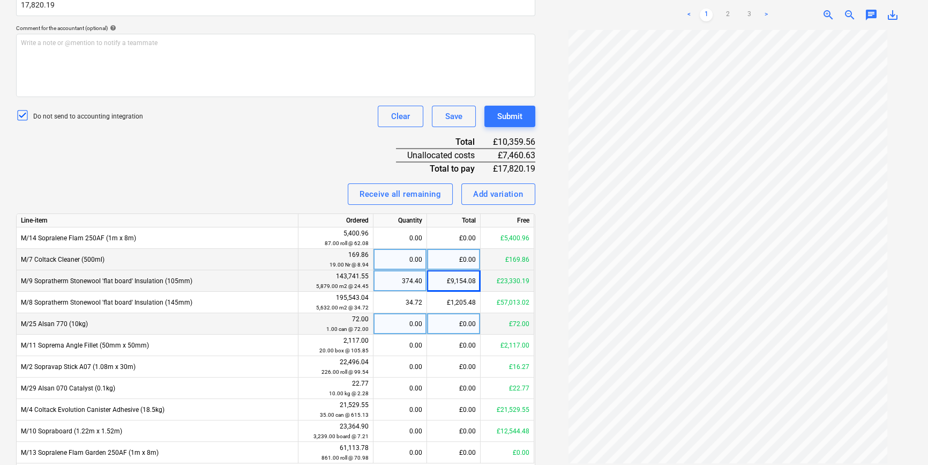
click at [445, 263] on div "£0.00" at bounding box center [454, 259] width 54 height 21
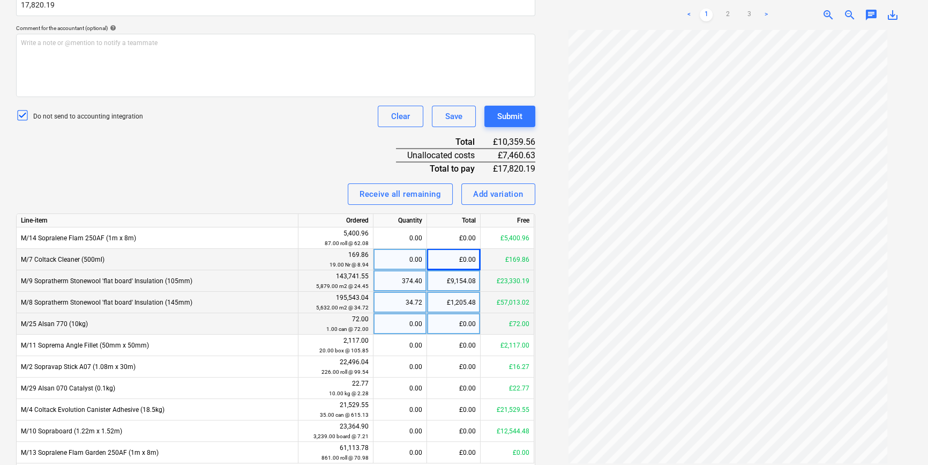
click at [461, 310] on div "£1,205.48" at bounding box center [454, 302] width 54 height 21
type input "8666.11"
click at [465, 332] on div "£0.00" at bounding box center [454, 323] width 54 height 21
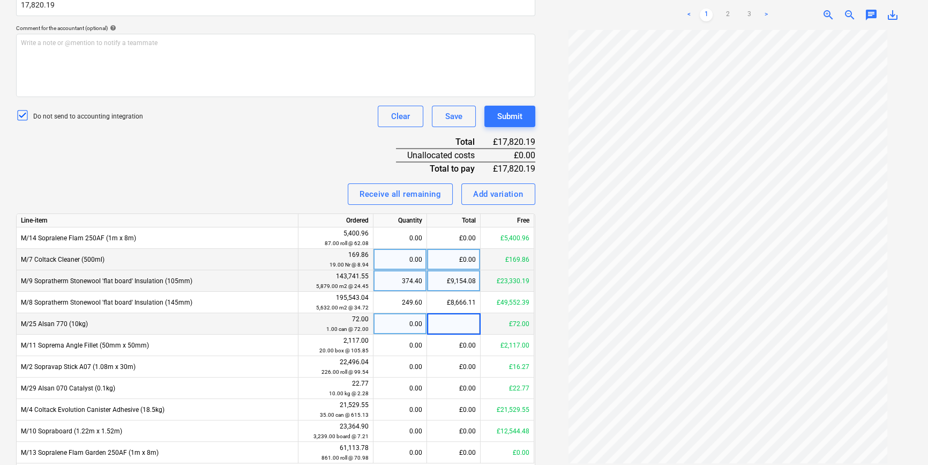
click at [318, 139] on div "Invoice name help 95471.pdf Invoice number (optional) help Invoice date help 13…" at bounding box center [275, 183] width 519 height 630
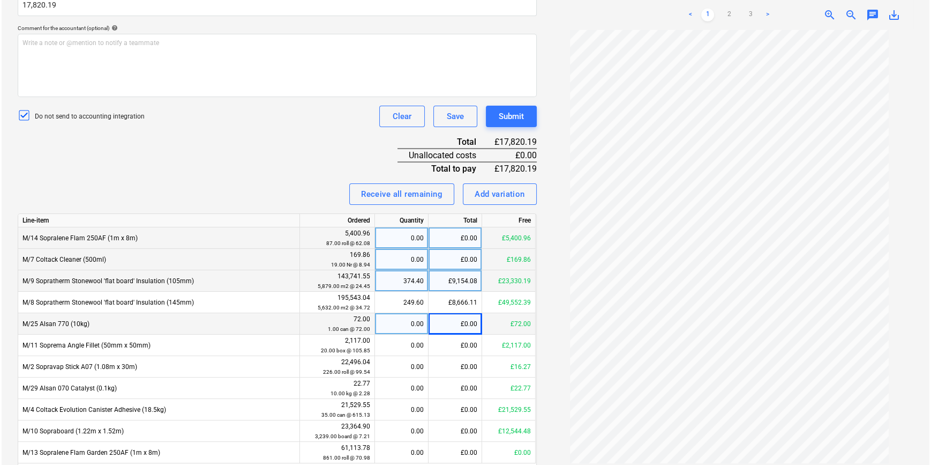
scroll to position [340, 0]
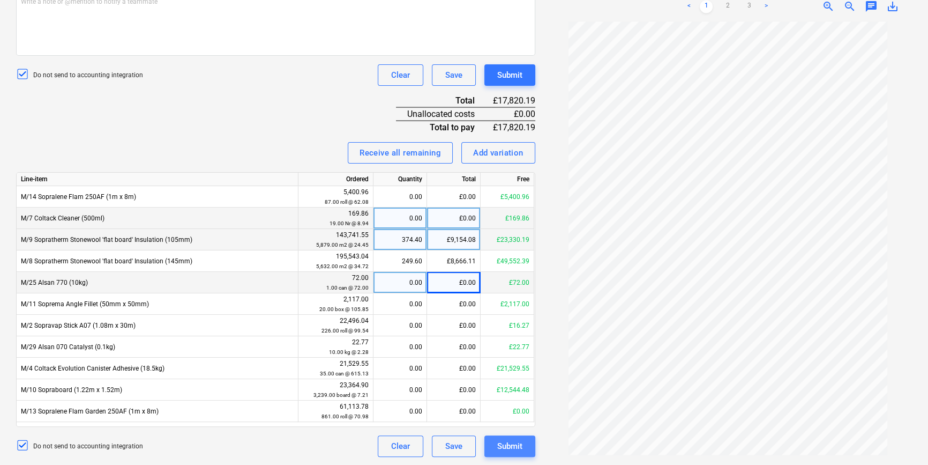
click at [517, 446] on div "Submit" at bounding box center [509, 446] width 25 height 14
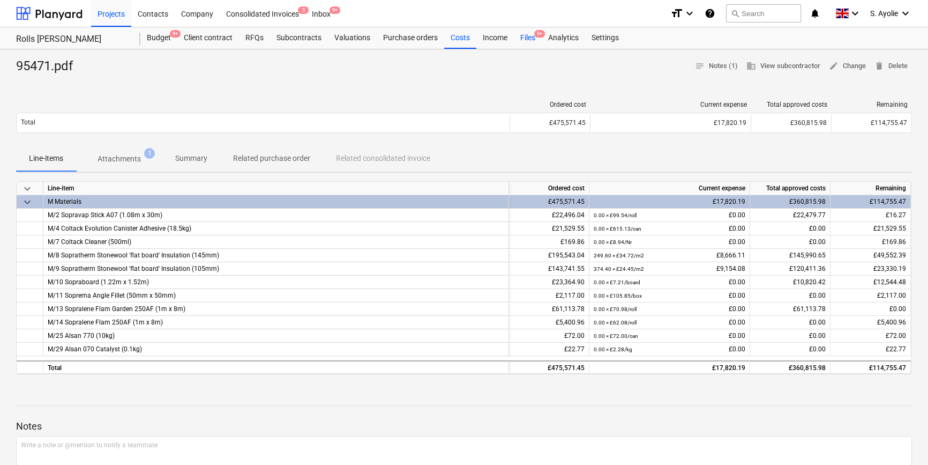
click at [530, 38] on div "Files 9+" at bounding box center [528, 37] width 28 height 21
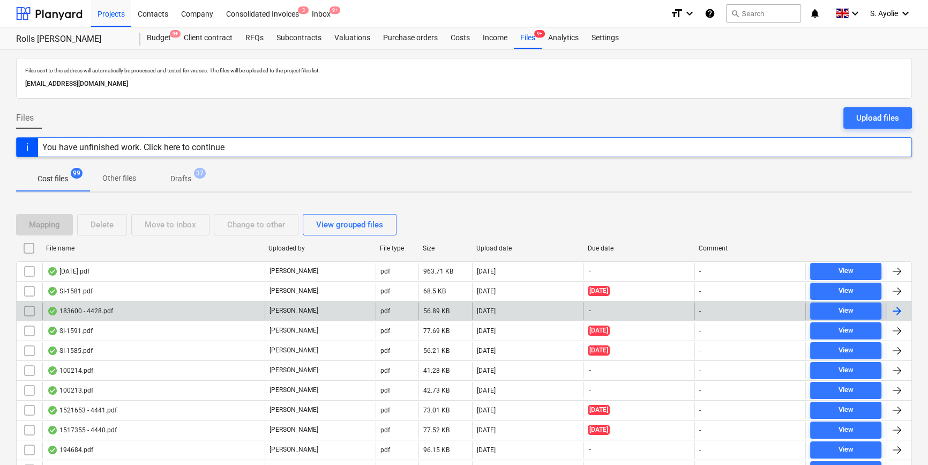
click at [182, 310] on div "183600 - 4428.pdf" at bounding box center [153, 310] width 222 height 17
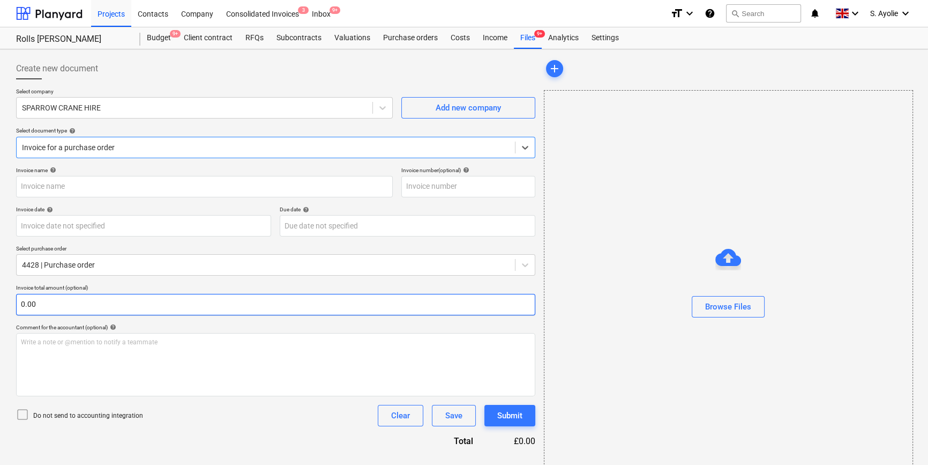
type input "183600"
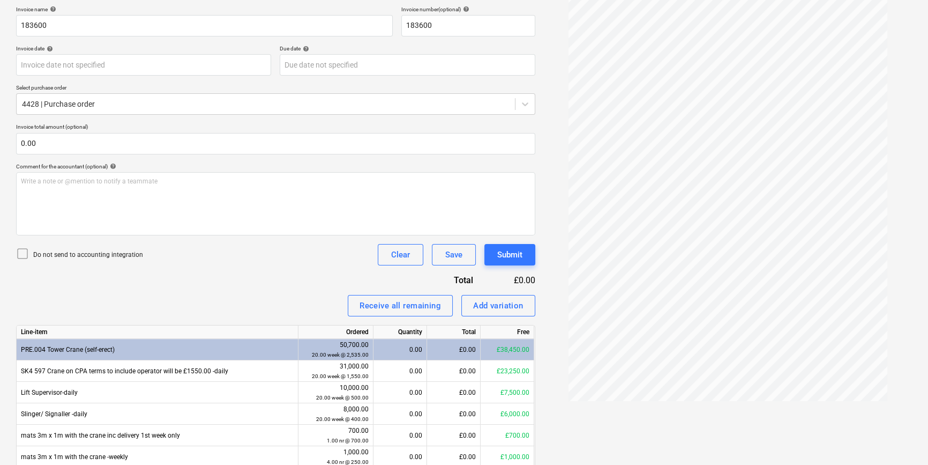
scroll to position [206, 0]
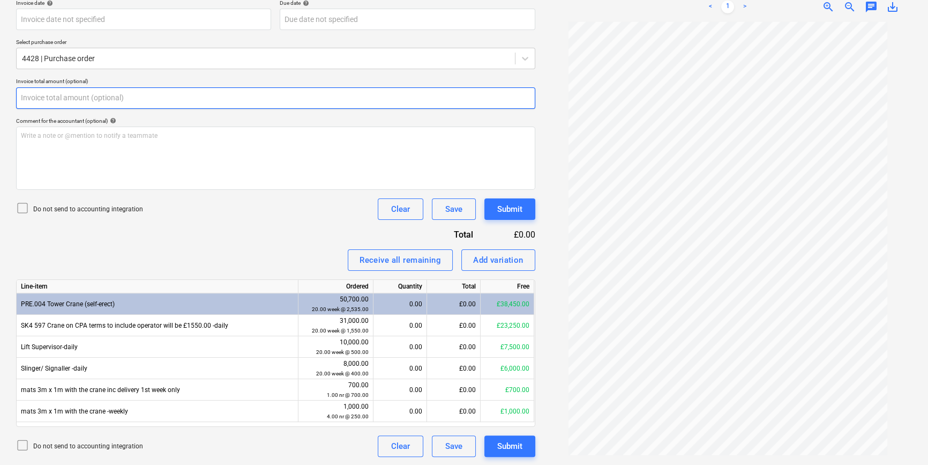
click at [55, 100] on input "text" at bounding box center [275, 97] width 519 height 21
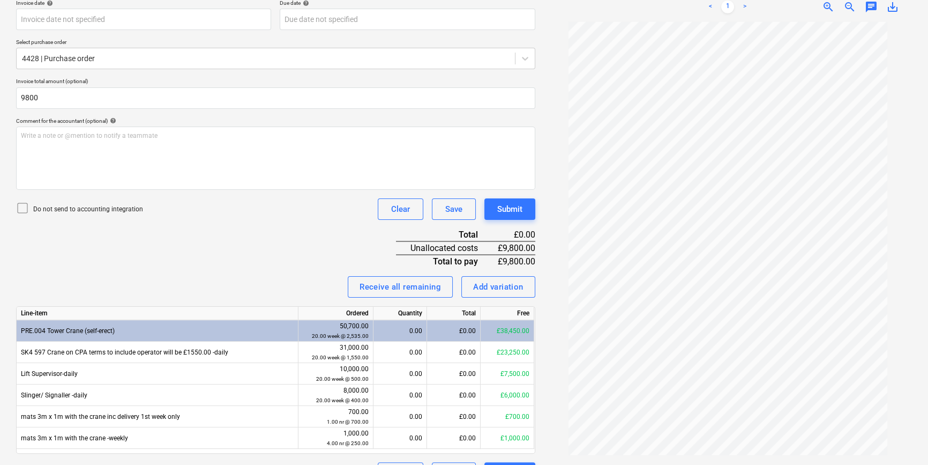
type input "9,800.00"
click at [55, 210] on p "Do not send to accounting integration" at bounding box center [88, 209] width 110 height 9
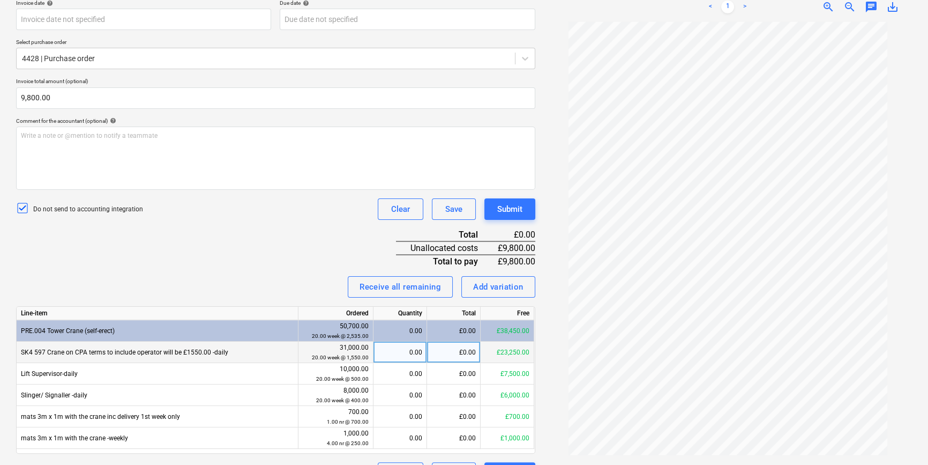
click at [460, 355] on div "£0.00" at bounding box center [454, 351] width 54 height 21
type input "6200"
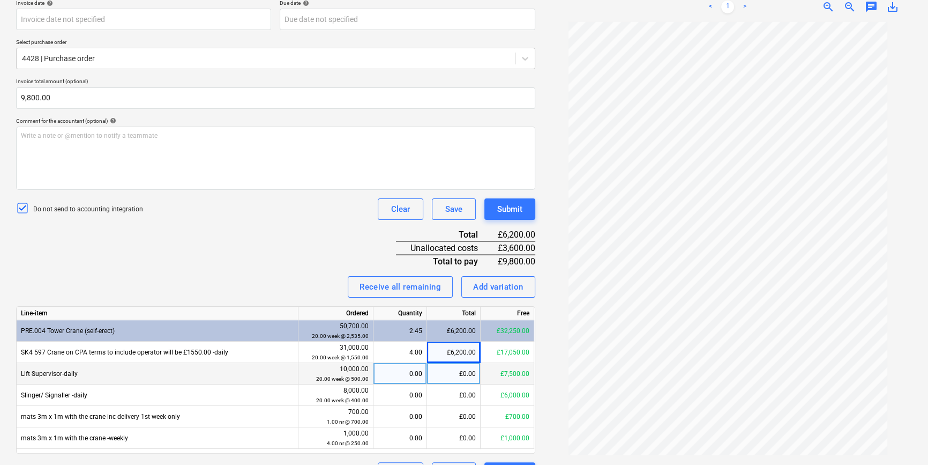
click at [470, 373] on div "£0.00" at bounding box center [454, 373] width 54 height 21
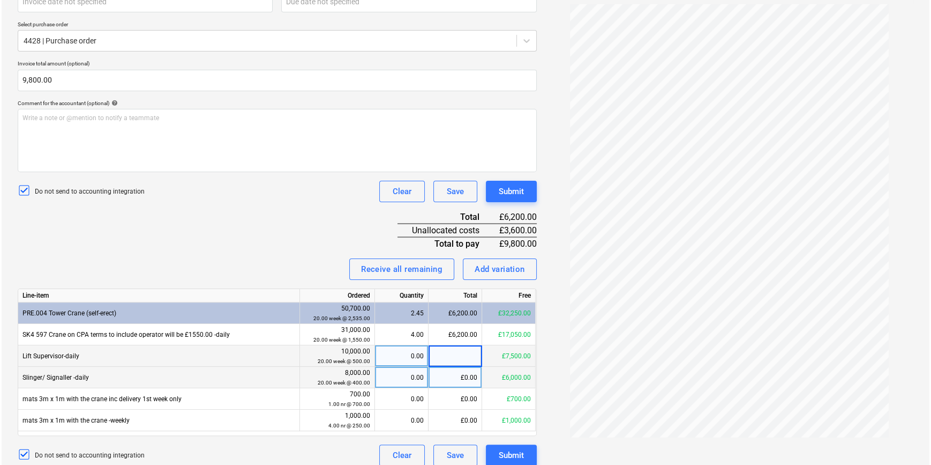
scroll to position [233, 0]
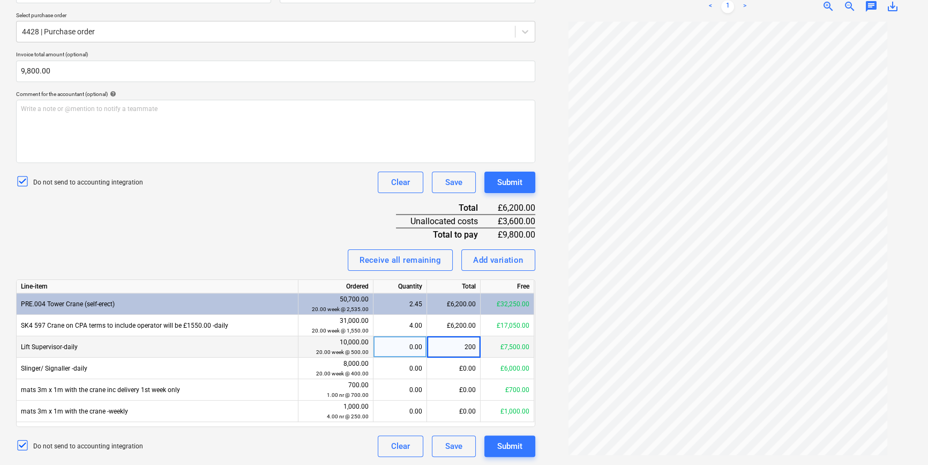
type input "2000"
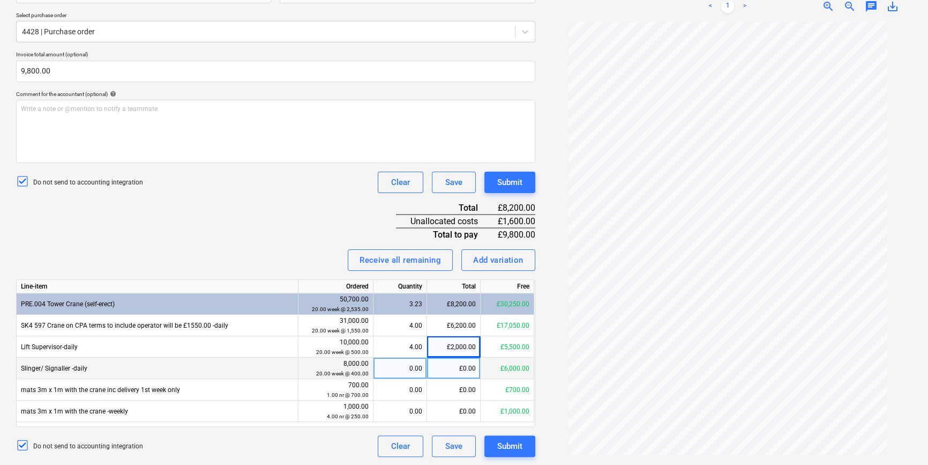
click at [466, 371] on div "£0.00" at bounding box center [454, 367] width 54 height 21
type input "1600"
click at [294, 218] on div "Invoice name help 183600 Invoice number (optional) help 183600 Invoice date hel…" at bounding box center [275, 195] width 519 height 523
click at [504, 444] on div "Submit" at bounding box center [509, 446] width 25 height 14
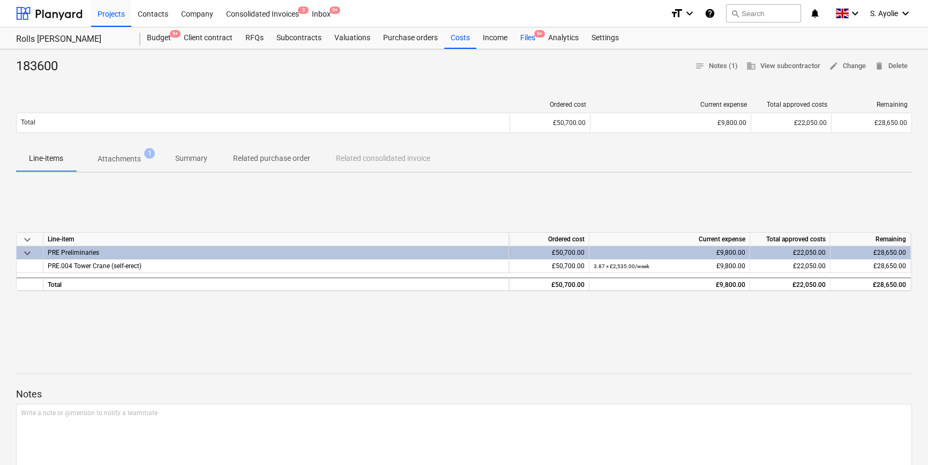
click at [534, 33] on span "9+" at bounding box center [539, 34] width 11 height 8
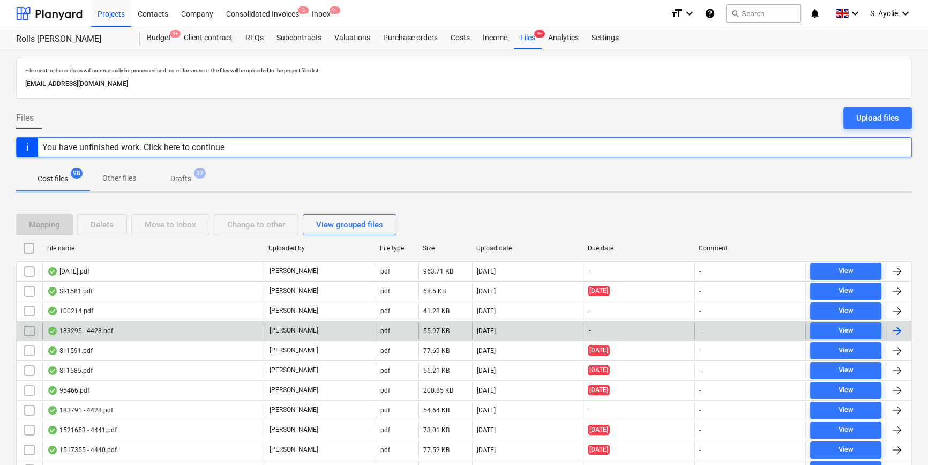
click at [150, 334] on div "183295 - 4428.pdf" at bounding box center [153, 330] width 222 height 17
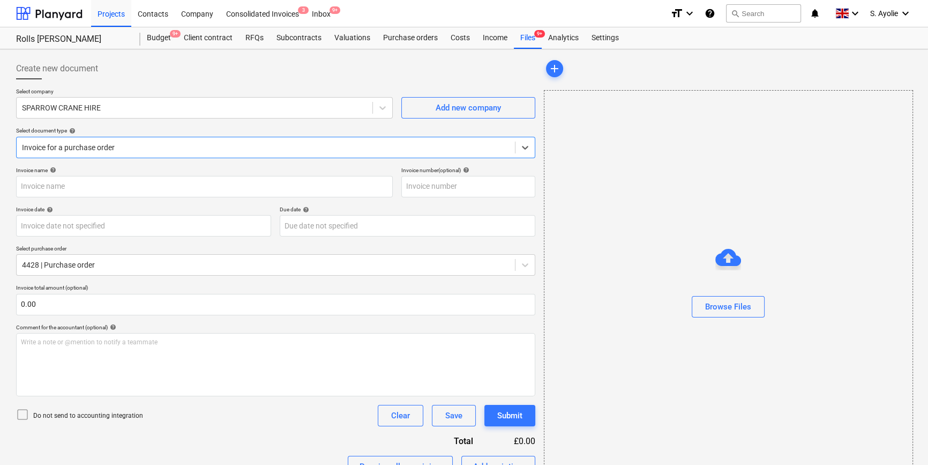
type input "183295"
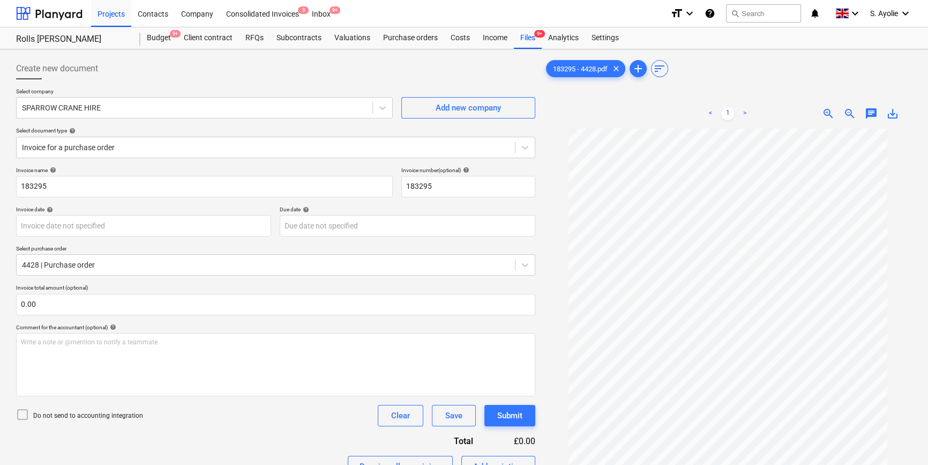
click at [131, 316] on div "Invoice name help 183295 Invoice number (optional) help 183295 Invoice date hel…" at bounding box center [275, 415] width 519 height 496
click at [127, 317] on div "Invoice name help 183295 Invoice number (optional) help 183295 Invoice date hel…" at bounding box center [275, 415] width 519 height 496
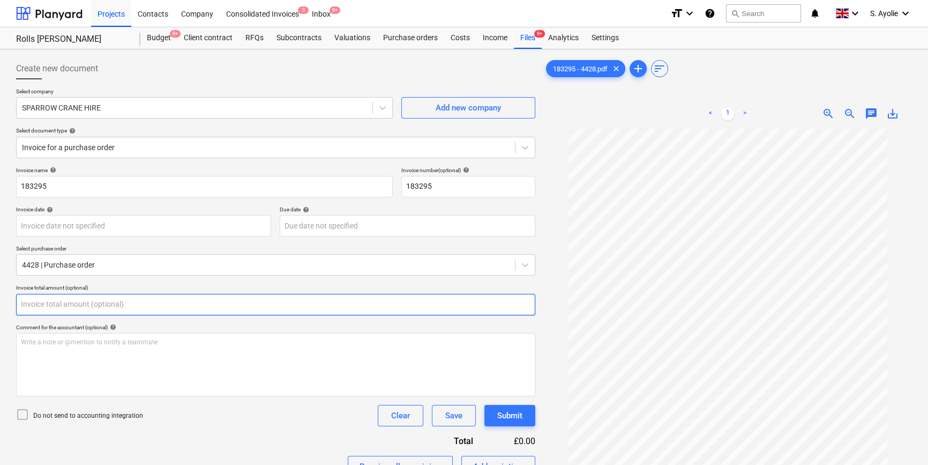
click at [131, 304] on input "text" at bounding box center [275, 304] width 519 height 21
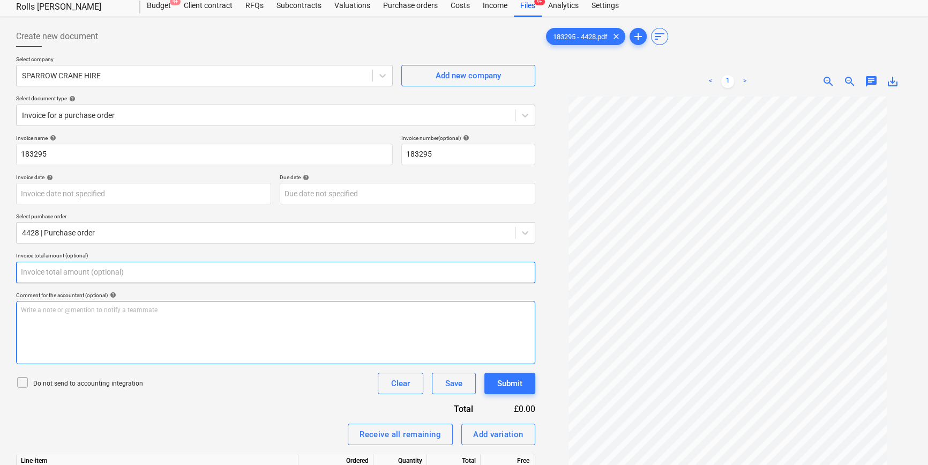
scroll to position [97, 0]
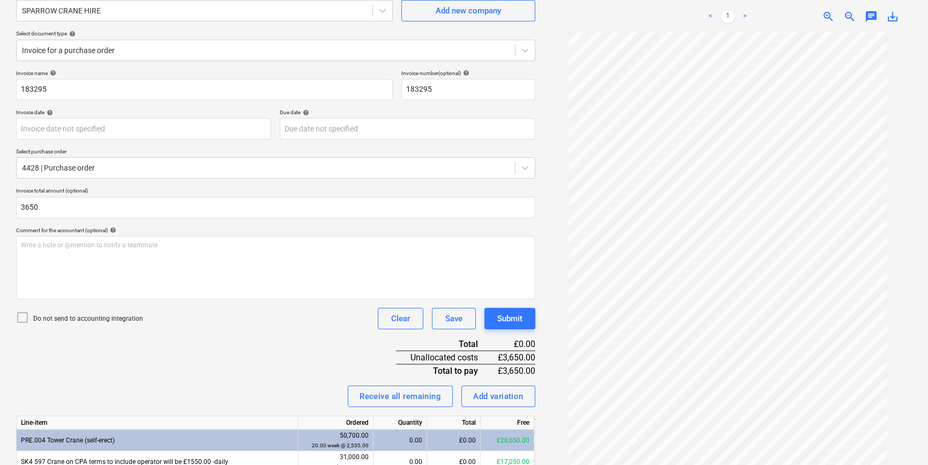
type input "3,650.00"
click at [29, 322] on div at bounding box center [24, 318] width 17 height 15
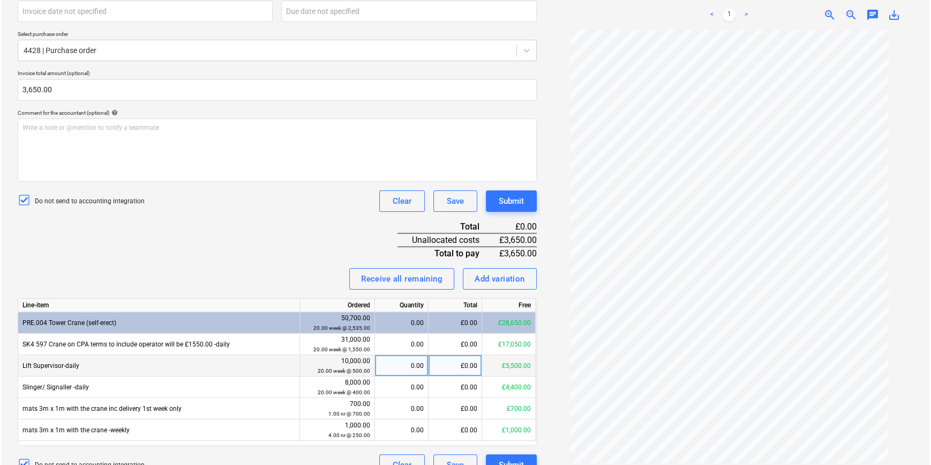
scroll to position [233, 0]
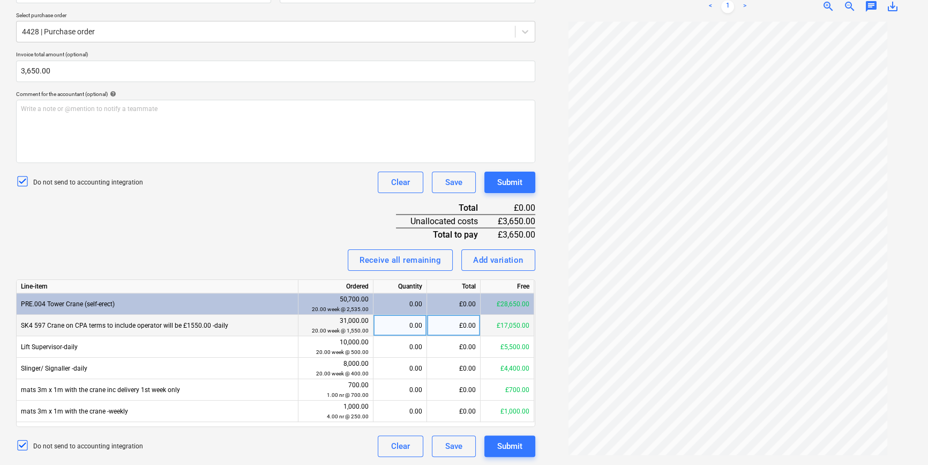
click at [465, 326] on div "£0.00" at bounding box center [454, 325] width 54 height 21
type input "1550"
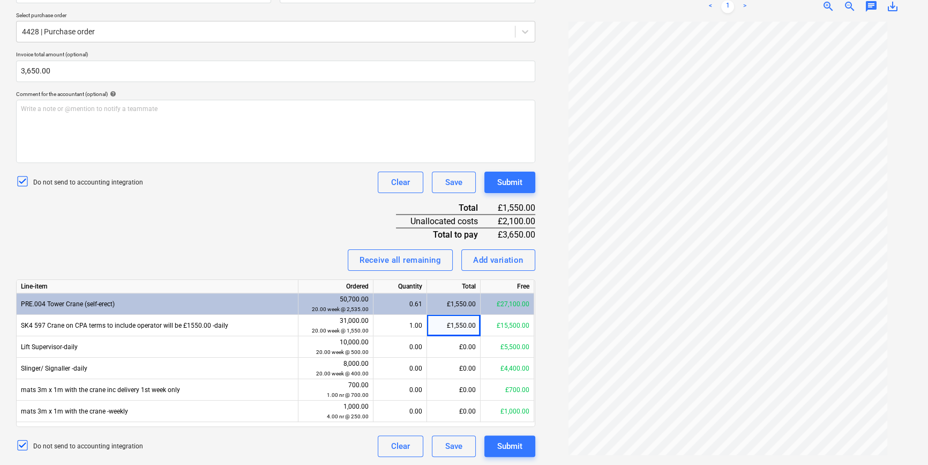
click at [229, 173] on div "Do not send to accounting integration Clear Save Submit" at bounding box center [275, 182] width 519 height 21
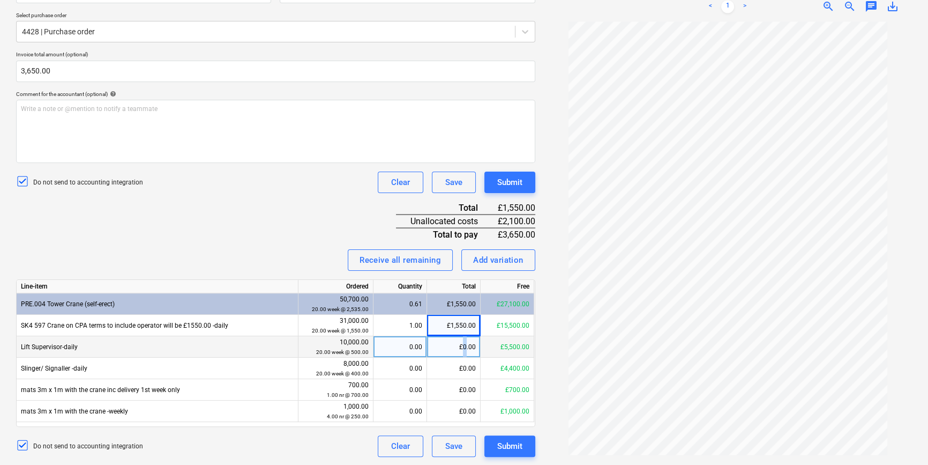
click at [465, 348] on div "£0.00" at bounding box center [454, 346] width 54 height 21
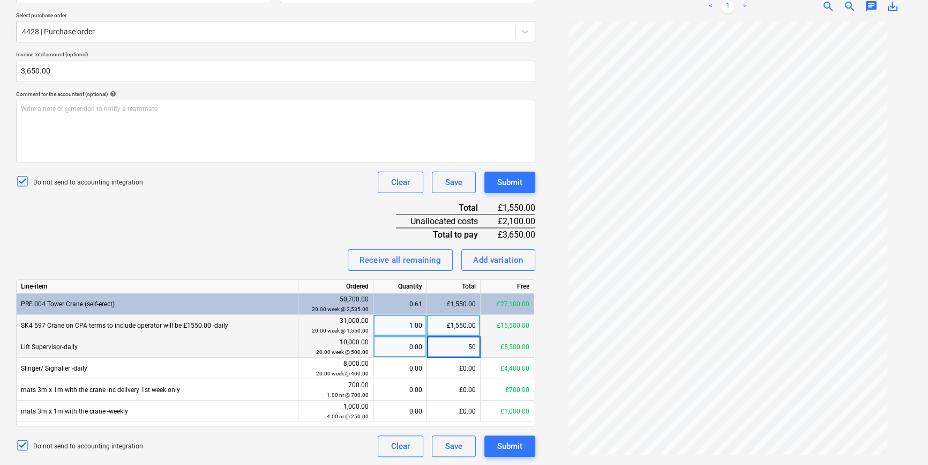
type input "500"
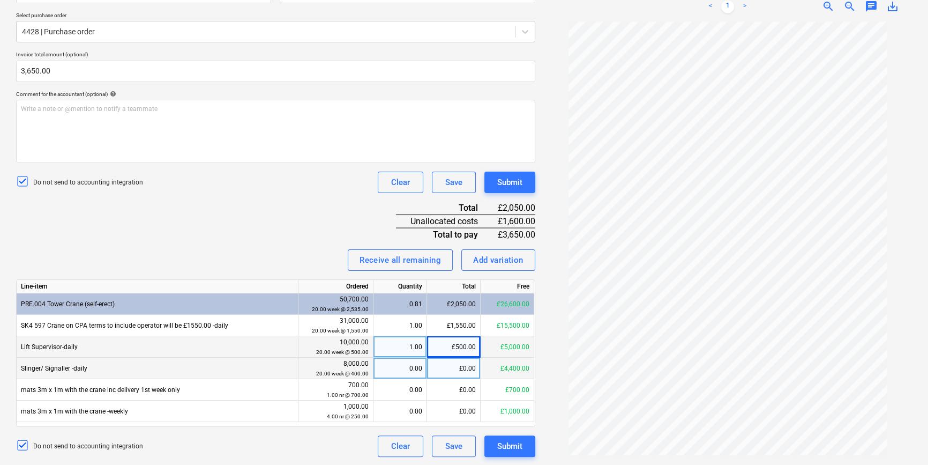
click at [450, 370] on div "£0.00" at bounding box center [454, 367] width 54 height 21
type input "400"
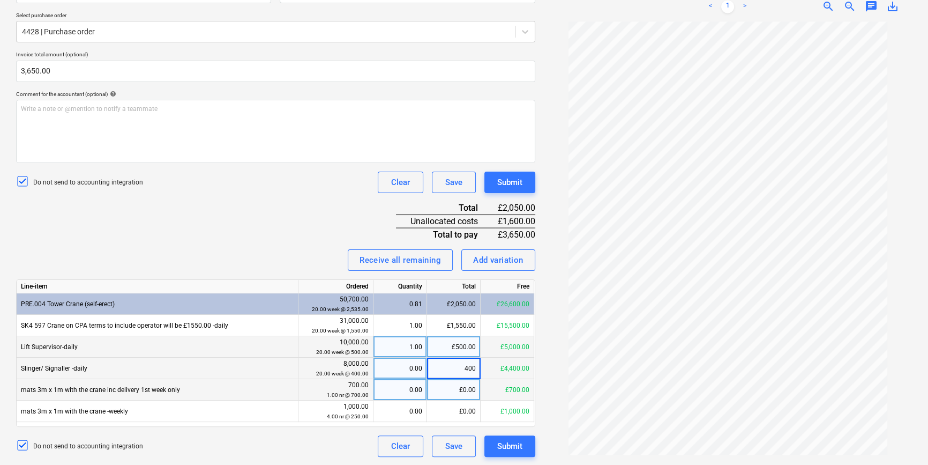
click at [461, 396] on div "£0.00" at bounding box center [454, 389] width 54 height 21
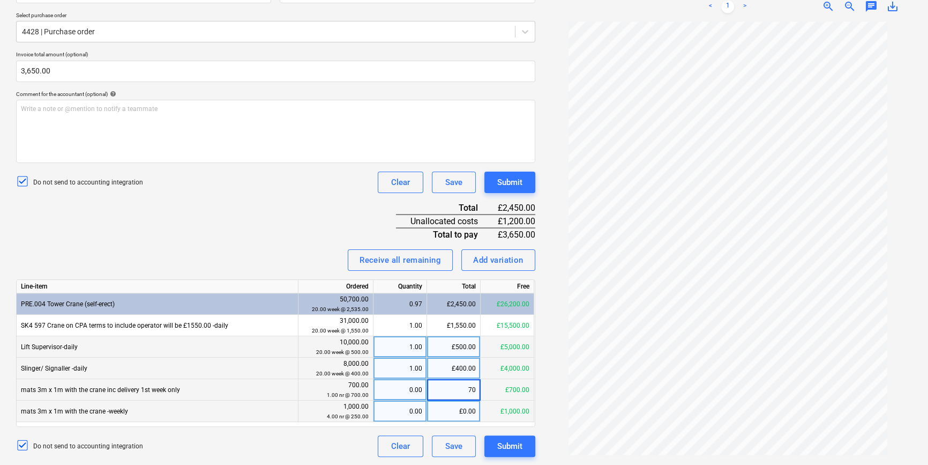
type input "700"
click at [466, 416] on div "£0.00" at bounding box center [454, 410] width 54 height 21
type input "500"
click at [402, 419] on div "0.00" at bounding box center [400, 410] width 44 height 21
click at [250, 245] on div "Invoice name help 183295 Invoice number (optional) help 183295 Invoice date hel…" at bounding box center [275, 195] width 519 height 523
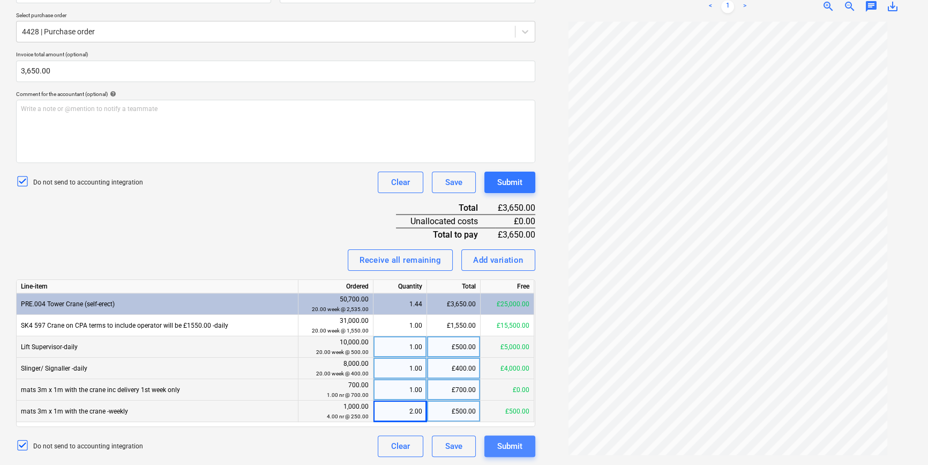
click at [501, 445] on div "Submit" at bounding box center [509, 446] width 25 height 14
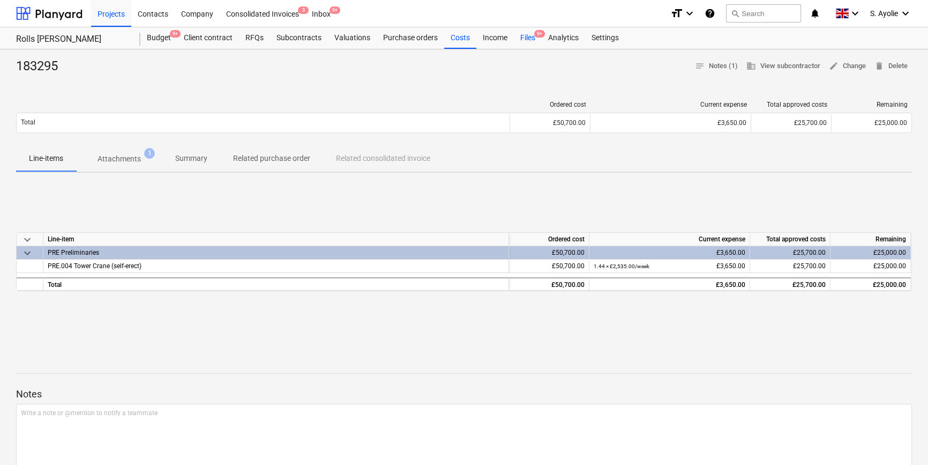
click at [524, 42] on div "Files 9+" at bounding box center [528, 37] width 28 height 21
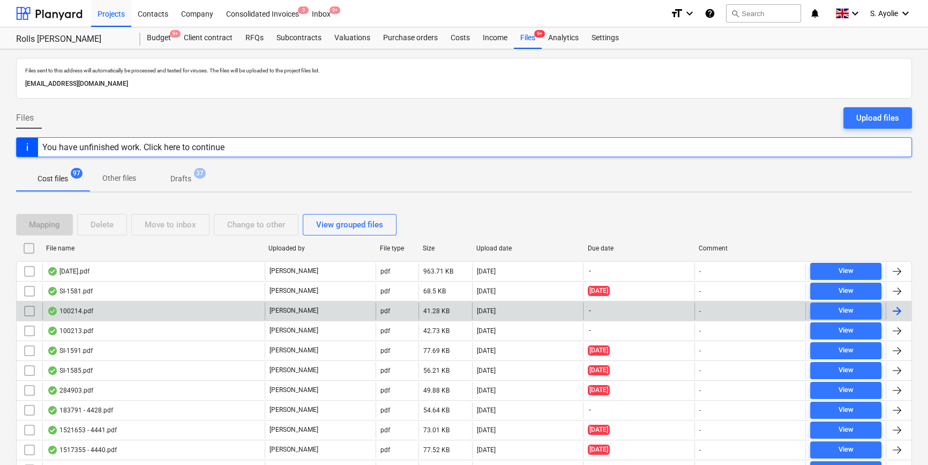
click at [226, 314] on div "100214.pdf" at bounding box center [153, 310] width 222 height 17
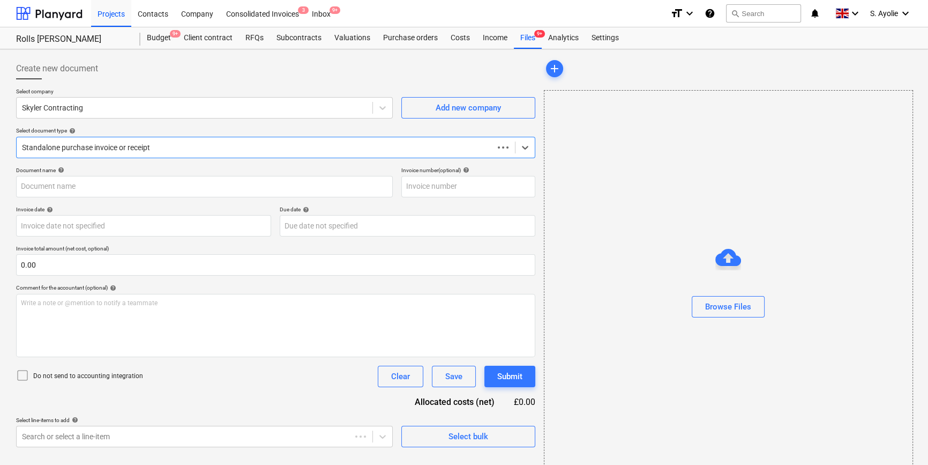
type input "100214"
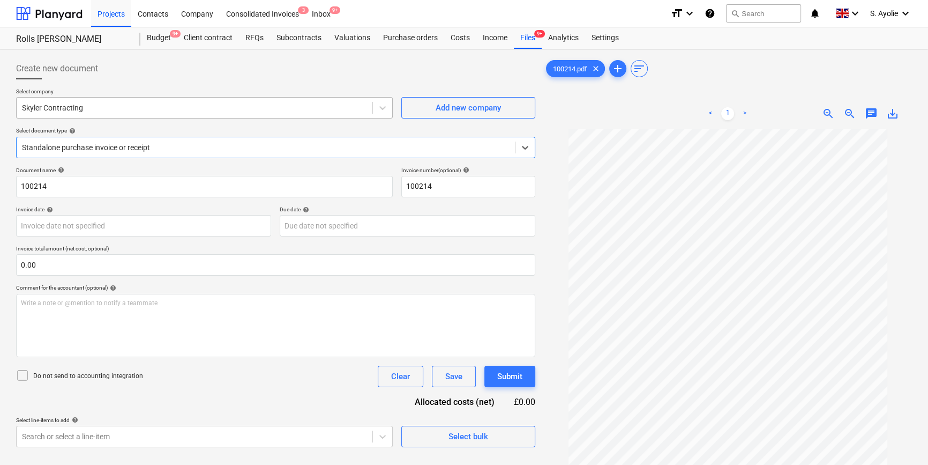
click at [83, 109] on div at bounding box center [194, 107] width 345 height 11
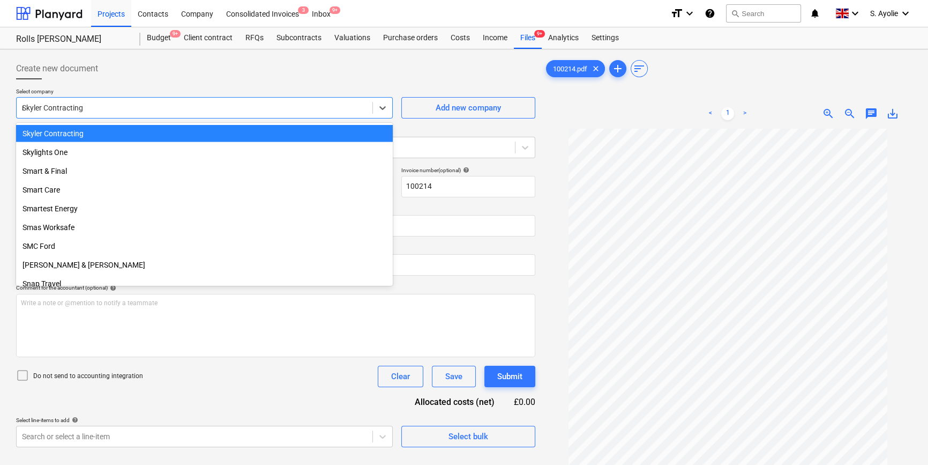
scroll to position [7530, 0]
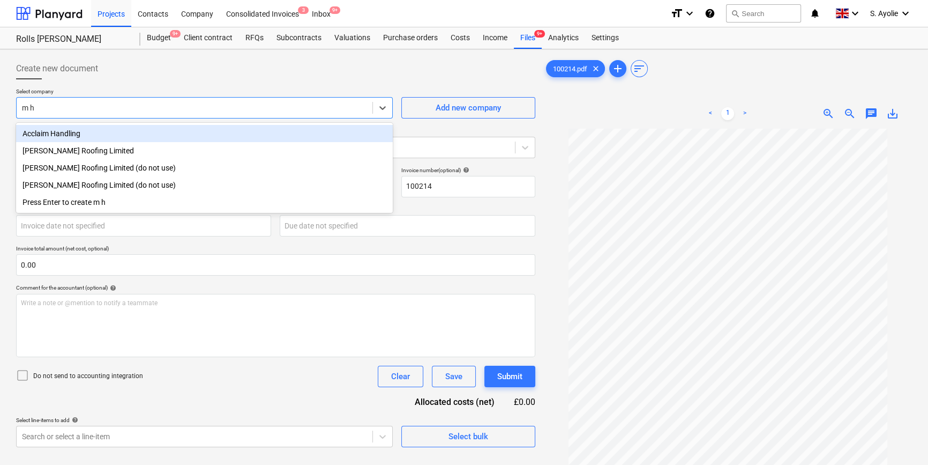
type input "m h"
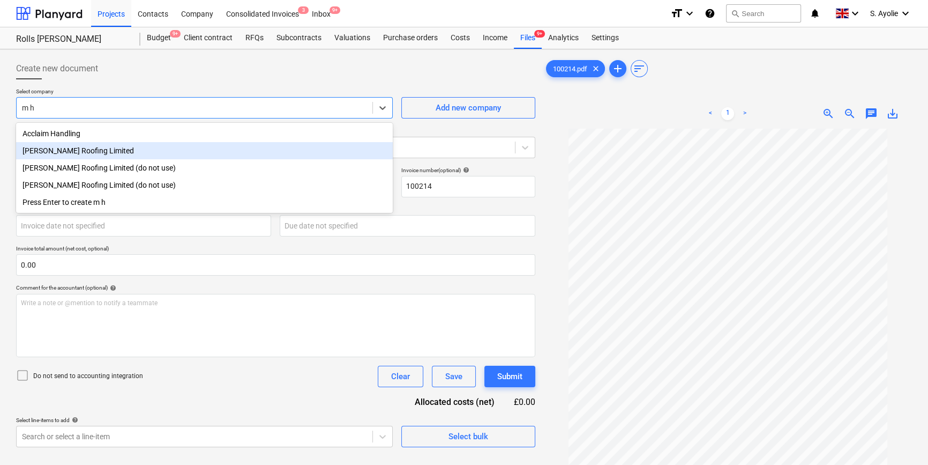
click at [83, 157] on div "M H Graydon Roofing Limited" at bounding box center [204, 150] width 377 height 17
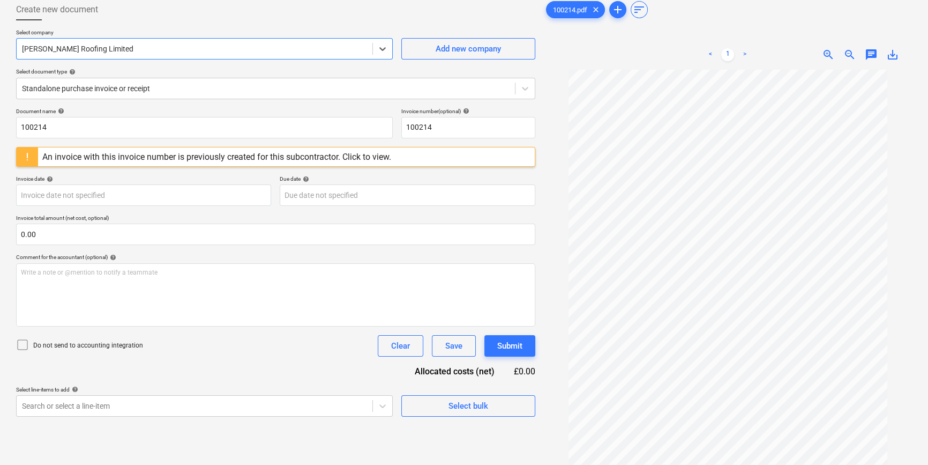
scroll to position [58, 0]
click at [351, 159] on div "An invoice with this invoice number is previously created for this subcontracto…" at bounding box center [216, 157] width 349 height 10
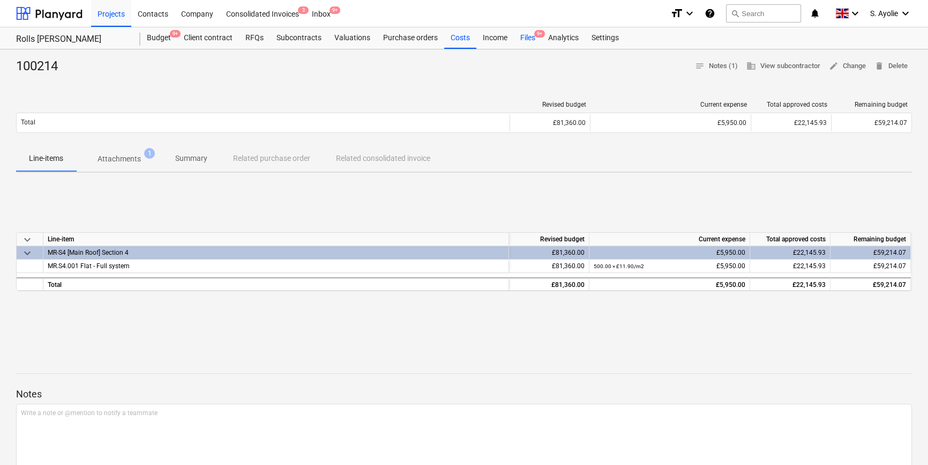
click at [528, 40] on div "Files 9+" at bounding box center [528, 37] width 28 height 21
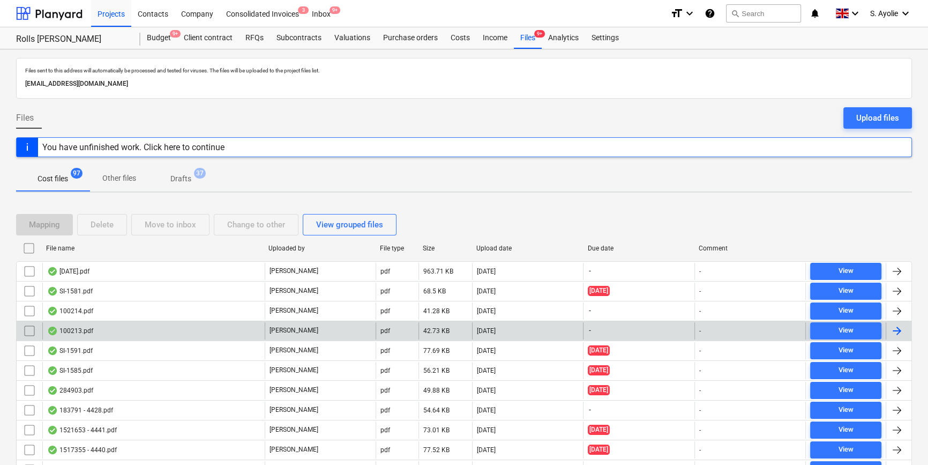
click at [245, 331] on div "100213.pdf" at bounding box center [153, 330] width 222 height 17
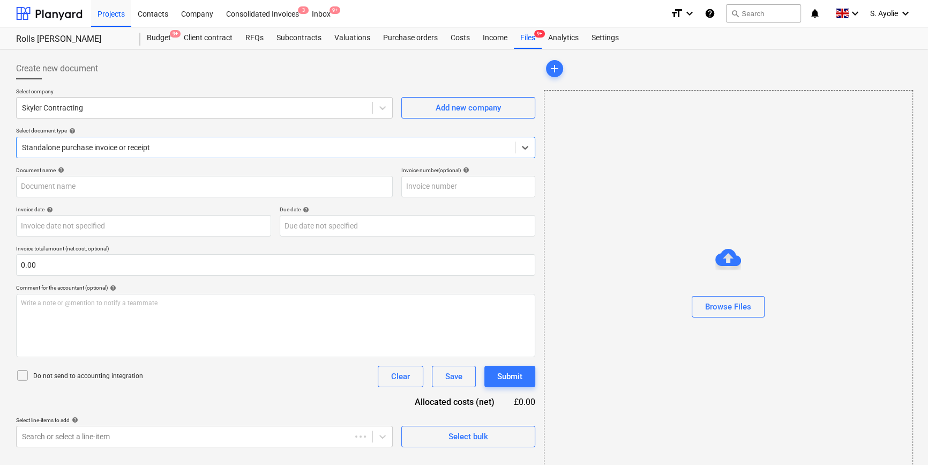
type input "100213"
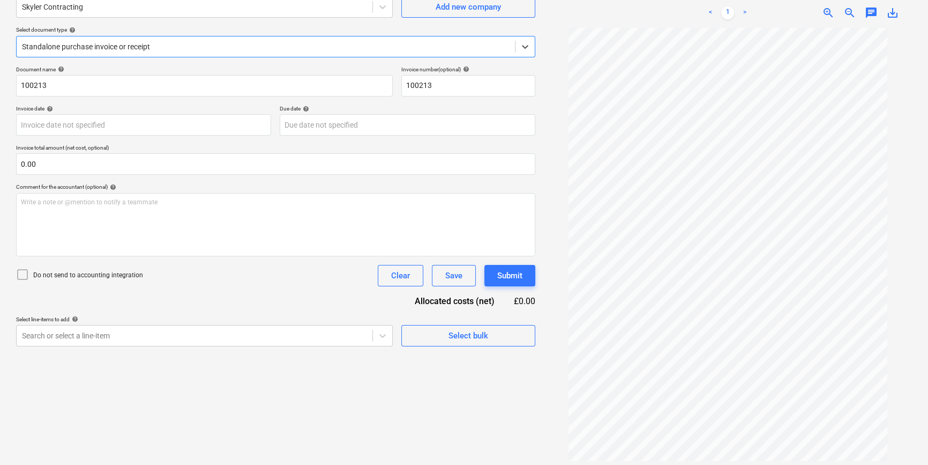
scroll to position [107, 0]
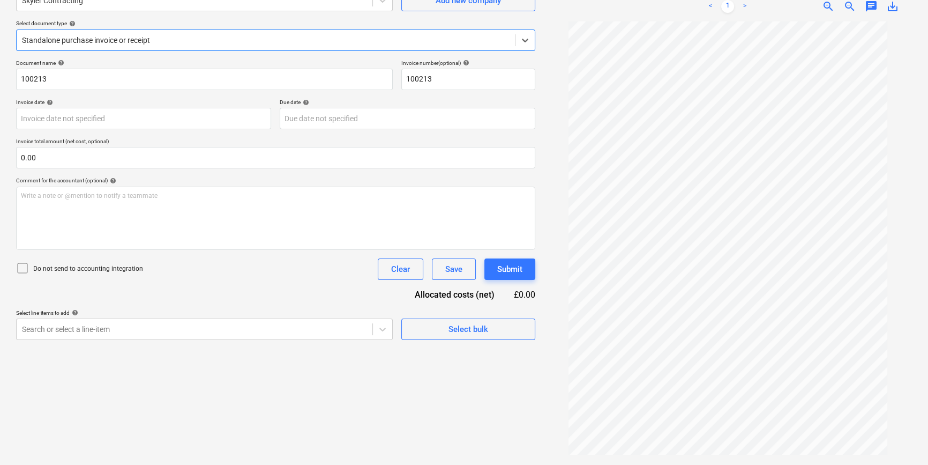
click at [18, 273] on icon at bounding box center [22, 268] width 13 height 13
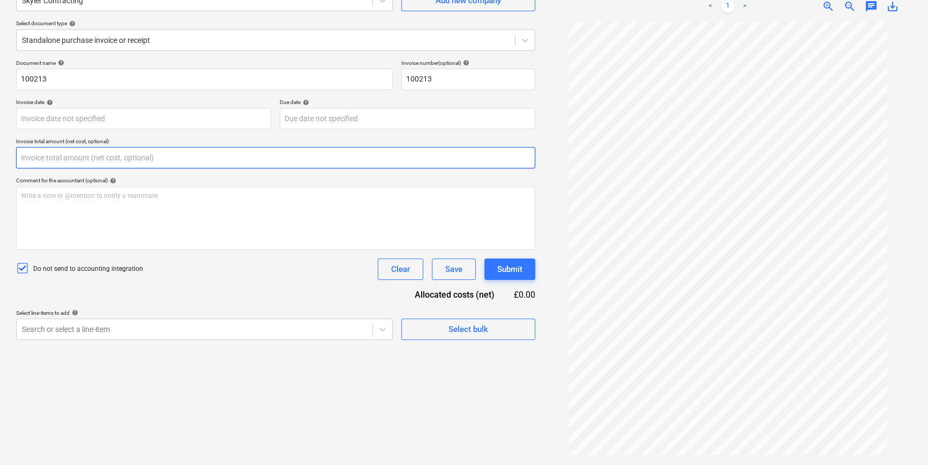
click at [124, 161] on input "text" at bounding box center [275, 157] width 519 height 21
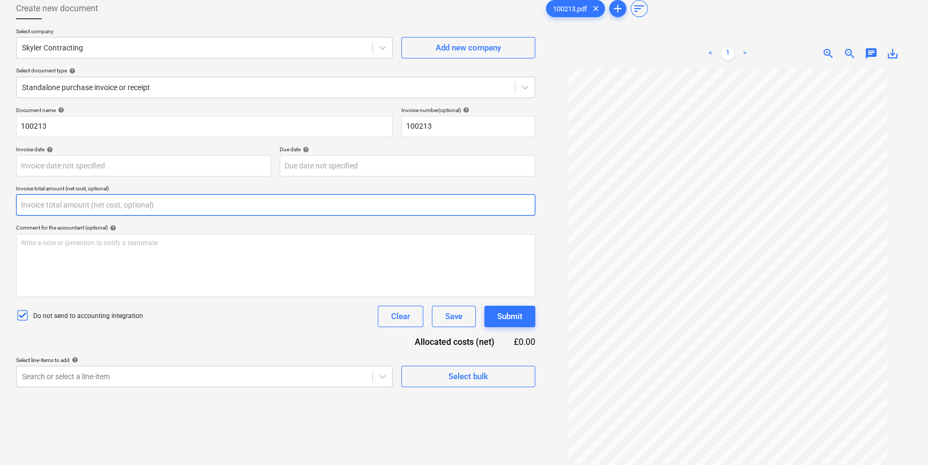
scroll to position [10, 0]
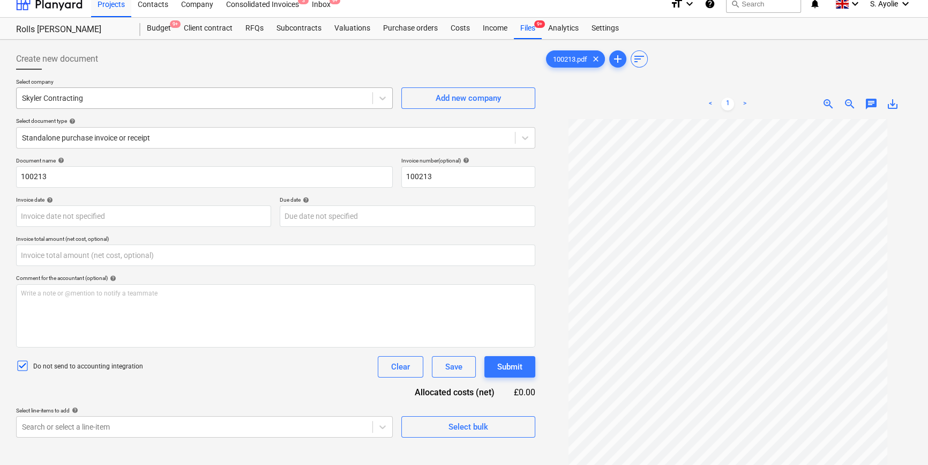
type input "0.00"
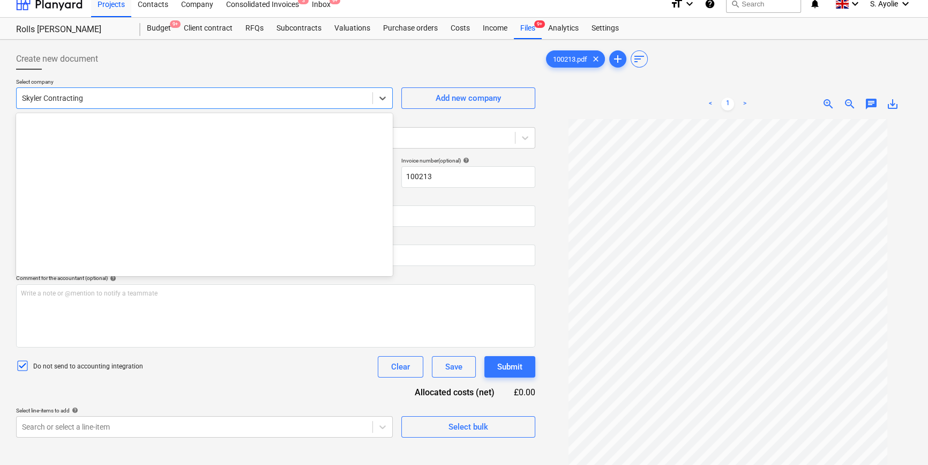
click at [138, 94] on div at bounding box center [194, 98] width 345 height 11
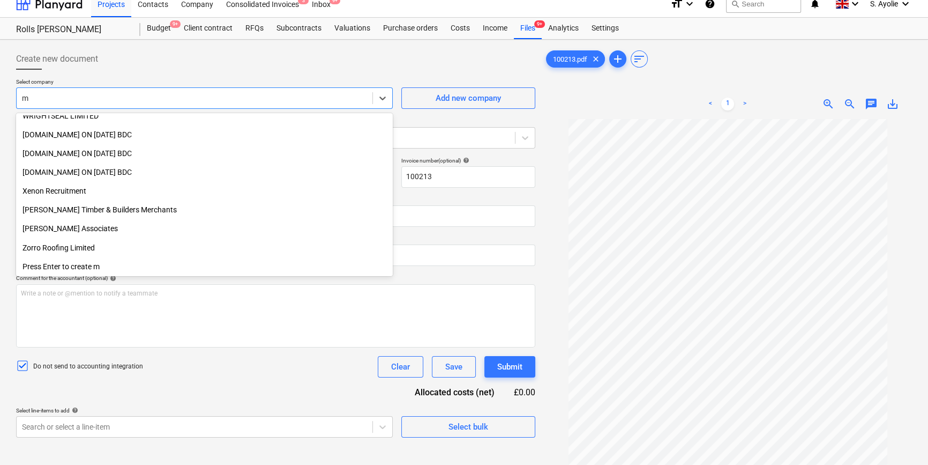
scroll to position [7530, 0]
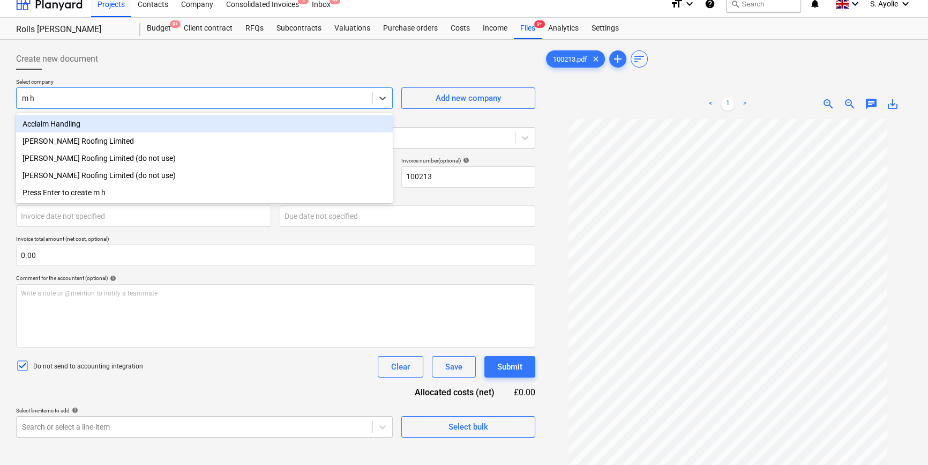
type input "m h"
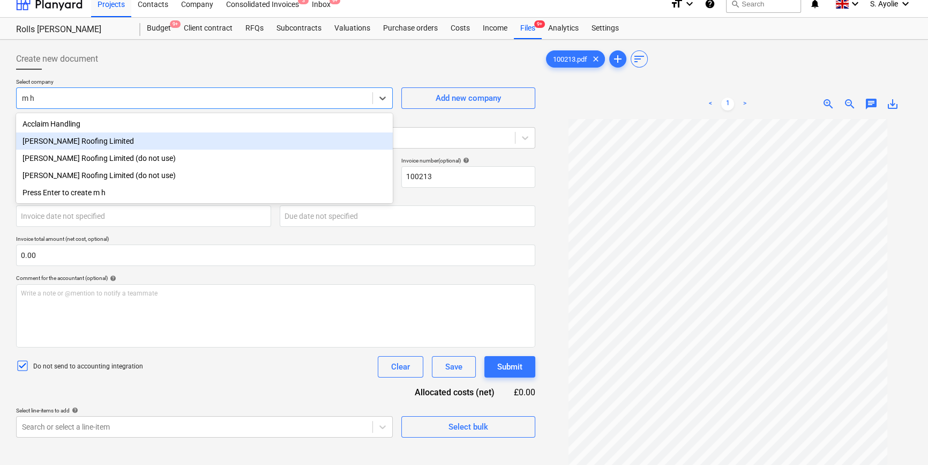
click at [99, 147] on div "M H Graydon Roofing Limited" at bounding box center [204, 140] width 377 height 17
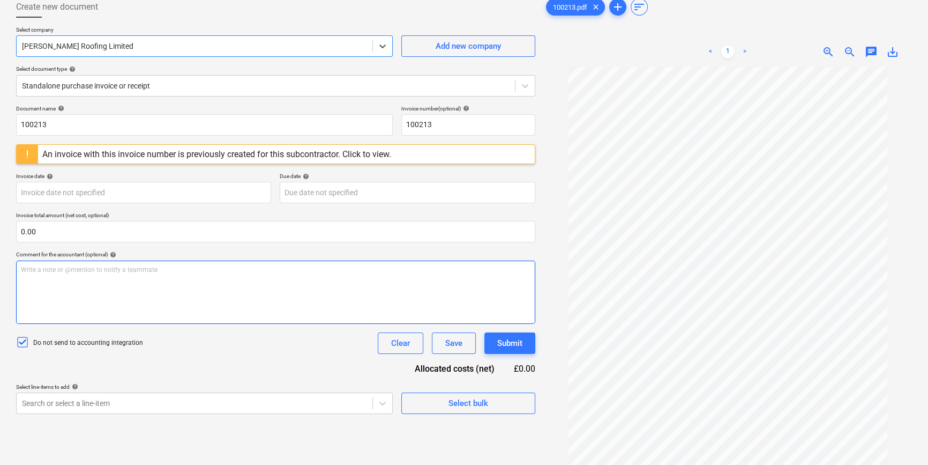
scroll to position [107, 0]
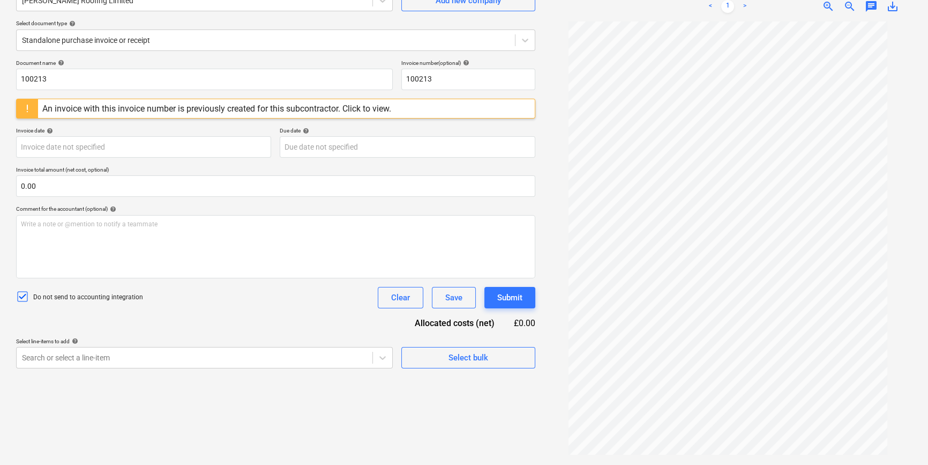
click at [249, 107] on div "An invoice with this invoice number is previously created for this subcontracto…" at bounding box center [216, 108] width 349 height 10
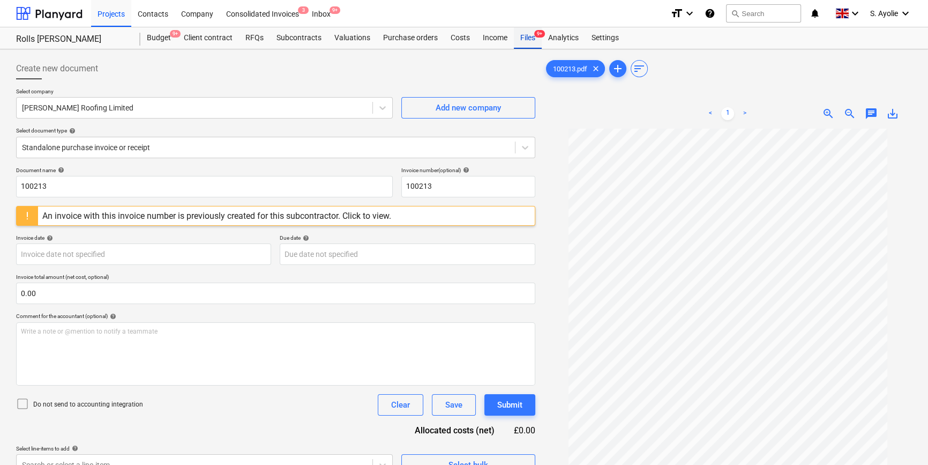
click at [531, 36] on div "Files 9+" at bounding box center [528, 37] width 28 height 21
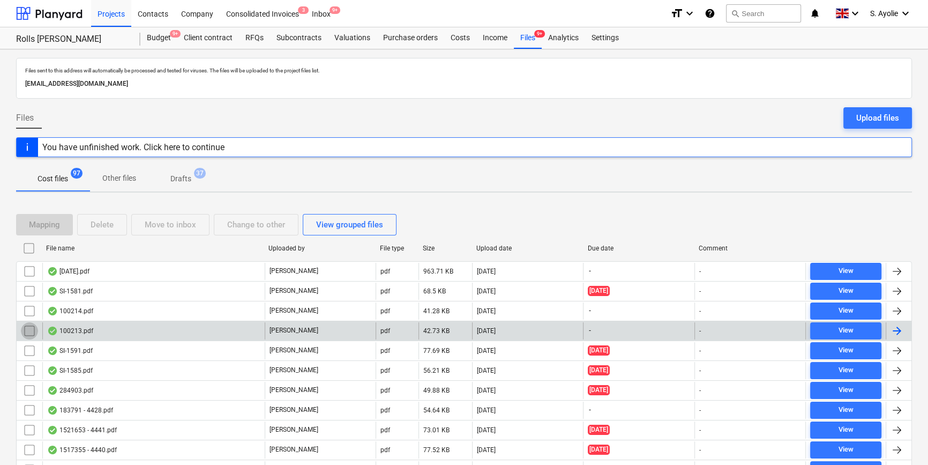
click at [31, 332] on input "checkbox" at bounding box center [29, 330] width 17 height 17
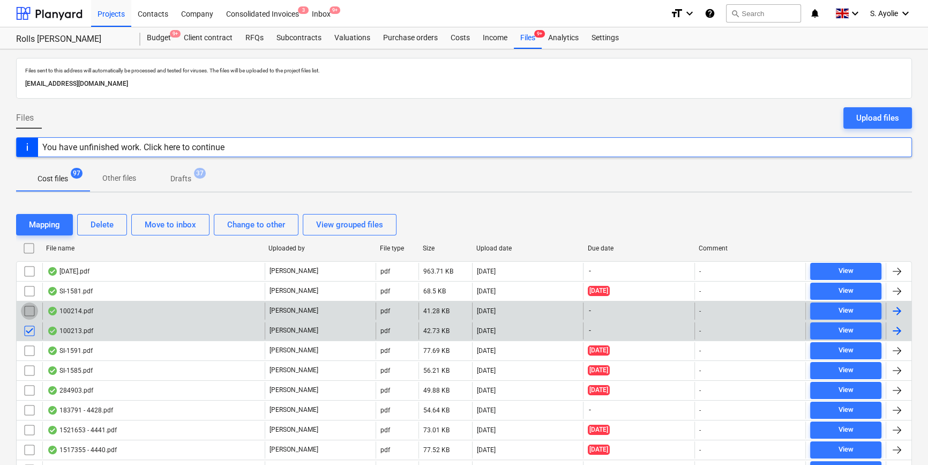
click at [34, 311] on input "checkbox" at bounding box center [29, 310] width 17 height 17
click at [107, 230] on div "Delete" at bounding box center [102, 225] width 23 height 14
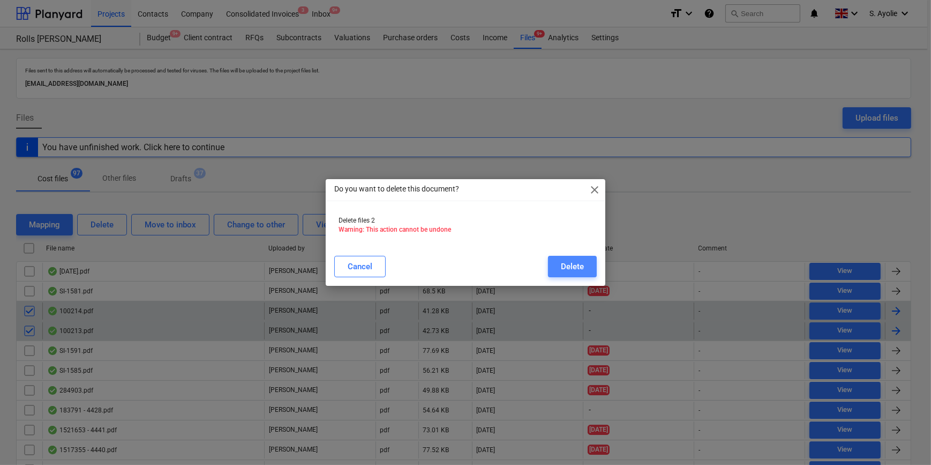
click at [586, 266] on button "Delete" at bounding box center [572, 266] width 49 height 21
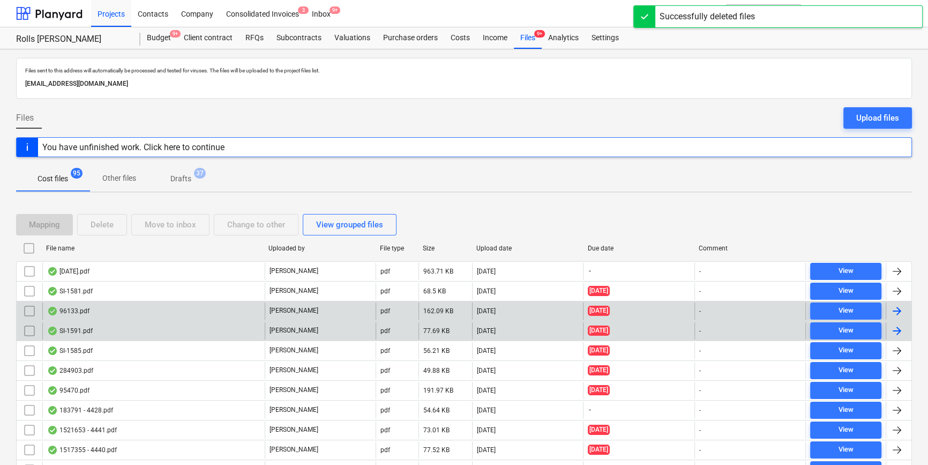
click at [82, 312] on div "96133.pdf" at bounding box center [68, 311] width 42 height 9
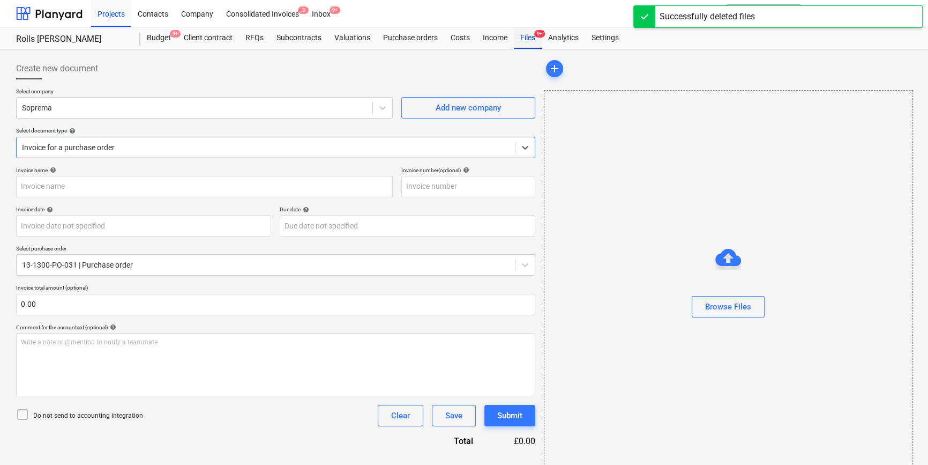
type input "C0000603"
type input "10 Sep 2025"
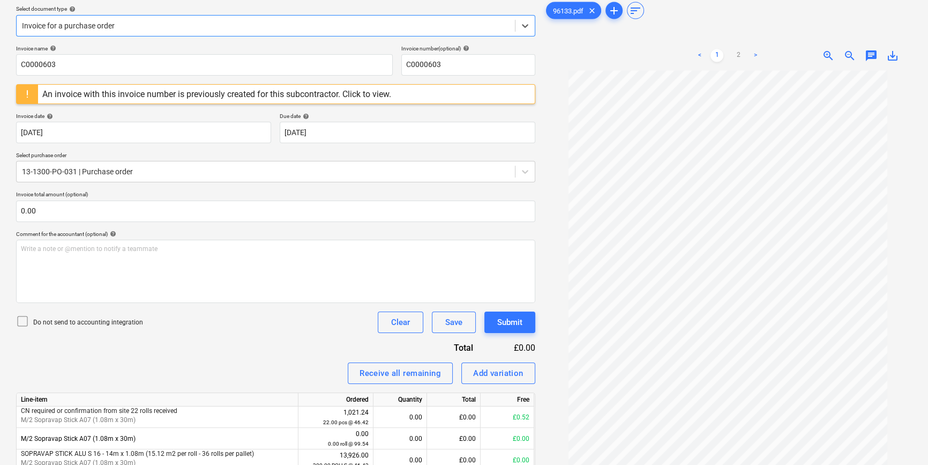
scroll to position [170, 0]
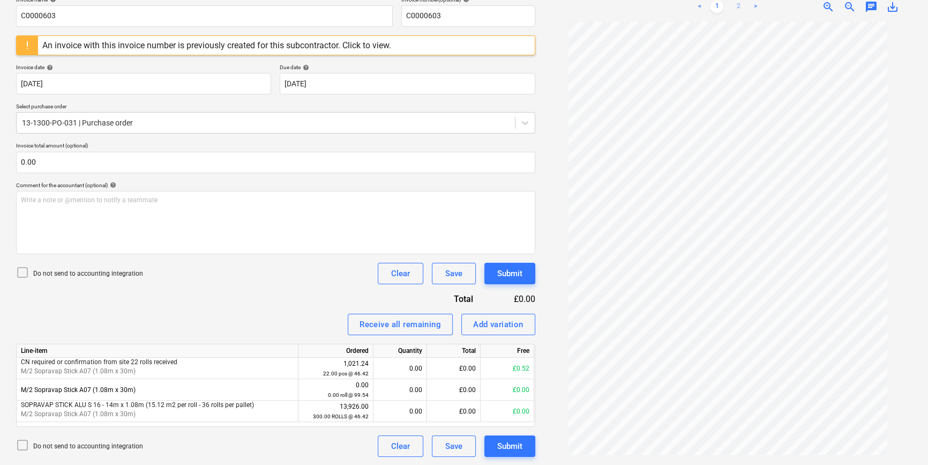
click at [742, 9] on link "2" at bounding box center [738, 7] width 13 height 13
click at [292, 43] on div "An invoice with this invoice number is previously created for this subcontracto…" at bounding box center [216, 45] width 349 height 10
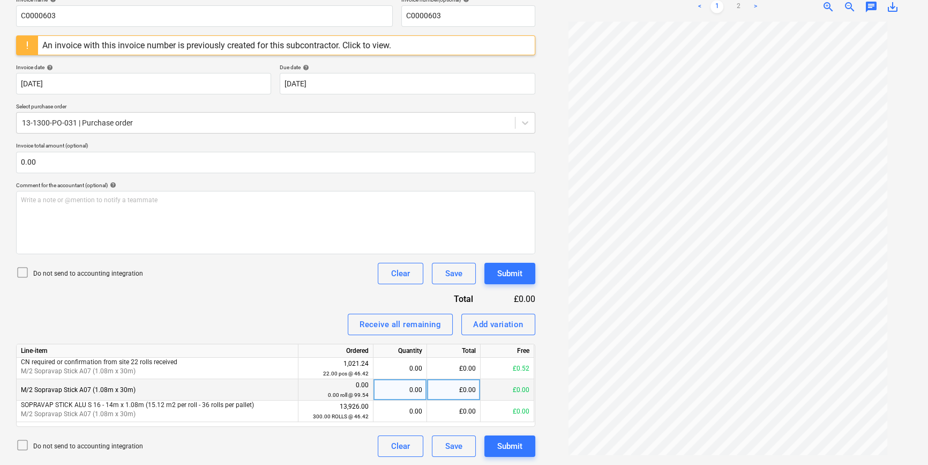
click at [454, 389] on div "£0.00" at bounding box center [454, 389] width 54 height 21
click at [467, 388] on div "£0.00" at bounding box center [454, 389] width 54 height 21
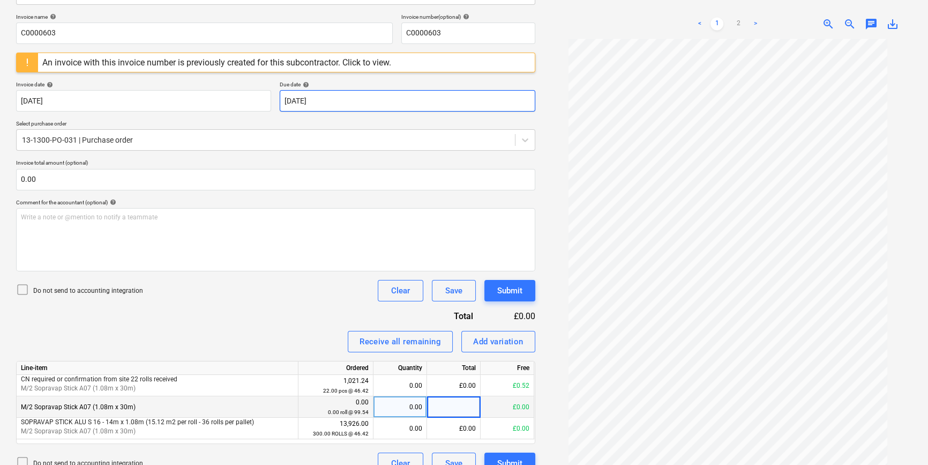
scroll to position [170, 0]
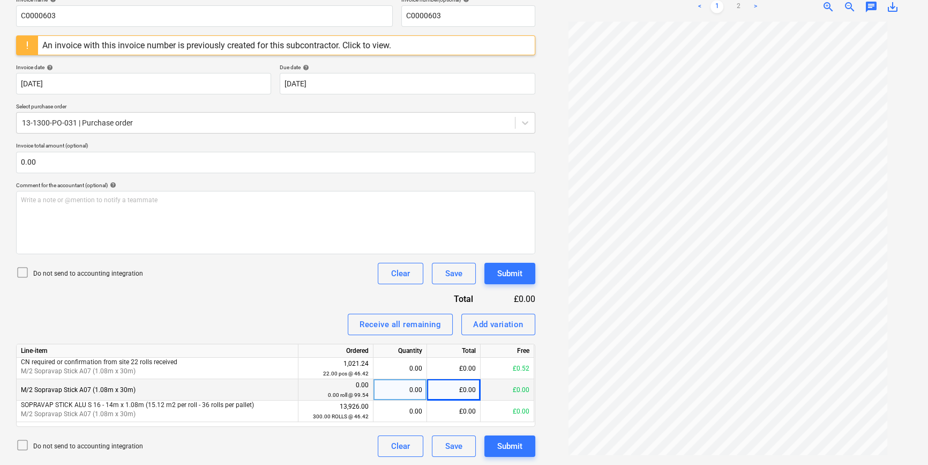
click at [731, 3] on ul "< 1 2 >" at bounding box center [727, 7] width 117 height 13
click at [742, 6] on link "2" at bounding box center [738, 7] width 13 height 13
click at [332, 45] on div "An invoice with this invoice number is previously created for this subcontracto…" at bounding box center [216, 45] width 349 height 10
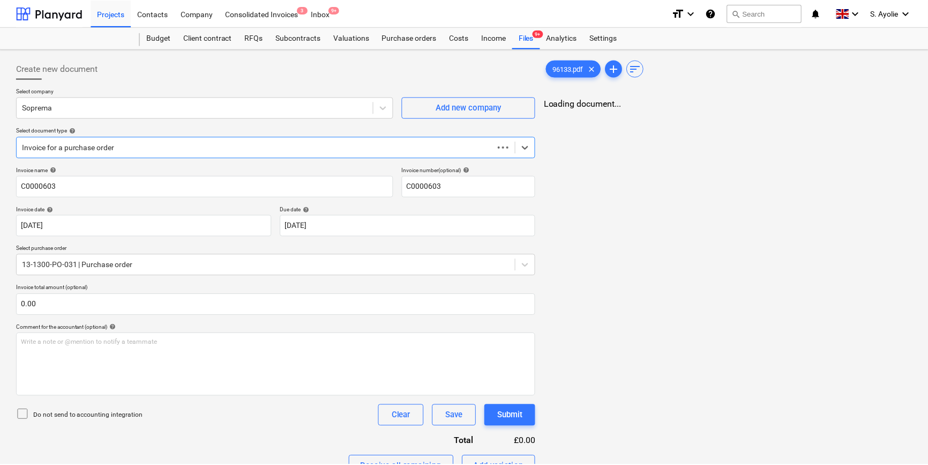
scroll to position [23, 0]
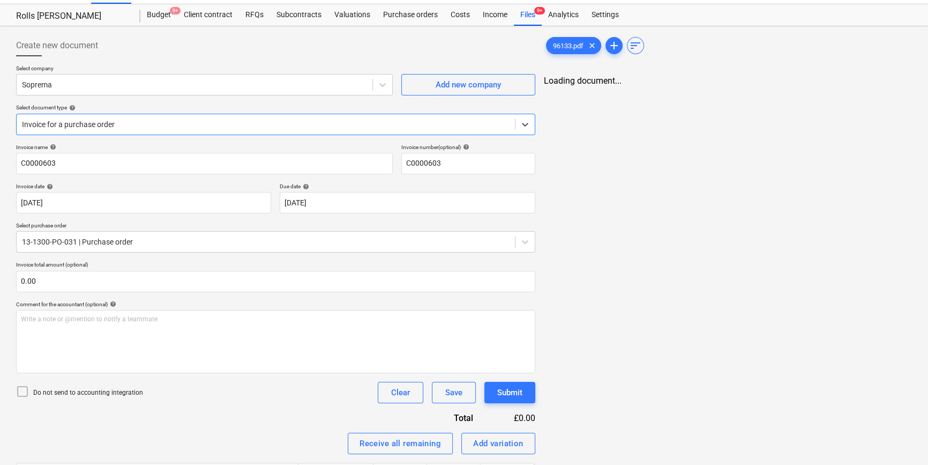
click at [210, 141] on div "Select company Soprema Add new company Select document type help Select is focu…" at bounding box center [275, 104] width 519 height 79
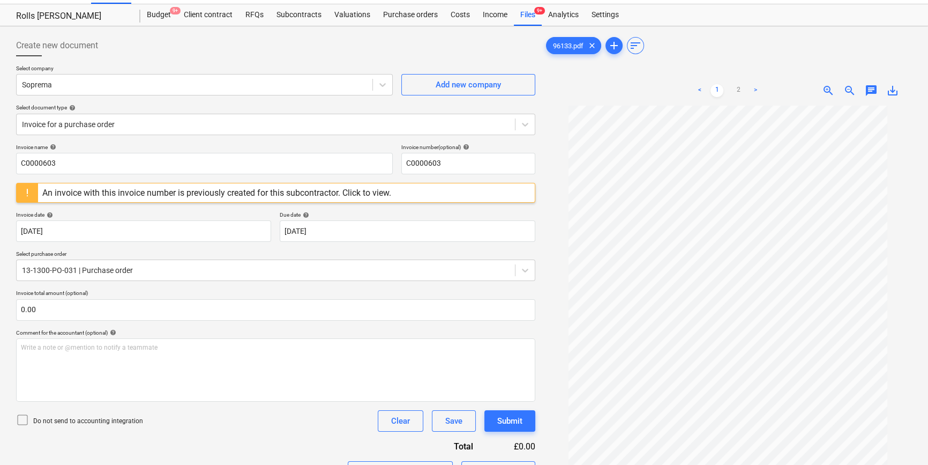
click at [196, 192] on div "An invoice with this invoice number is previously created for this subcontracto…" at bounding box center [216, 193] width 349 height 10
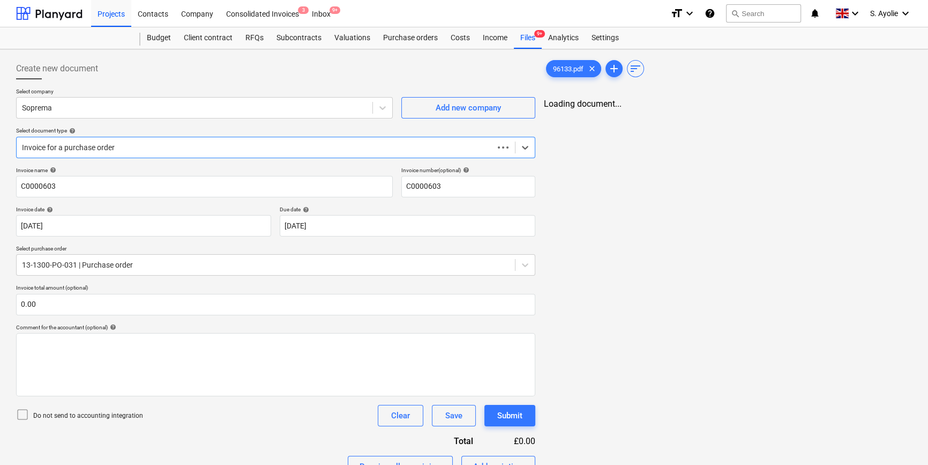
scroll to position [23, 0]
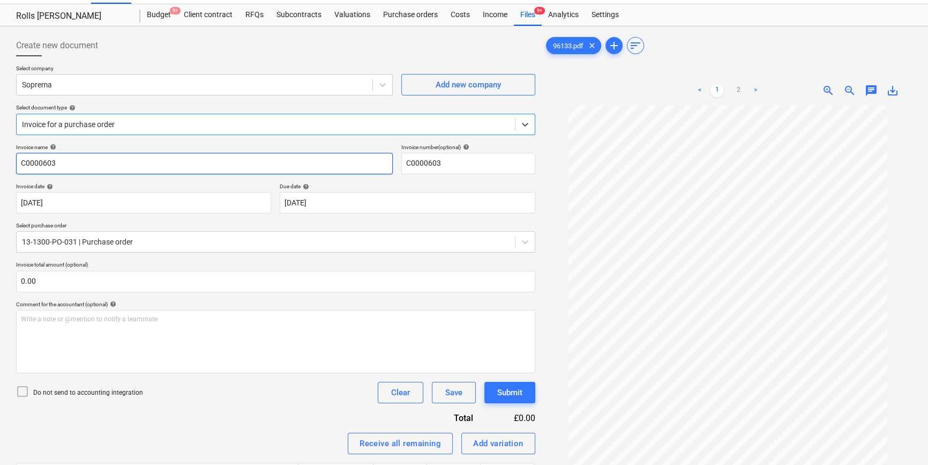
click at [155, 164] on input "C0000603" at bounding box center [204, 163] width 377 height 21
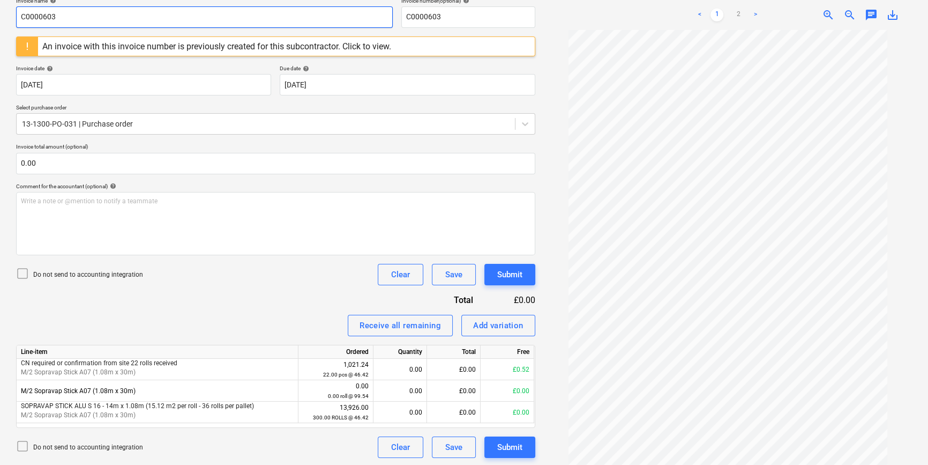
scroll to position [170, 0]
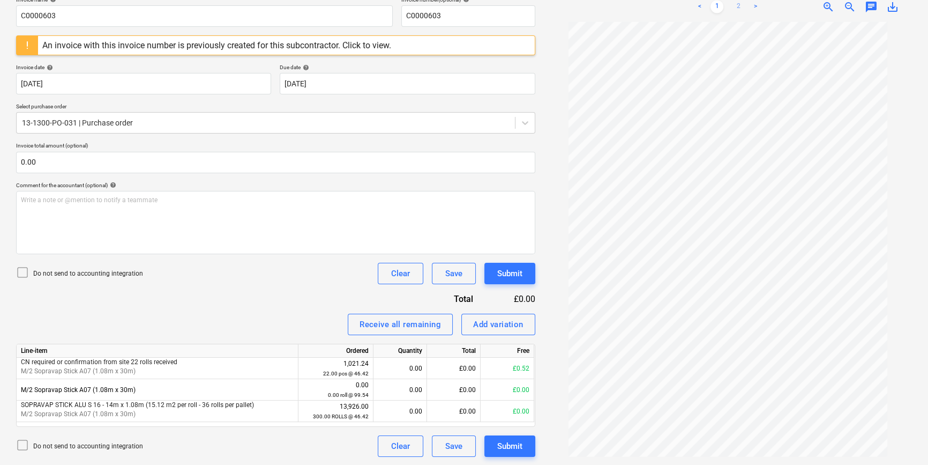
click at [736, 6] on link "2" at bounding box center [738, 7] width 13 height 13
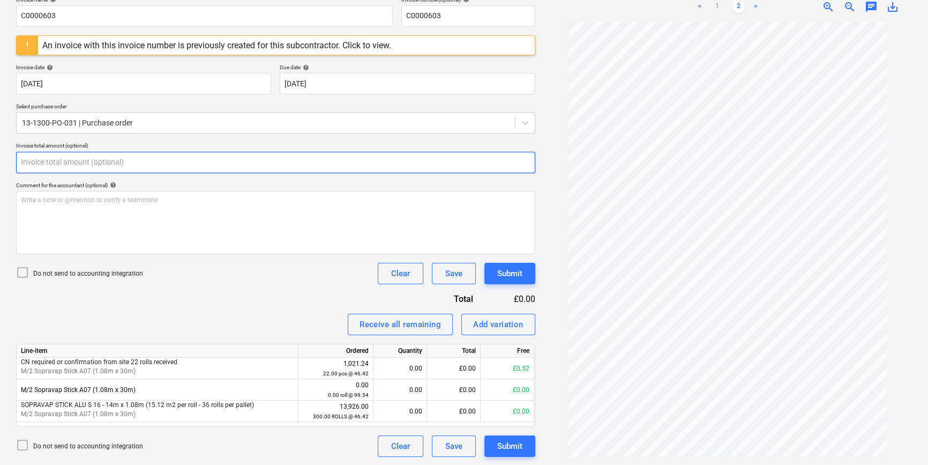
click at [144, 166] on input "text" at bounding box center [275, 162] width 519 height 21
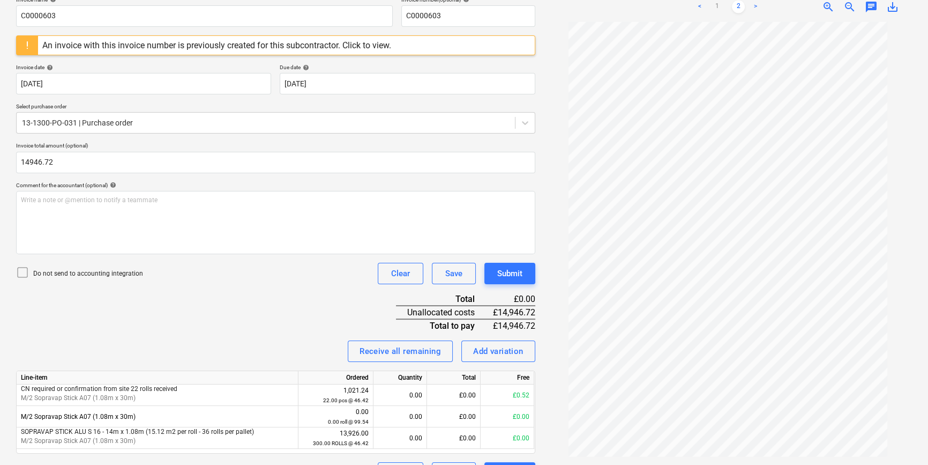
type input "14,946.72"
click at [95, 270] on p "Do not send to accounting integration" at bounding box center [88, 273] width 110 height 9
click at [722, 5] on link "1" at bounding box center [717, 7] width 13 height 13
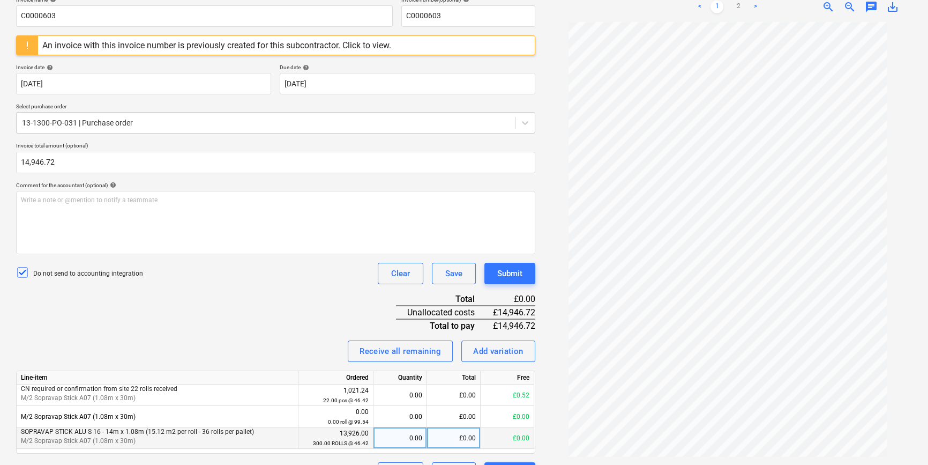
click at [465, 434] on div "£0.00" at bounding box center [454, 437] width 54 height 21
type input "14946.72"
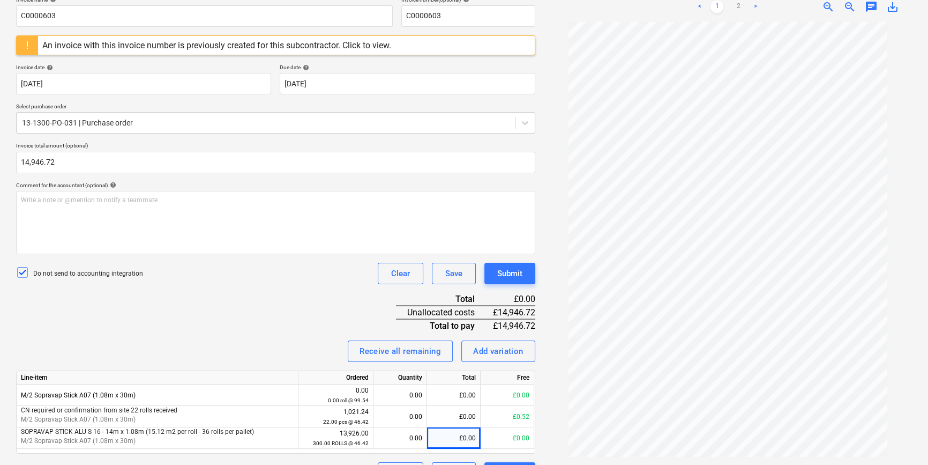
click at [245, 314] on div "Invoice name help C0000603 Invoice number (optional) help C0000603 An invoice w…" at bounding box center [275, 239] width 519 height 487
click at [299, 335] on div "Invoice name help C0000603 Invoice number (optional) help C0000603 An invoice w…" at bounding box center [275, 239] width 519 height 487
click at [458, 436] on div "£0.00" at bounding box center [454, 437] width 54 height 21
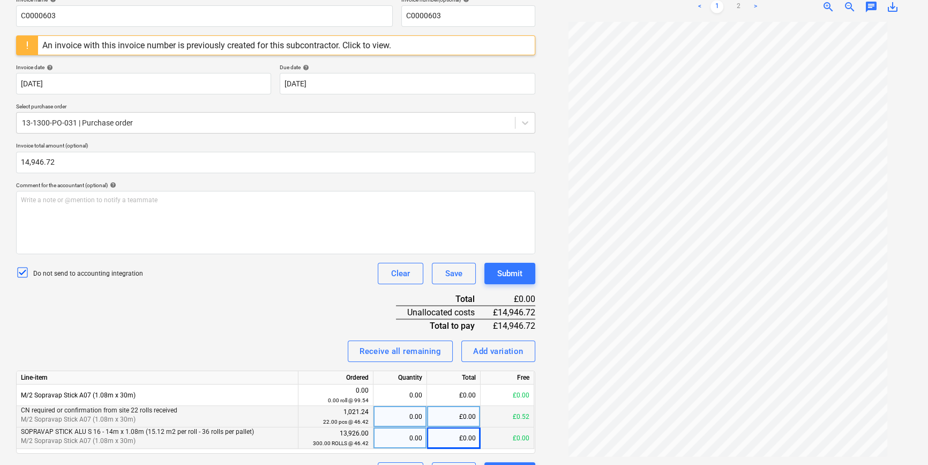
click at [462, 414] on div "£0.00" at bounding box center [454, 416] width 54 height 21
type input "14946.72"
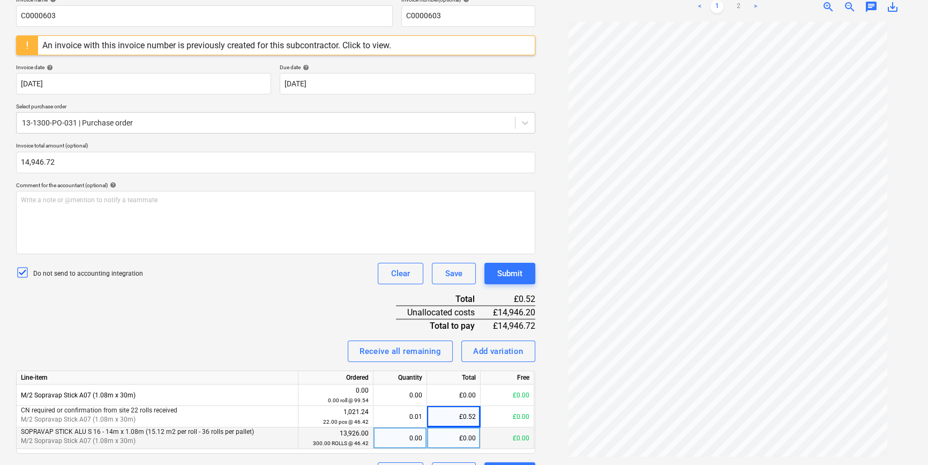
click at [317, 357] on div "Receive all remaining Add variation" at bounding box center [275, 350] width 519 height 21
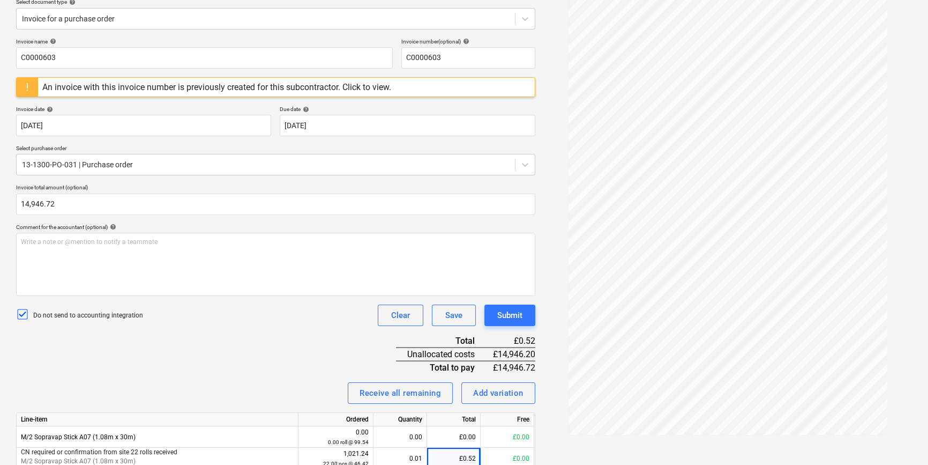
scroll to position [2, 0]
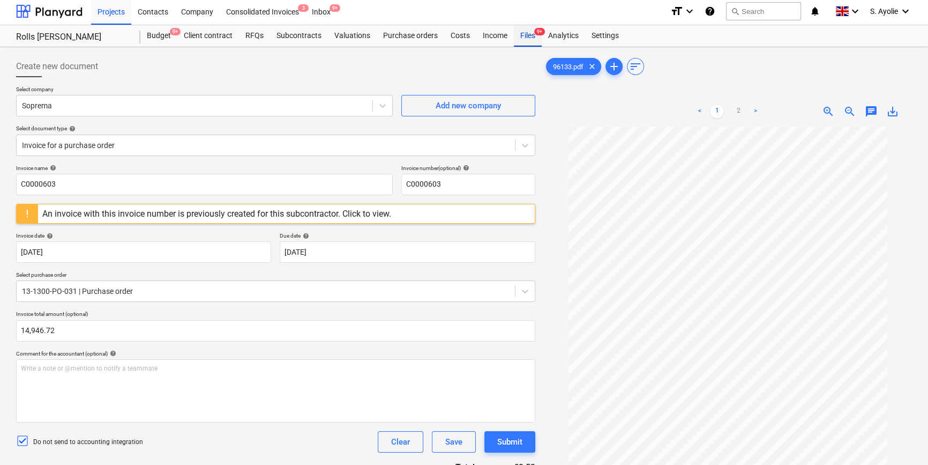
click at [525, 39] on div "Files 9+" at bounding box center [528, 35] width 28 height 21
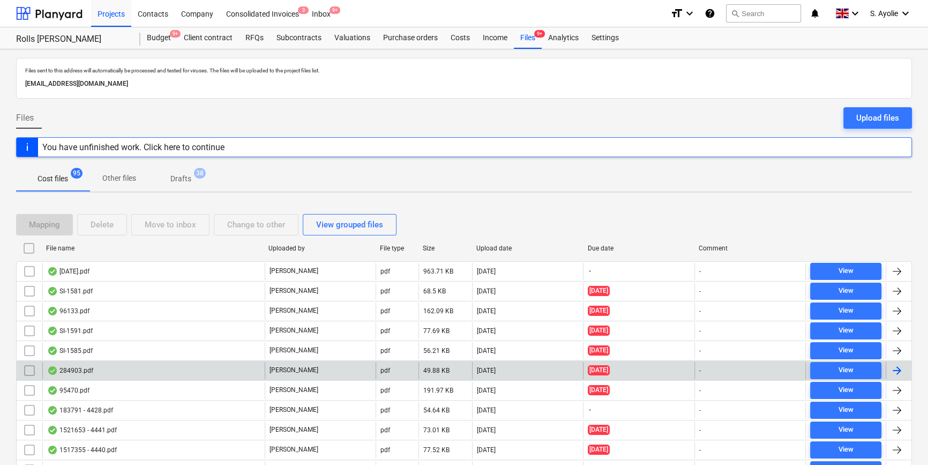
click at [171, 369] on div "284903.pdf" at bounding box center [153, 370] width 222 height 17
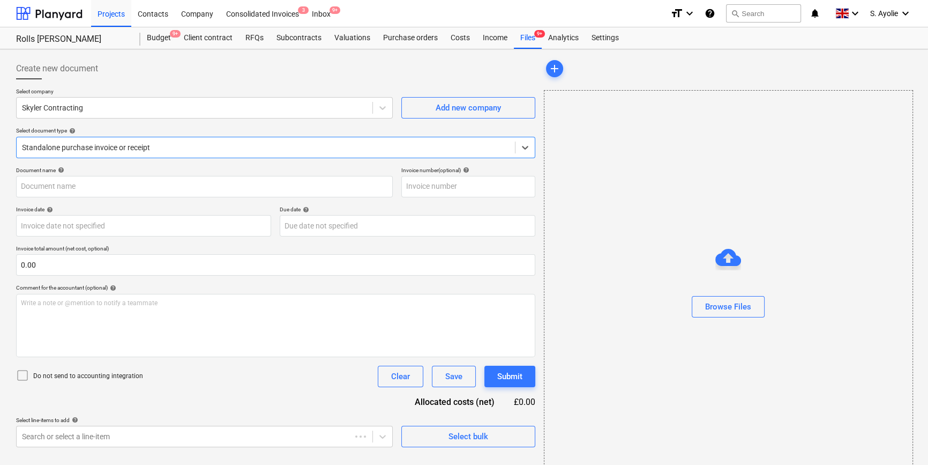
type input "284903"
type input "05 Jun 2025"
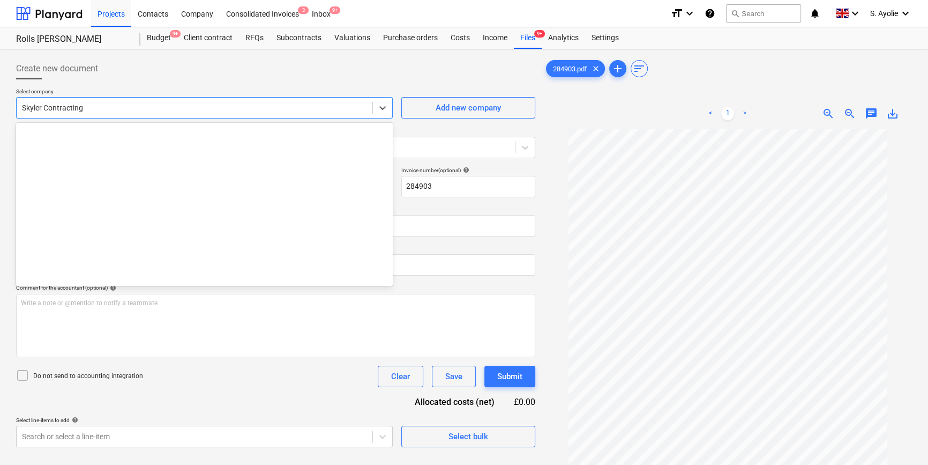
click at [170, 114] on div "Skyler Contracting" at bounding box center [195, 107] width 356 height 15
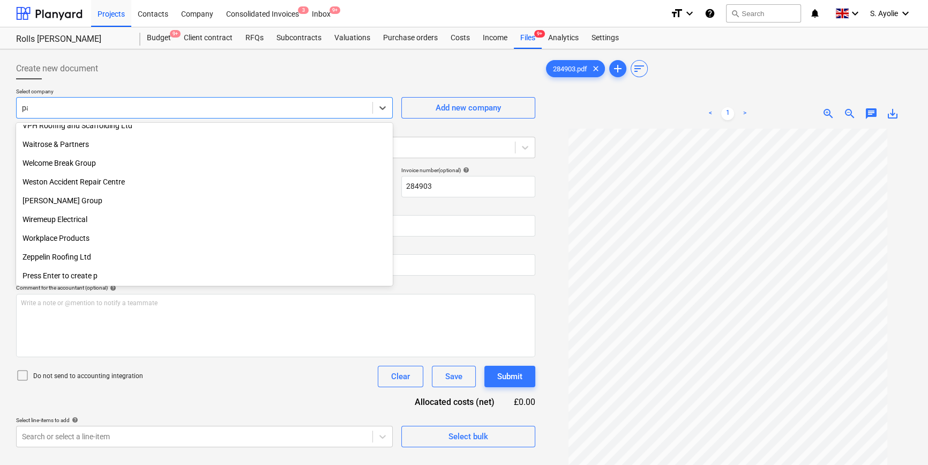
scroll to position [815, 0]
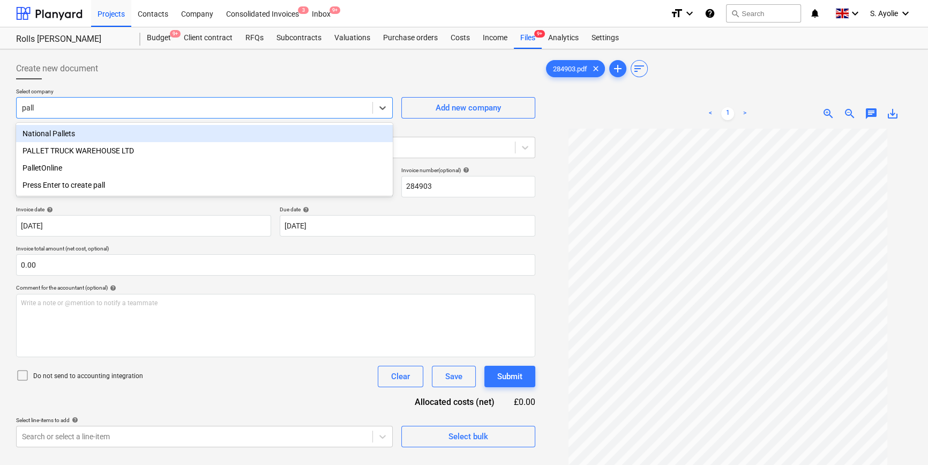
type input "palle"
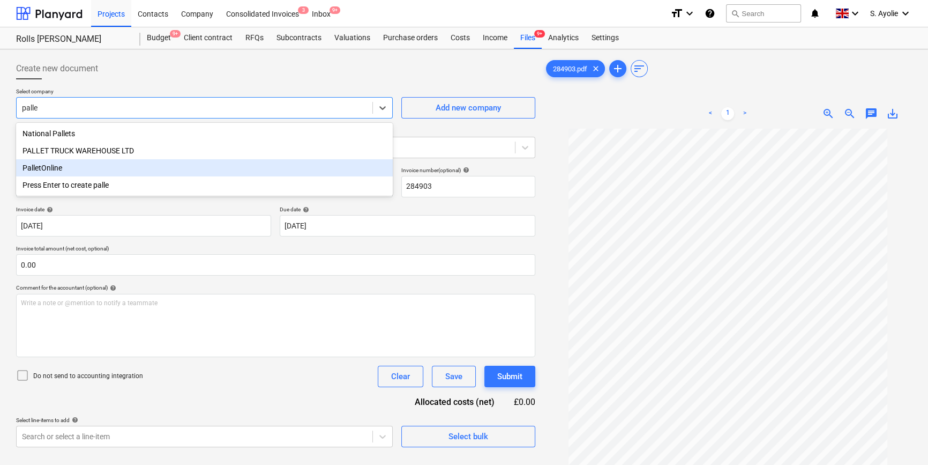
click at [147, 168] on div "PalletOnline" at bounding box center [204, 167] width 377 height 17
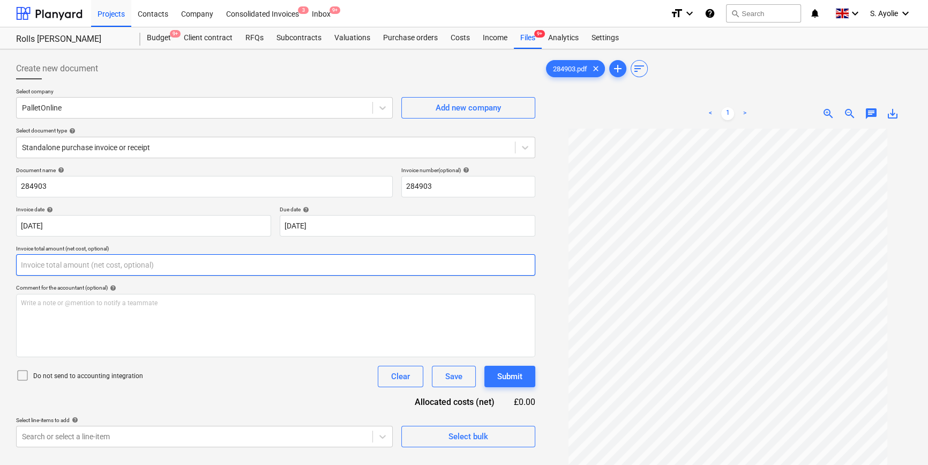
click at [124, 269] on input "text" at bounding box center [275, 264] width 519 height 21
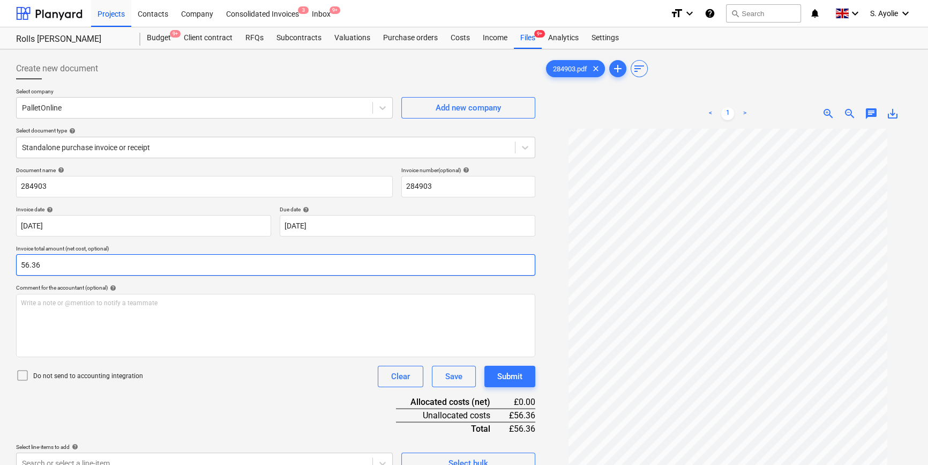
type input "56.36"
click at [72, 377] on p "Do not send to accounting integration" at bounding box center [88, 375] width 110 height 9
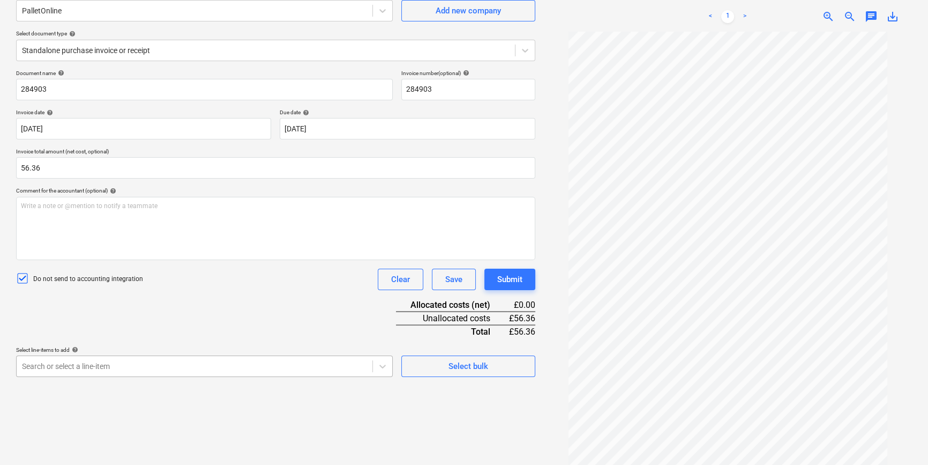
scroll to position [176, 0]
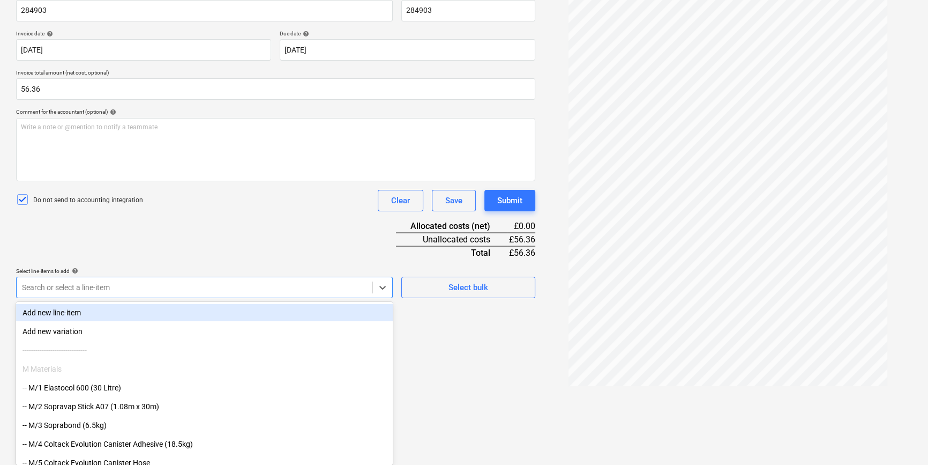
click at [102, 289] on body "Projects Contacts Company Consolidated Invoices 3 Inbox 9+ format_size keyboard…" at bounding box center [464, 56] width 928 height 465
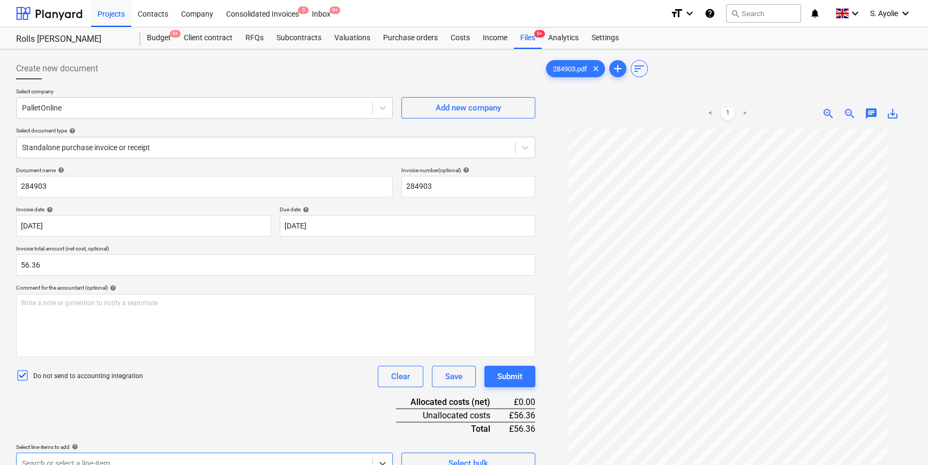
scroll to position [18, 0]
click at [751, 114] on link ">" at bounding box center [745, 113] width 13 height 13
click at [716, 111] on link "<" at bounding box center [710, 113] width 13 height 13
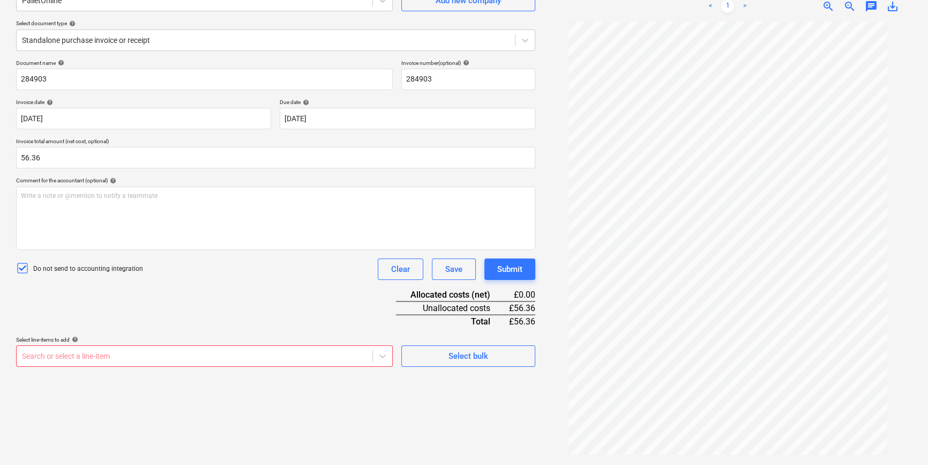
scroll to position [176, 0]
click at [192, 356] on body "Projects Contacts Company Consolidated Invoices 3 Inbox 9+ format_size keyboard…" at bounding box center [464, 125] width 928 height 465
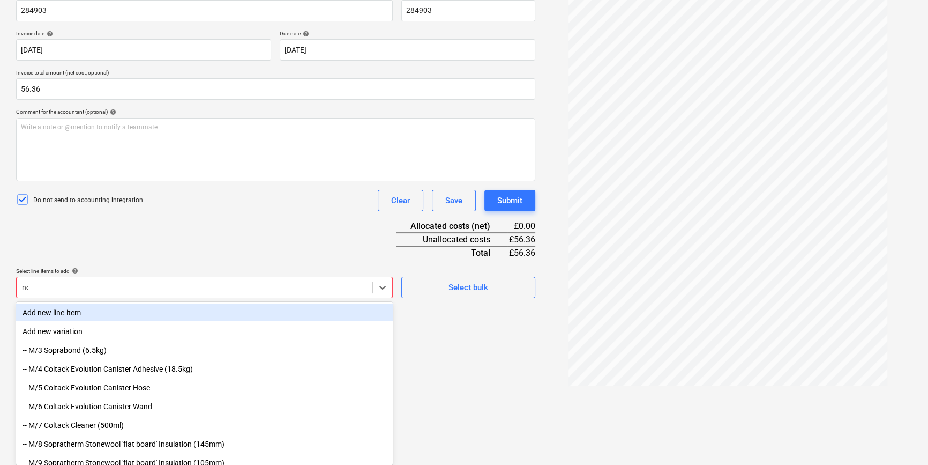
type input "non"
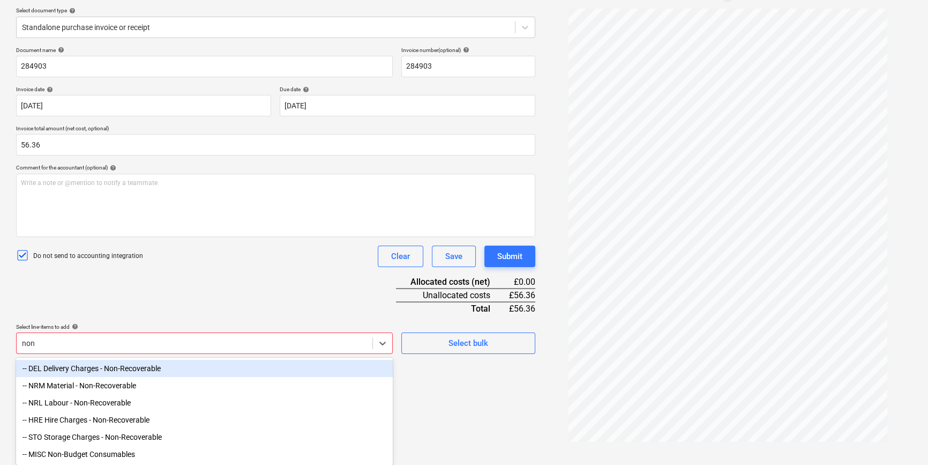
scroll to position [124, 0]
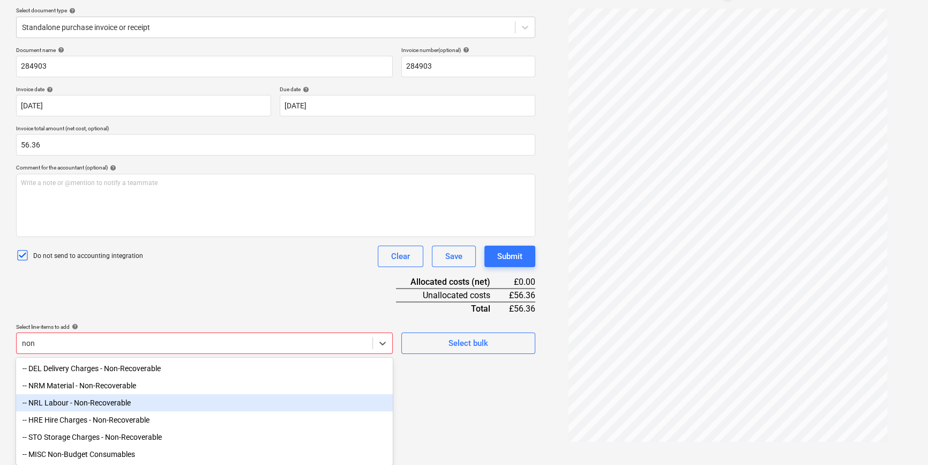
click at [148, 398] on div "-- NRL Labour - Non-Recoverable" at bounding box center [204, 402] width 377 height 17
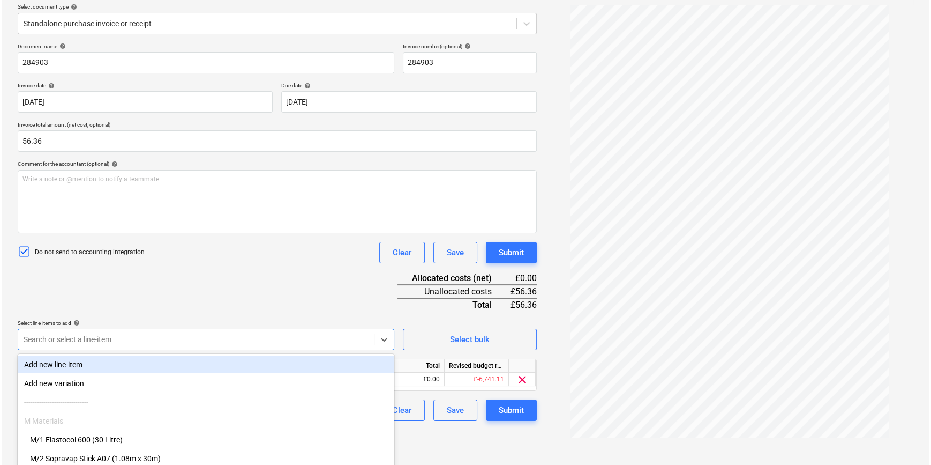
scroll to position [107, 0]
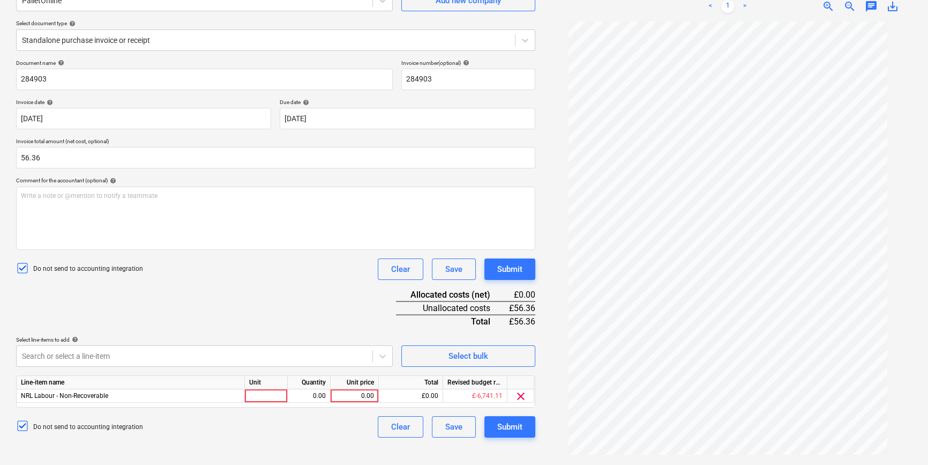
click at [166, 314] on div "Document name help 284903 Invoice number (optional) help 284903 Invoice date he…" at bounding box center [275, 248] width 519 height 378
click at [271, 396] on div at bounding box center [266, 395] width 43 height 13
type input "pcs"
click at [302, 395] on div "0.00" at bounding box center [309, 395] width 34 height 13
type input "1"
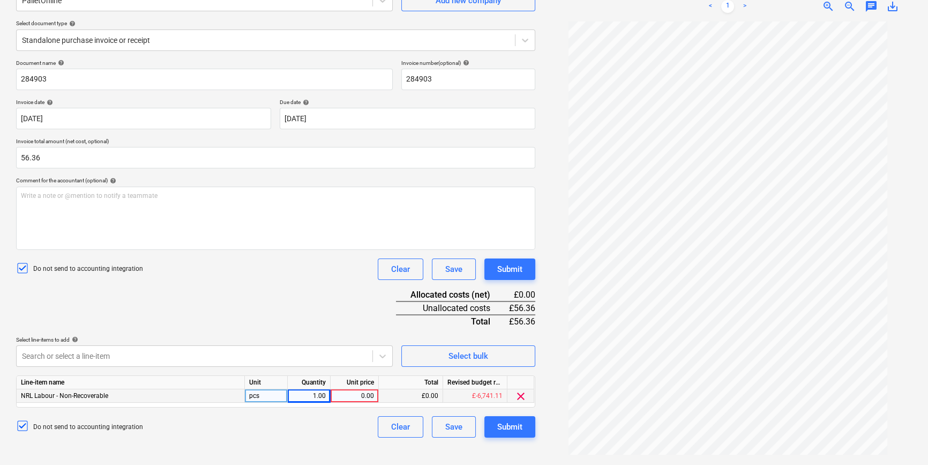
click at [371, 394] on div "0.00" at bounding box center [354, 395] width 39 height 13
type input "56.36"
click at [293, 302] on div "Document name help 284903 Invoice number (optional) help 284903 Invoice date he…" at bounding box center [275, 248] width 519 height 378
click at [499, 429] on div "Submit" at bounding box center [509, 427] width 25 height 14
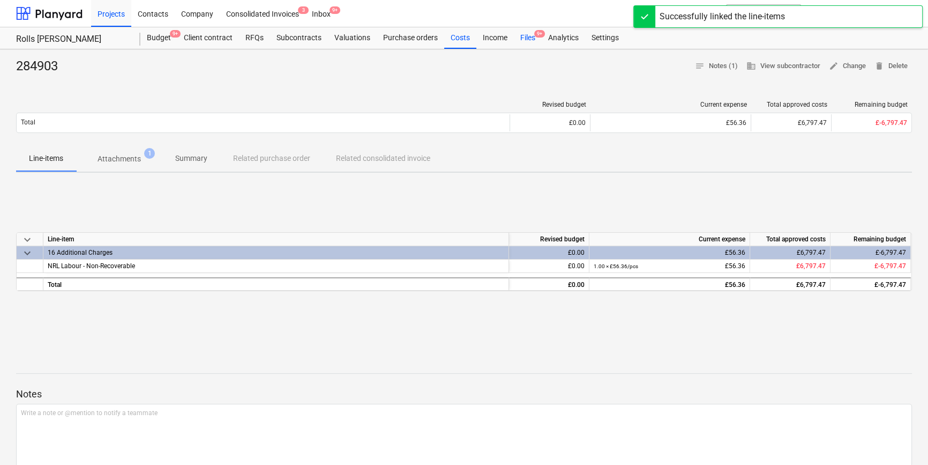
click at [538, 40] on div "Files 9+" at bounding box center [528, 37] width 28 height 21
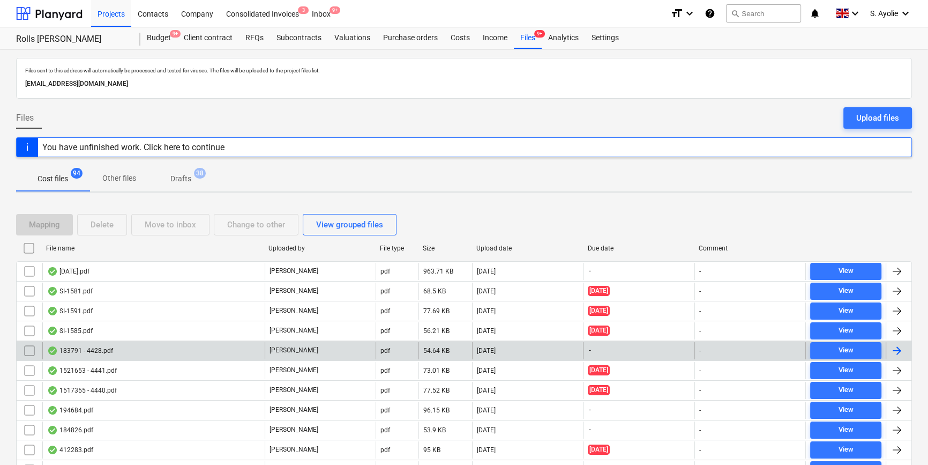
click at [184, 351] on div "183791 - 4428.pdf" at bounding box center [153, 350] width 222 height 17
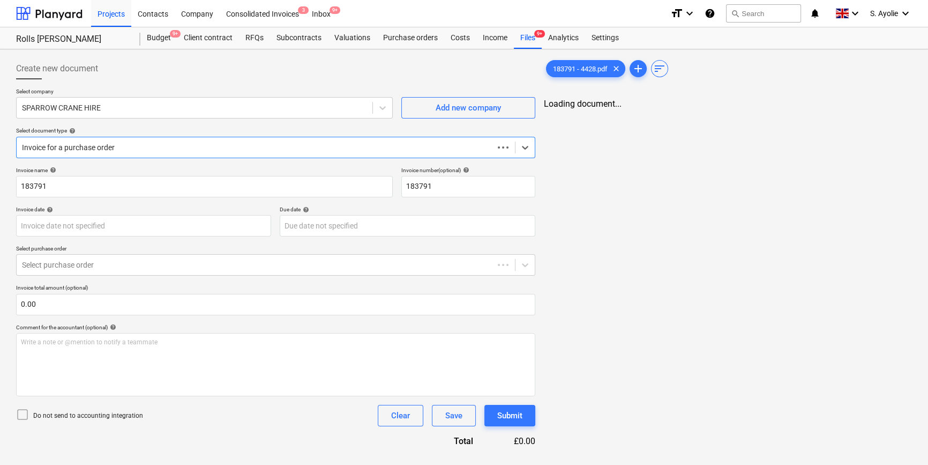
type input "183791"
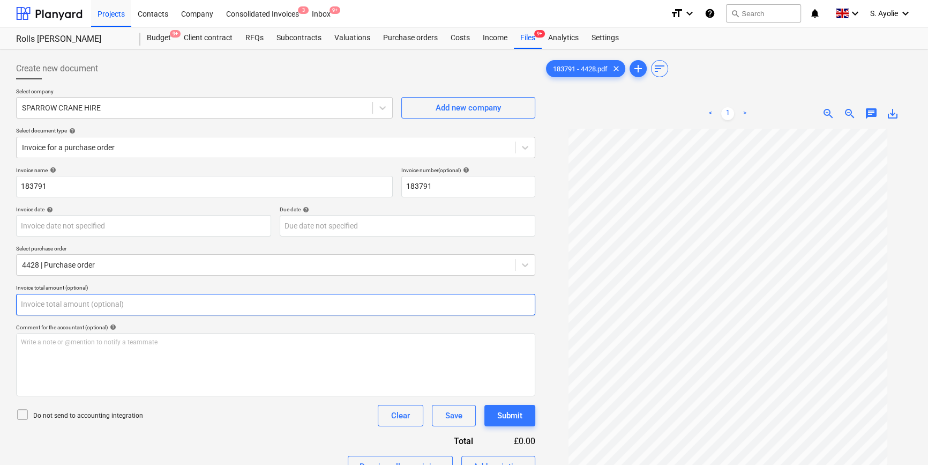
click at [129, 311] on input "text" at bounding box center [275, 304] width 519 height 21
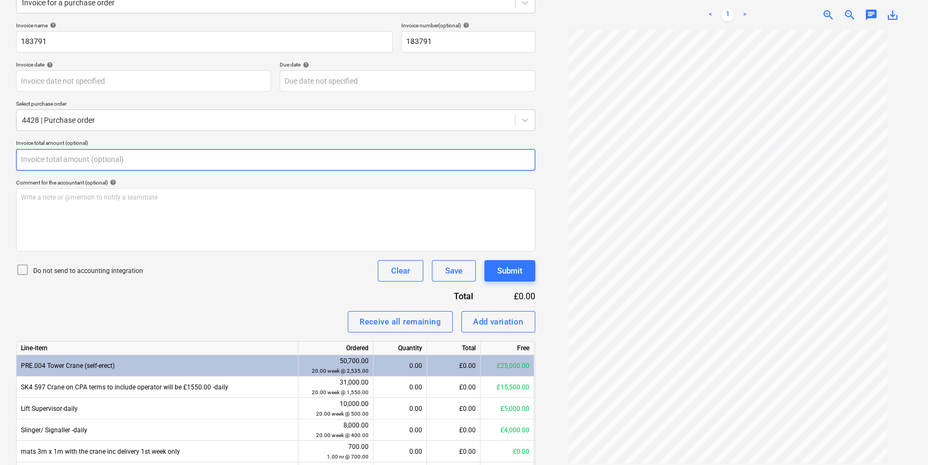
scroll to position [146, 0]
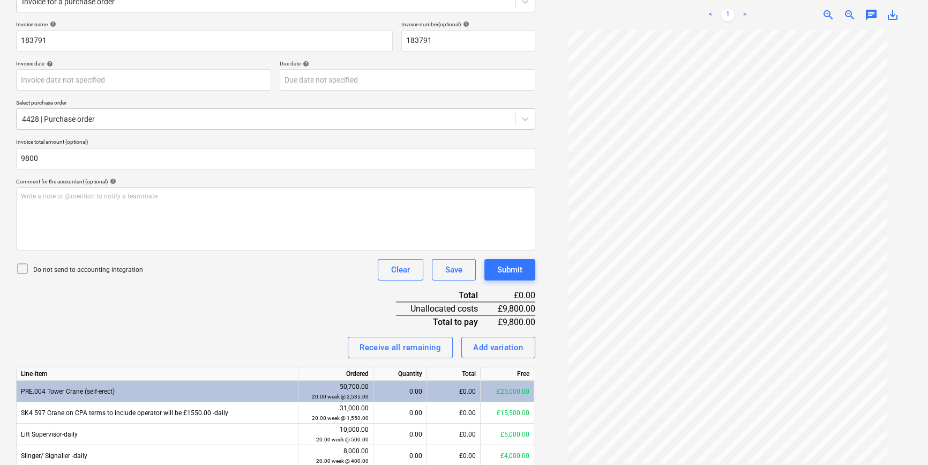
type input "9,800.00"
click at [111, 270] on p "Do not send to accounting integration" at bounding box center [88, 269] width 110 height 9
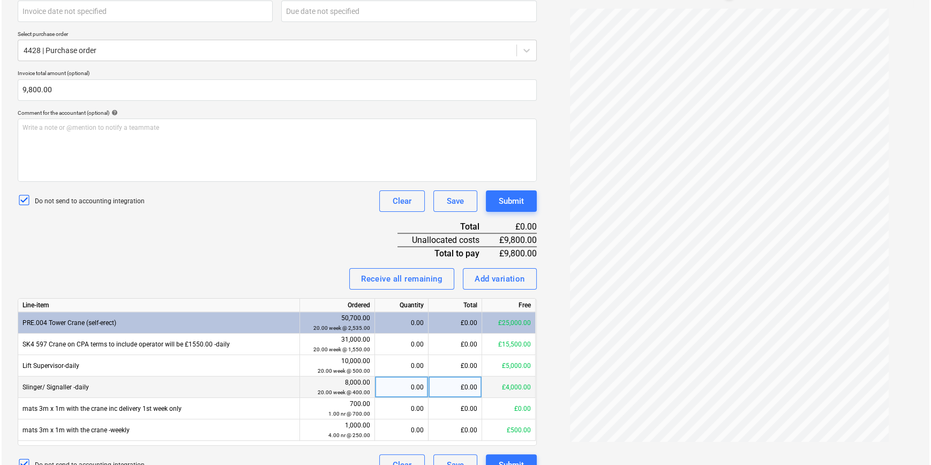
scroll to position [233, 0]
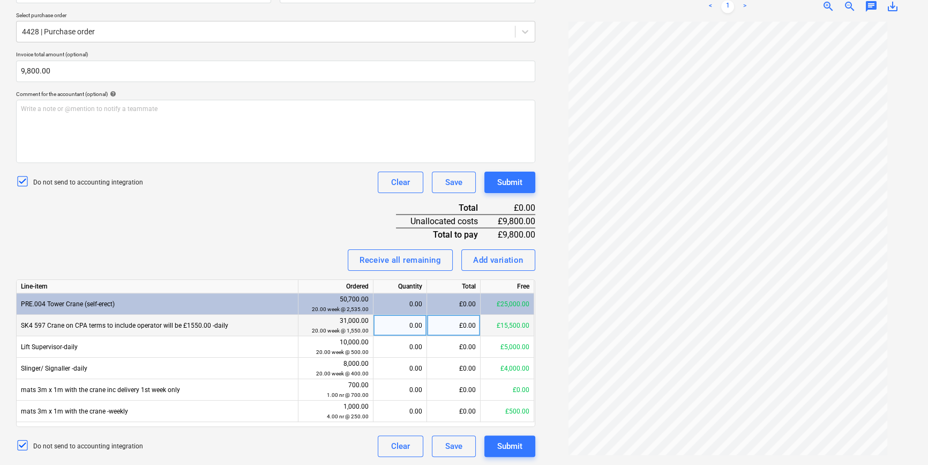
click at [455, 320] on div "£0.00" at bounding box center [454, 325] width 54 height 21
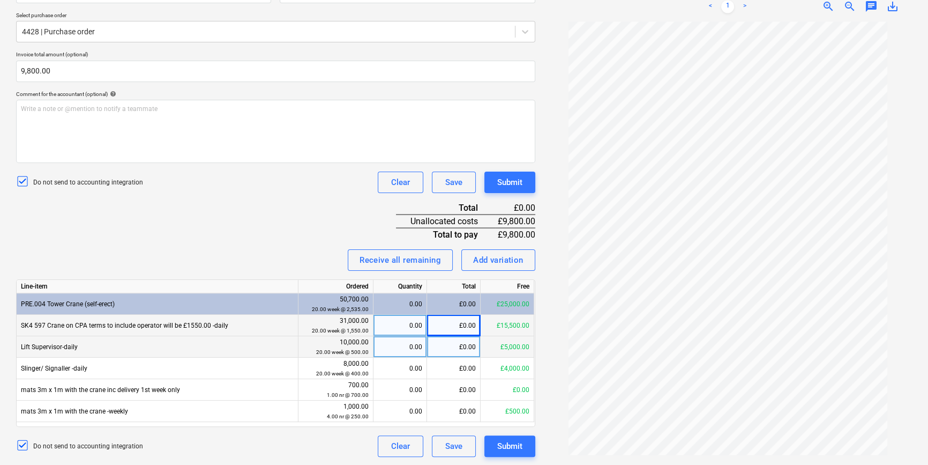
click at [458, 348] on div "£0.00" at bounding box center [454, 346] width 54 height 21
type input "2000"
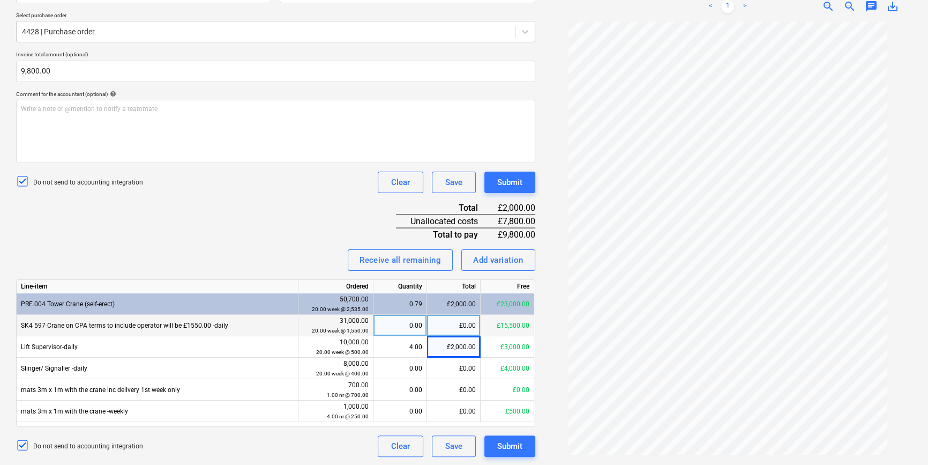
click at [284, 235] on div "Invoice name help 183791 Invoice number (optional) help 183791 Invoice date hel…" at bounding box center [275, 195] width 519 height 523
click at [407, 322] on div "0.00" at bounding box center [400, 325] width 44 height 21
type input "4"
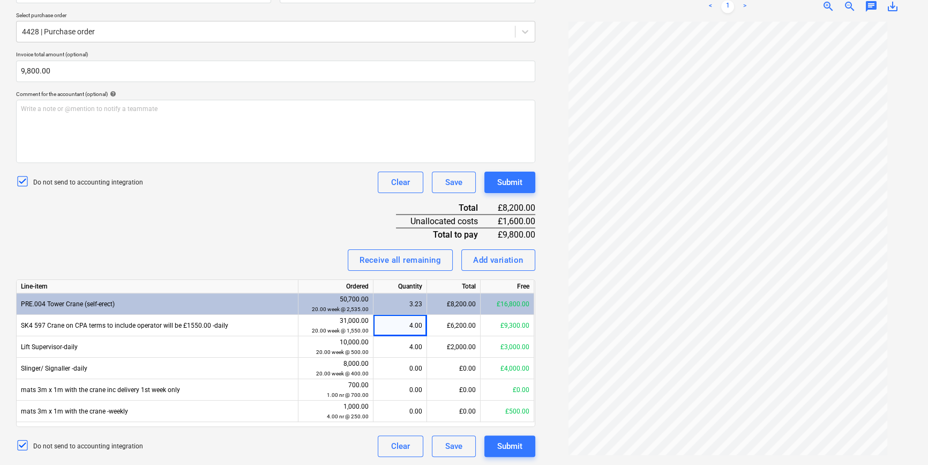
click at [299, 259] on div "Receive all remaining Add variation" at bounding box center [275, 259] width 519 height 21
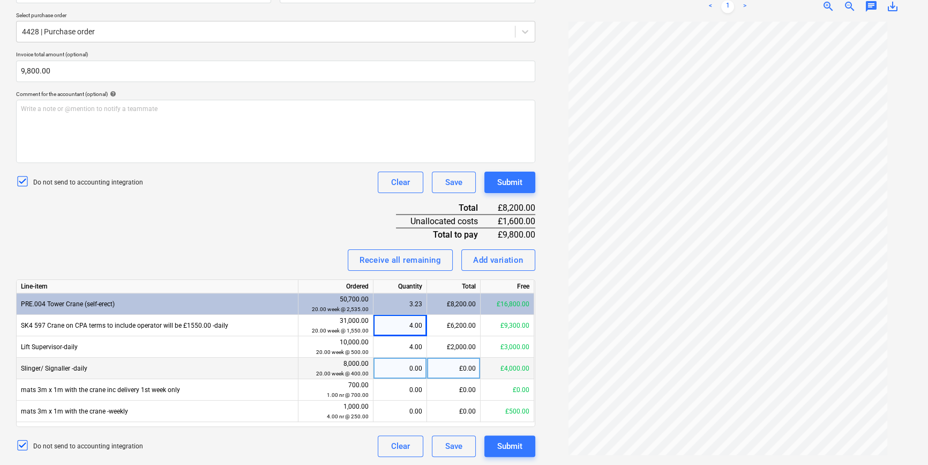
click at [418, 367] on div "0.00" at bounding box center [400, 367] width 44 height 21
type input "4"
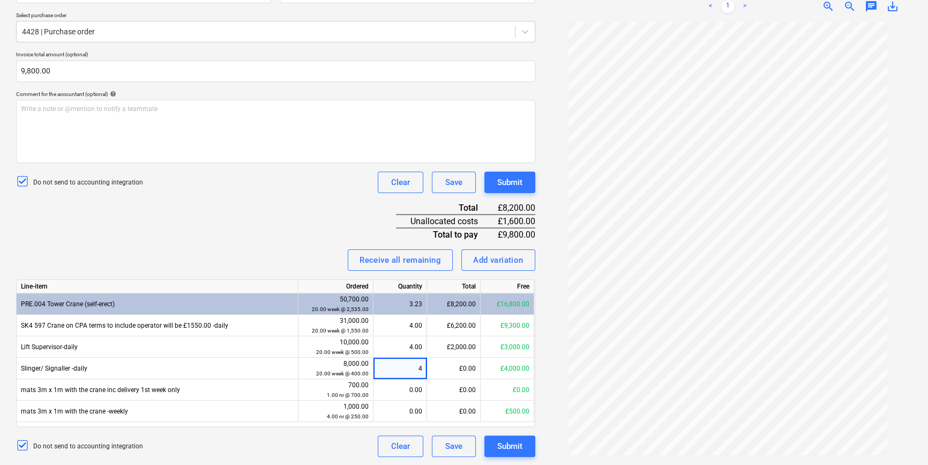
click at [223, 209] on div "Invoice name help 183791 Invoice number (optional) help 183791 Invoice date hel…" at bounding box center [275, 195] width 519 height 523
click at [503, 443] on div "Submit" at bounding box center [509, 446] width 25 height 14
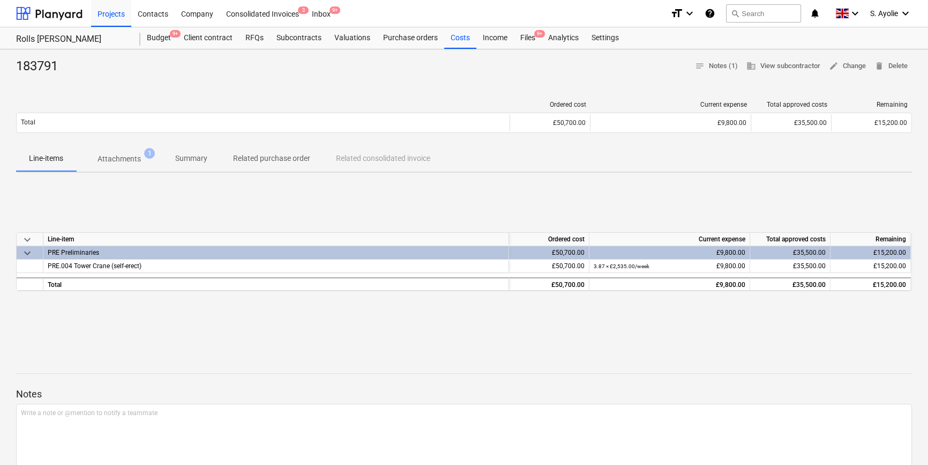
click at [536, 51] on div "183791 notes Notes (1) business View subcontractor edit Change delete Delete Or…" at bounding box center [464, 338] width 928 height 578
drag, startPoint x: 535, startPoint y: 38, endPoint x: 532, endPoint y: 48, distance: 10.7
click at [536, 37] on span "9+" at bounding box center [539, 34] width 11 height 8
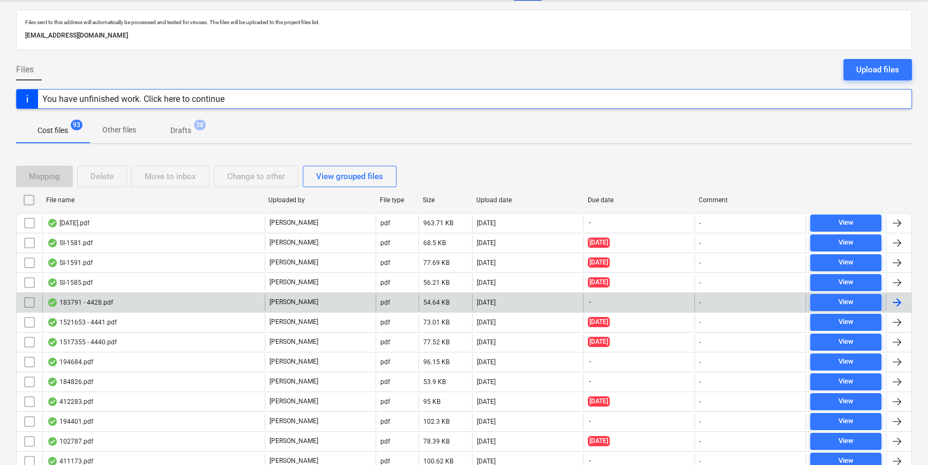
click at [186, 300] on div "183791 - 4428.pdf" at bounding box center [153, 302] width 222 height 17
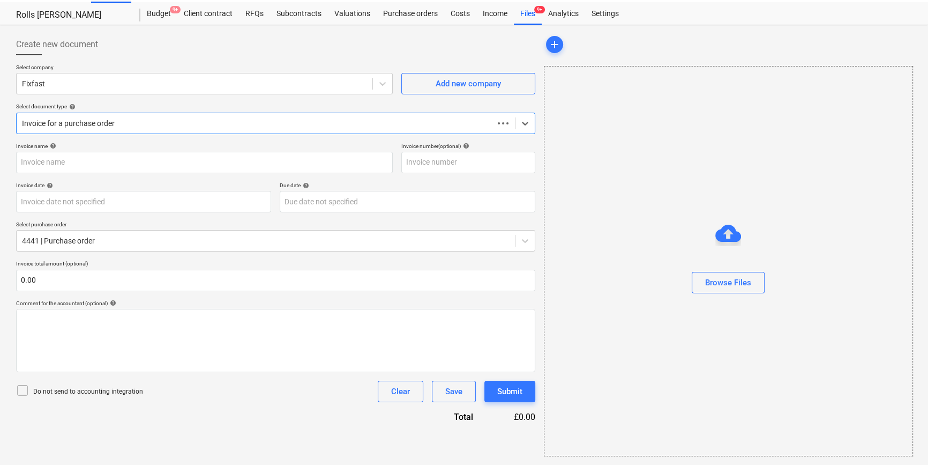
scroll to position [23, 0]
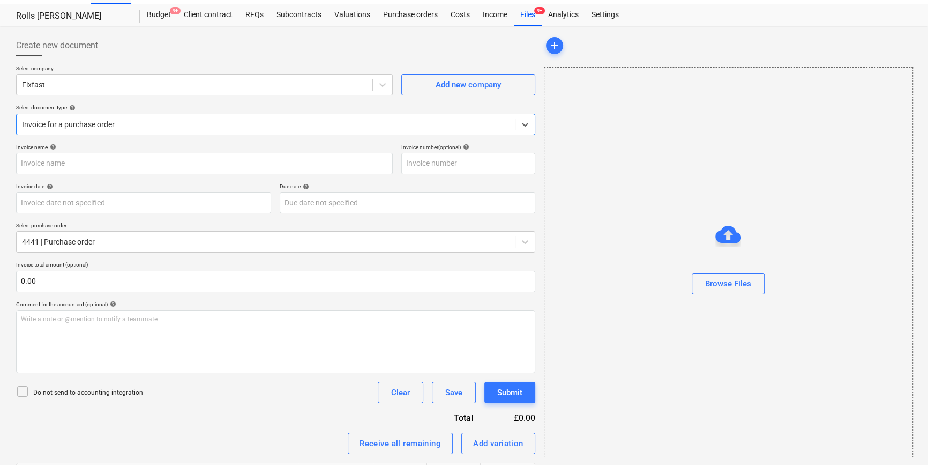
type input "1521653"
type input "24 Jun 2025"
type input "30 Jul 2025"
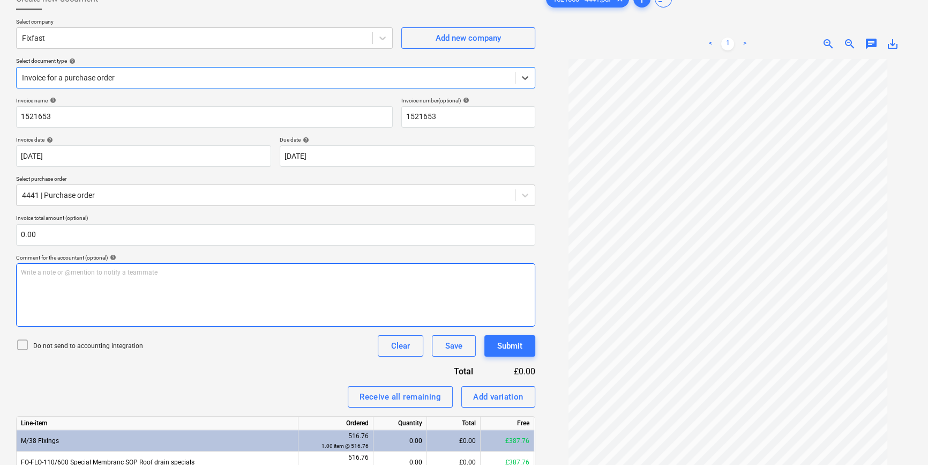
scroll to position [72, 0]
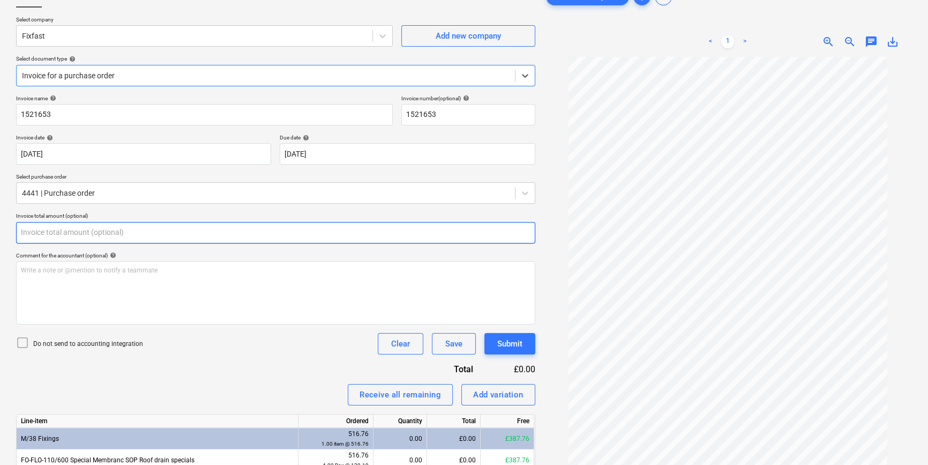
click at [222, 230] on input "text" at bounding box center [275, 232] width 519 height 21
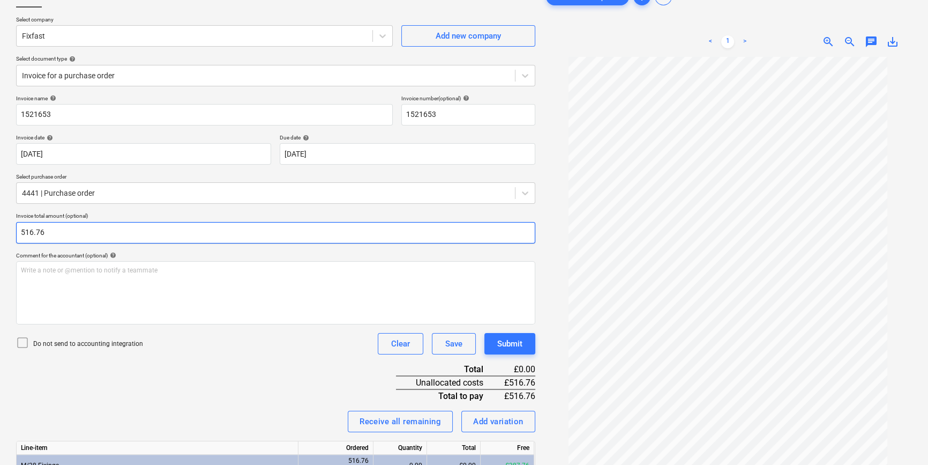
type input "516.76"
click at [301, 359] on div "Invoice name help 1521653 Invoice number (optional) help 1521653 Invoice date h…" at bounding box center [275, 313] width 519 height 437
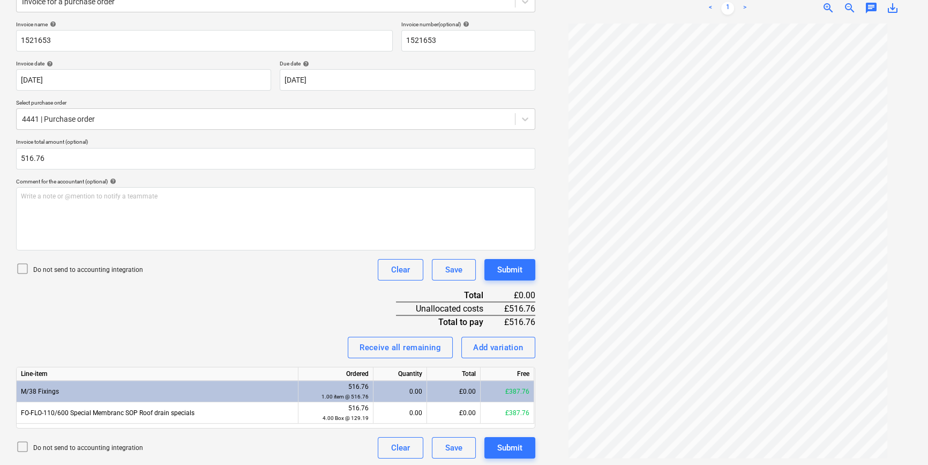
scroll to position [147, 0]
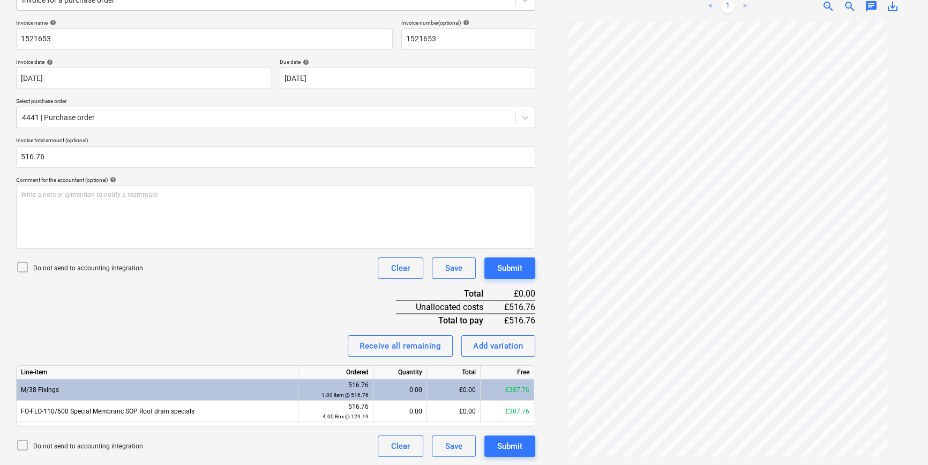
click at [58, 260] on div "Do not send to accounting integration" at bounding box center [79, 267] width 127 height 15
click at [63, 267] on p "Do not send to accounting integration" at bounding box center [88, 268] width 110 height 9
click at [81, 266] on p "Do not send to accounting integration" at bounding box center [88, 268] width 110 height 9
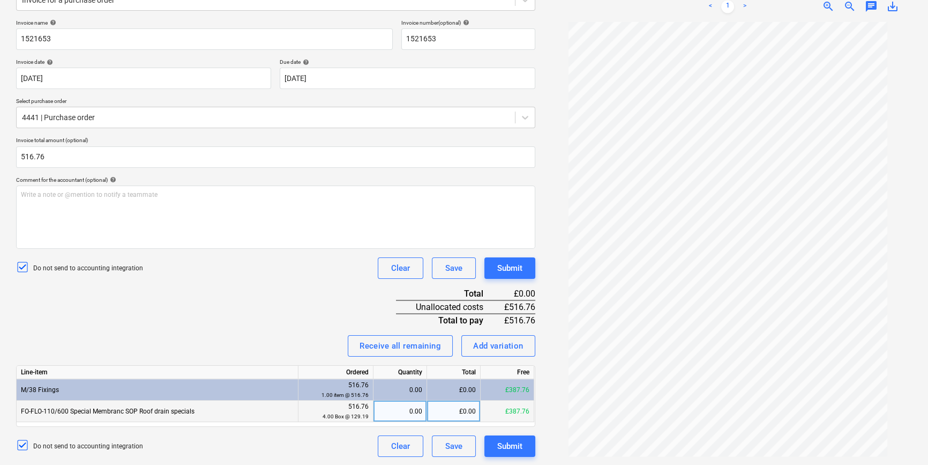
click at [446, 409] on div "£0.00" at bounding box center [454, 410] width 54 height 21
type input "516.76"
click at [209, 346] on div "Receive all remaining Add variation" at bounding box center [275, 345] width 519 height 21
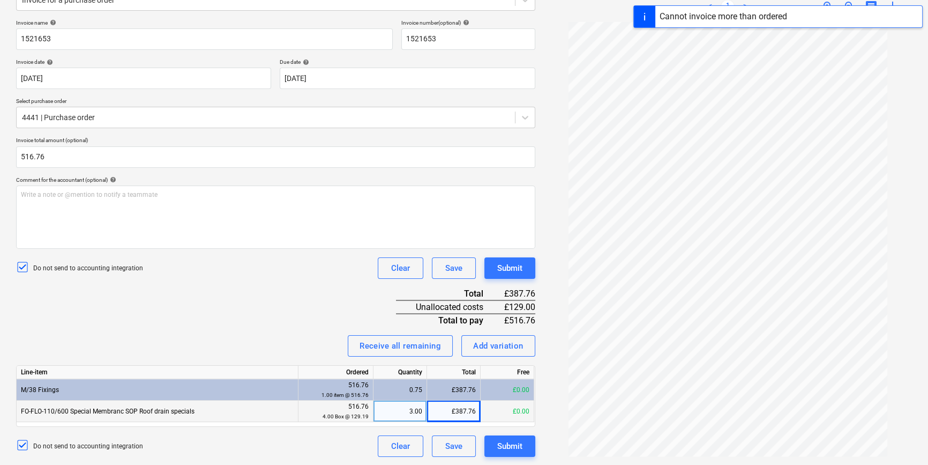
click at [461, 413] on div "£387.76" at bounding box center [454, 410] width 54 height 21
click at [420, 415] on div "3.00" at bounding box center [400, 410] width 44 height 21
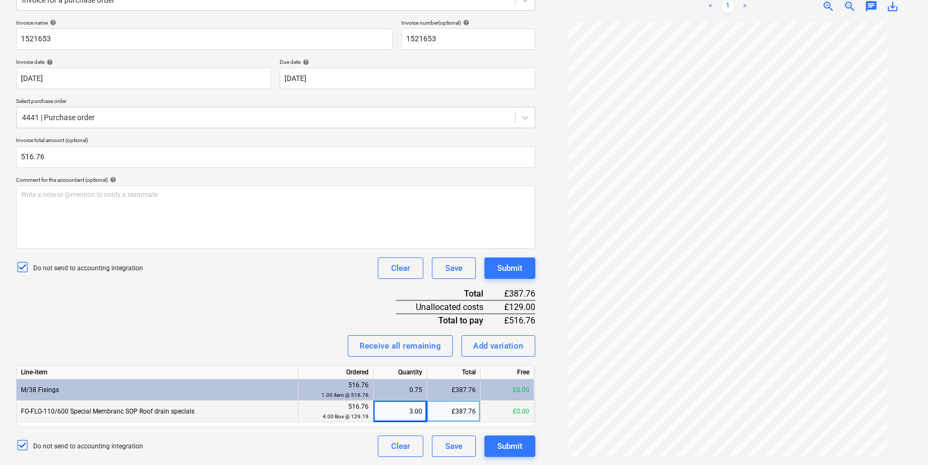
click at [467, 408] on div "£387.76" at bounding box center [454, 410] width 54 height 21
click at [424, 411] on div "3.00" at bounding box center [401, 410] width 54 height 21
type input "0"
click at [449, 409] on div "£0.00" at bounding box center [454, 410] width 54 height 21
type input "516.76"
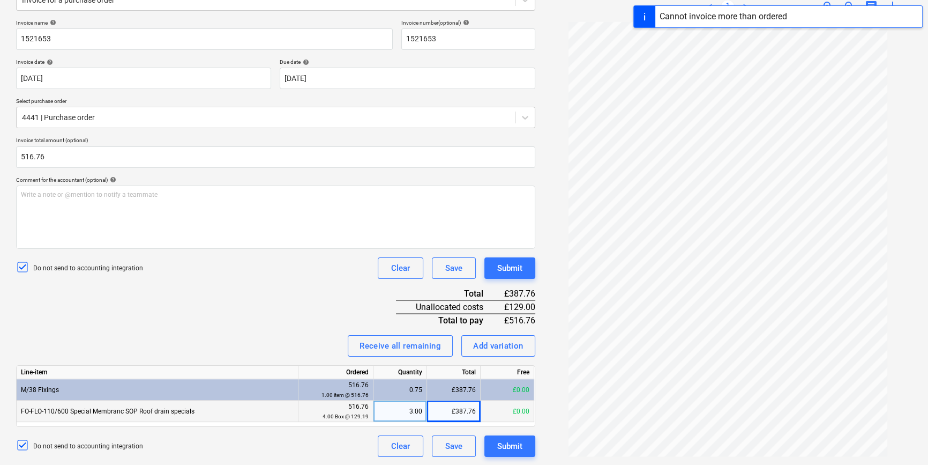
click at [268, 327] on div "Invoice name help 1521653 Invoice number (optional) help 1521653 Invoice date h…" at bounding box center [275, 237] width 519 height 437
click at [454, 408] on div "£387.76" at bounding box center [454, 410] width 54 height 21
click at [418, 411] on div "0.00" at bounding box center [400, 410] width 44 height 21
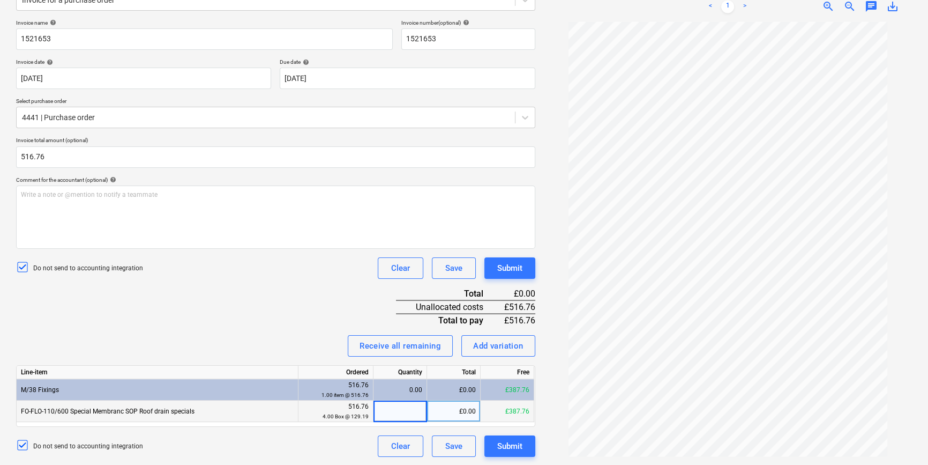
type input "4"
click at [286, 311] on div "Invoice name help 1521653 Invoice number (optional) help 1521653 Invoice date h…" at bounding box center [275, 237] width 519 height 437
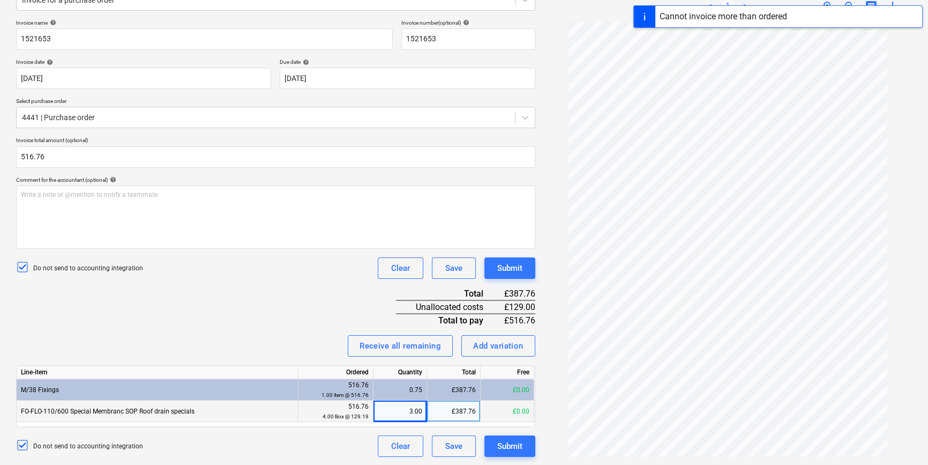
click at [403, 402] on div "3.00" at bounding box center [400, 410] width 44 height 21
click at [460, 392] on div "£0.00" at bounding box center [454, 389] width 54 height 21
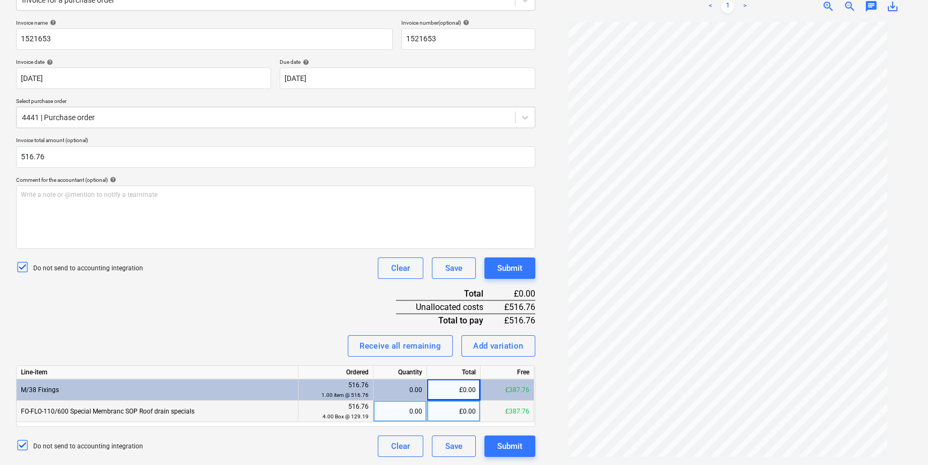
click at [267, 309] on div "Invoice name help 1521653 Invoice number (optional) help 1521653 Invoice date h…" at bounding box center [275, 237] width 519 height 437
click at [450, 386] on div "£0.00" at bounding box center [454, 389] width 54 height 21
click at [461, 386] on div "£0.00" at bounding box center [454, 389] width 54 height 21
click at [448, 416] on div "£0.00" at bounding box center [454, 410] width 54 height 21
type input "516.76"
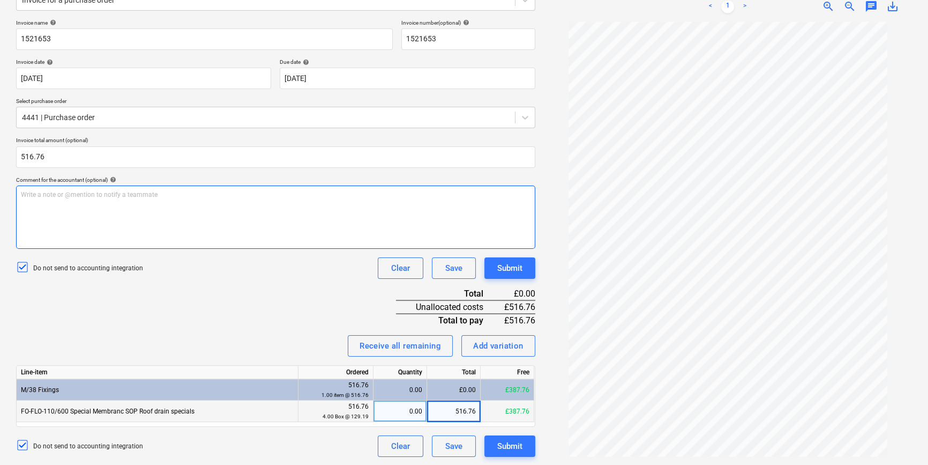
click at [61, 225] on div "Write a note or @mention to notify a teammate ﻿" at bounding box center [275, 216] width 519 height 63
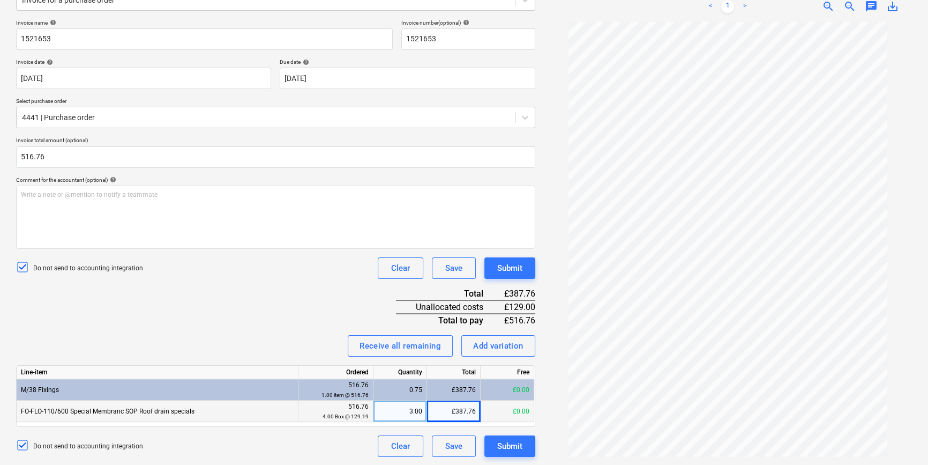
click at [470, 409] on div "£387.76" at bounding box center [454, 410] width 54 height 21
click at [407, 414] on div "0.00" at bounding box center [400, 410] width 44 height 21
click at [466, 414] on div "£0.00" at bounding box center [454, 410] width 54 height 21
click at [498, 409] on div "£387.76" at bounding box center [508, 410] width 54 height 21
click at [467, 413] on div "£0.00" at bounding box center [454, 410] width 54 height 21
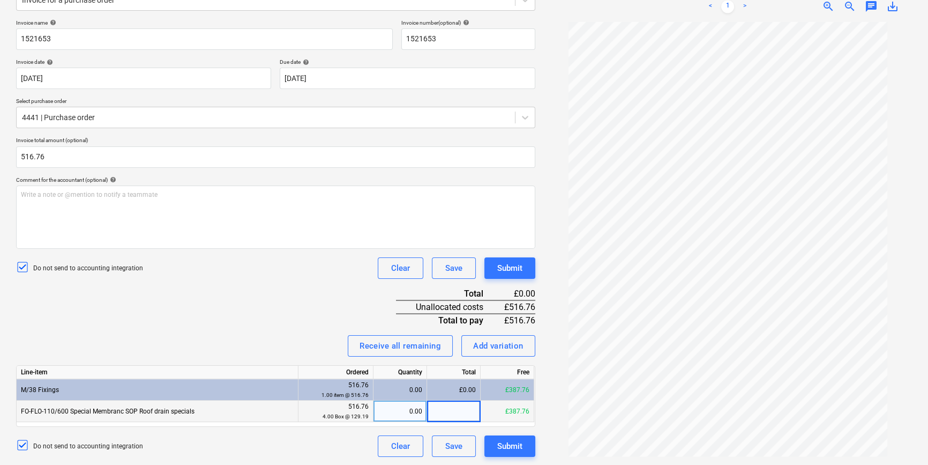
click at [454, 408] on input at bounding box center [453, 410] width 53 height 21
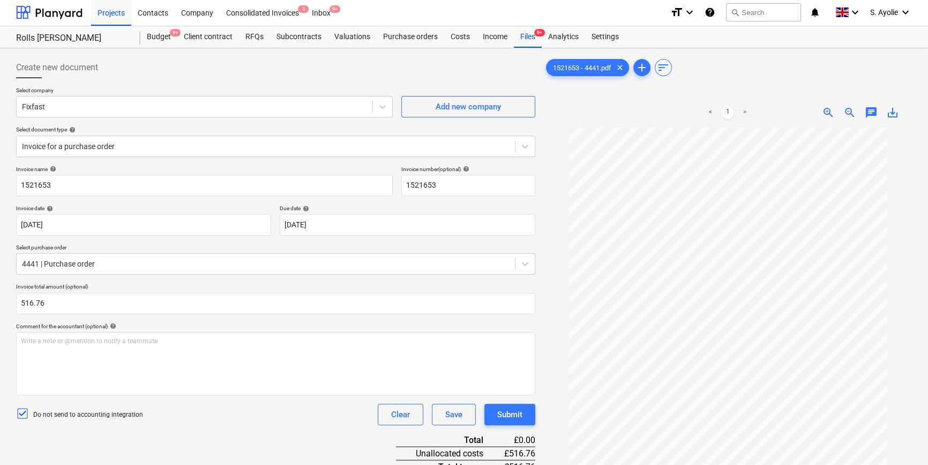
scroll to position [0, 0]
click at [532, 44] on div "Files 9+" at bounding box center [528, 37] width 28 height 21
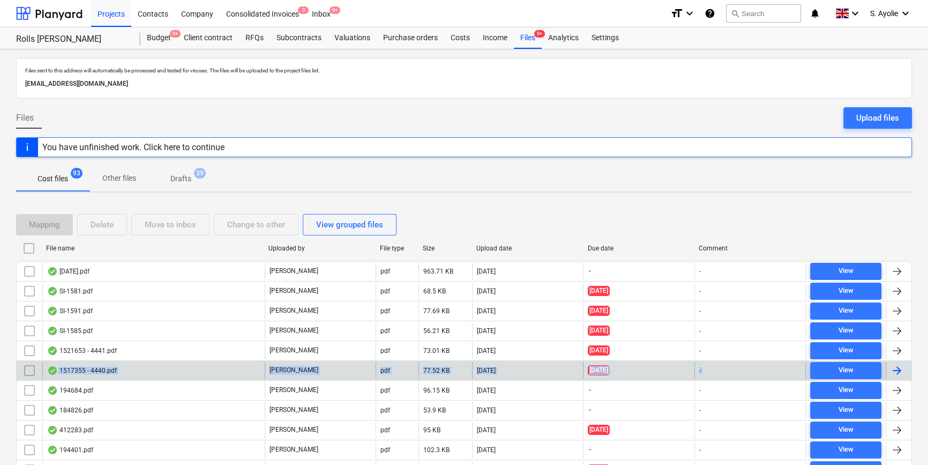
drag, startPoint x: 176, startPoint y: 379, endPoint x: 164, endPoint y: 367, distance: 17.4
click at [164, 367] on div "1517355 - 4440.pdf" at bounding box center [153, 370] width 222 height 17
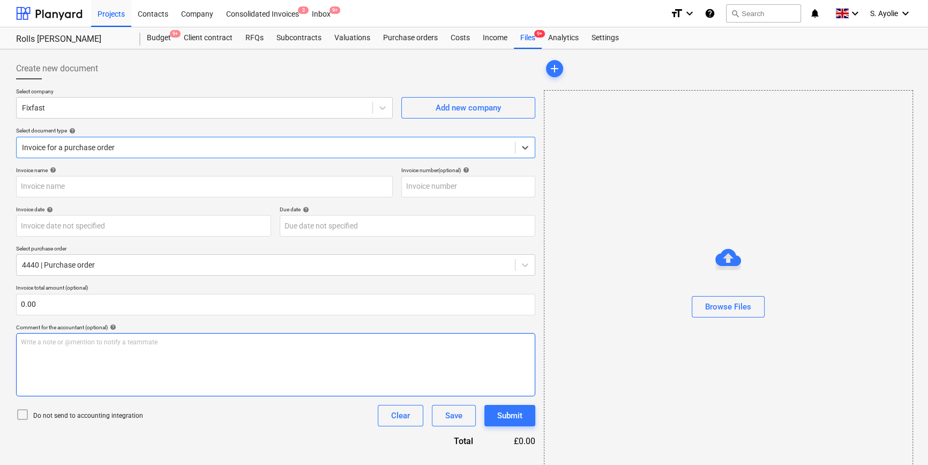
type input "1517355"
type input "04 Jun 2025"
type input "30 Jul 2025"
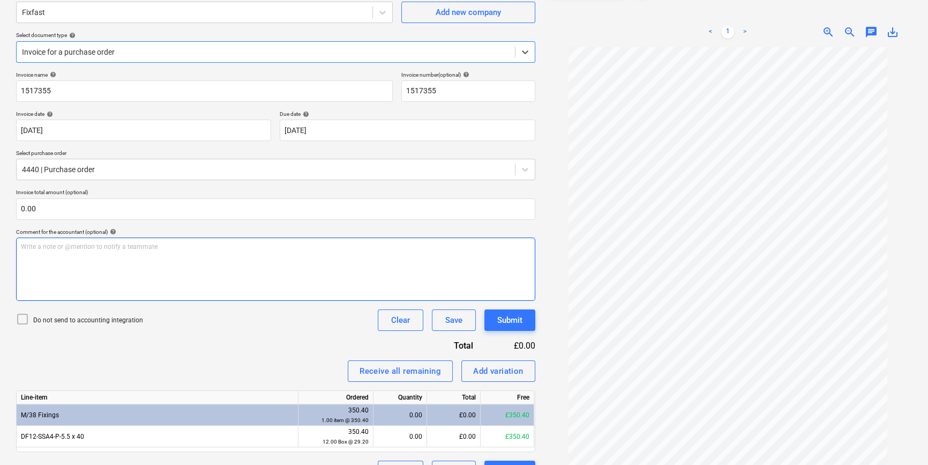
scroll to position [72, 0]
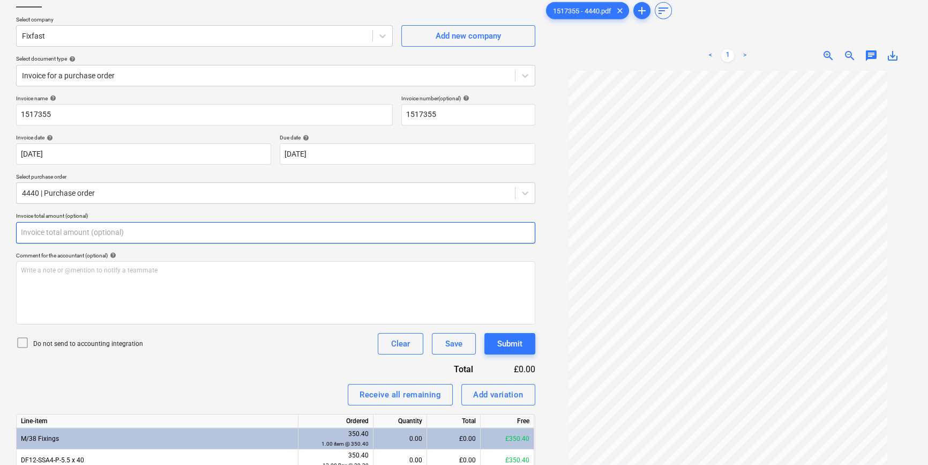
click at [196, 231] on input "text" at bounding box center [275, 232] width 519 height 21
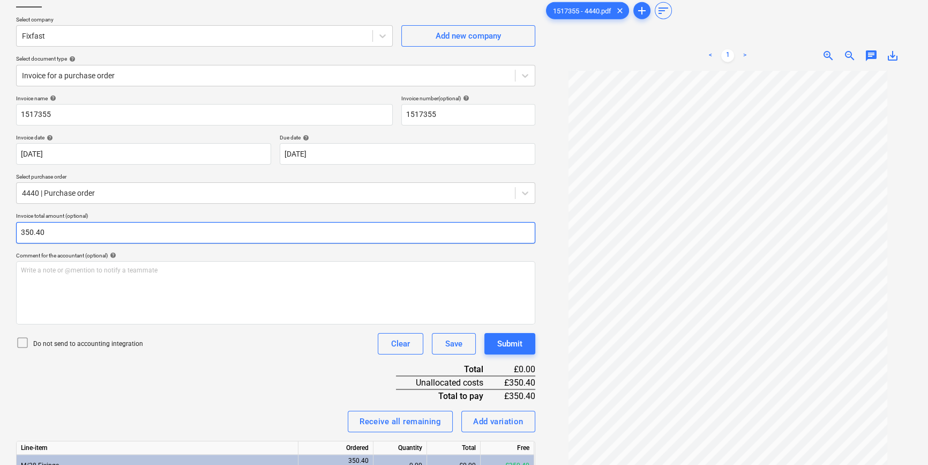
type input "350.40"
click at [101, 339] on p "Do not send to accounting integration" at bounding box center [88, 343] width 110 height 9
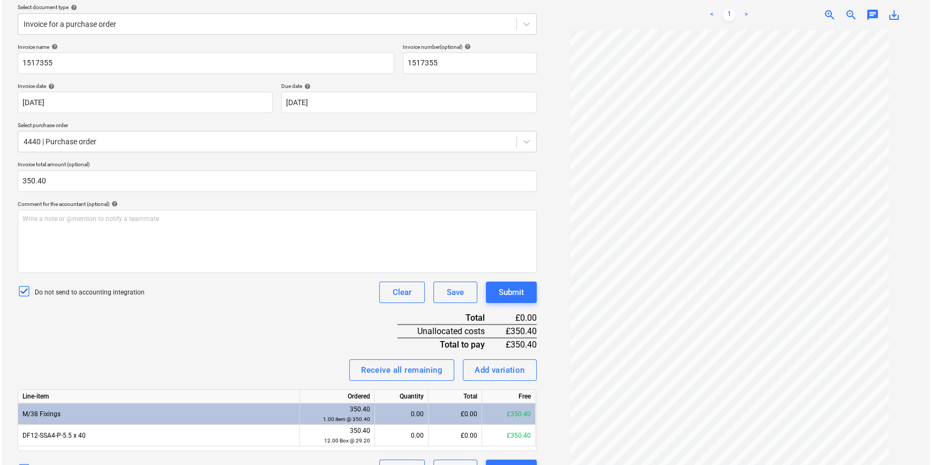
scroll to position [147, 0]
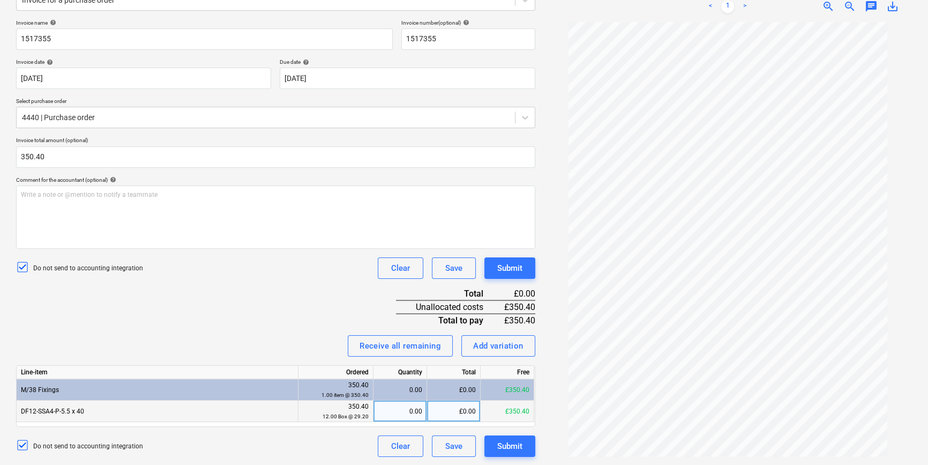
click at [447, 410] on div "£0.00" at bounding box center [454, 410] width 54 height 21
type input "350.40"
click at [265, 315] on div "Invoice name help 1517355 Invoice number (optional) help 1517355 Invoice date h…" at bounding box center [275, 237] width 519 height 437
click at [516, 448] on div "Submit" at bounding box center [509, 446] width 25 height 14
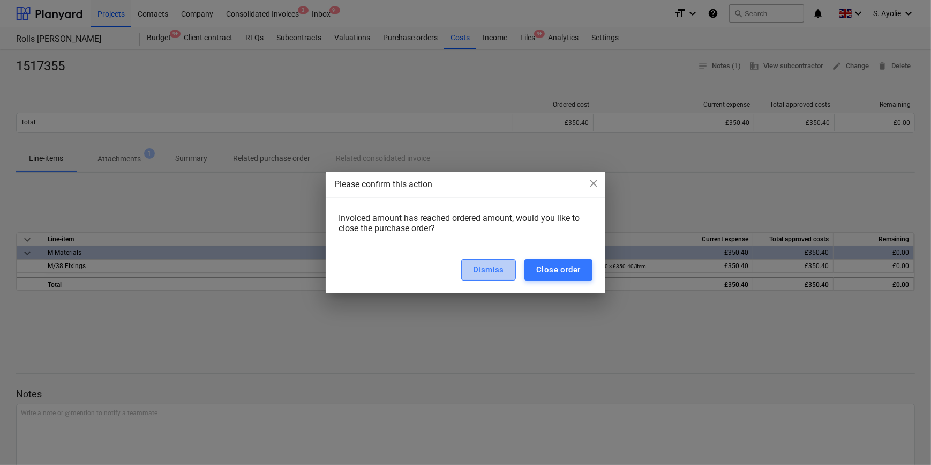
click at [493, 266] on div "Dismiss" at bounding box center [488, 270] width 31 height 14
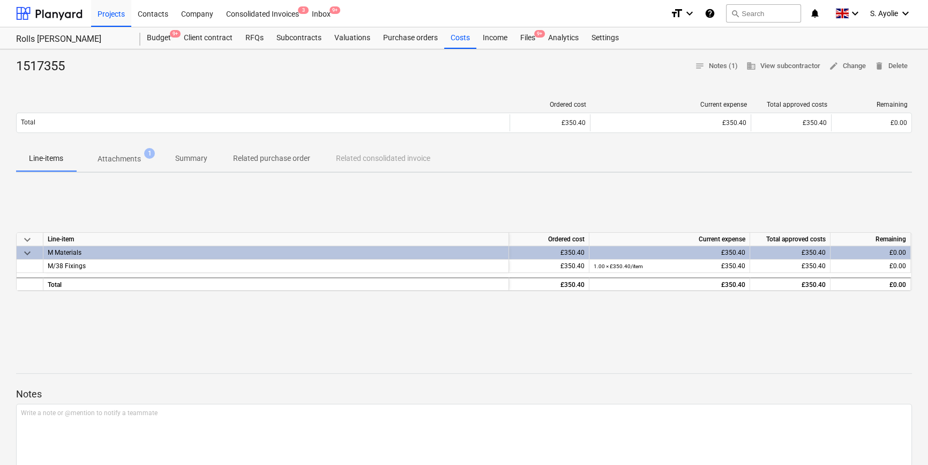
click at [528, 25] on div "Projects Contacts Company Consolidated Invoices 3 Inbox 9+" at bounding box center [376, 13] width 571 height 27
click at [526, 42] on div "Files 9+" at bounding box center [528, 37] width 28 height 21
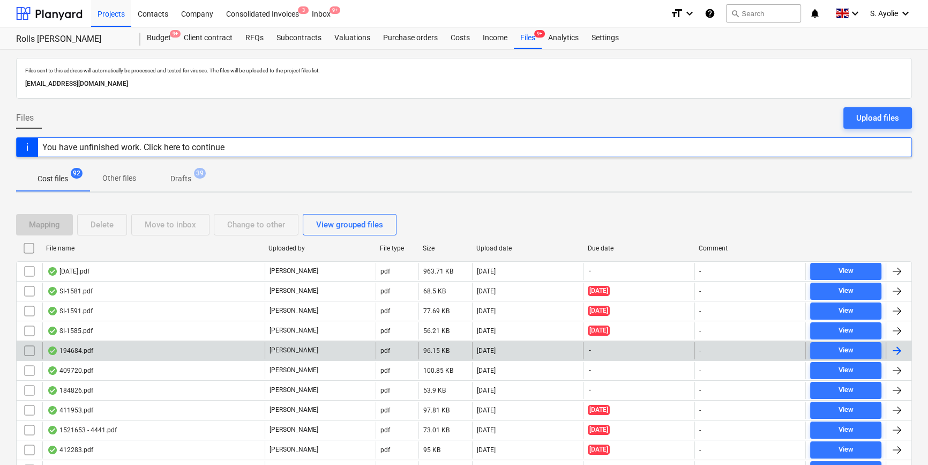
click at [192, 349] on div "194684.pdf" at bounding box center [153, 350] width 222 height 17
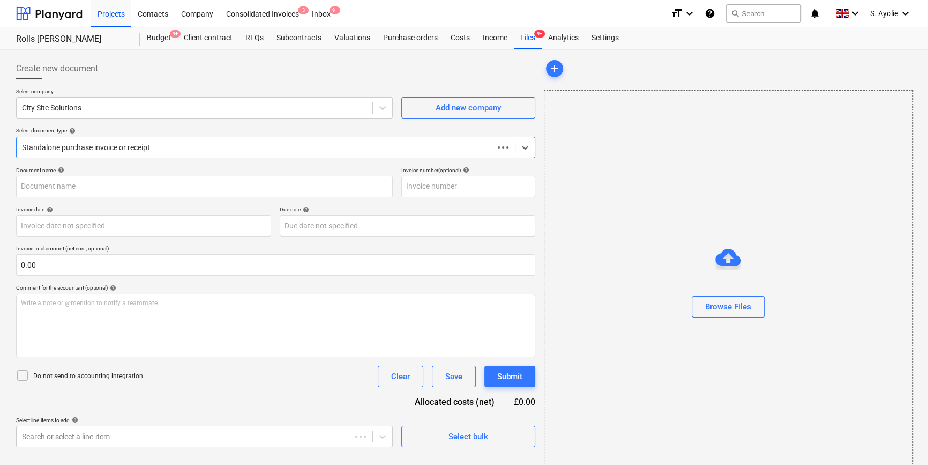
type input "SK1980"
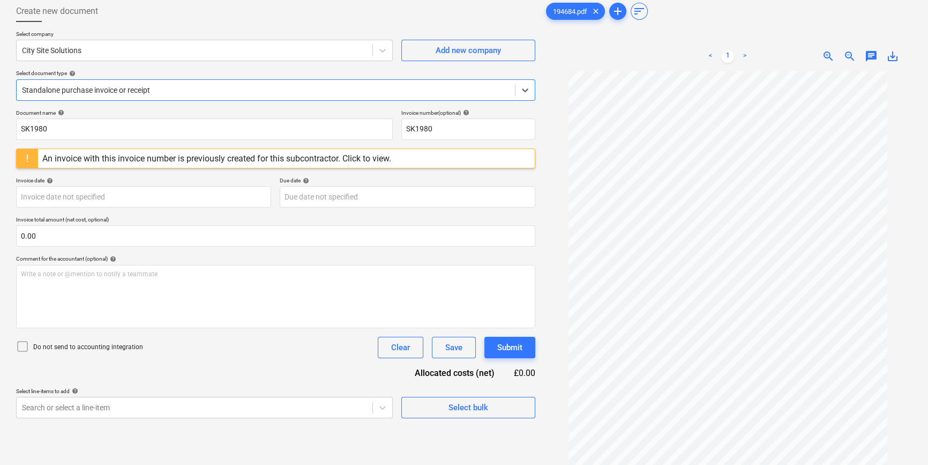
scroll to position [107, 0]
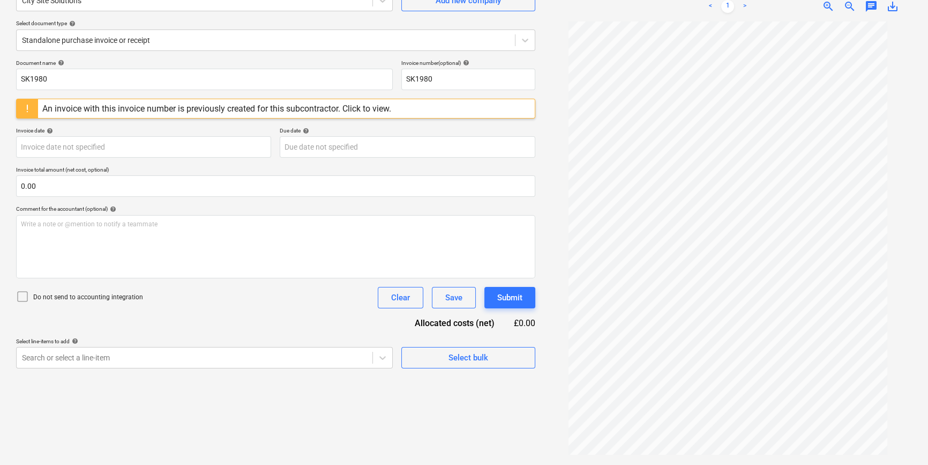
click at [282, 111] on div "An invoice with this invoice number is previously created for this subcontracto…" at bounding box center [216, 108] width 349 height 10
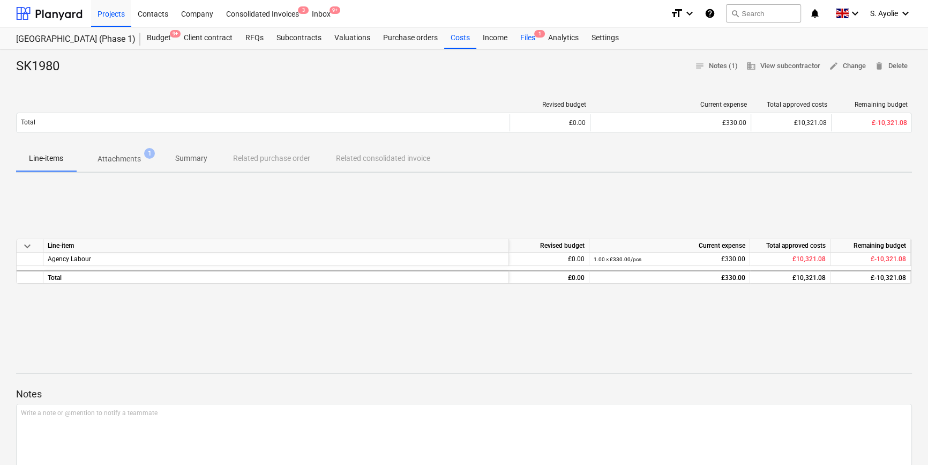
click at [529, 40] on div "Files 1" at bounding box center [528, 37] width 28 height 21
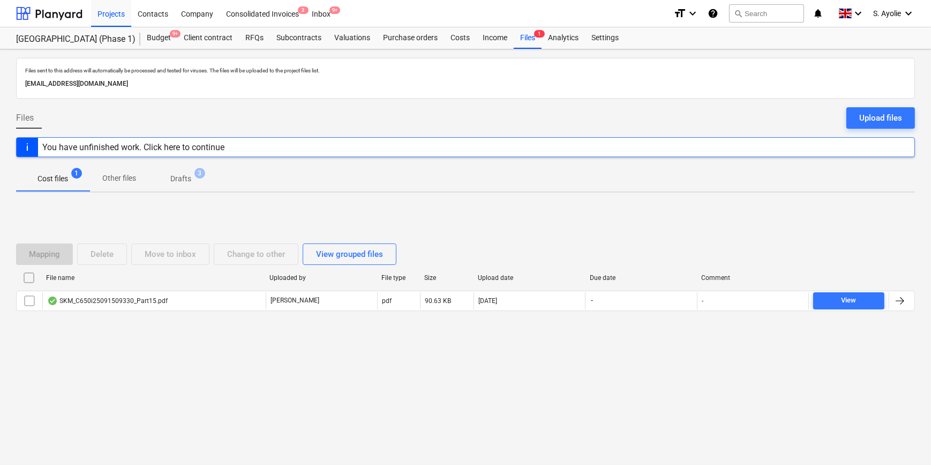
click at [128, 280] on div "File name" at bounding box center [153, 278] width 215 height 8
click at [259, 351] on div "Mapping Delete Move to inbox Change to other View grouped files File name Uploa…" at bounding box center [465, 281] width 899 height 161
click at [524, 42] on div "Files 1" at bounding box center [528, 37] width 28 height 21
click at [498, 39] on div "Income" at bounding box center [495, 37] width 38 height 21
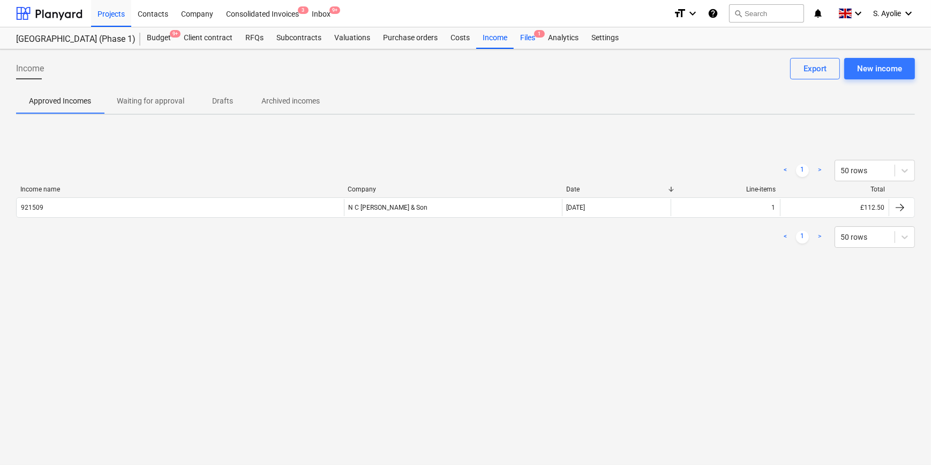
click at [537, 39] on div "Files 1" at bounding box center [528, 37] width 28 height 21
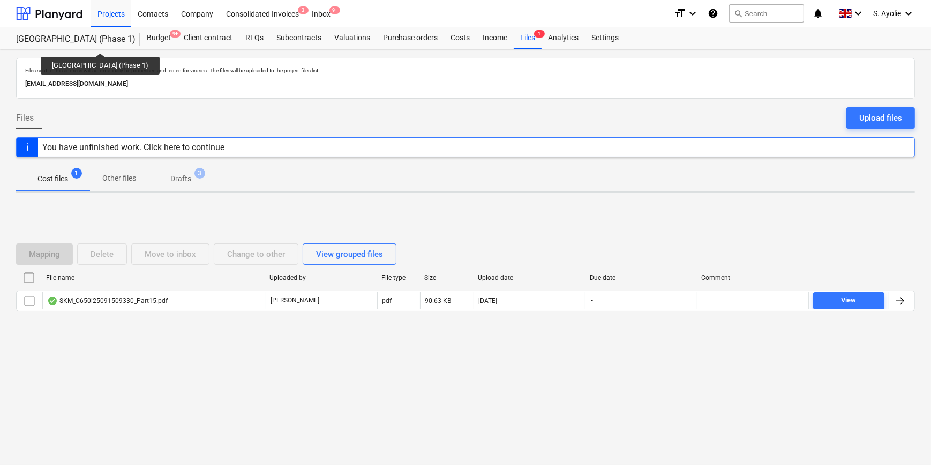
click at [115, 43] on div "[GEOGRAPHIC_DATA] (Phase 1)" at bounding box center [71, 39] width 111 height 11
click at [123, 32] on div "Plumstead West Thamesmead (Phase 1) Plumstead West Thamesmead (Phase 1)" at bounding box center [78, 37] width 124 height 21
click at [129, 149] on div "You have unfinished work. Click here to continue" at bounding box center [133, 147] width 182 height 10
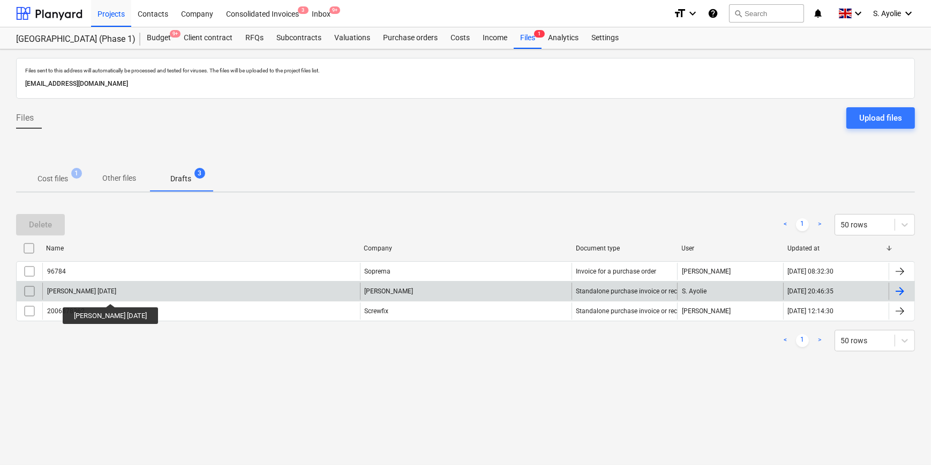
click at [116, 294] on div "Max Mathieson WE 27.09.25" at bounding box center [81, 291] width 69 height 8
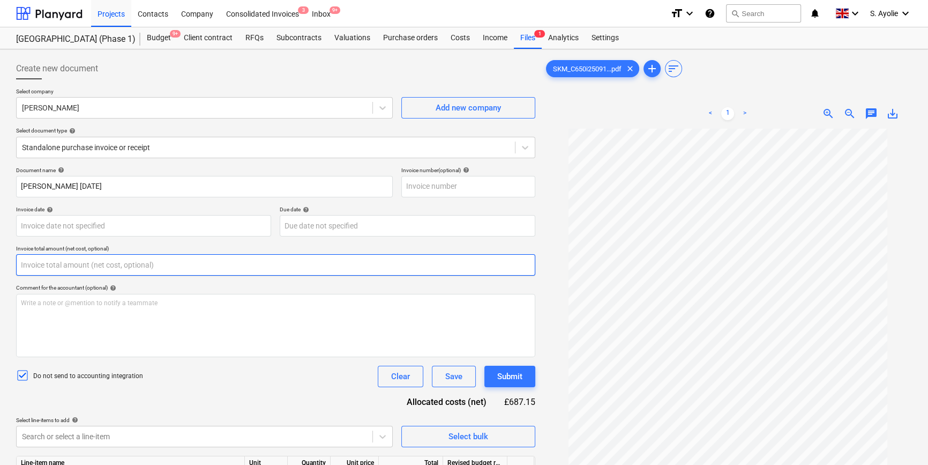
click at [125, 265] on input "text" at bounding box center [275, 264] width 519 height 21
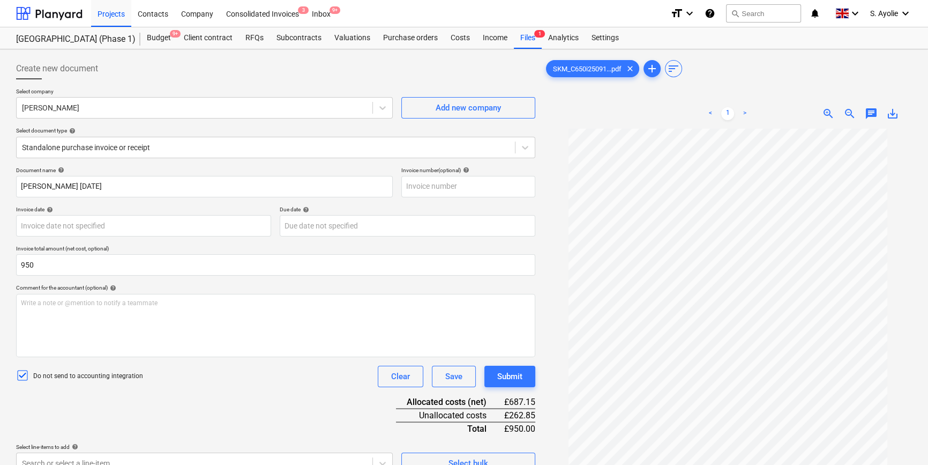
type input "950.00"
click at [206, 429] on div "Document name help Max Mathieson WE 27.09.25 Invoice number (optional) help Inv…" at bounding box center [275, 396] width 519 height 458
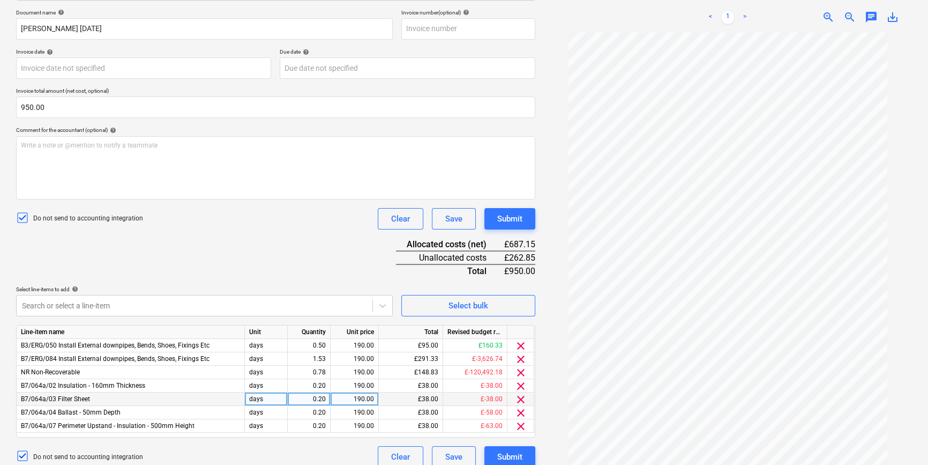
scroll to position [168, 0]
